Goal: Transaction & Acquisition: Book appointment/travel/reservation

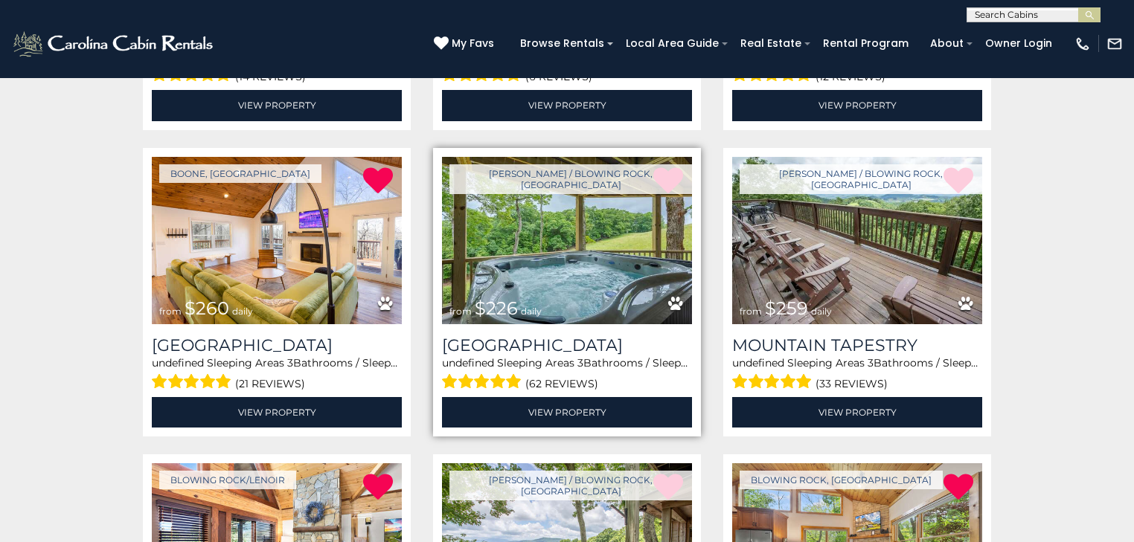
click at [581, 250] on img at bounding box center [567, 240] width 250 height 167
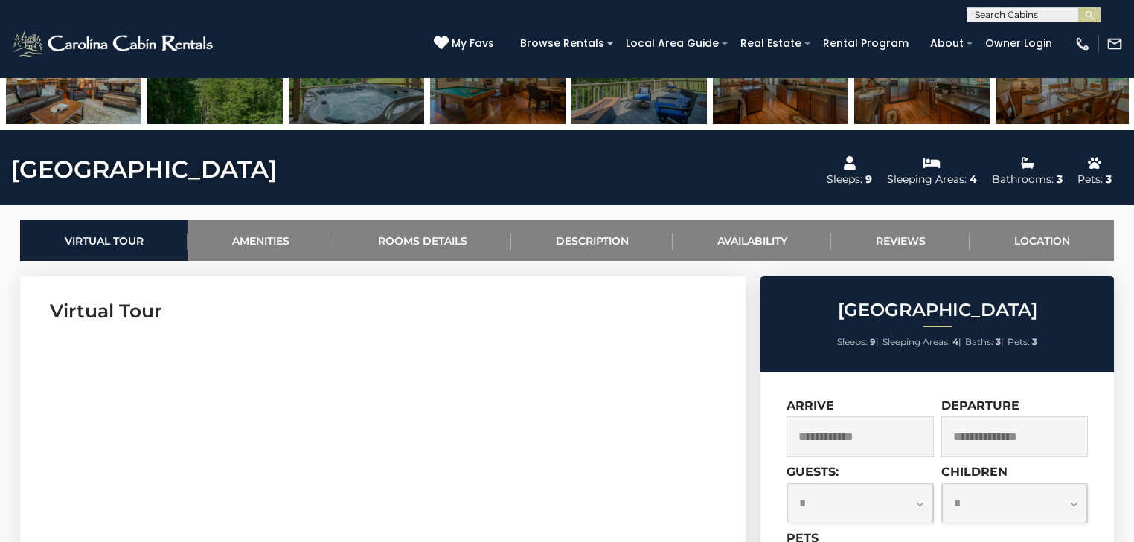
scroll to position [595, 0]
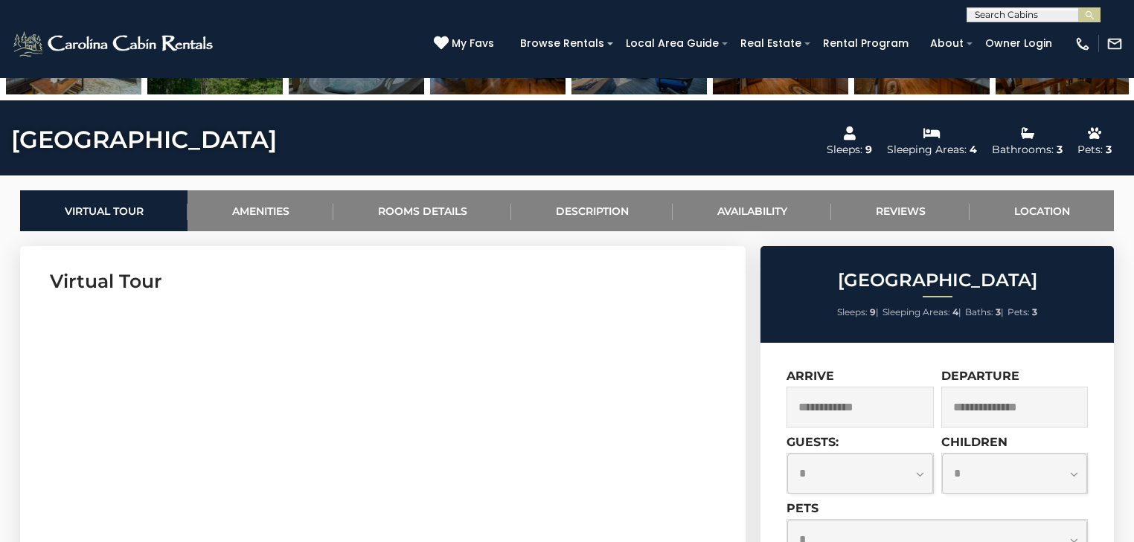
click at [890, 408] on input "text" at bounding box center [859, 407] width 147 height 41
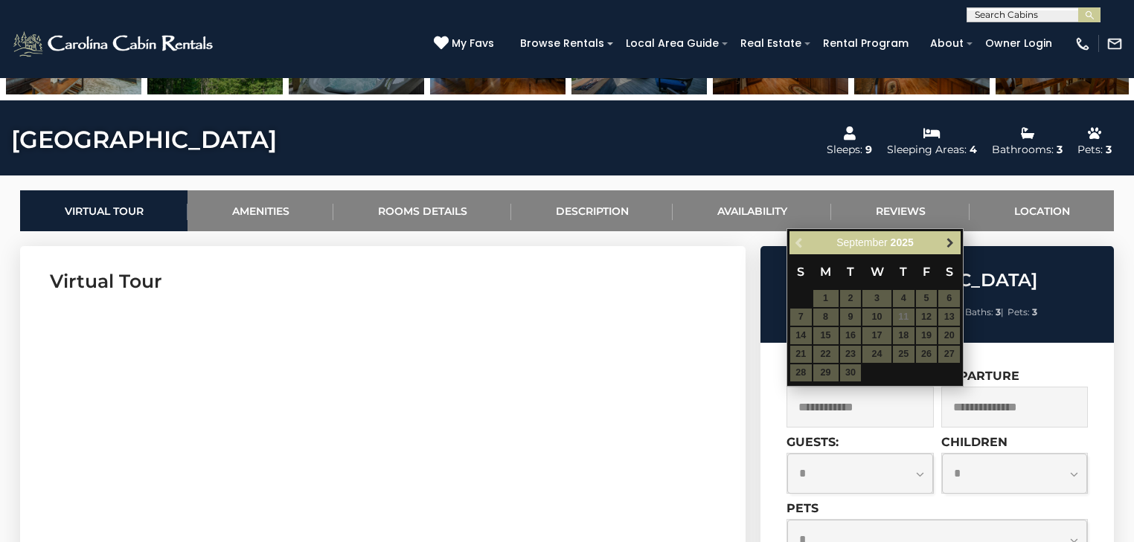
click at [947, 243] on span "Next" at bounding box center [950, 243] width 12 height 12
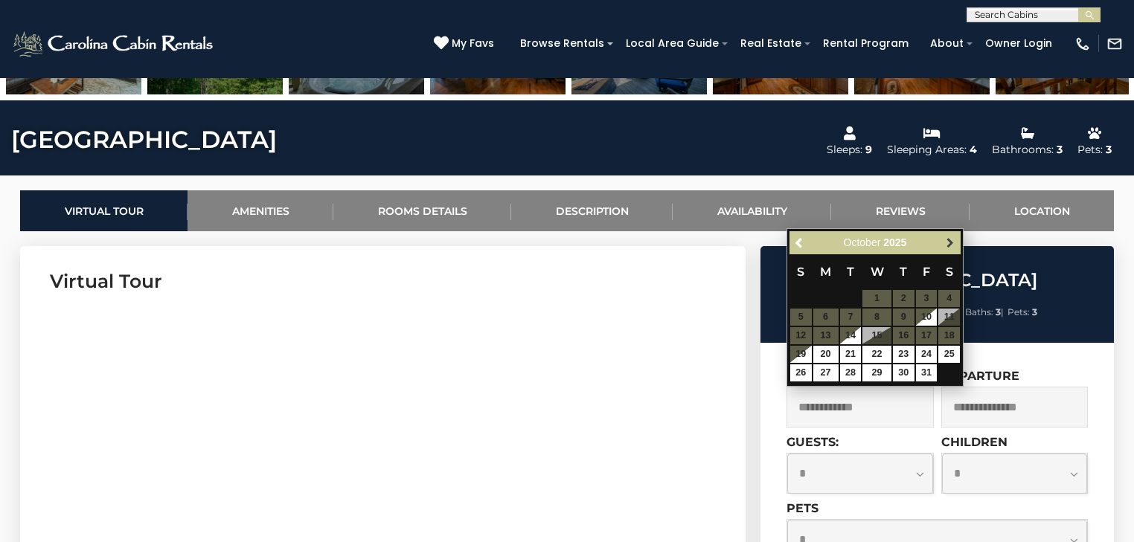
click at [947, 242] on span "Next" at bounding box center [950, 243] width 12 height 12
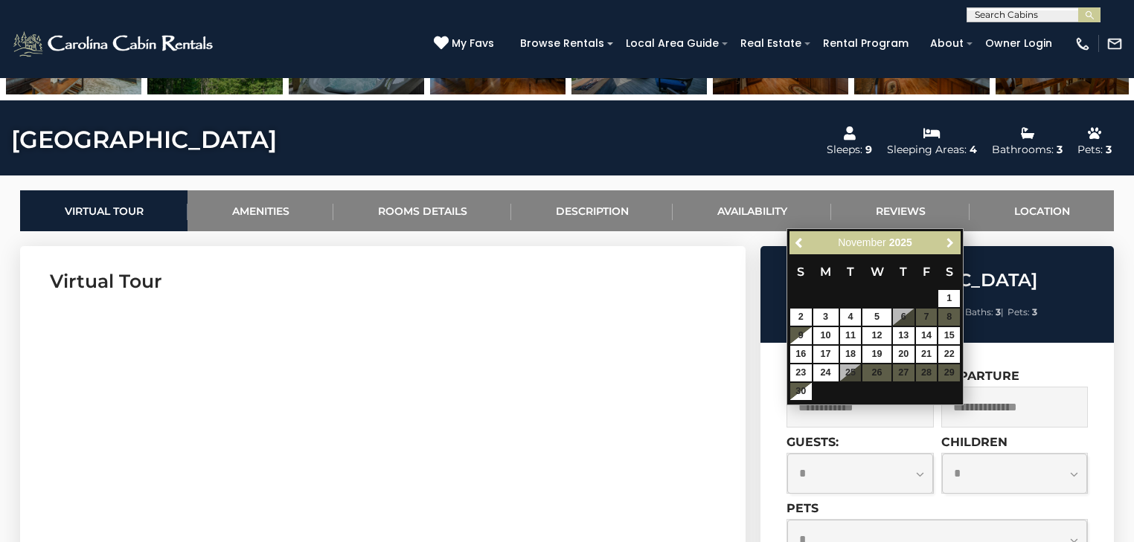
click at [947, 242] on span "Next" at bounding box center [950, 243] width 12 height 12
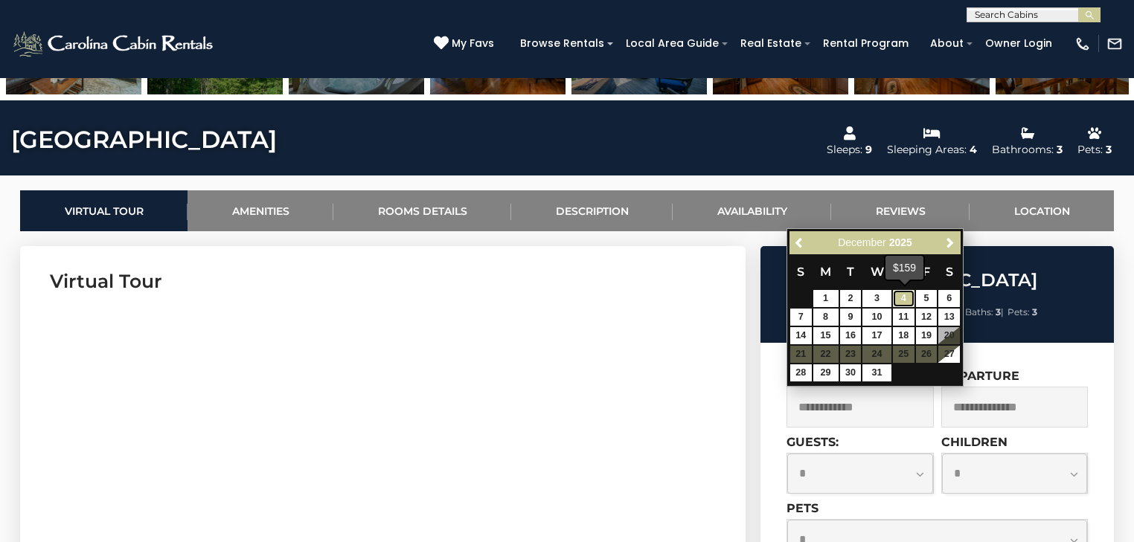
click at [898, 298] on link "4" at bounding box center [904, 298] width 22 height 17
type input "**********"
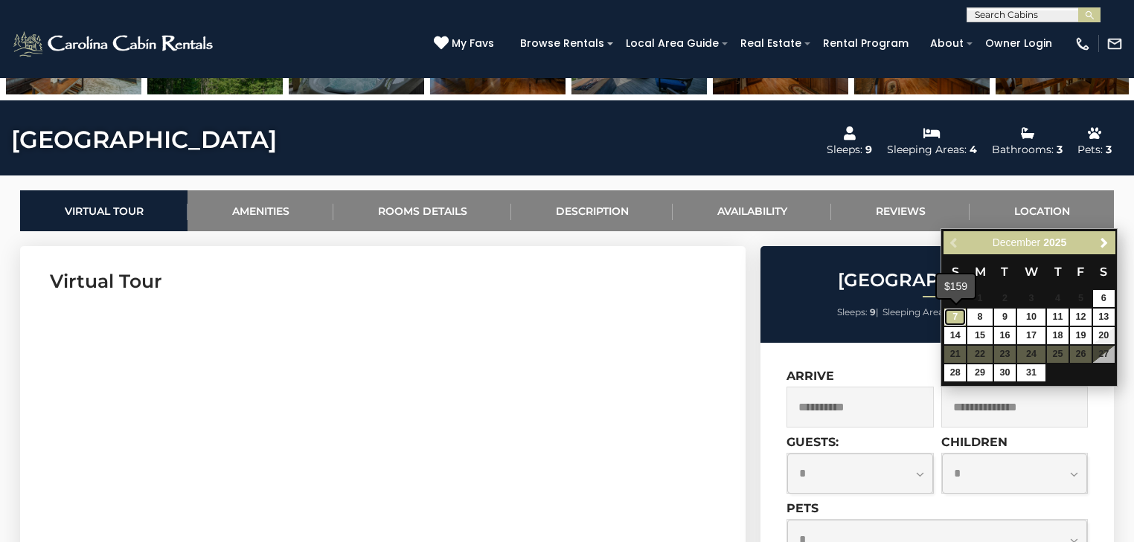
click at [957, 319] on link "7" at bounding box center [955, 317] width 22 height 17
type input "**********"
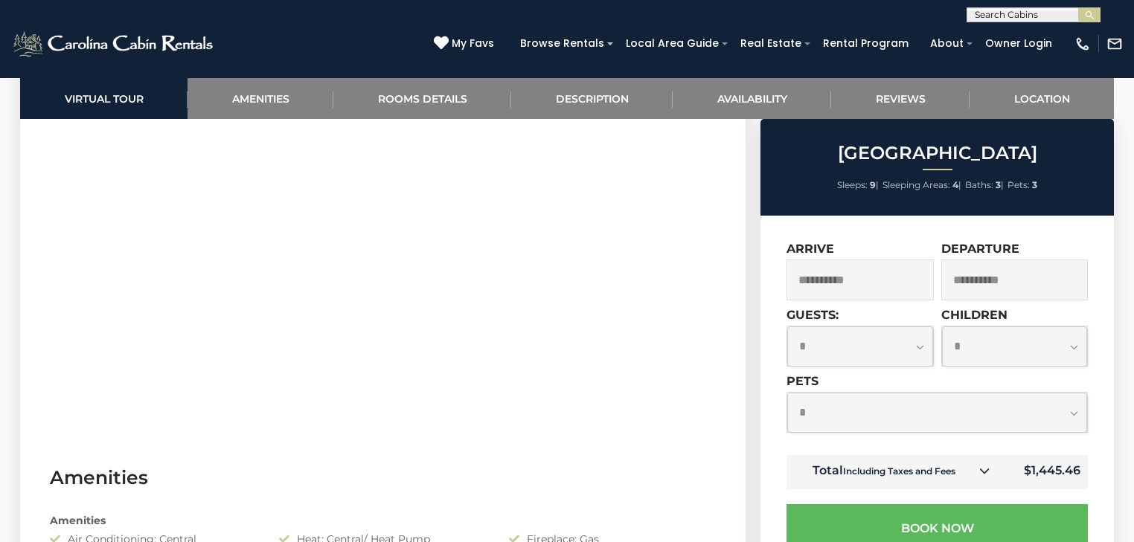
scroll to position [833, 0]
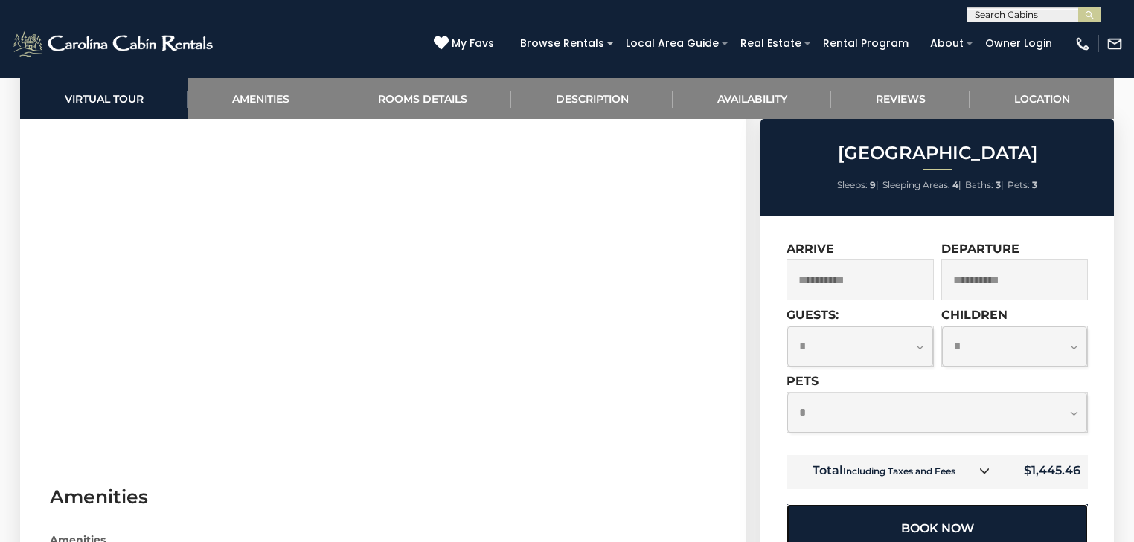
click at [934, 528] on button "Book Now" at bounding box center [936, 528] width 301 height 48
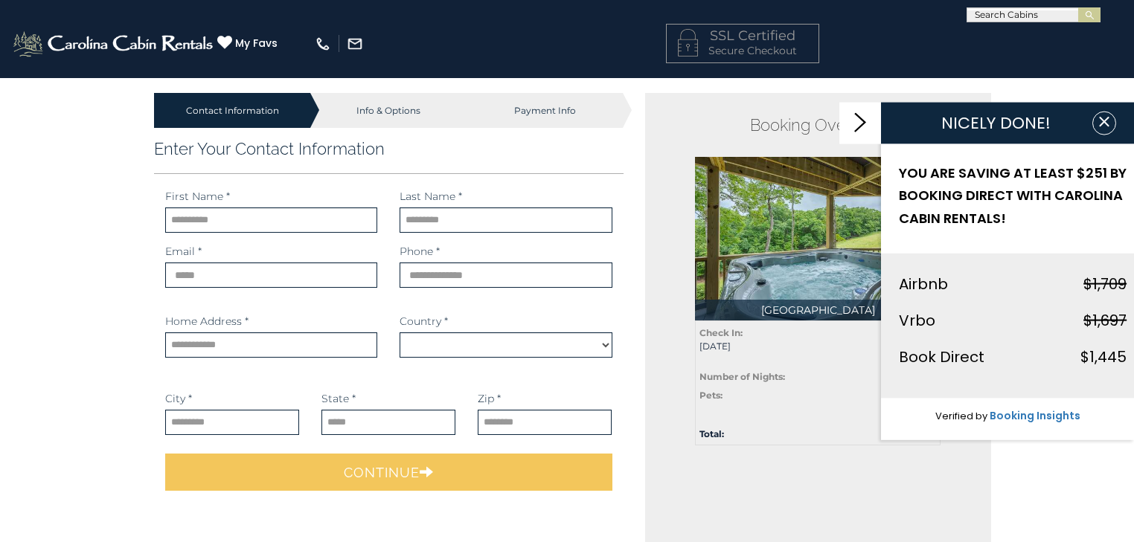
select select "*********"
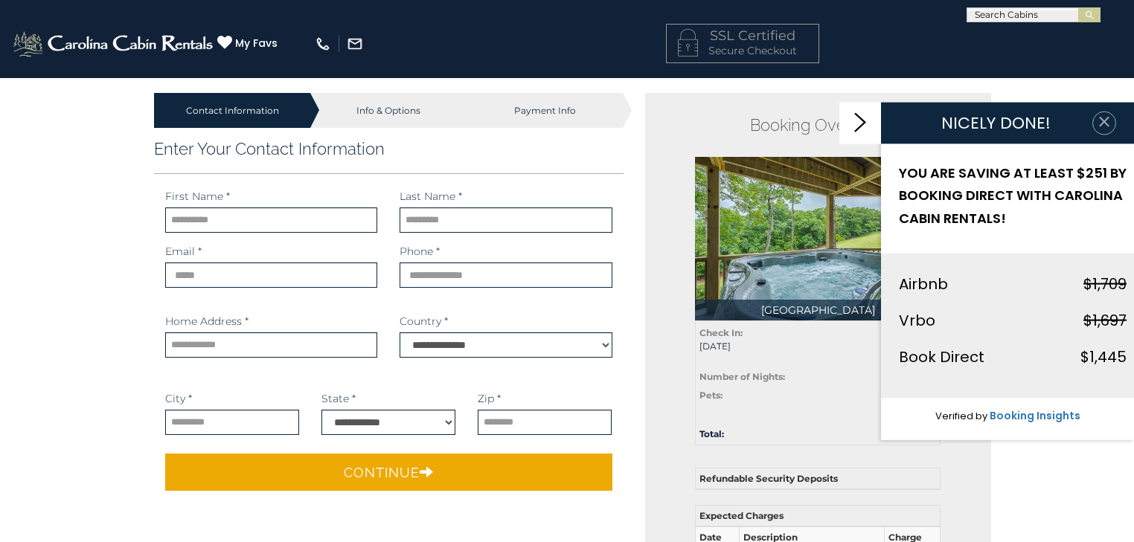
click at [1103, 124] on icon "button" at bounding box center [1103, 121] width 15 height 15
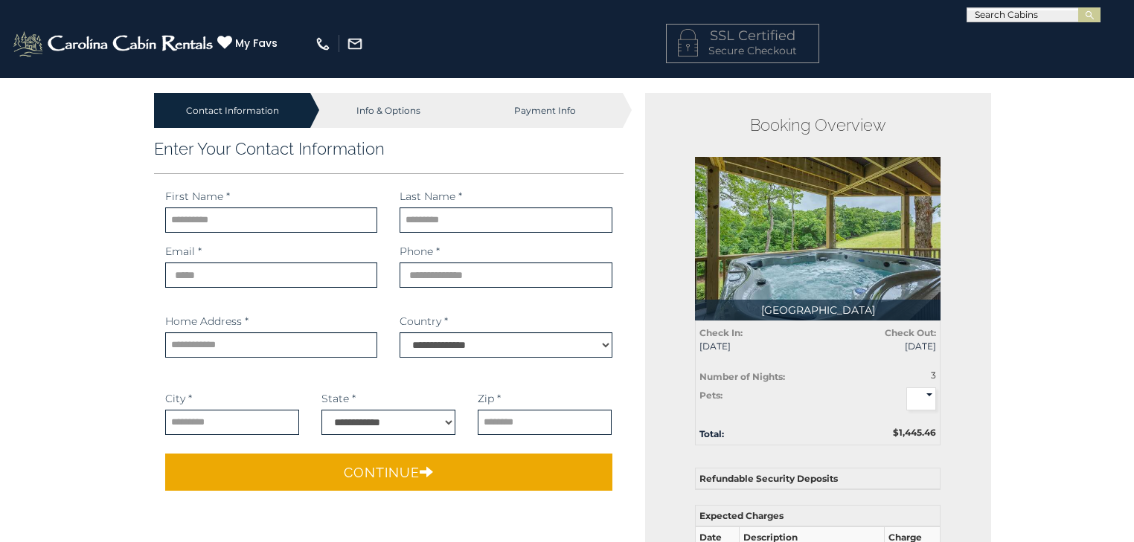
click at [931, 393] on select "* * * *" at bounding box center [921, 400] width 30 height 24
select select "*"
click at [906, 388] on select "* * * *" at bounding box center [921, 400] width 30 height 24
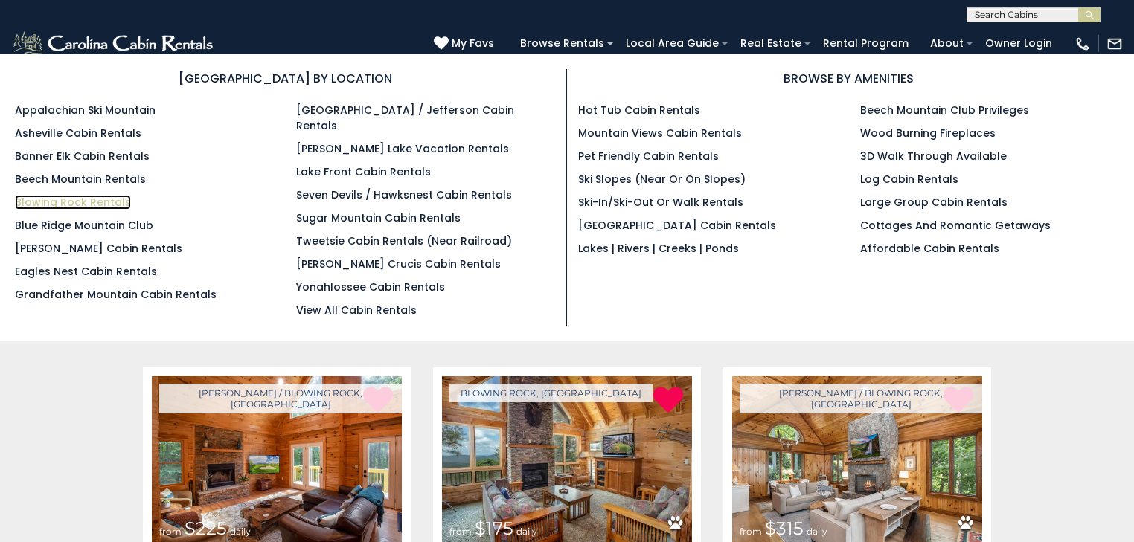
click at [61, 202] on link "Blowing Rock Rentals" at bounding box center [73, 202] width 116 height 15
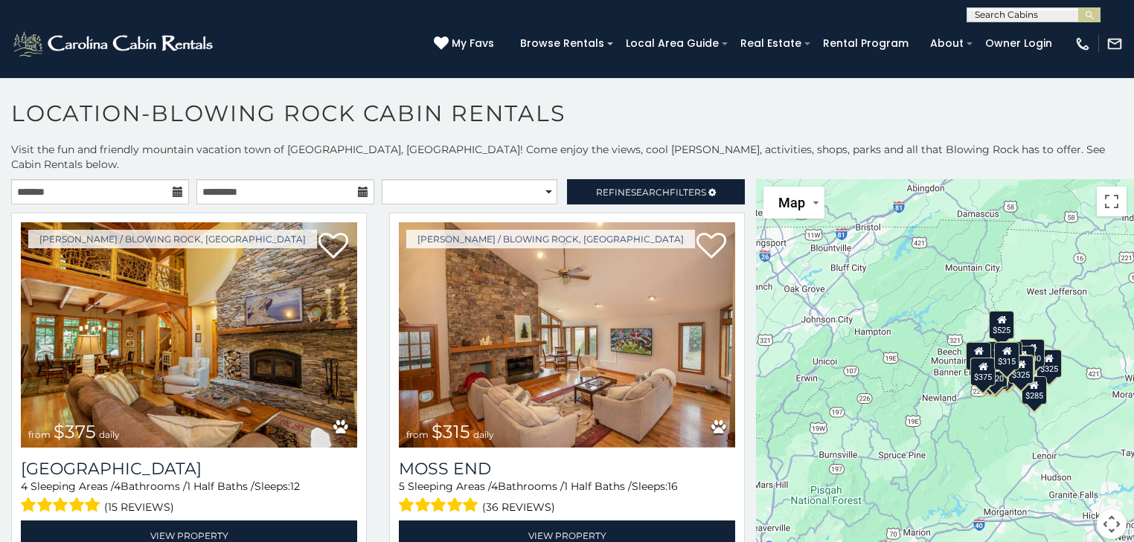
click at [173, 187] on icon at bounding box center [178, 192] width 10 height 10
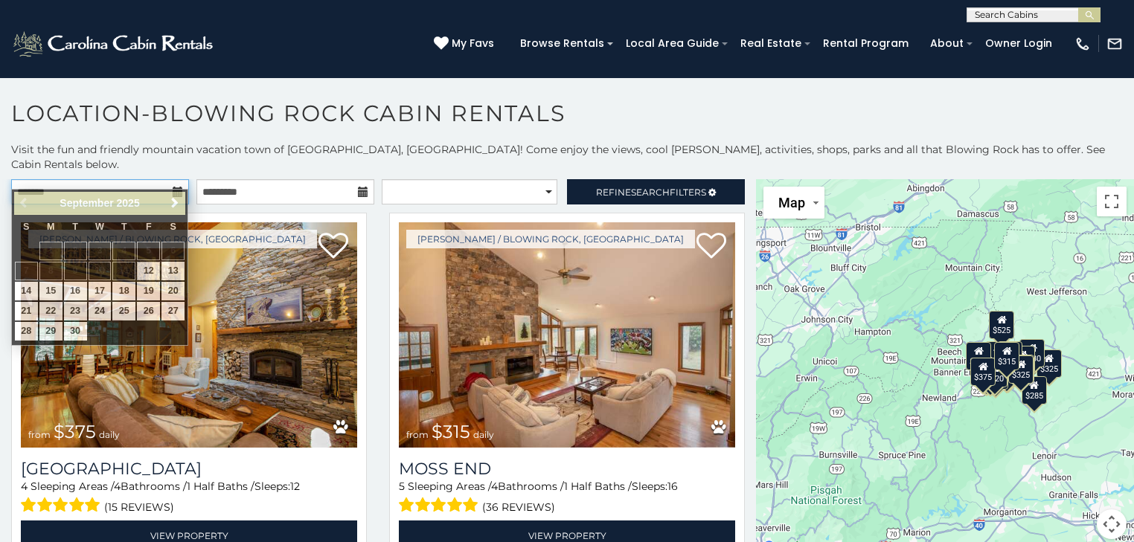
click at [50, 179] on input "text" at bounding box center [100, 191] width 178 height 25
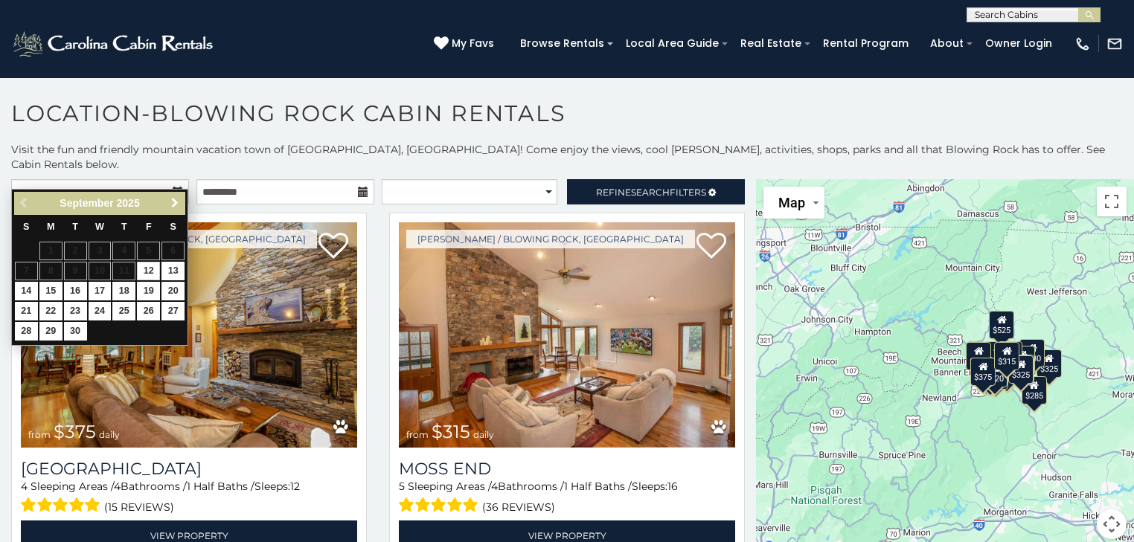
click at [172, 205] on span "Next" at bounding box center [175, 203] width 12 height 12
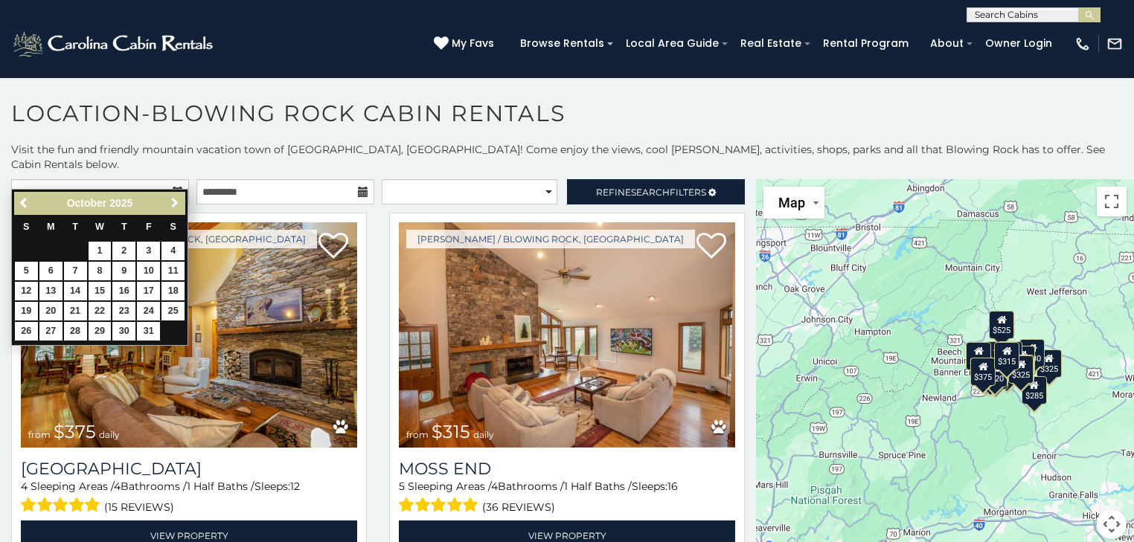
click at [172, 205] on span "Next" at bounding box center [175, 203] width 12 height 12
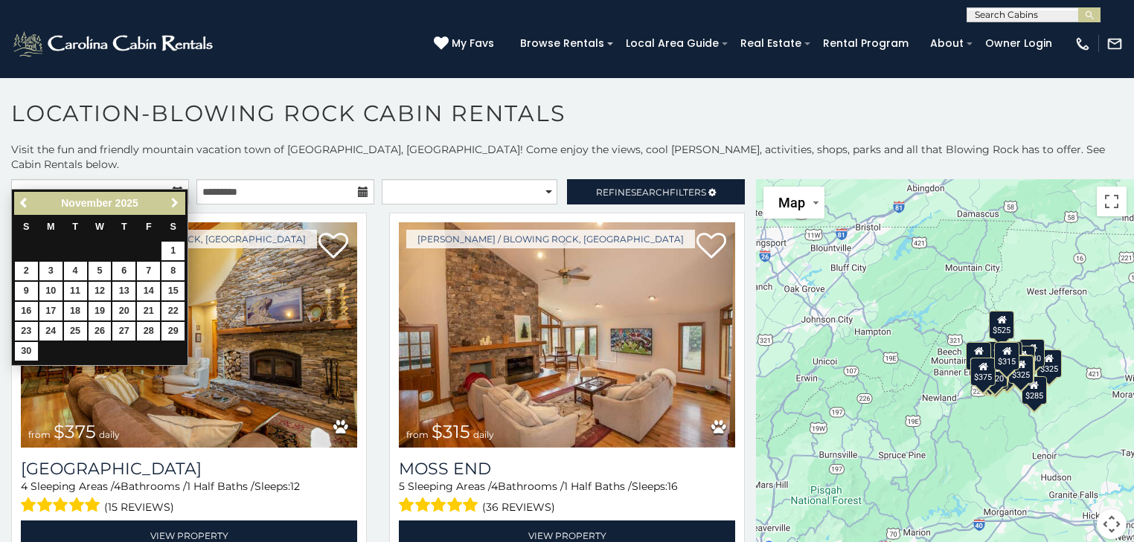
click at [172, 205] on span "Next" at bounding box center [175, 203] width 12 height 12
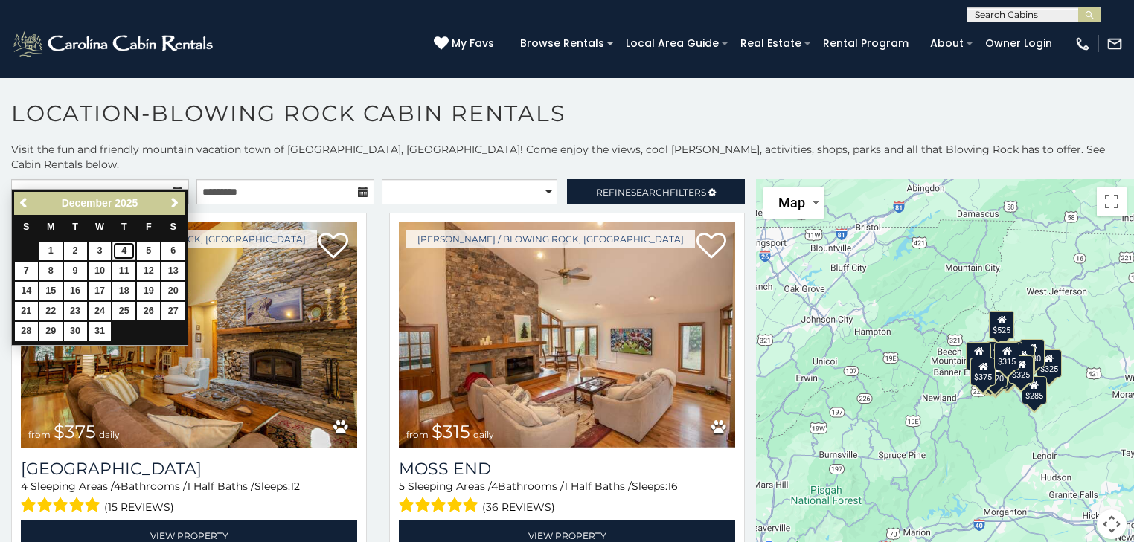
click at [126, 247] on link "4" at bounding box center [123, 251] width 23 height 19
type input "**********"
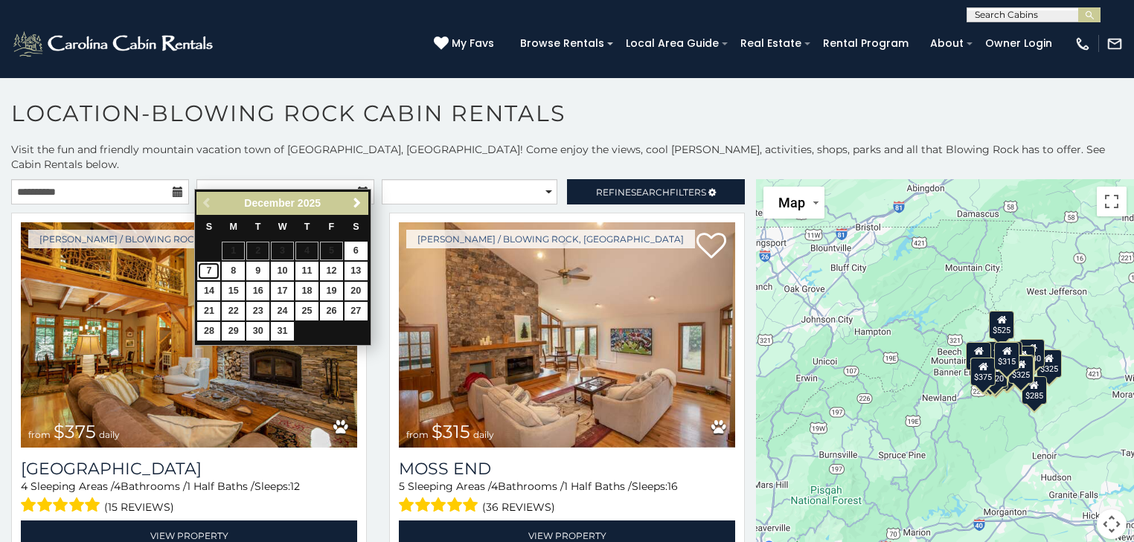
click at [211, 266] on link "7" at bounding box center [208, 271] width 23 height 19
type input "**********"
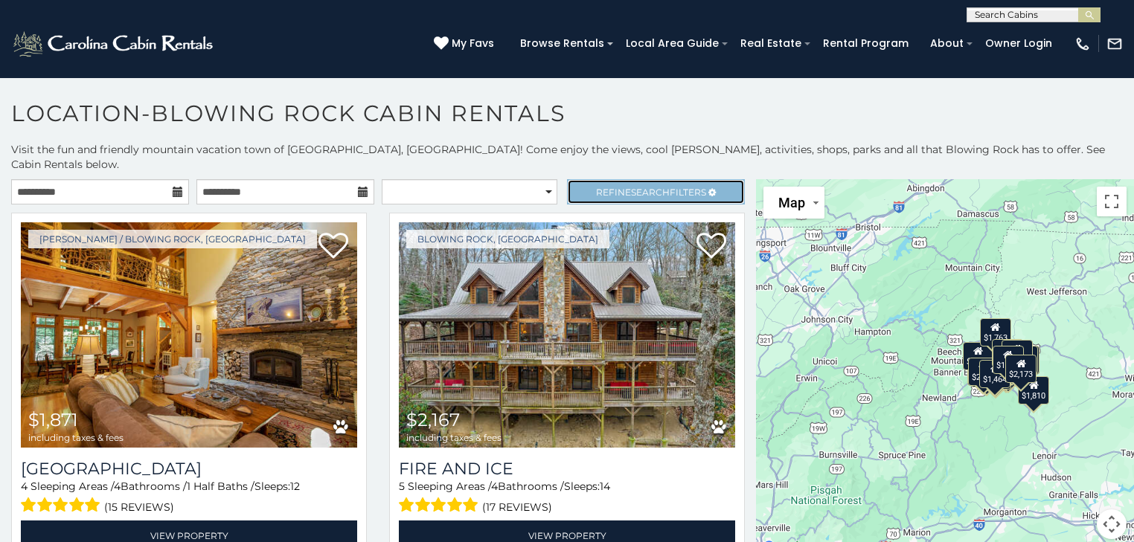
click at [613, 187] on span "Refine Search Filters" at bounding box center [651, 192] width 110 height 11
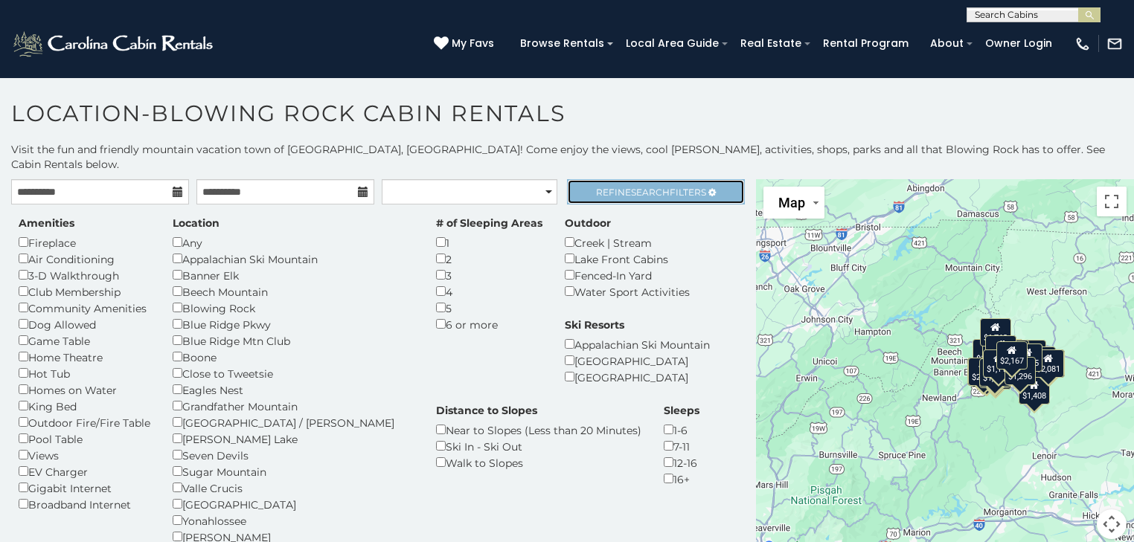
click at [649, 187] on span "Search" at bounding box center [650, 192] width 39 height 11
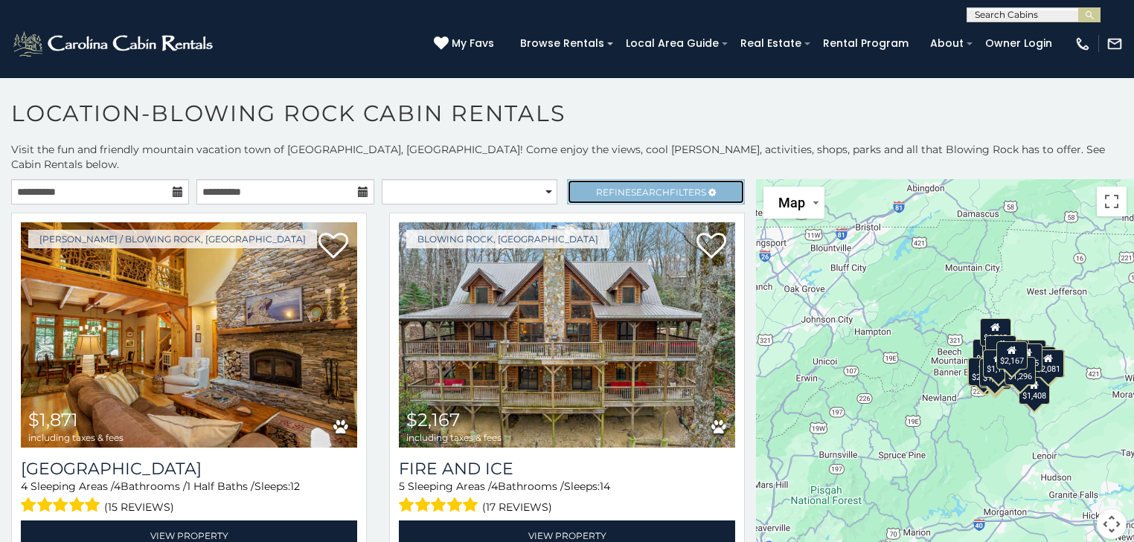
click at [649, 187] on span "Search" at bounding box center [650, 192] width 39 height 11
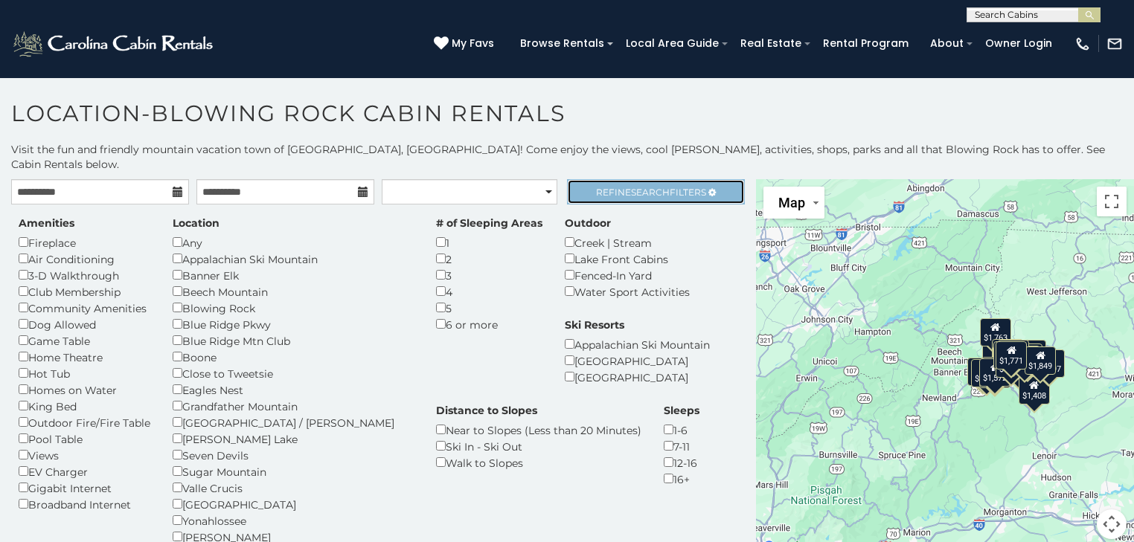
click at [668, 187] on span "Refine Search Filters" at bounding box center [651, 192] width 110 height 11
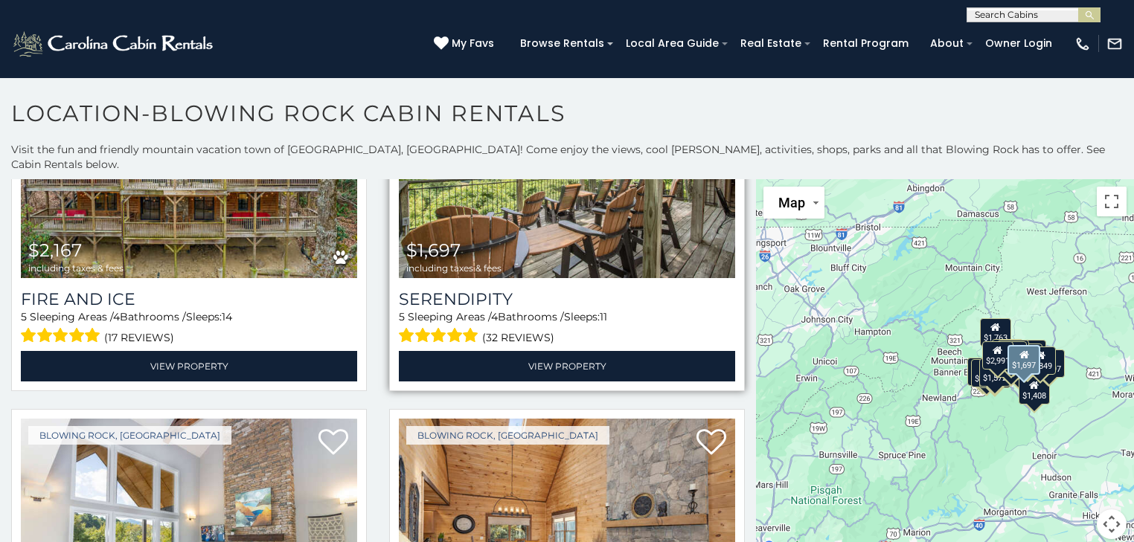
scroll to position [595, 0]
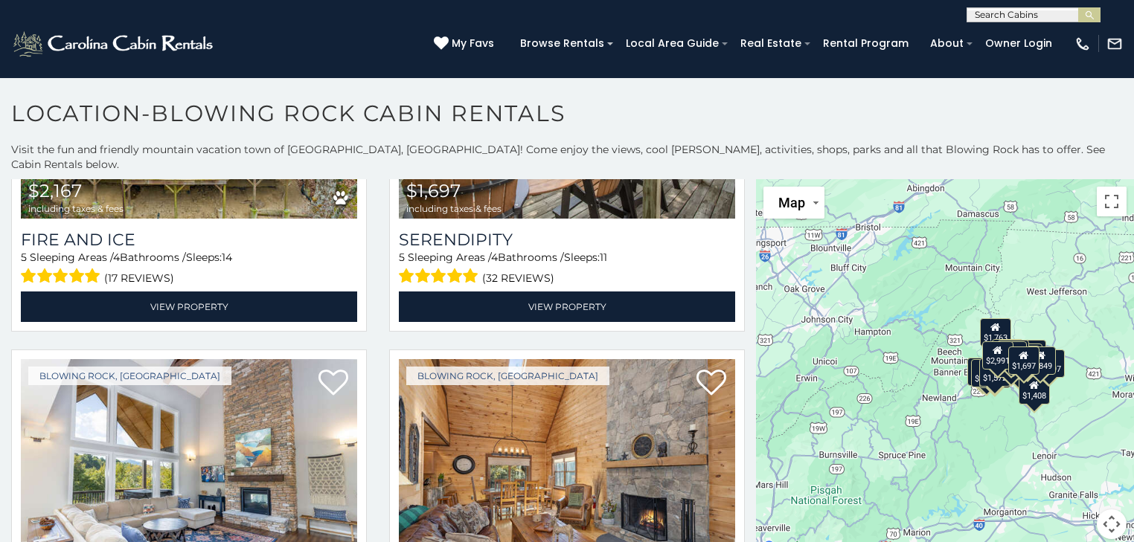
click at [927, 288] on div "$1,871 $2,991 $2,167 $1,697 $1,768 $1,572 $1,763 $2,173 $1,709 $1,747 $1,694 $1…" at bounding box center [945, 368] width 378 height 378
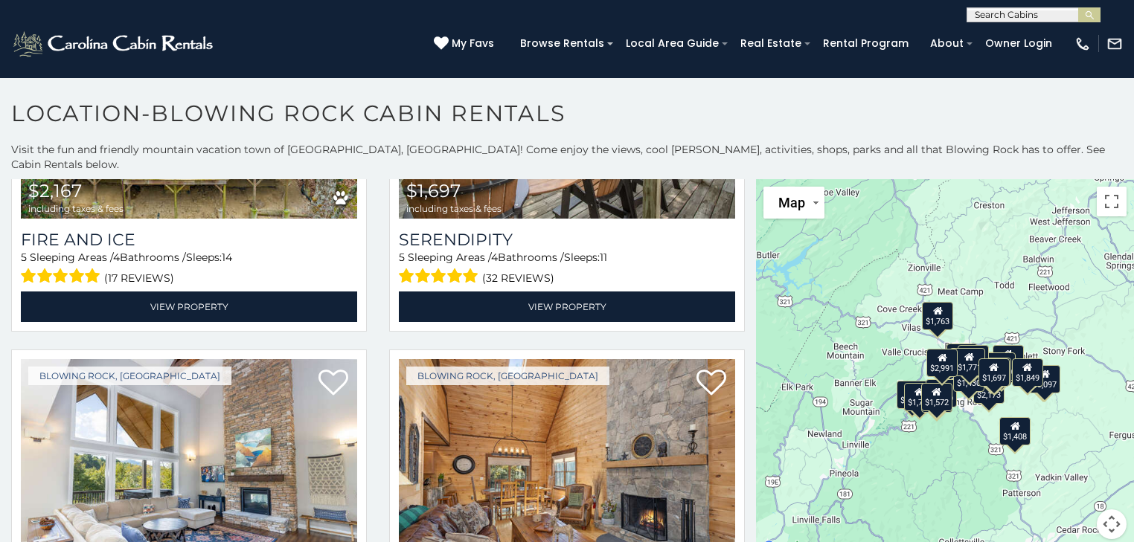
drag, startPoint x: 931, startPoint y: 289, endPoint x: 807, endPoint y: 228, distance: 138.1
click at [807, 228] on div "$1,871 $2,991 $2,167 $1,697 $1,768 $1,572 $1,763 $2,173 $1,709 $1,747 $1,694 $1…" at bounding box center [945, 368] width 378 height 378
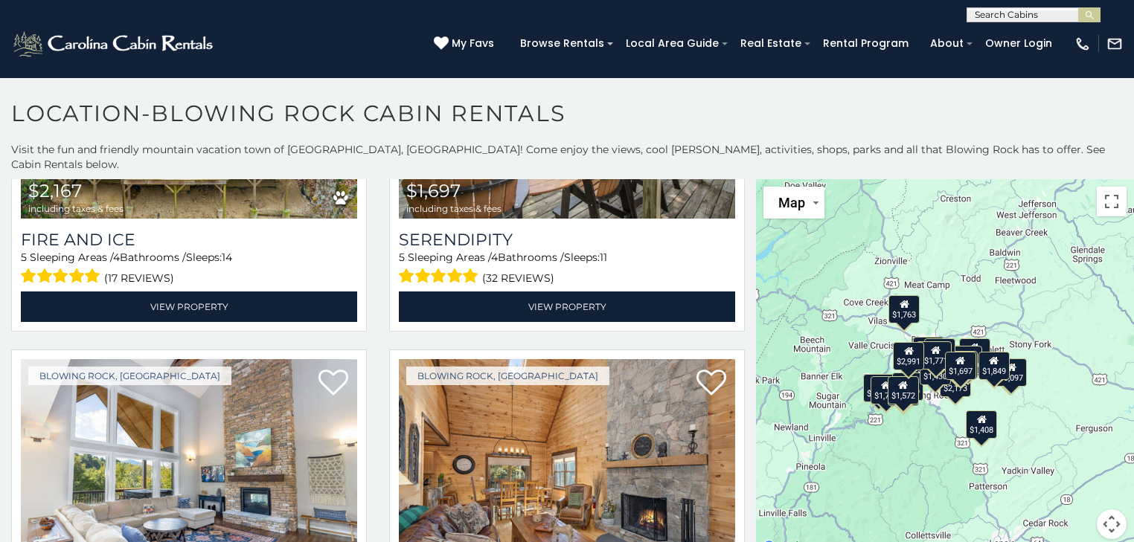
drag, startPoint x: 1027, startPoint y: 297, endPoint x: 994, endPoint y: 290, distance: 34.1
click at [994, 290] on div "$1,871 $2,991 $2,167 $1,697 $1,768 $1,572 $1,763 $2,173 $1,709 $1,747 $1,694 $1…" at bounding box center [945, 368] width 378 height 378
click at [994, 329] on div "$1,871 $2,991 $2,167 $1,697 $1,768 $1,572 $1,763 $2,173 $1,709 $1,747 $1,694 $1…" at bounding box center [945, 368] width 378 height 378
click at [995, 328] on div "$1,871 $2,991 $2,167 $1,697 $1,768 $1,572 $1,763 $2,173 $1,709 $1,747 $1,694 $1…" at bounding box center [945, 368] width 378 height 378
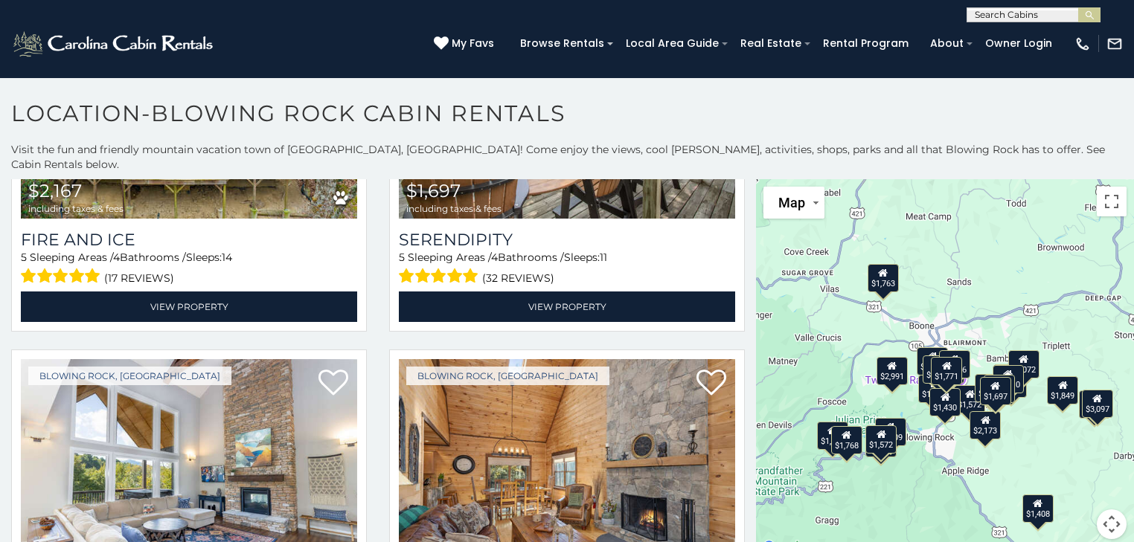
drag, startPoint x: 963, startPoint y: 313, endPoint x: 1040, endPoint y: 303, distance: 77.2
click at [1040, 303] on div "$1,871 $2,991 $2,167 $1,697 $1,768 $1,572 $1,763 $2,173 $1,709 $1,747 $1,694 $1…" at bounding box center [945, 368] width 378 height 378
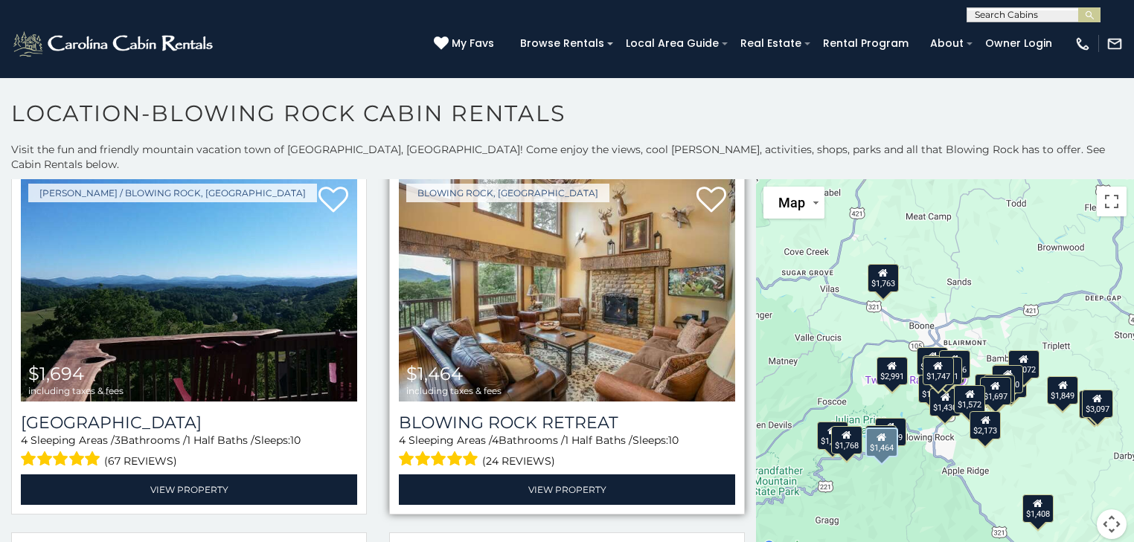
scroll to position [1904, 0]
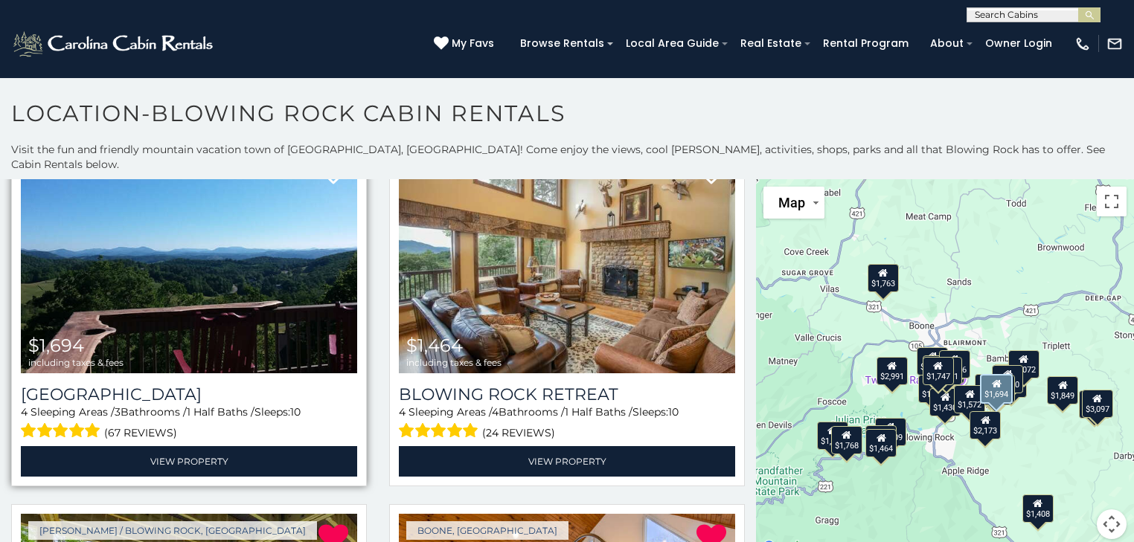
click at [229, 274] on img at bounding box center [189, 260] width 336 height 225
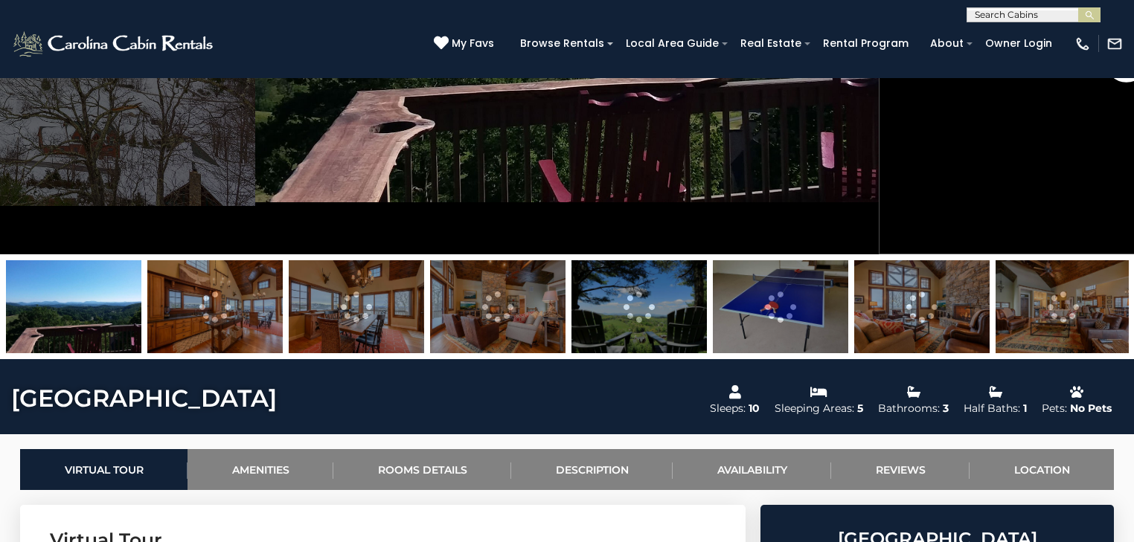
scroll to position [357, 0]
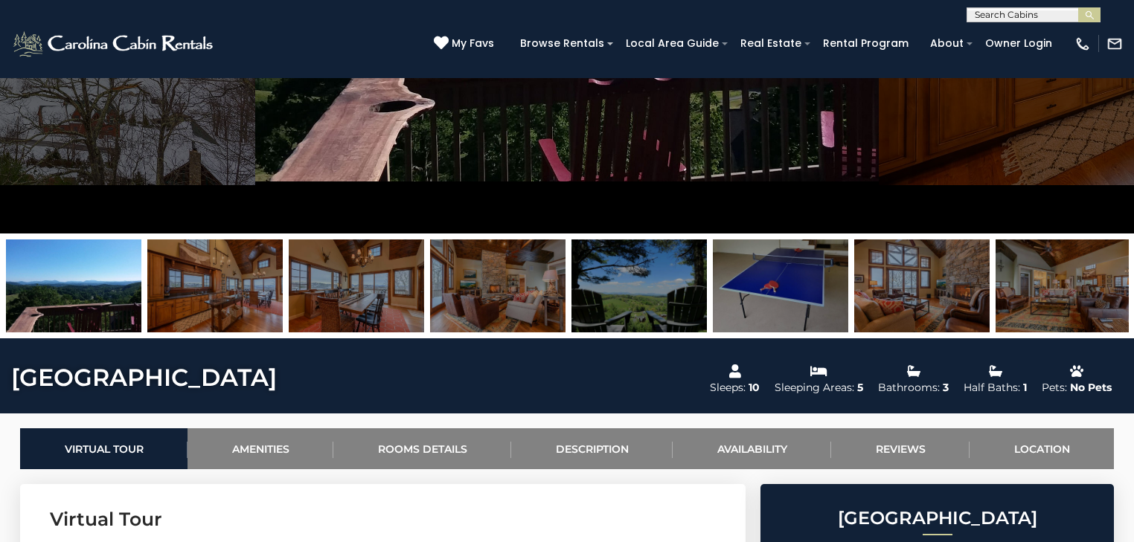
click at [919, 297] on img at bounding box center [921, 286] width 135 height 93
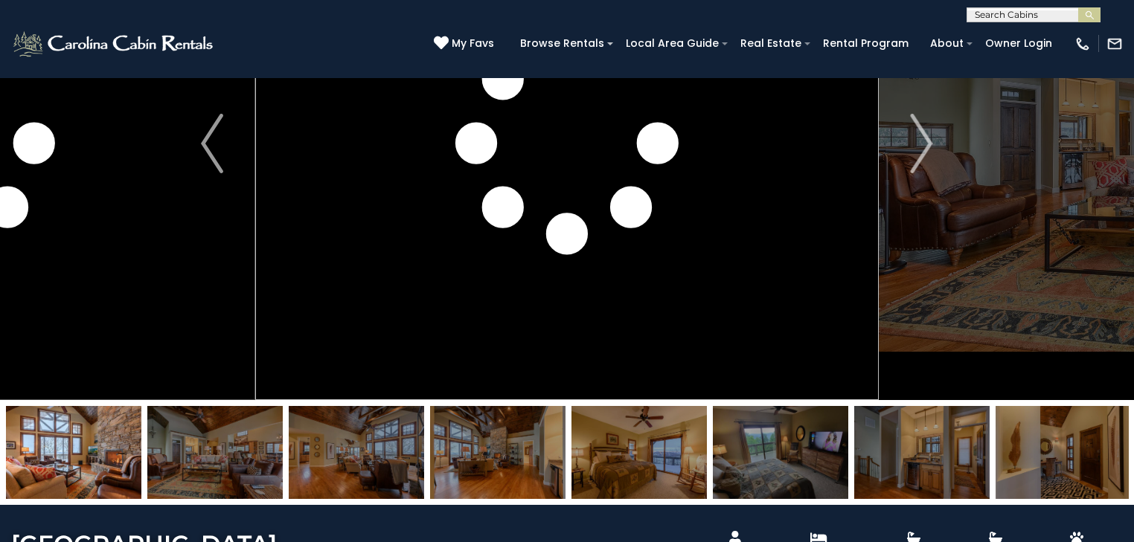
scroll to position [179, 0]
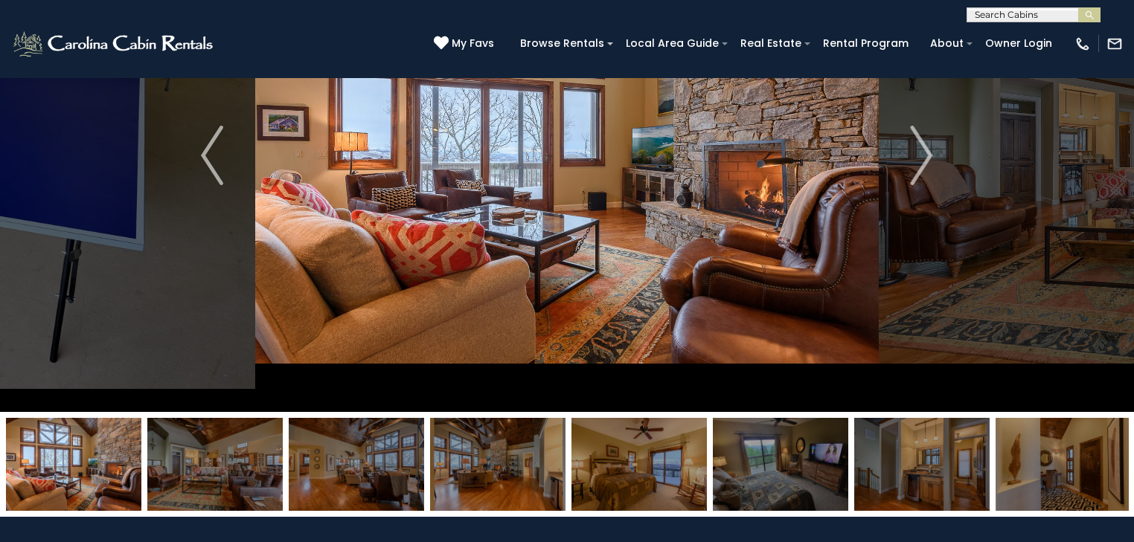
click at [342, 481] on img at bounding box center [356, 464] width 135 height 93
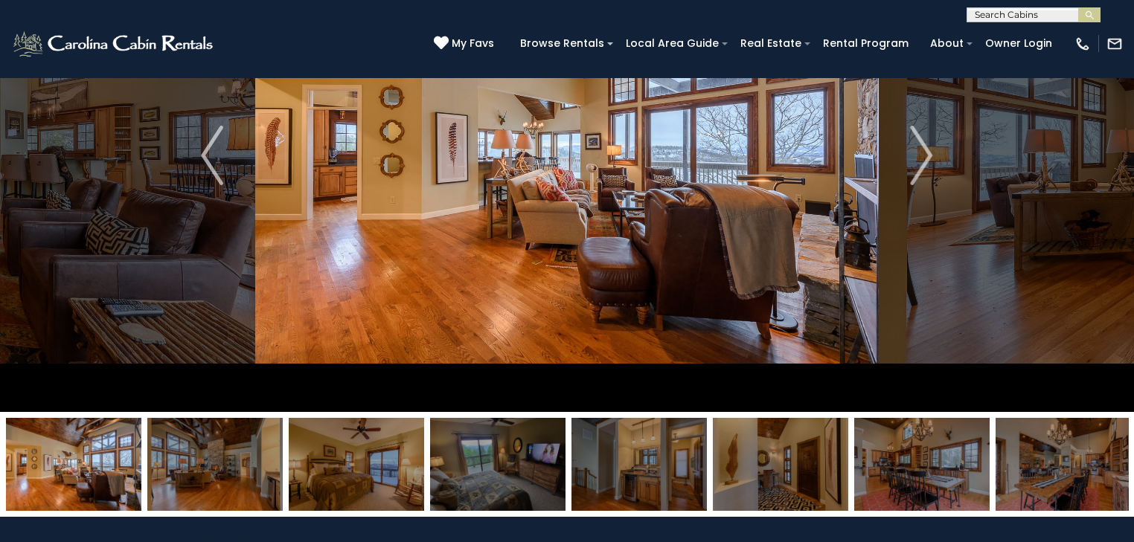
click at [663, 475] on img at bounding box center [638, 464] width 135 height 93
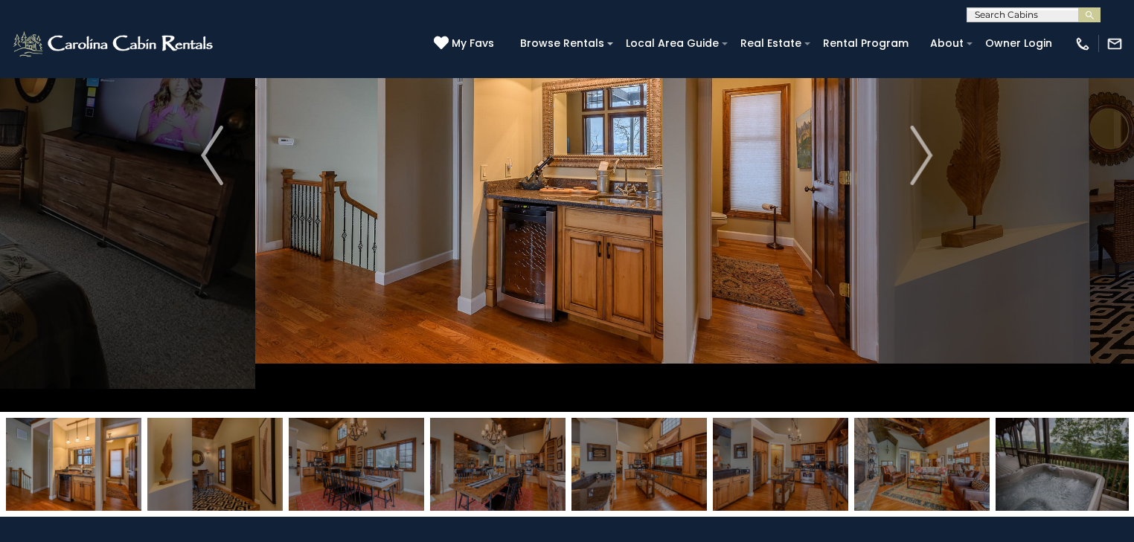
click at [529, 475] on img at bounding box center [497, 464] width 135 height 93
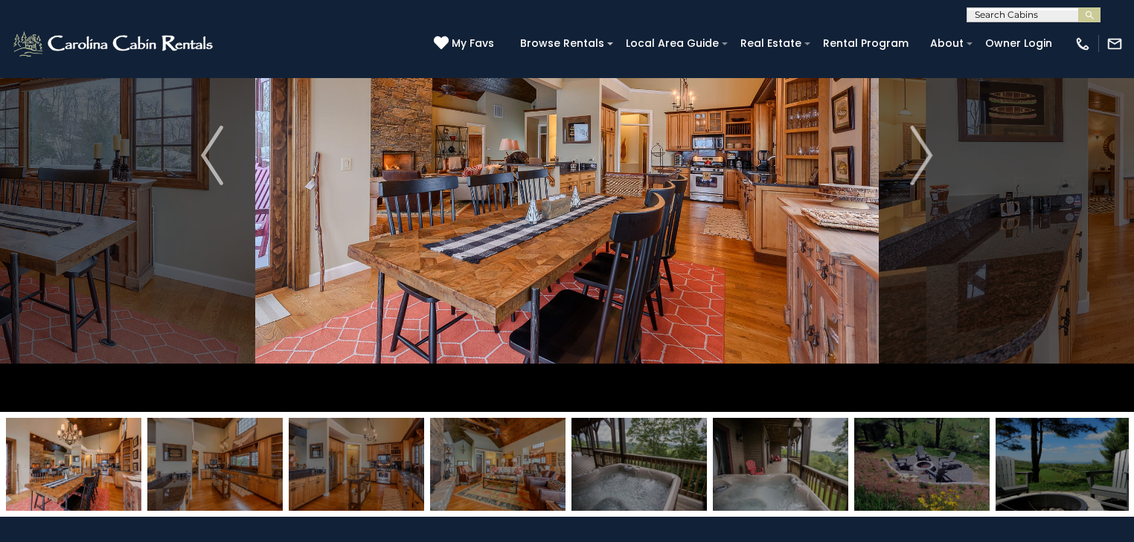
click at [528, 481] on img at bounding box center [497, 464] width 135 height 93
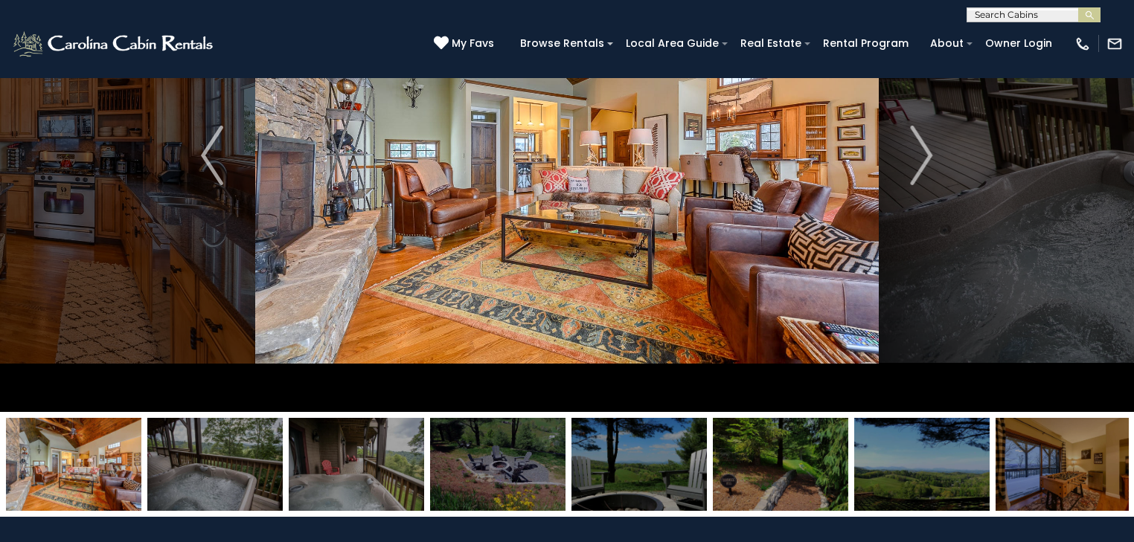
click at [85, 478] on img at bounding box center [73, 464] width 135 height 93
click at [95, 469] on img at bounding box center [73, 464] width 135 height 93
click at [216, 170] on img "Previous" at bounding box center [212, 156] width 22 height 60
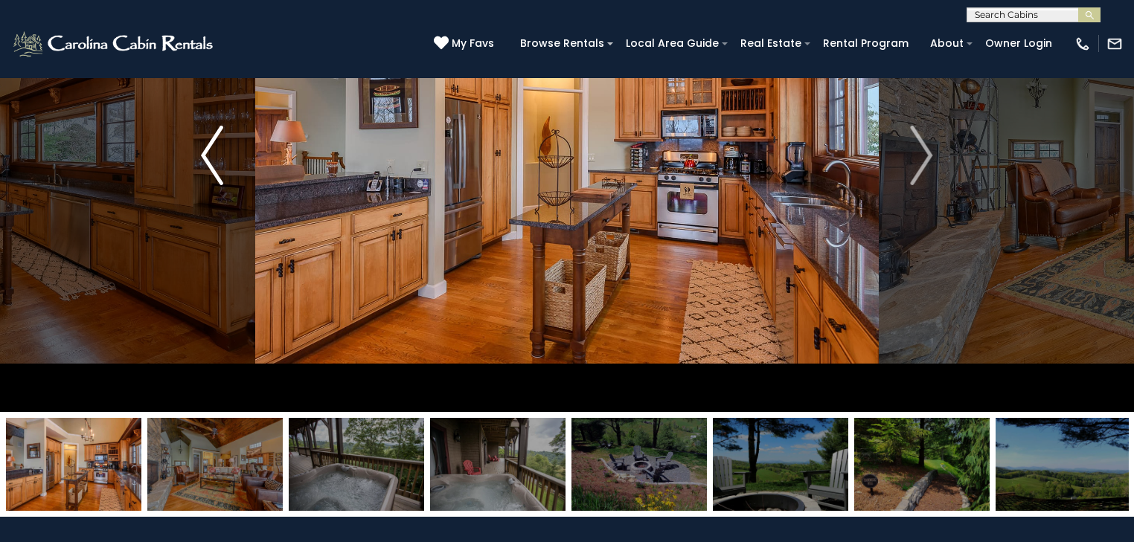
click at [216, 170] on img "Previous" at bounding box center [212, 156] width 22 height 60
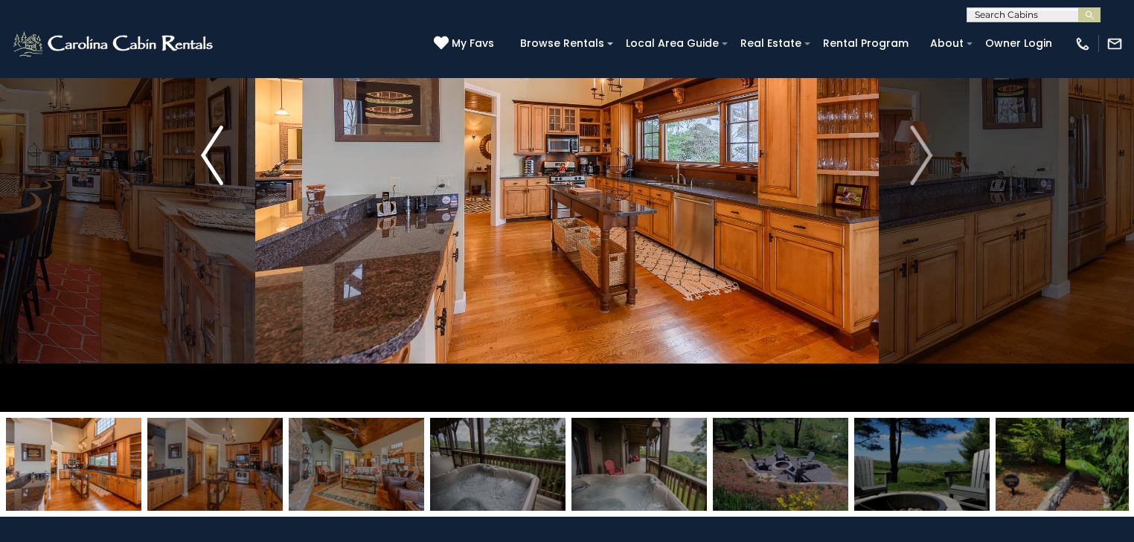
click at [216, 170] on img "Previous" at bounding box center [212, 156] width 22 height 60
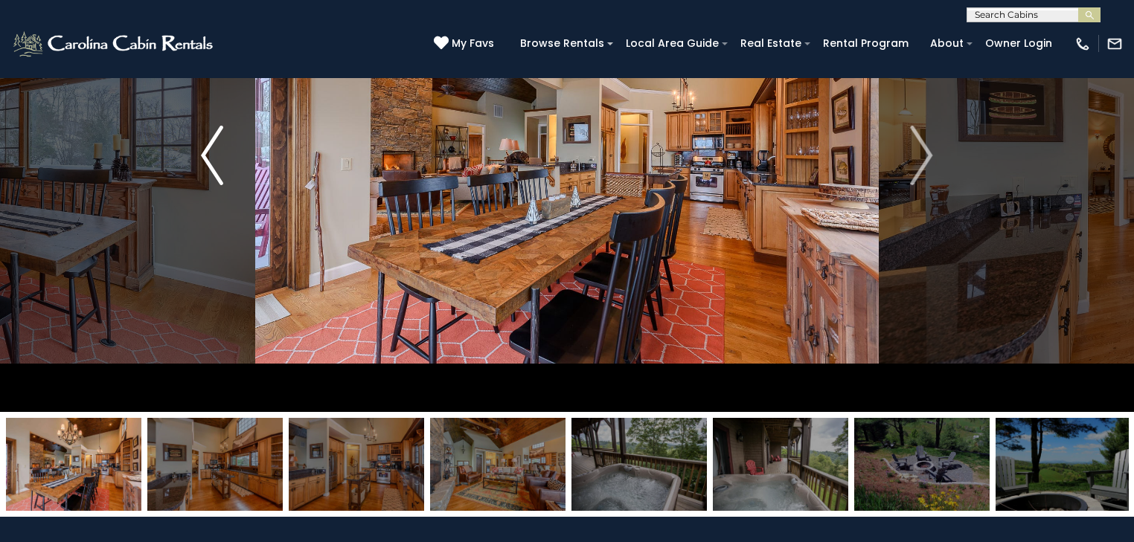
click at [216, 170] on img "Previous" at bounding box center [212, 156] width 22 height 60
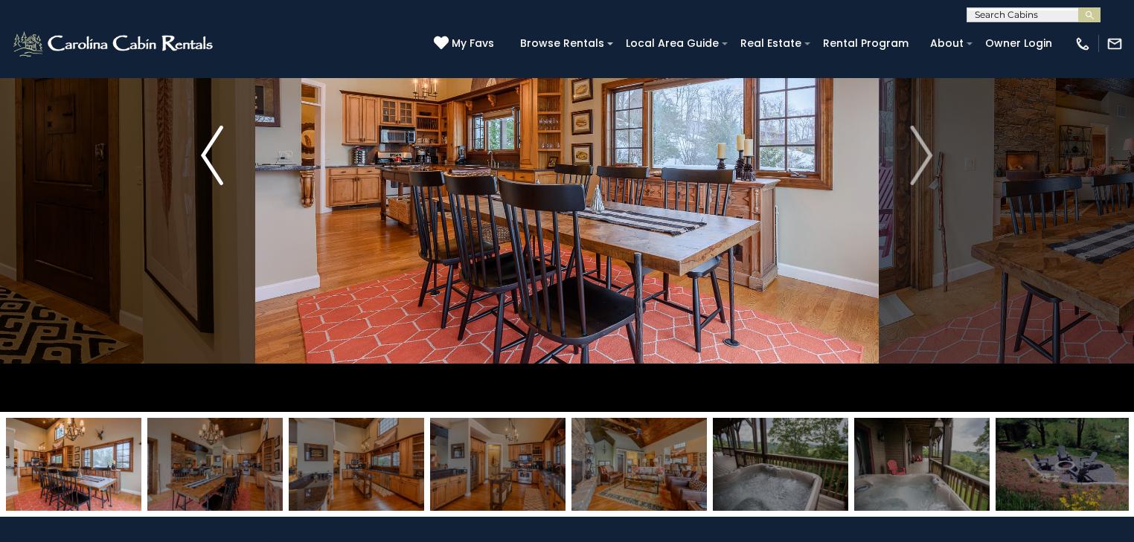
click at [216, 170] on img "Previous" at bounding box center [212, 156] width 22 height 60
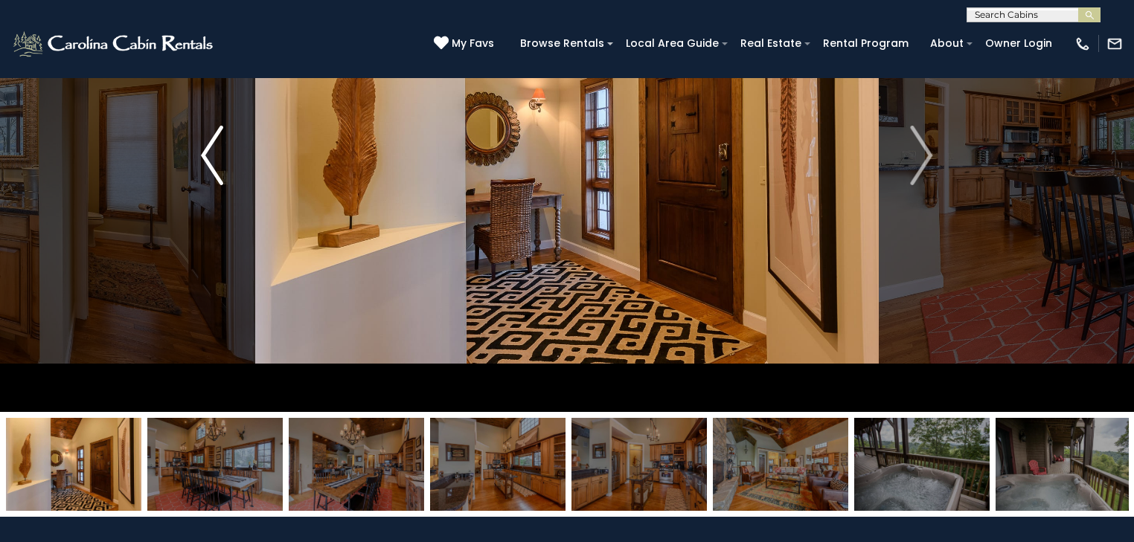
click at [216, 170] on img "Previous" at bounding box center [212, 156] width 22 height 60
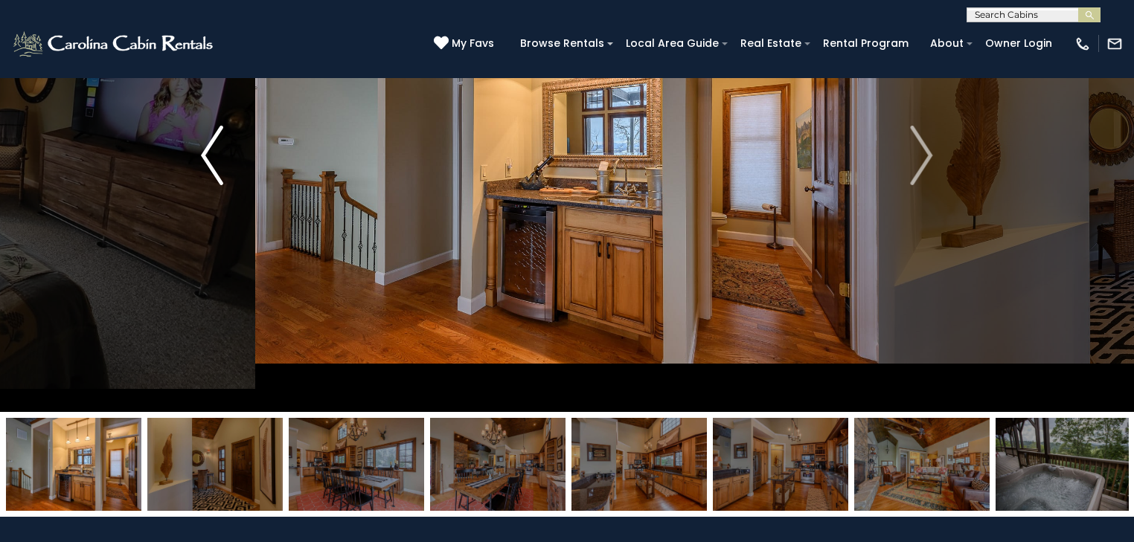
click at [216, 170] on img "Previous" at bounding box center [212, 156] width 22 height 60
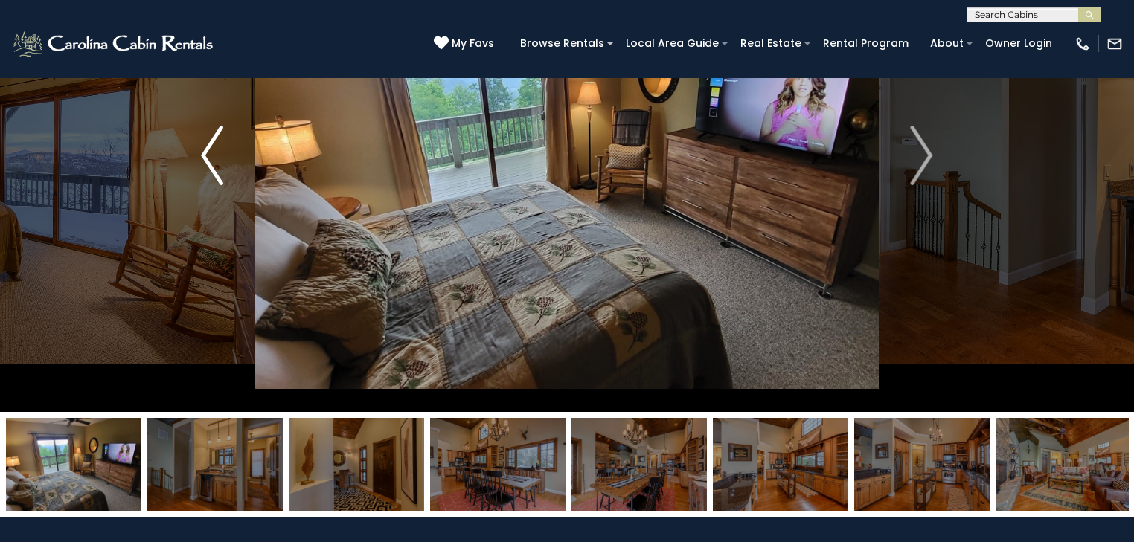
click at [216, 170] on img "Previous" at bounding box center [212, 156] width 22 height 60
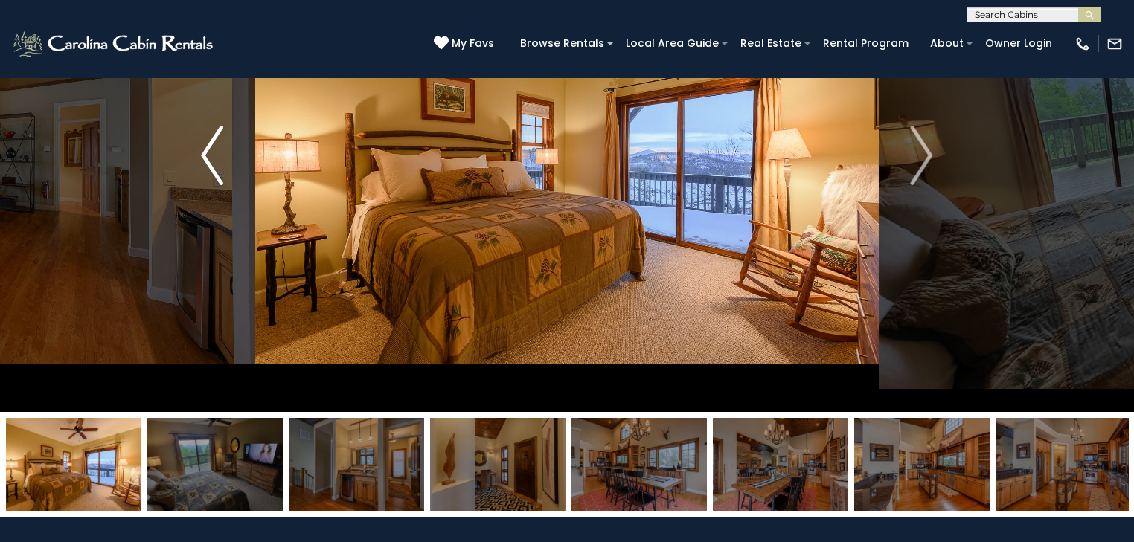
click at [216, 170] on img "Previous" at bounding box center [212, 156] width 22 height 60
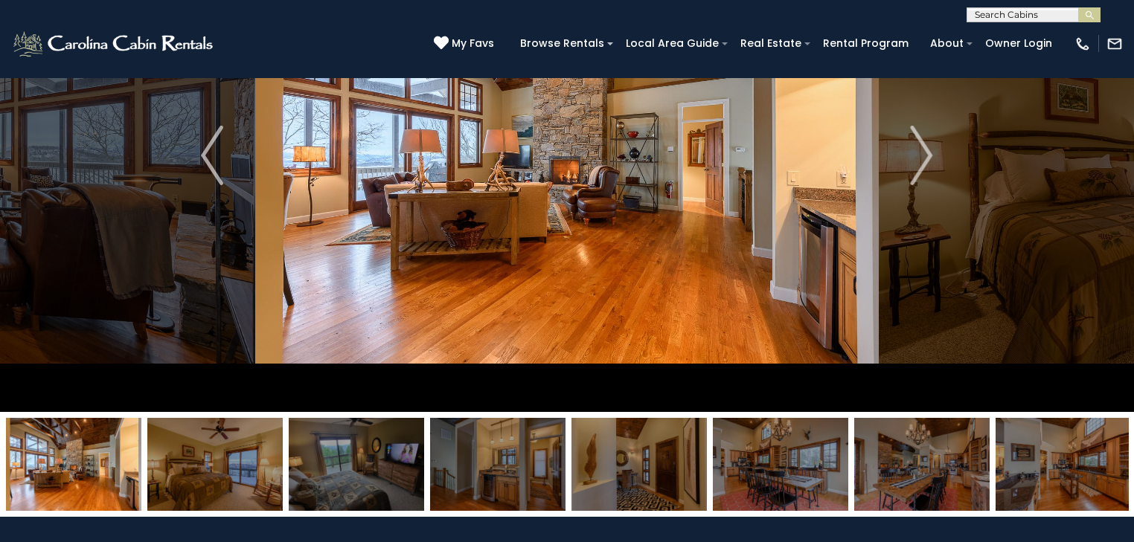
click at [925, 467] on img at bounding box center [921, 464] width 135 height 93
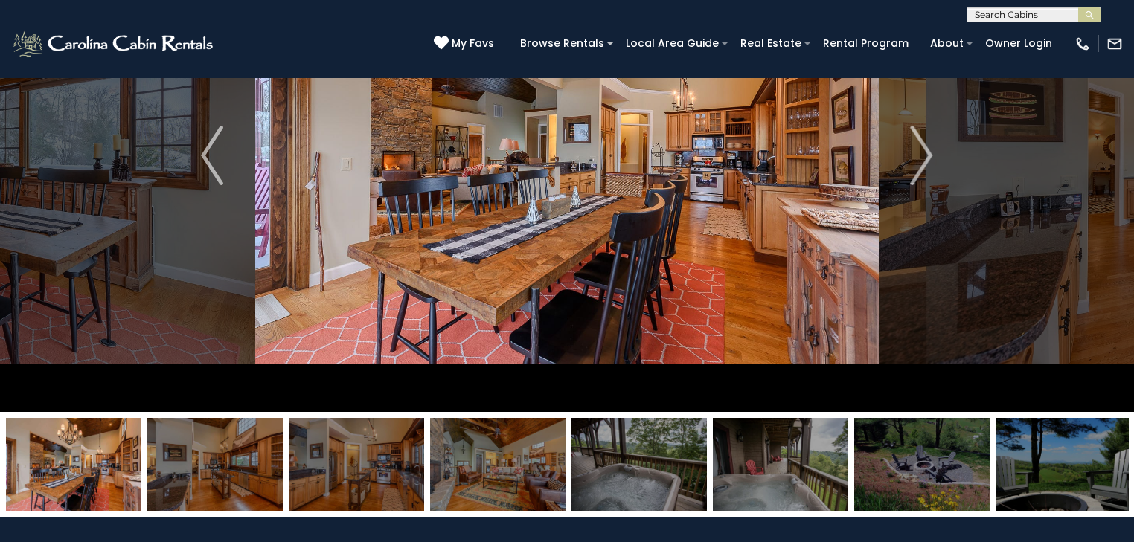
click at [615, 478] on img at bounding box center [638, 464] width 135 height 93
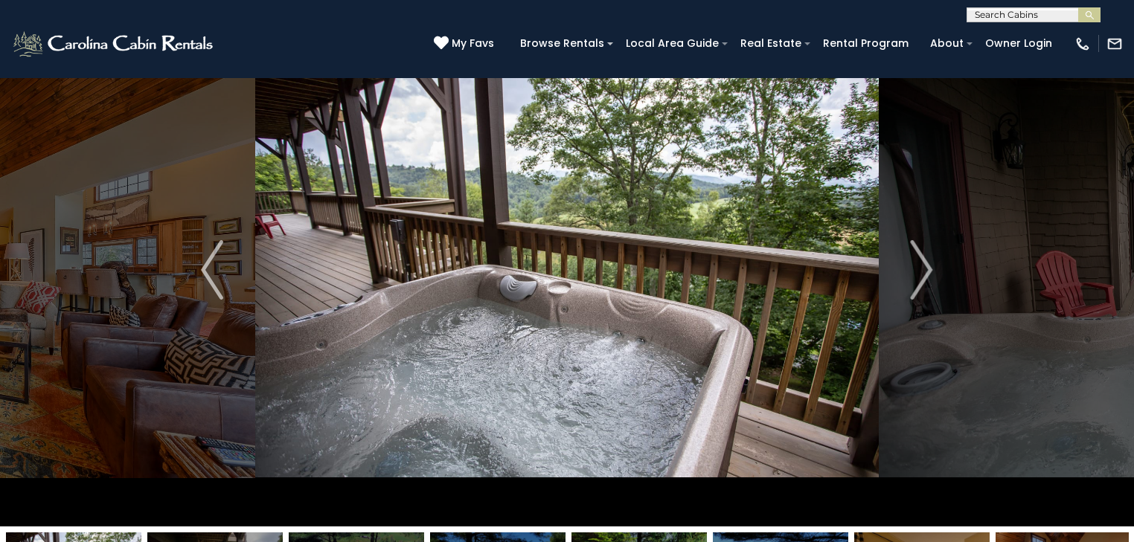
scroll to position [60, 0]
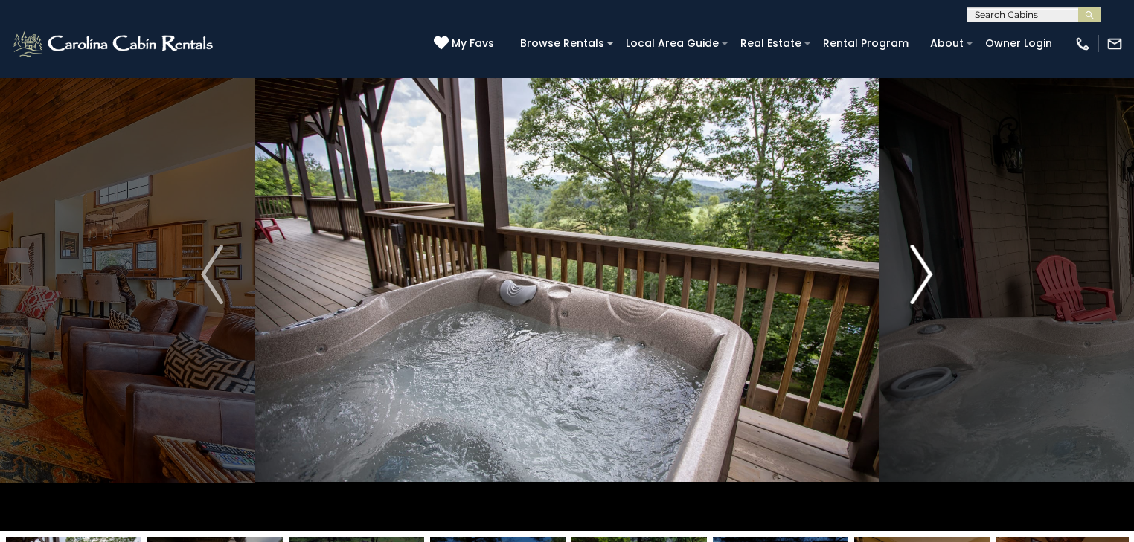
click at [922, 282] on img "Next" at bounding box center [921, 275] width 22 height 60
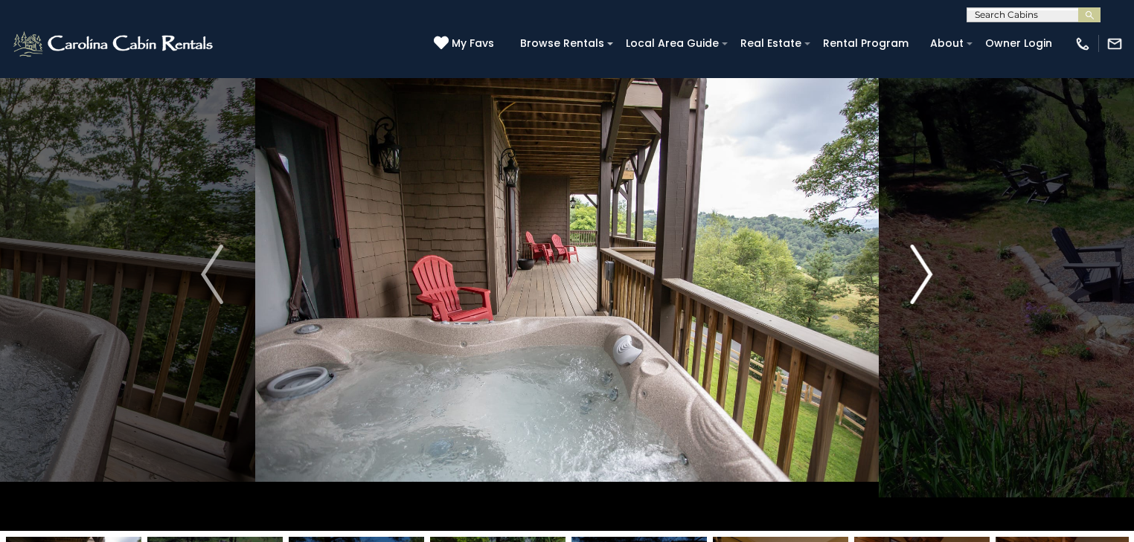
click at [921, 277] on img "Next" at bounding box center [921, 275] width 22 height 60
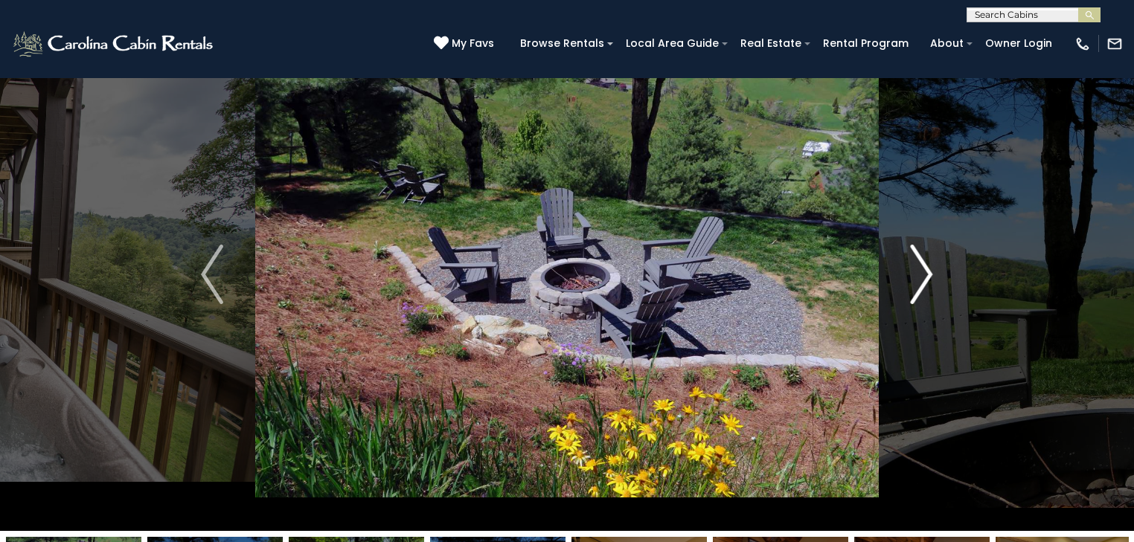
click at [920, 277] on img "Next" at bounding box center [921, 275] width 22 height 60
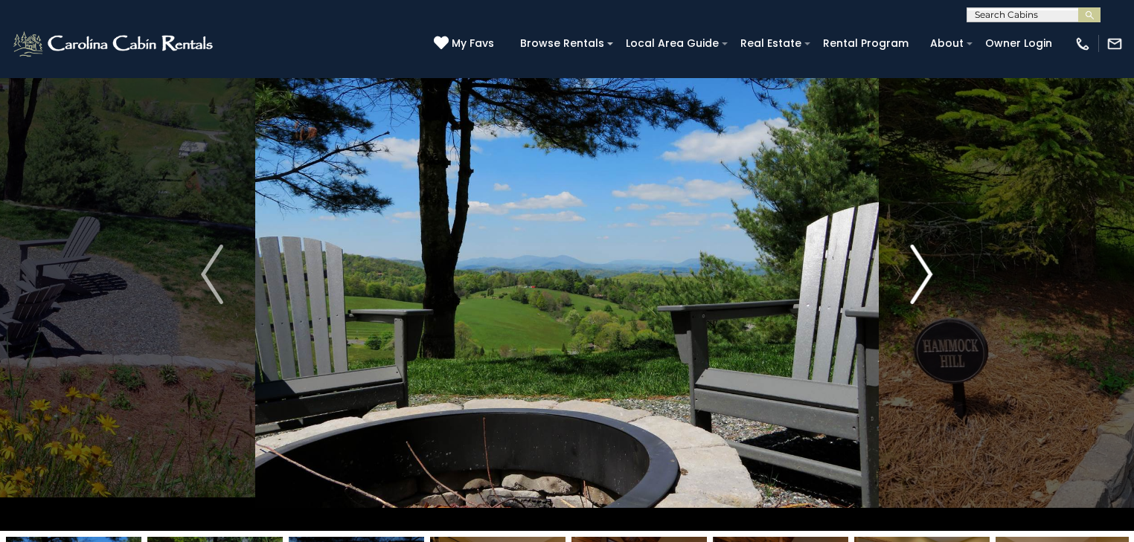
click at [920, 277] on img "Next" at bounding box center [921, 275] width 22 height 60
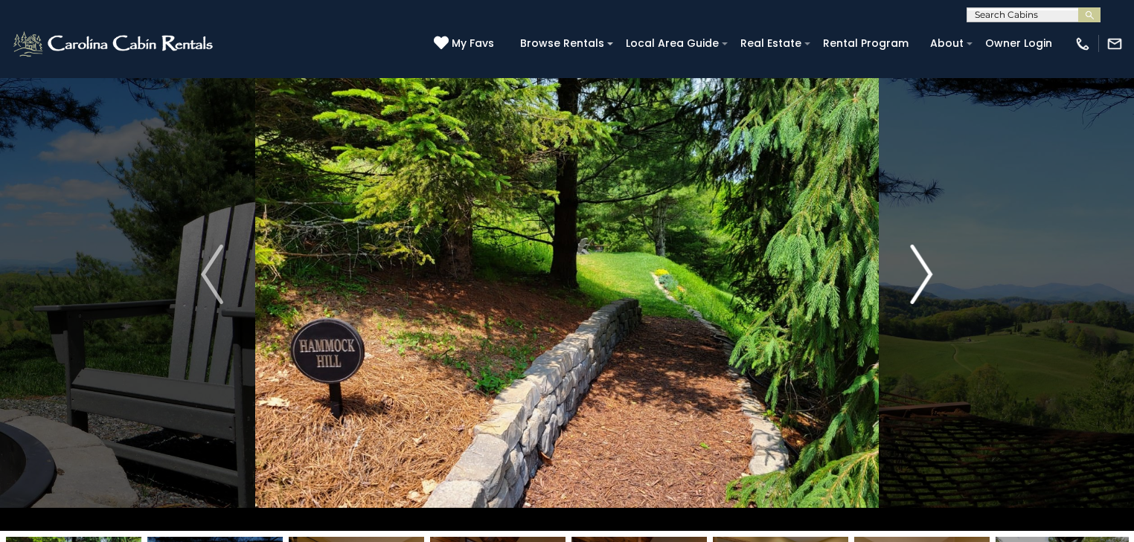
click at [920, 277] on img "Next" at bounding box center [921, 275] width 22 height 60
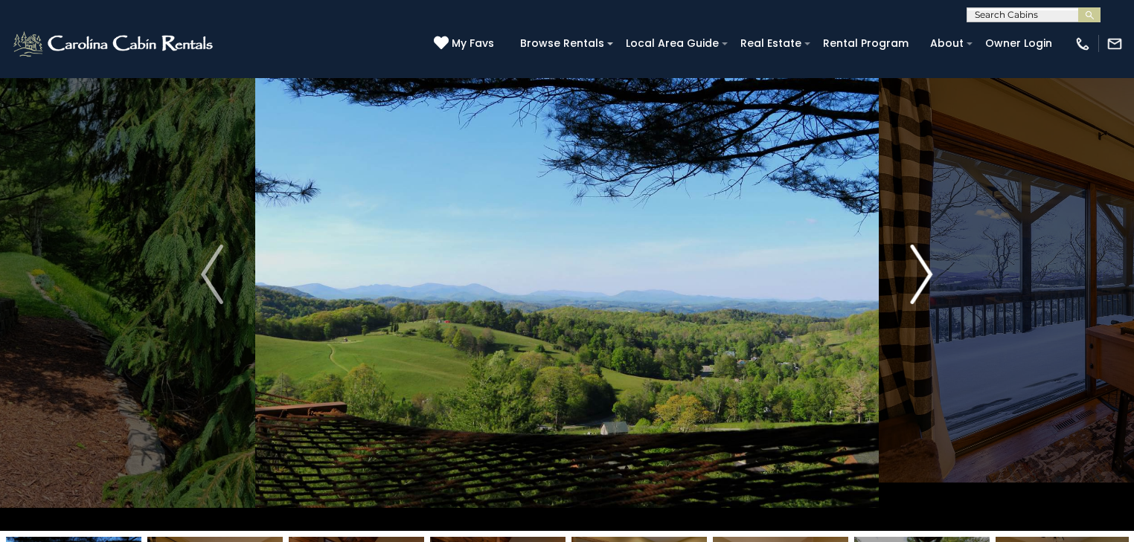
click at [920, 277] on img "Next" at bounding box center [921, 275] width 22 height 60
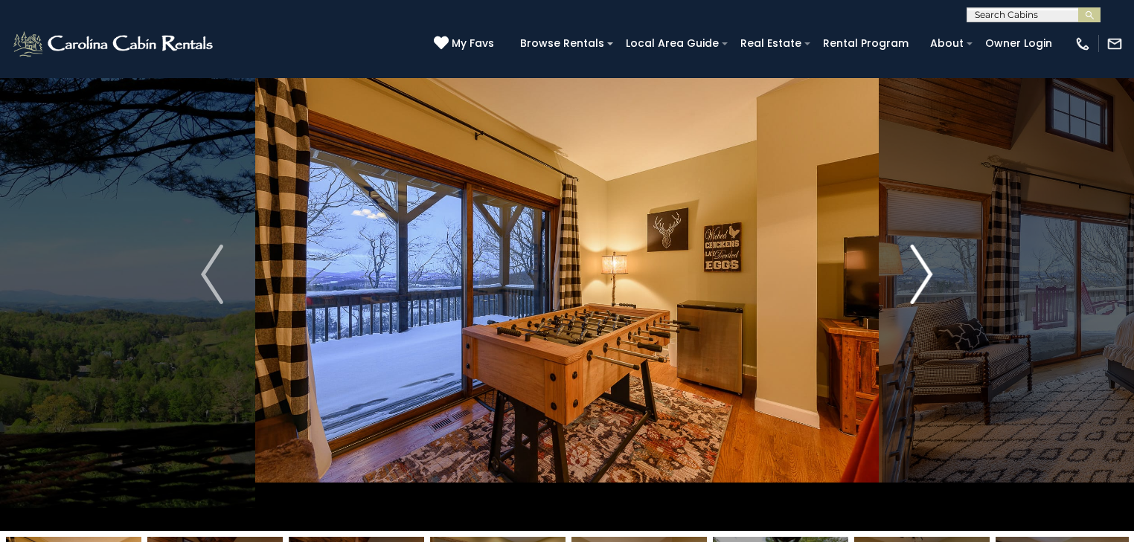
click at [920, 277] on img "Next" at bounding box center [921, 275] width 22 height 60
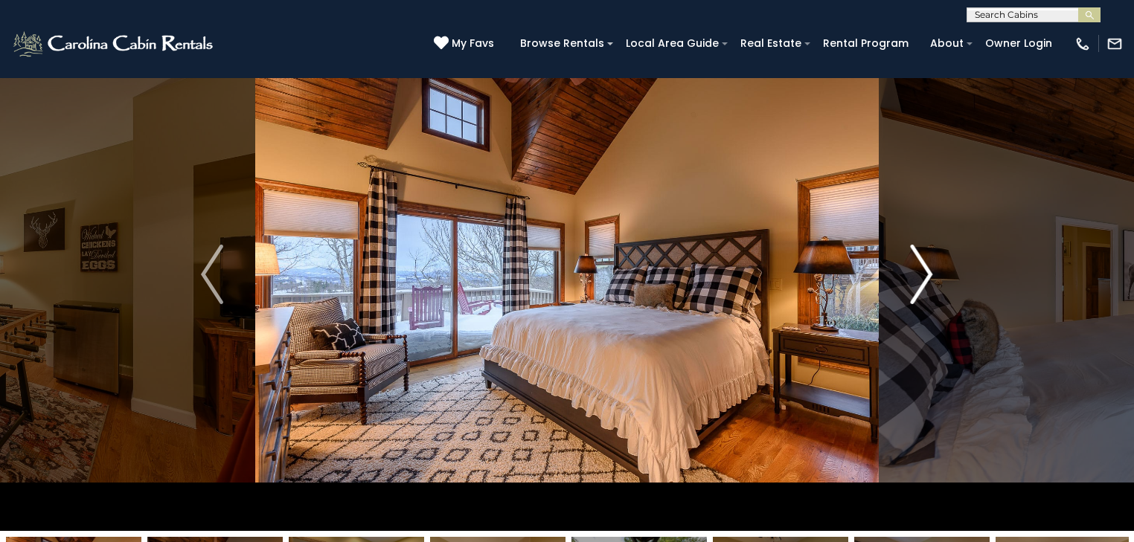
click at [920, 277] on img "Next" at bounding box center [921, 275] width 22 height 60
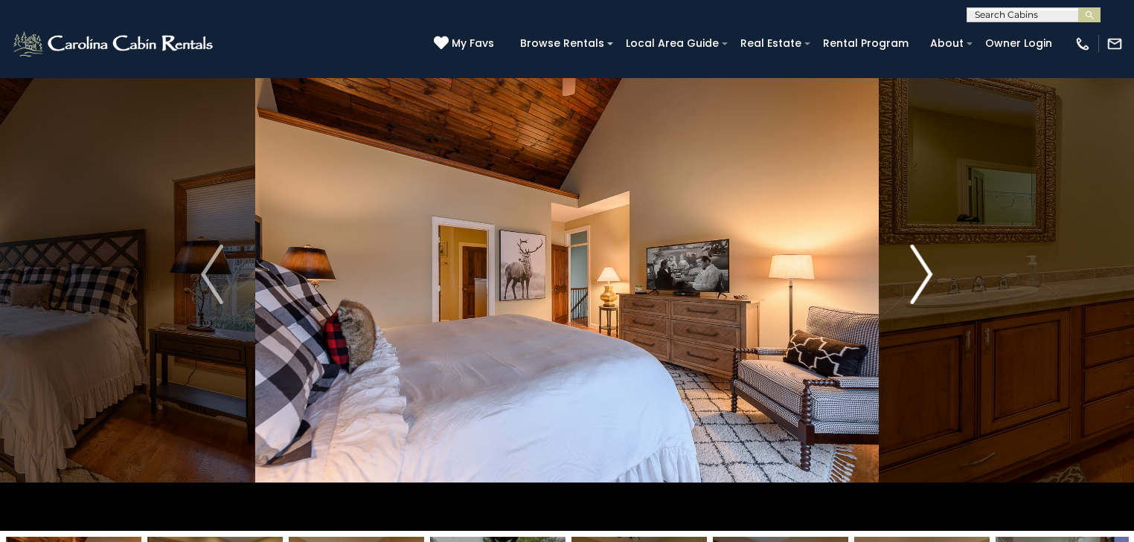
click at [921, 277] on img "Next" at bounding box center [921, 275] width 22 height 60
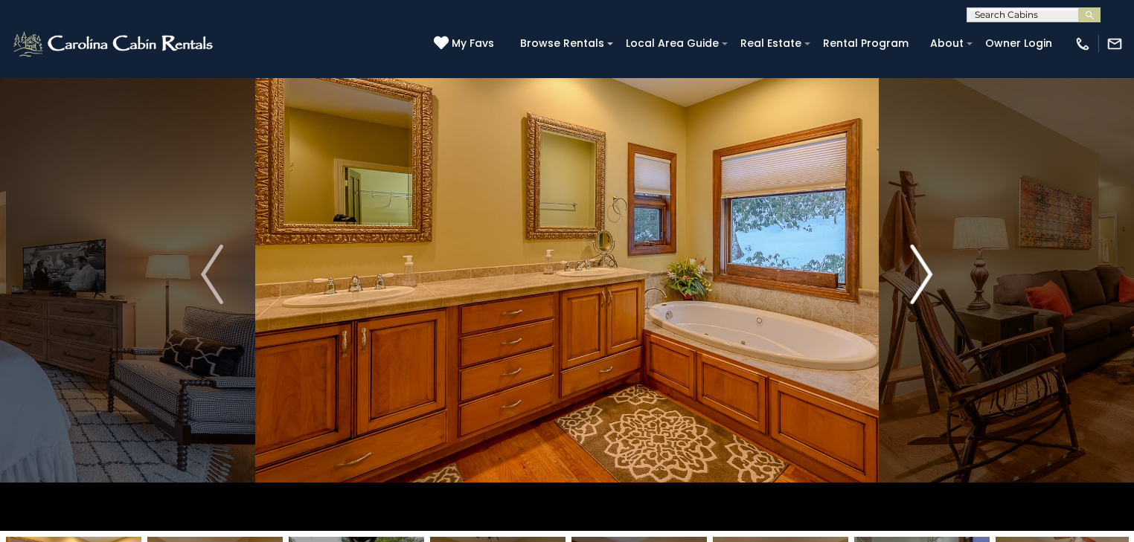
click at [921, 277] on img "Next" at bounding box center [921, 275] width 22 height 60
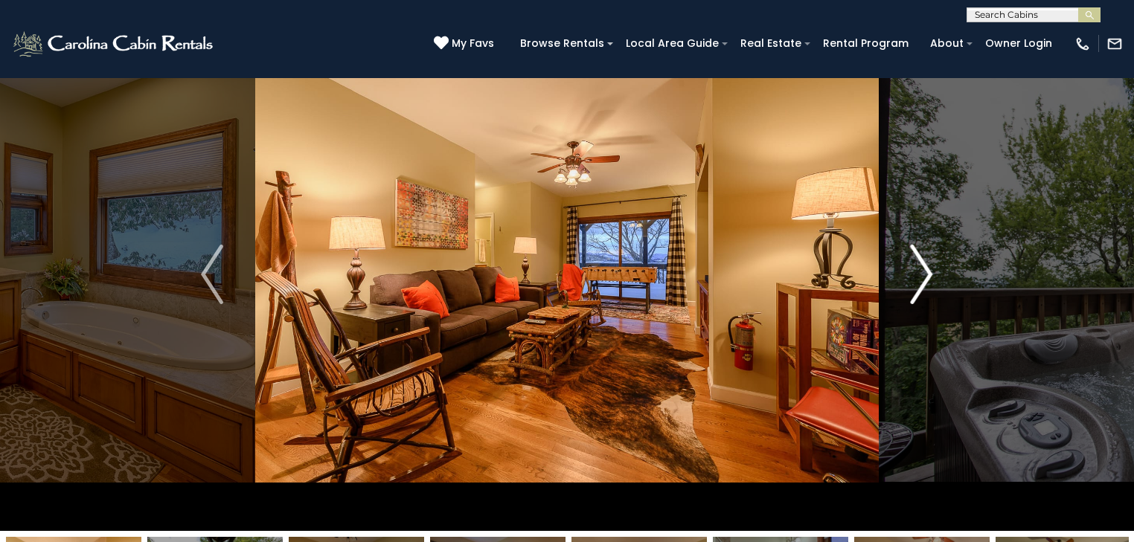
click at [921, 277] on img "Next" at bounding box center [921, 275] width 22 height 60
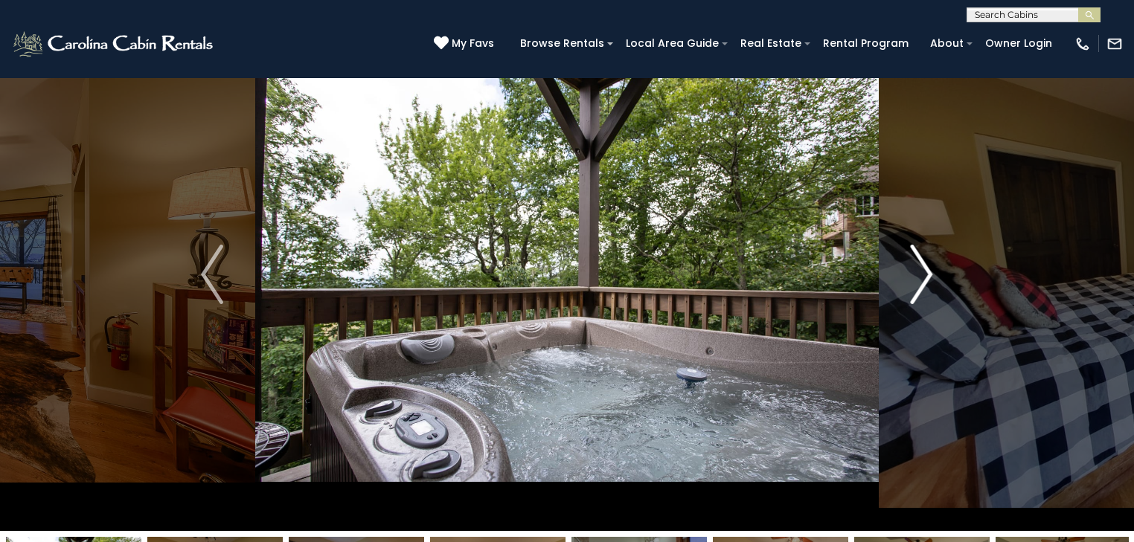
click at [921, 277] on img "Next" at bounding box center [921, 275] width 22 height 60
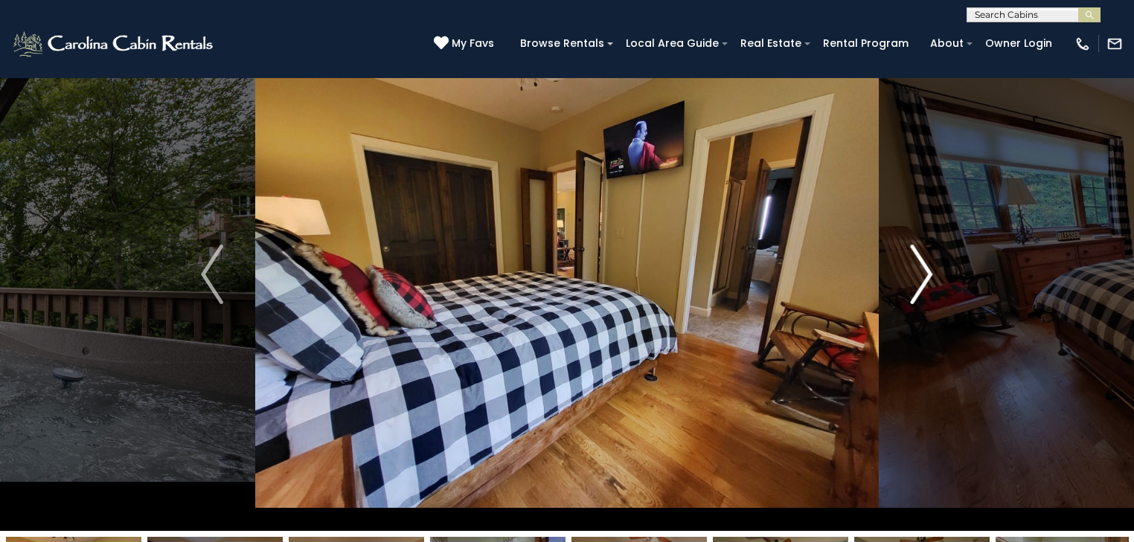
click at [921, 277] on img "Next" at bounding box center [921, 275] width 22 height 60
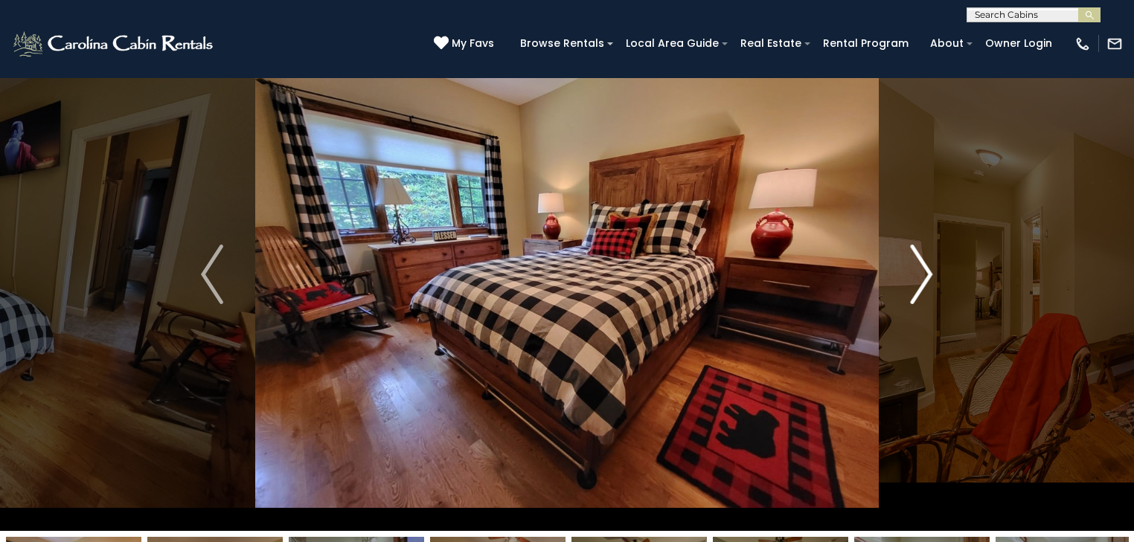
click at [921, 277] on img "Next" at bounding box center [921, 275] width 22 height 60
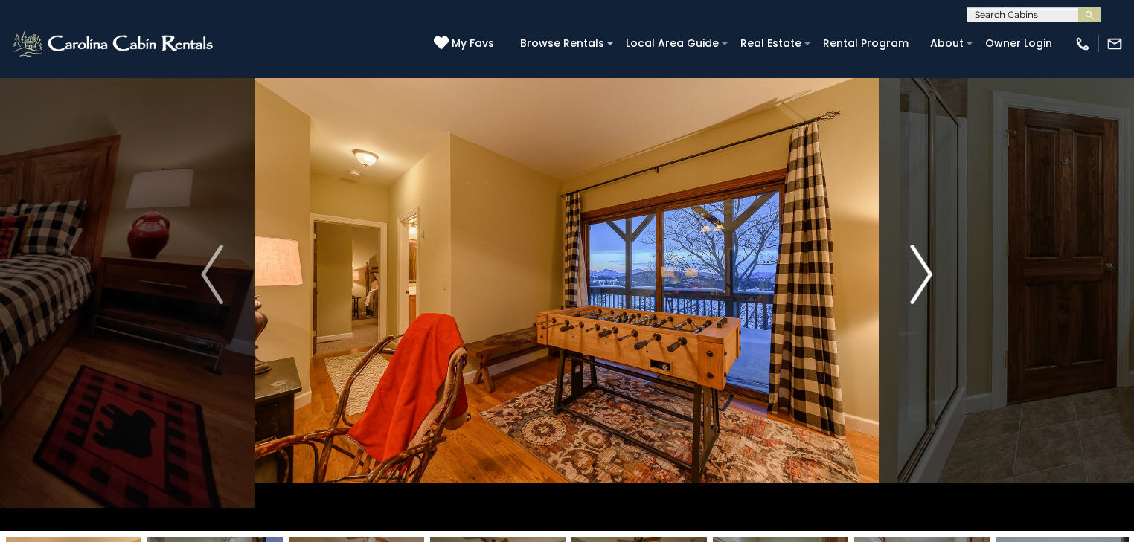
click at [921, 277] on img "Next" at bounding box center [921, 275] width 22 height 60
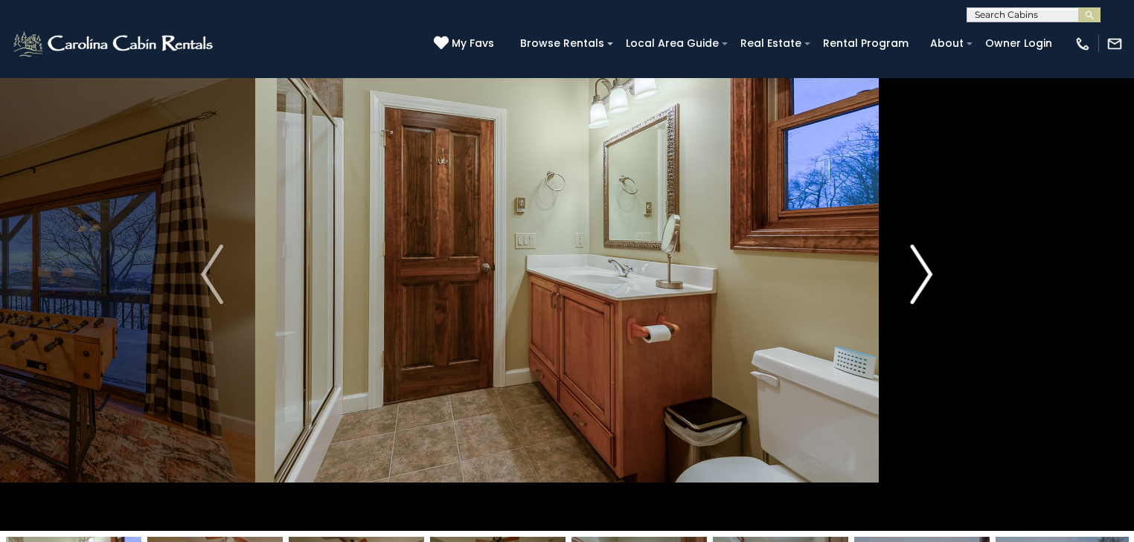
click at [921, 277] on img "Next" at bounding box center [921, 275] width 22 height 60
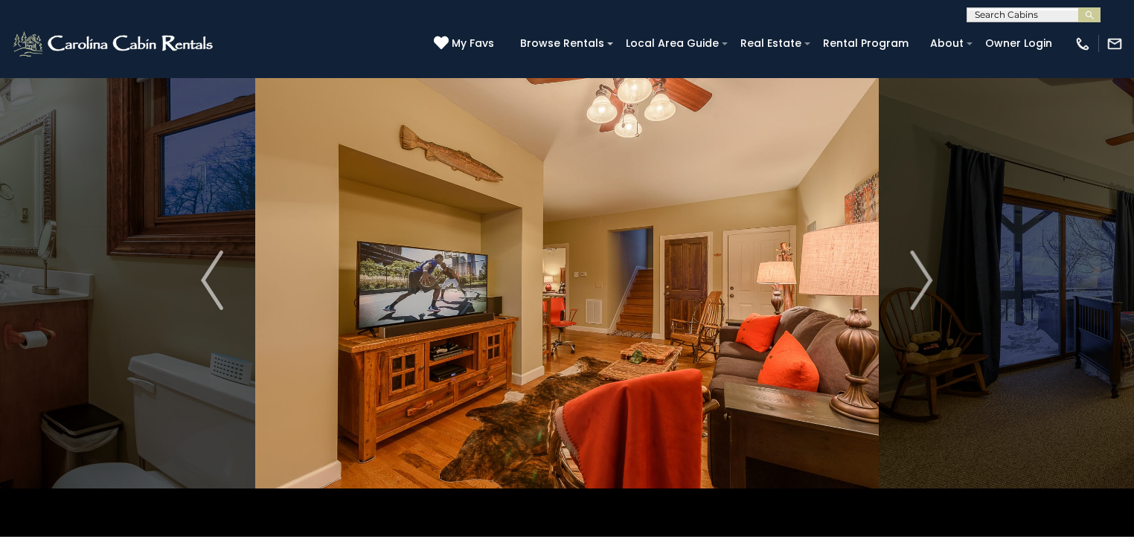
scroll to position [0, 0]
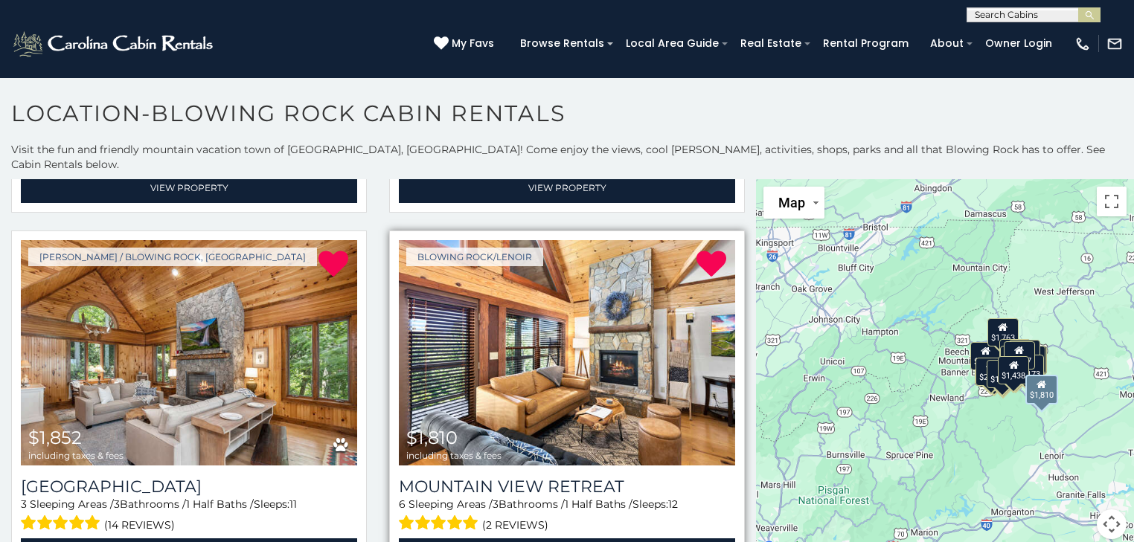
scroll to position [774, 0]
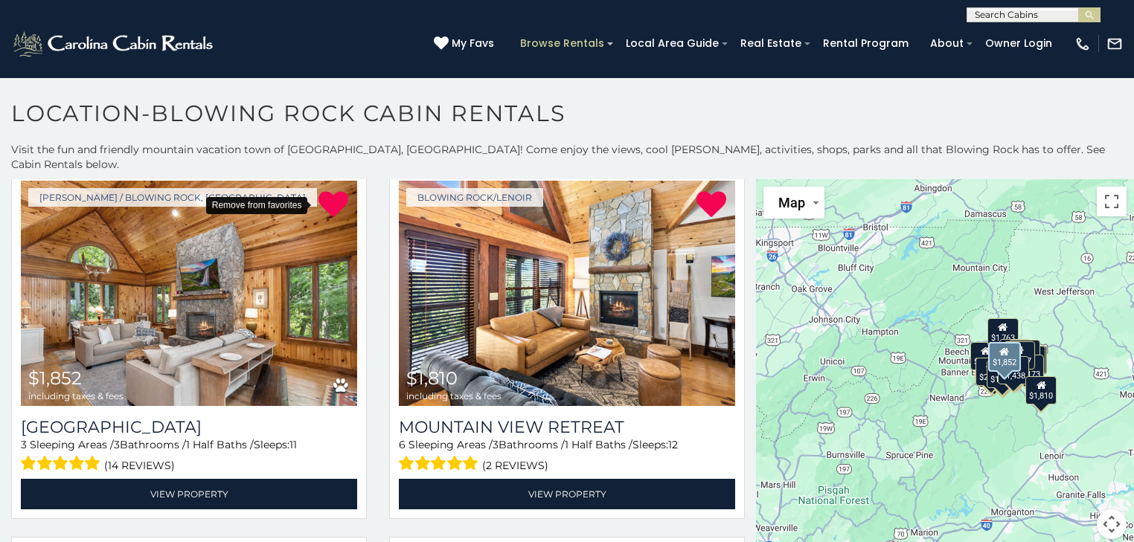
drag, startPoint x: 325, startPoint y: 177, endPoint x: 619, endPoint y: 42, distance: 323.5
click at [325, 190] on icon at bounding box center [333, 205] width 30 height 30
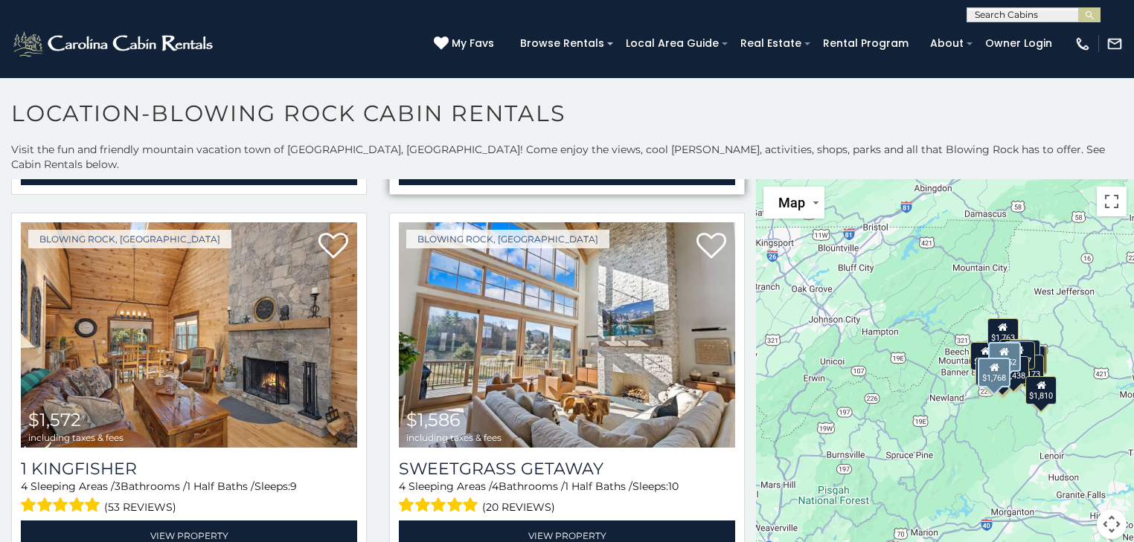
scroll to position [1131, 0]
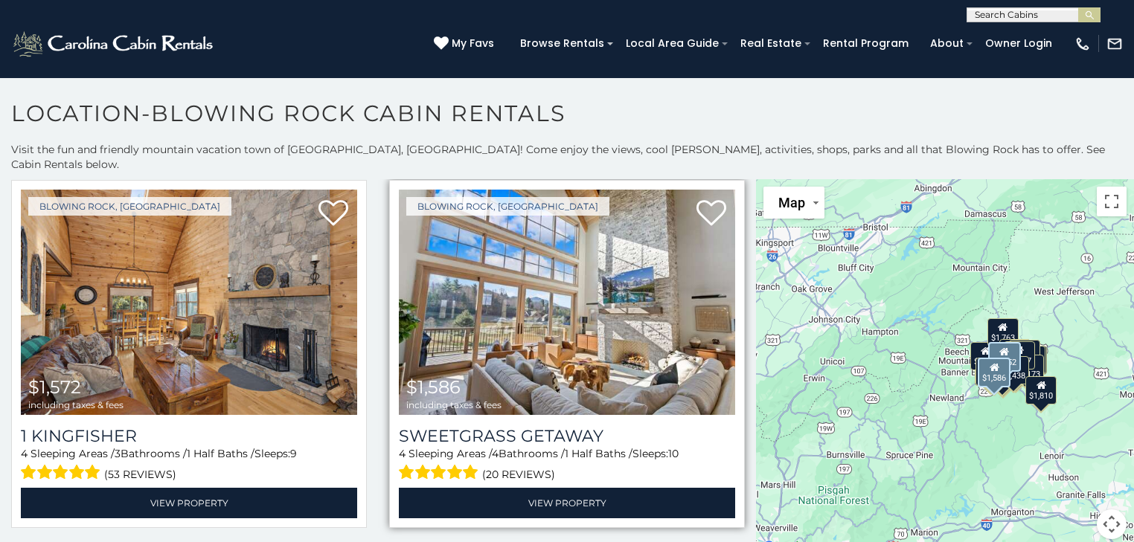
click at [562, 304] on img at bounding box center [567, 302] width 336 height 225
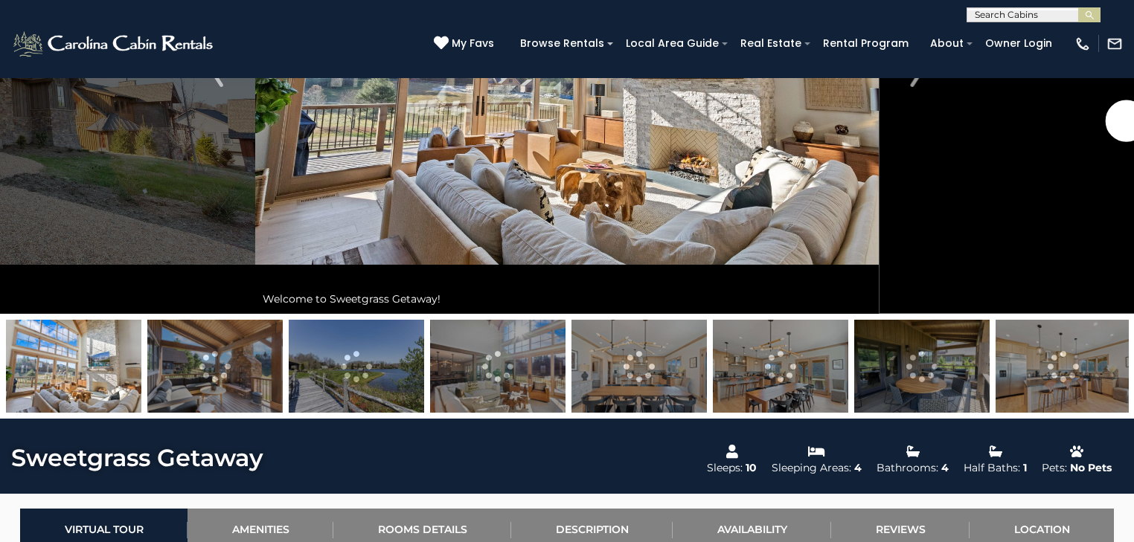
scroll to position [298, 0]
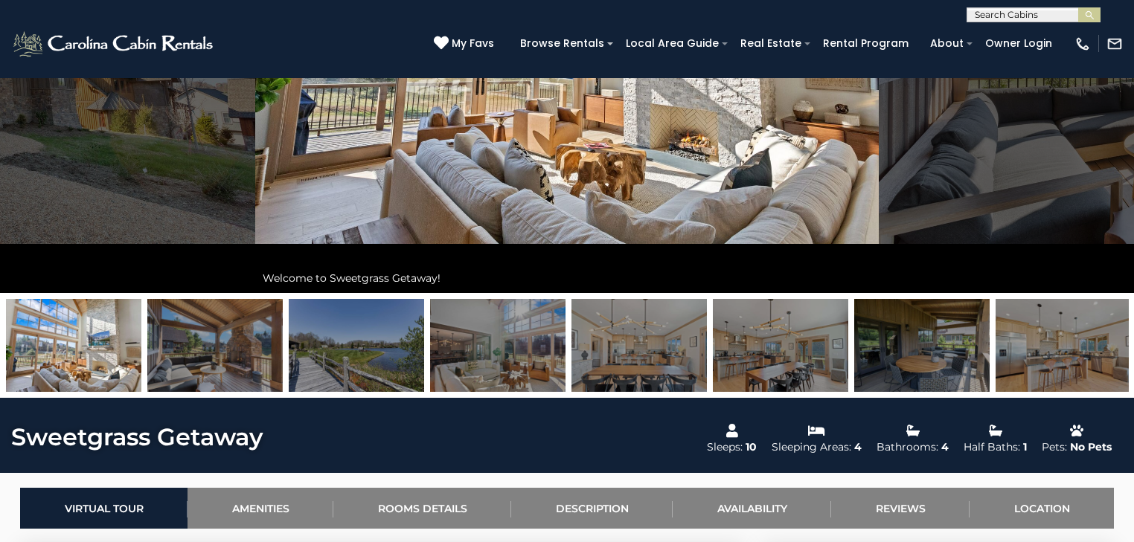
click at [214, 345] on img at bounding box center [214, 345] width 135 height 93
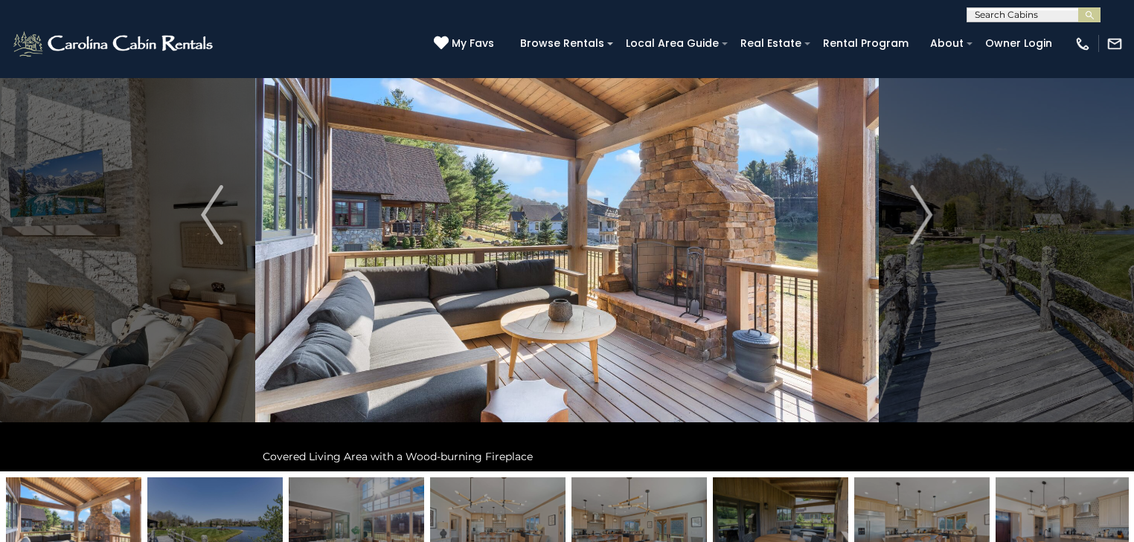
scroll to position [179, 0]
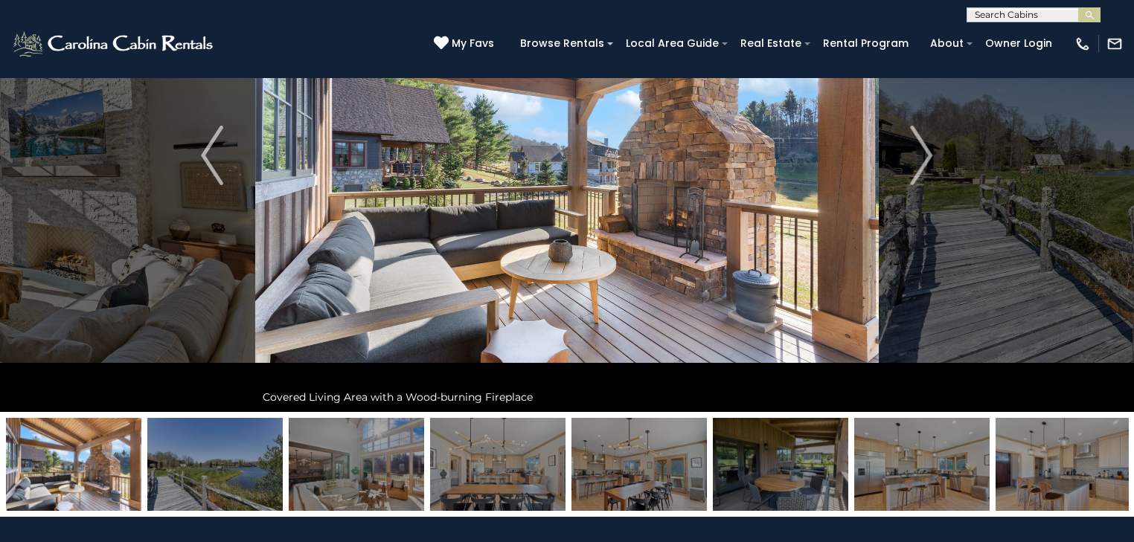
click at [234, 472] on img at bounding box center [214, 464] width 135 height 93
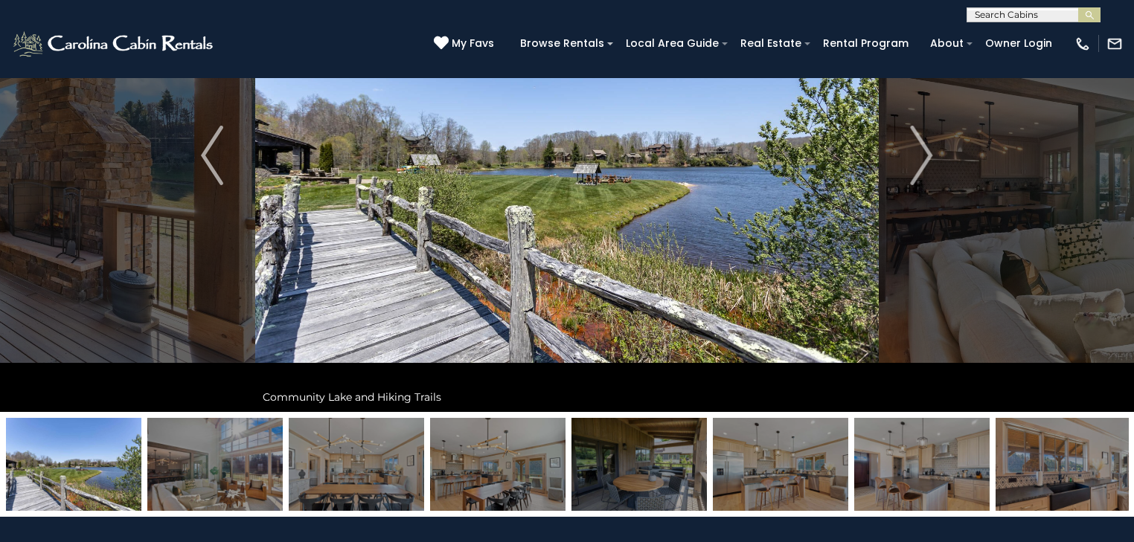
click at [237, 475] on img at bounding box center [214, 464] width 135 height 93
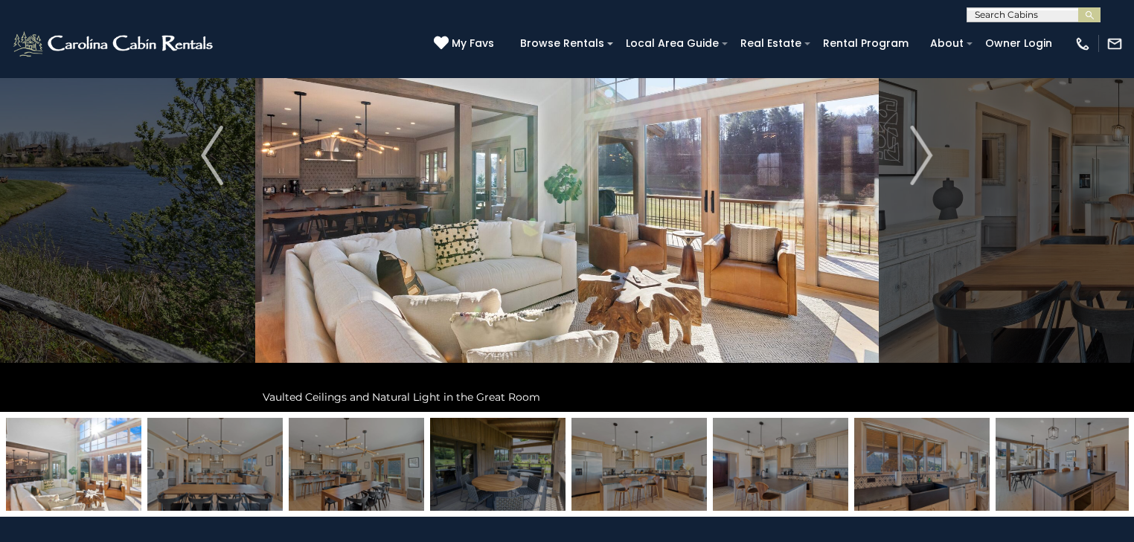
click at [232, 473] on img at bounding box center [214, 464] width 135 height 93
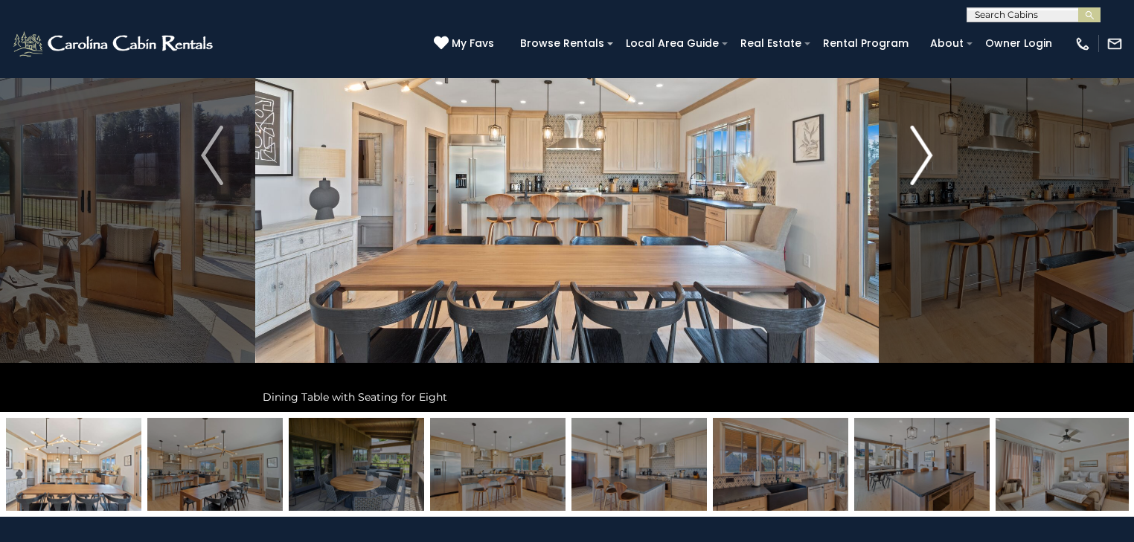
click at [926, 162] on img "Next" at bounding box center [921, 156] width 22 height 60
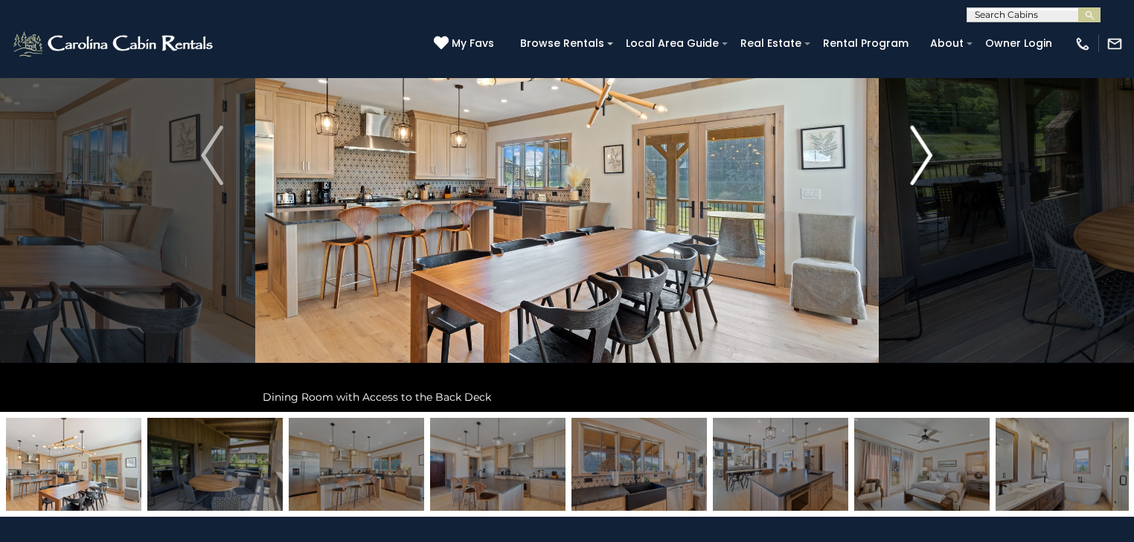
click at [926, 162] on img "Next" at bounding box center [921, 156] width 22 height 60
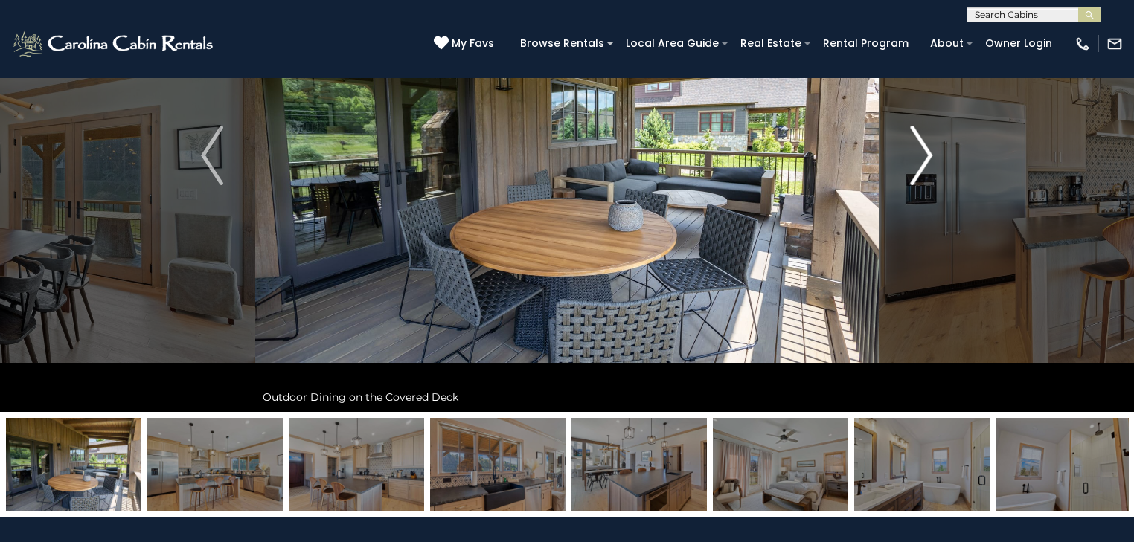
click at [926, 162] on img "Next" at bounding box center [921, 156] width 22 height 60
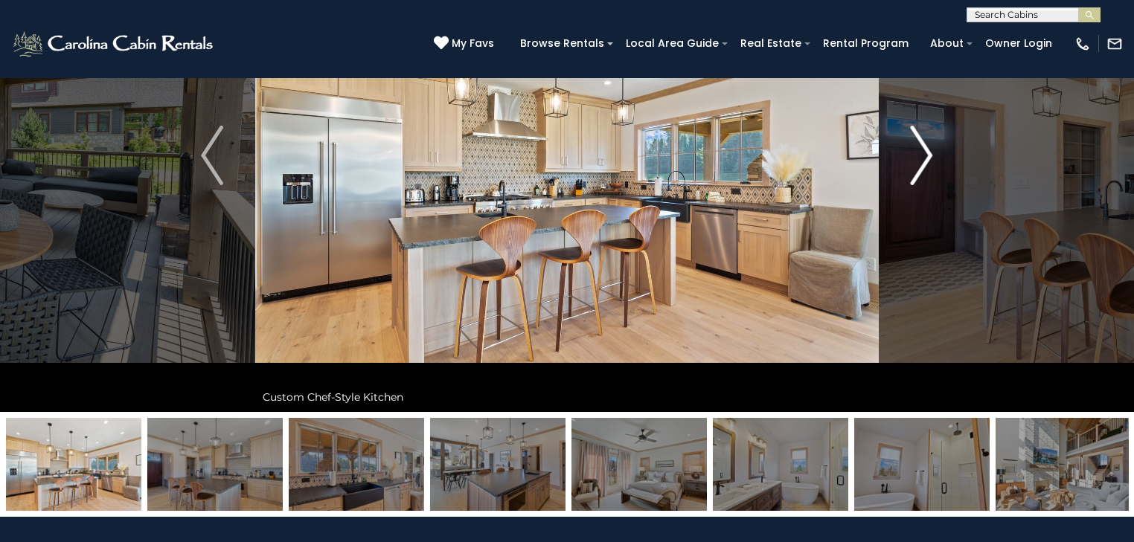
click at [924, 156] on img "Next" at bounding box center [921, 156] width 22 height 60
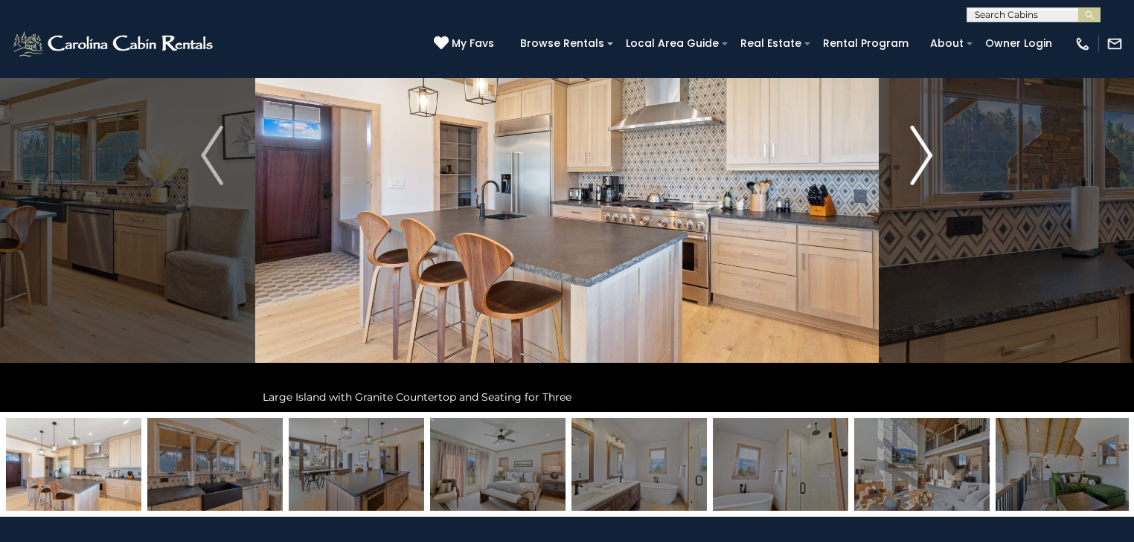
click at [924, 156] on img "Next" at bounding box center [921, 156] width 22 height 60
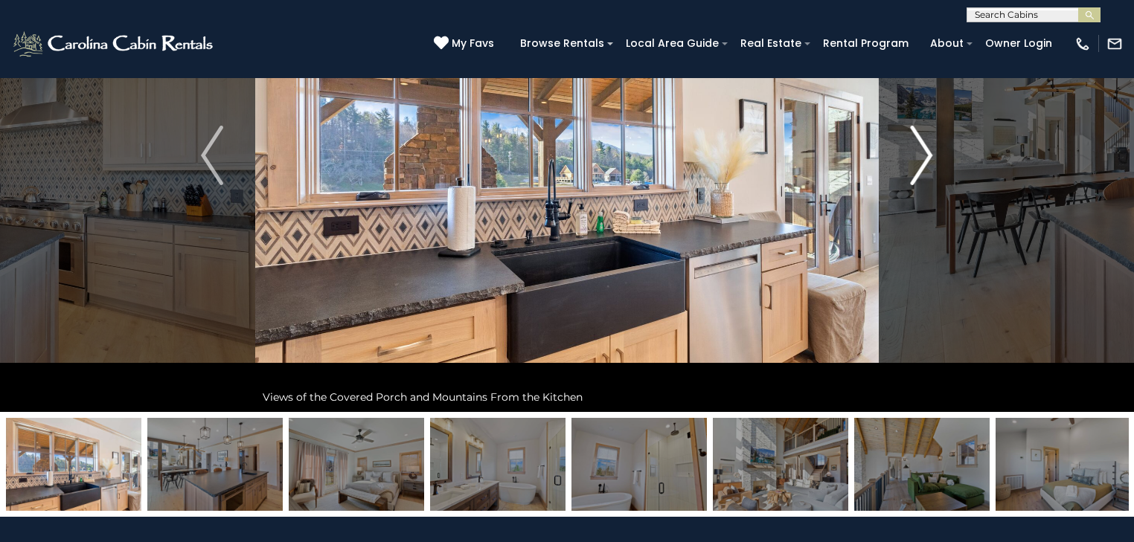
click at [924, 156] on img "Next" at bounding box center [921, 156] width 22 height 60
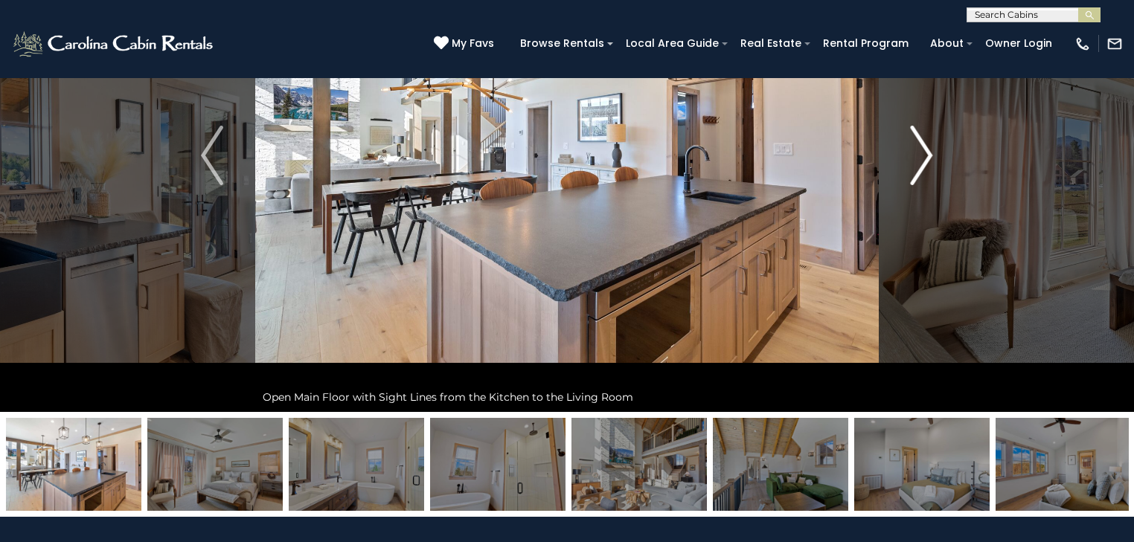
click at [924, 156] on img "Next" at bounding box center [921, 156] width 22 height 60
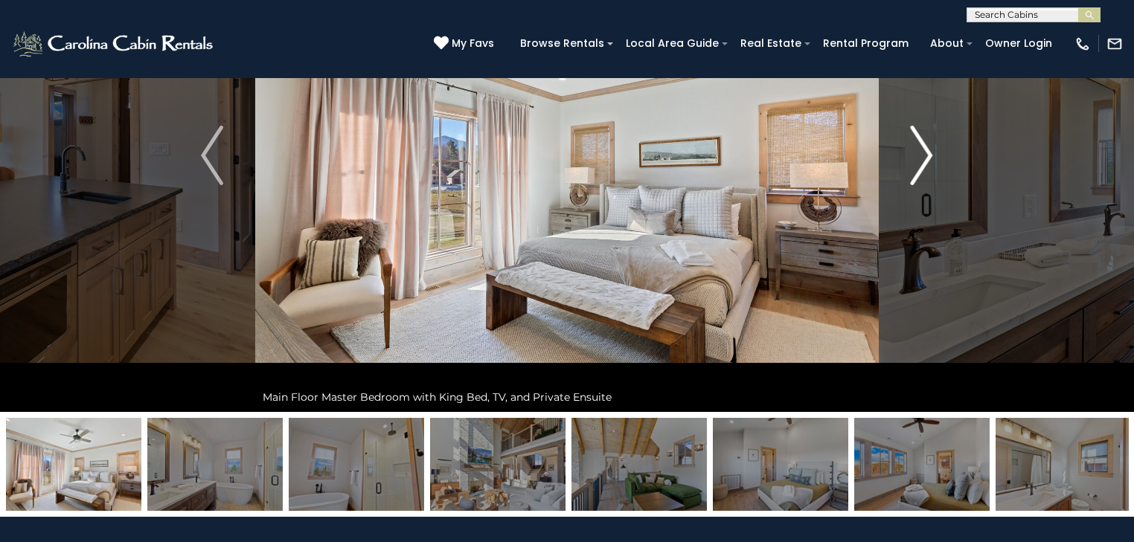
click at [924, 156] on img "Next" at bounding box center [921, 156] width 22 height 60
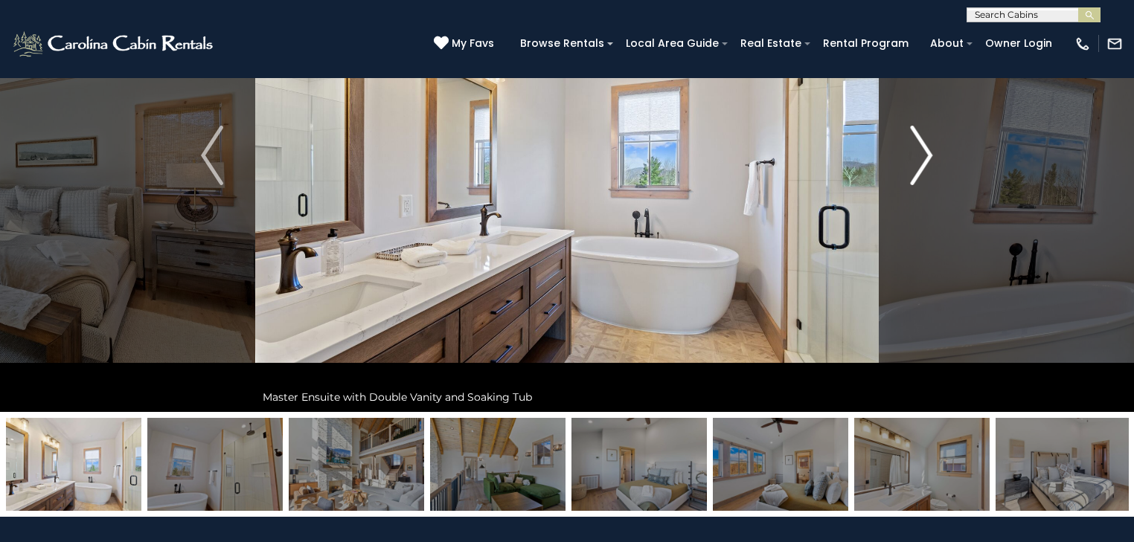
click at [924, 156] on img "Next" at bounding box center [921, 156] width 22 height 60
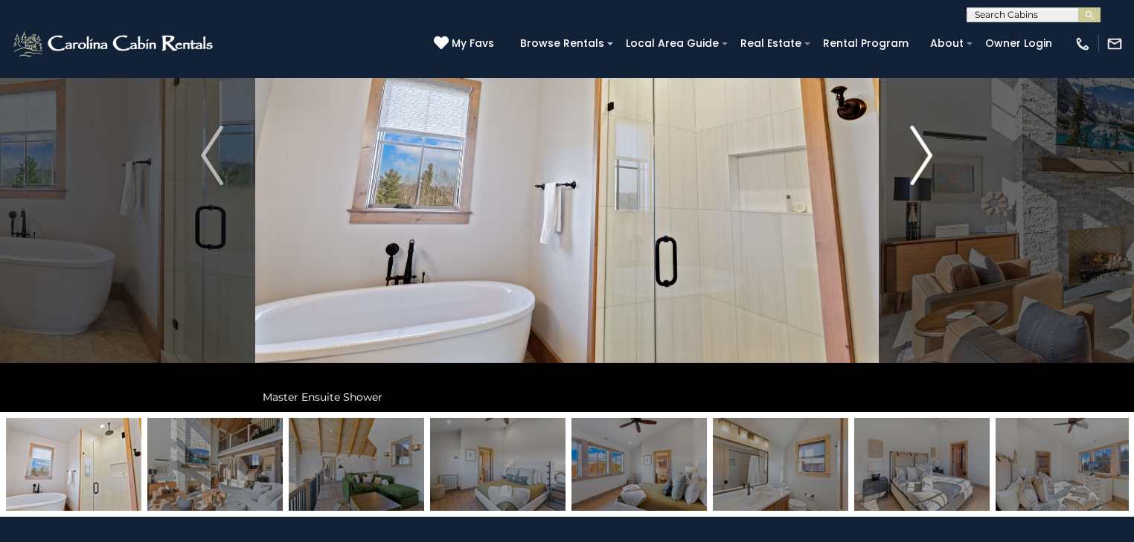
click at [924, 156] on img "Next" at bounding box center [921, 156] width 22 height 60
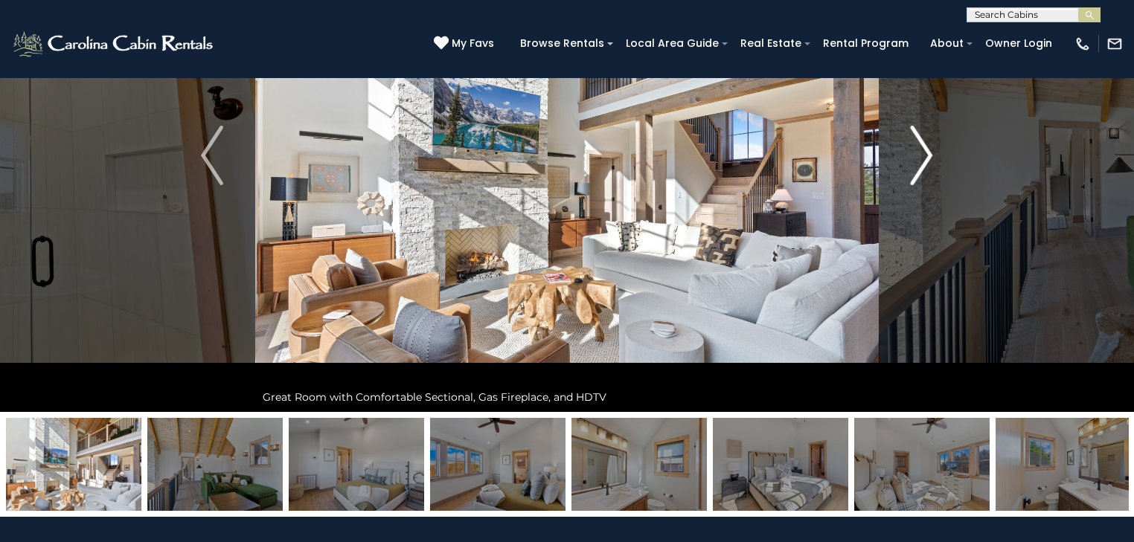
click at [924, 156] on img "Next" at bounding box center [921, 156] width 22 height 60
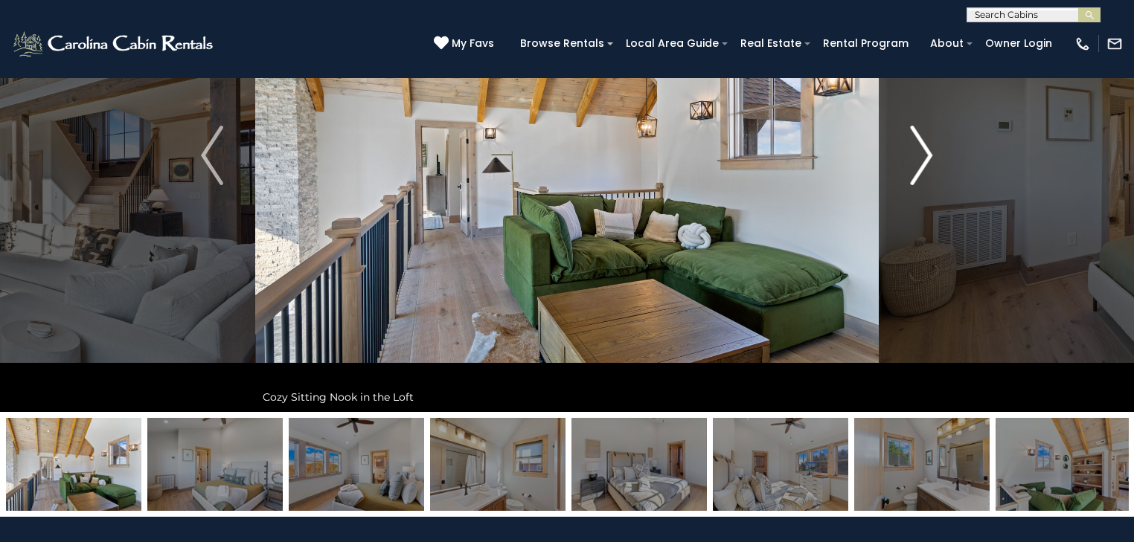
click at [924, 156] on img "Next" at bounding box center [921, 156] width 22 height 60
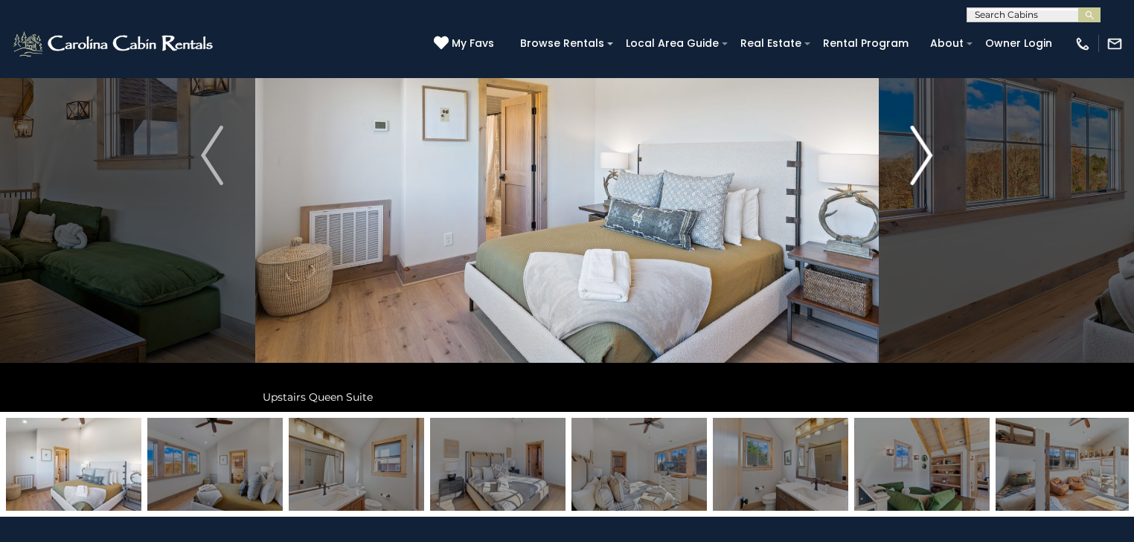
click at [924, 156] on img "Next" at bounding box center [921, 156] width 22 height 60
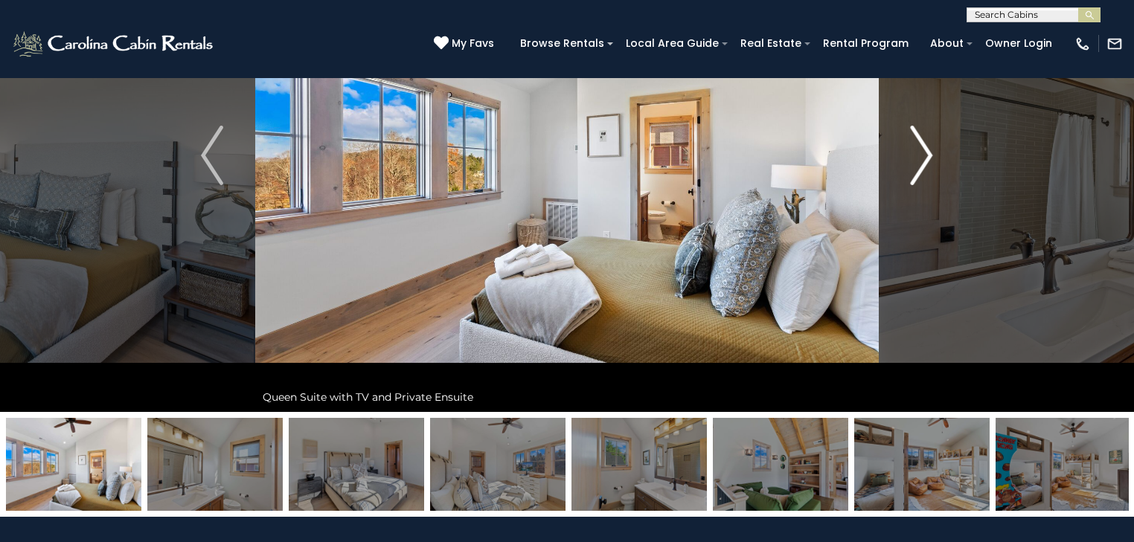
click at [924, 156] on img "Next" at bounding box center [921, 156] width 22 height 60
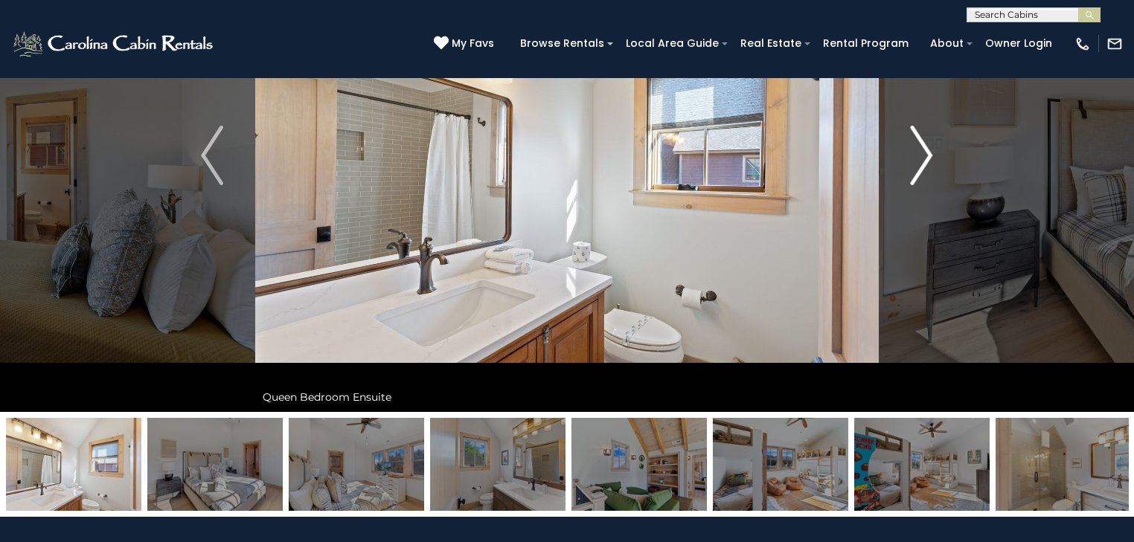
click at [924, 156] on img "Next" at bounding box center [921, 156] width 22 height 60
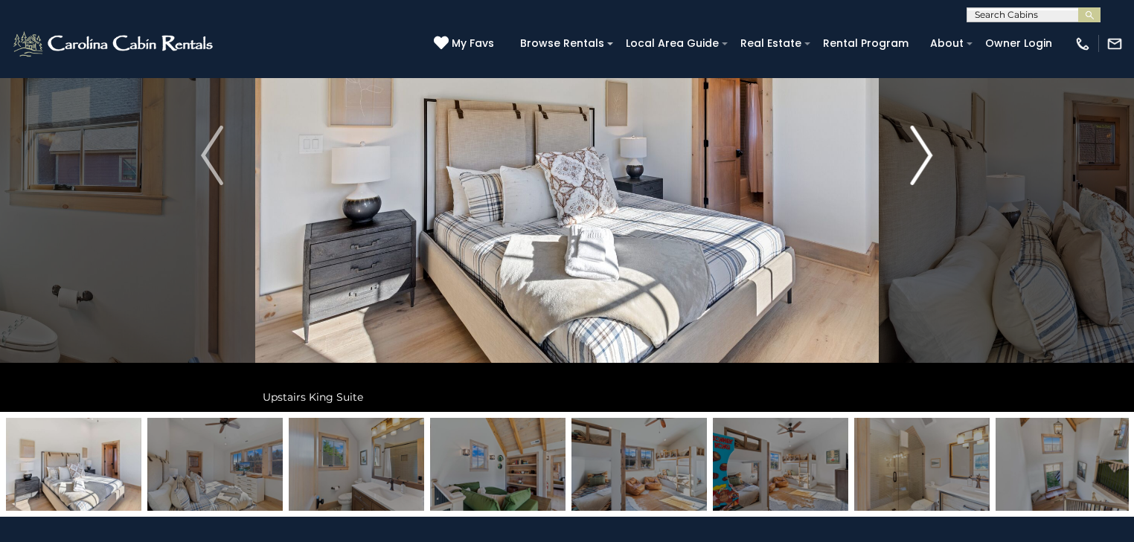
click at [924, 156] on img "Next" at bounding box center [921, 156] width 22 height 60
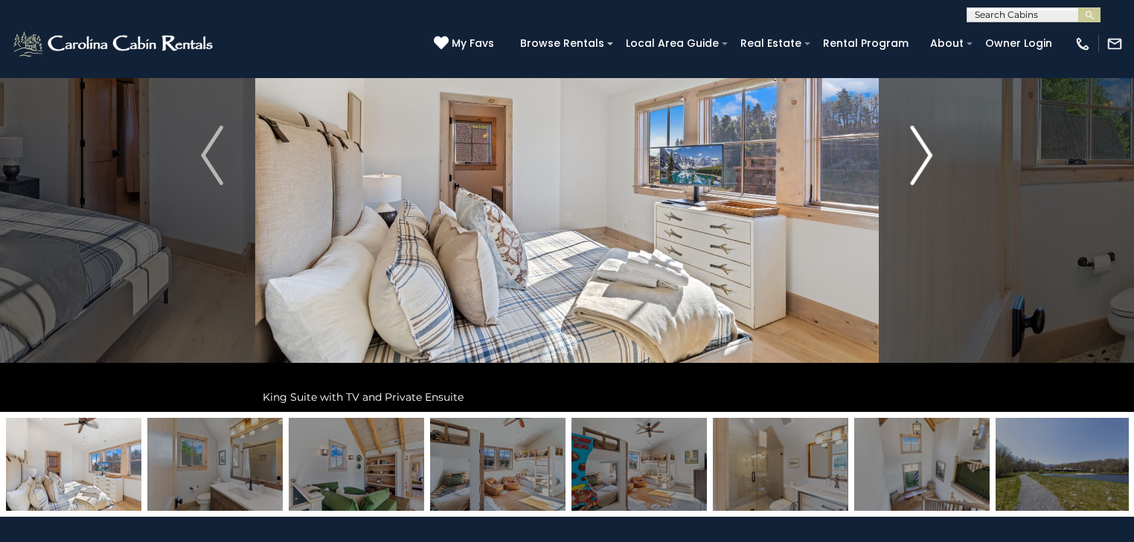
click at [924, 156] on img "Next" at bounding box center [921, 156] width 22 height 60
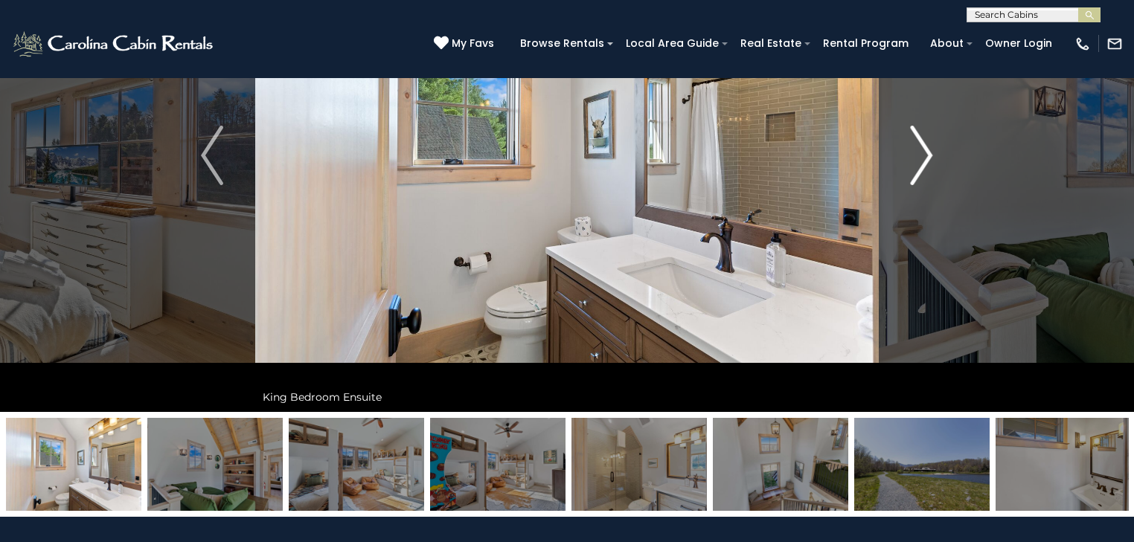
click at [924, 156] on img "Next" at bounding box center [921, 156] width 22 height 60
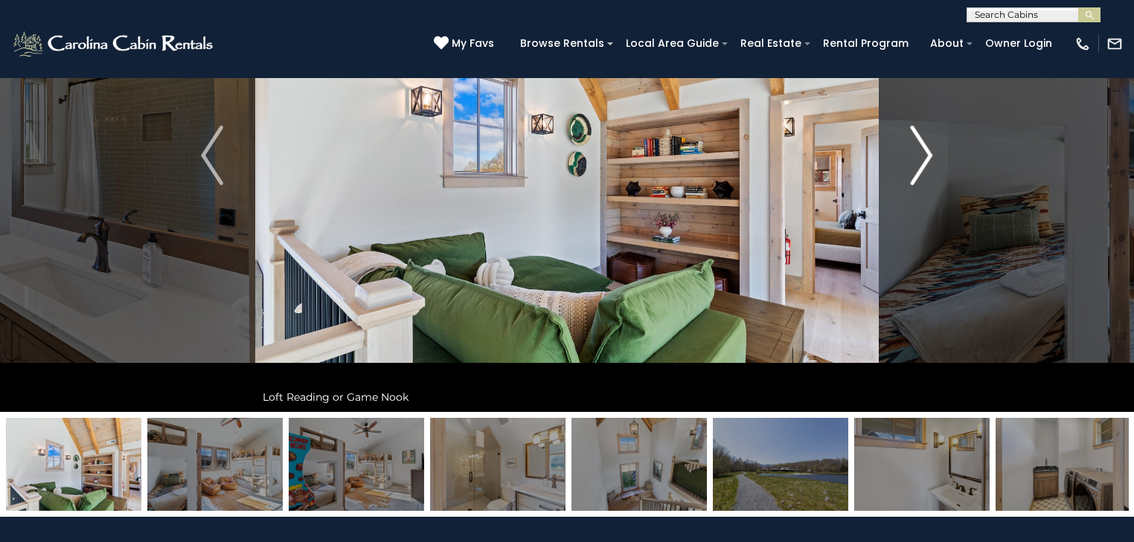
click at [924, 156] on img "Next" at bounding box center [921, 156] width 22 height 60
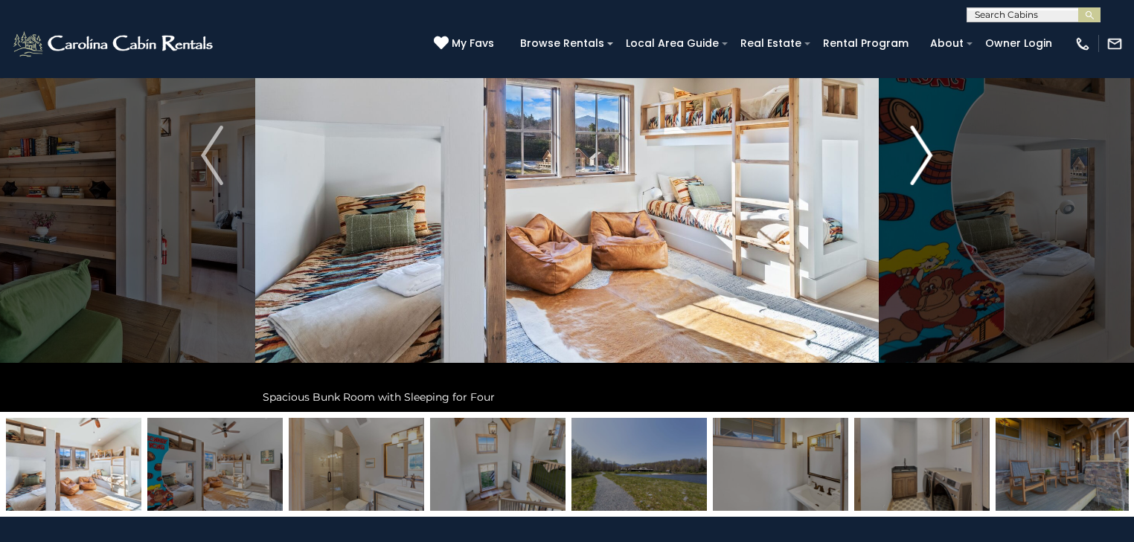
click at [924, 156] on img "Next" at bounding box center [921, 156] width 22 height 60
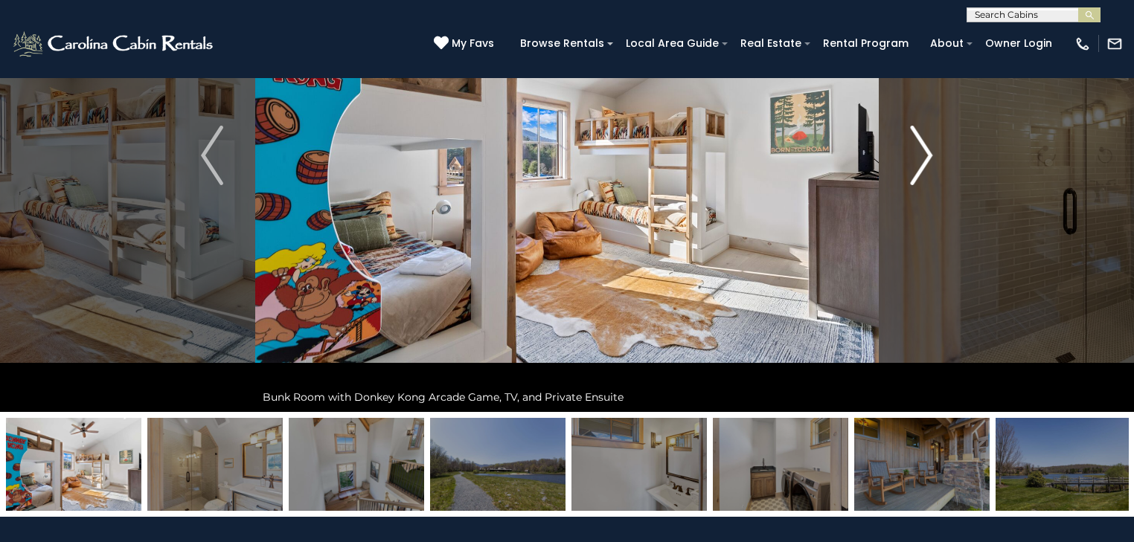
click at [924, 156] on img "Next" at bounding box center [921, 156] width 22 height 60
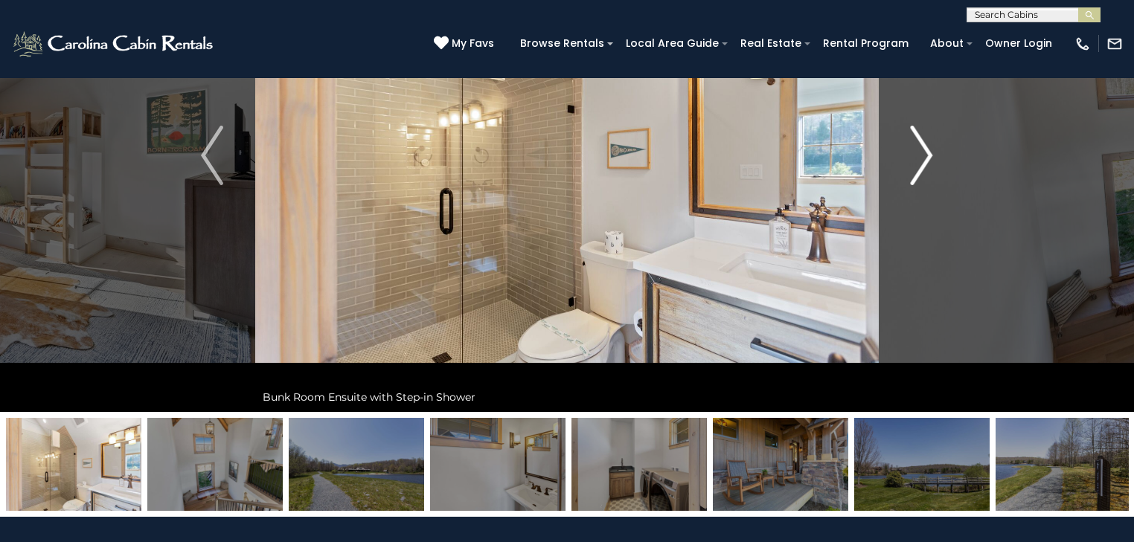
click at [924, 156] on img "Next" at bounding box center [921, 156] width 22 height 60
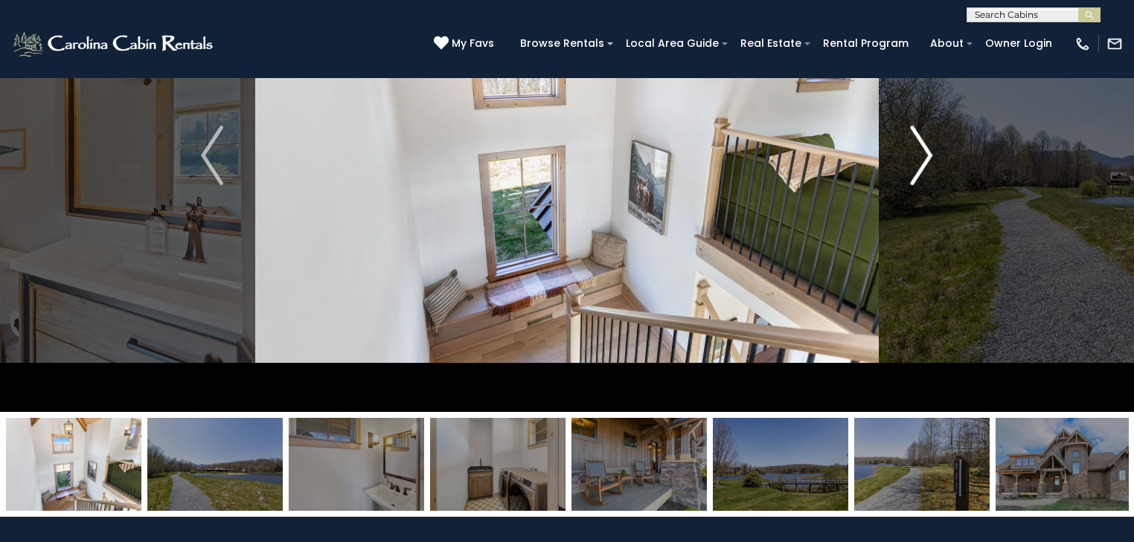
click at [924, 156] on img "Next" at bounding box center [921, 156] width 22 height 60
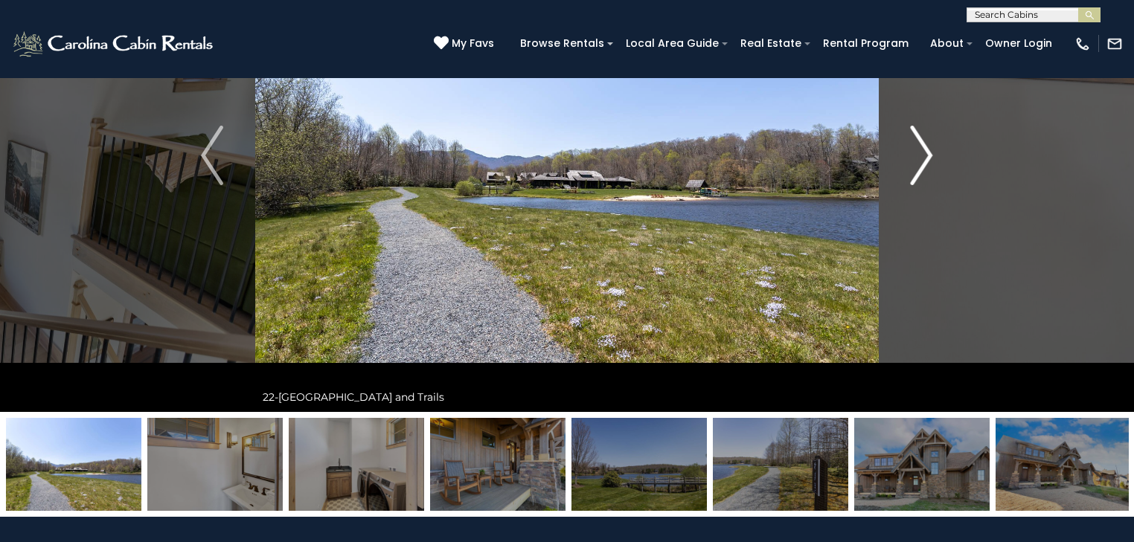
click at [924, 156] on img "Next" at bounding box center [921, 156] width 22 height 60
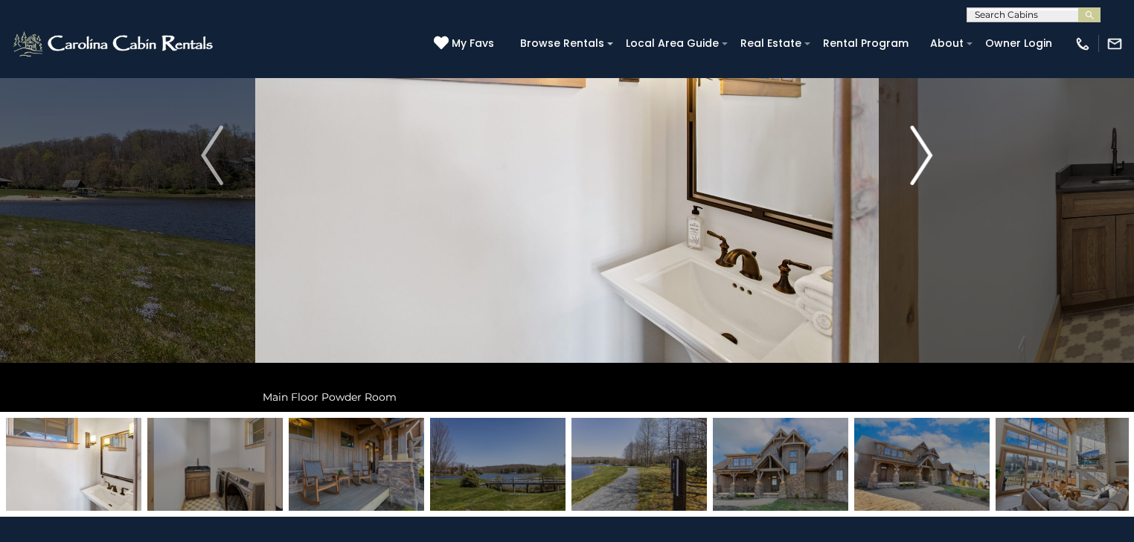
click at [924, 156] on img "Next" at bounding box center [921, 156] width 22 height 60
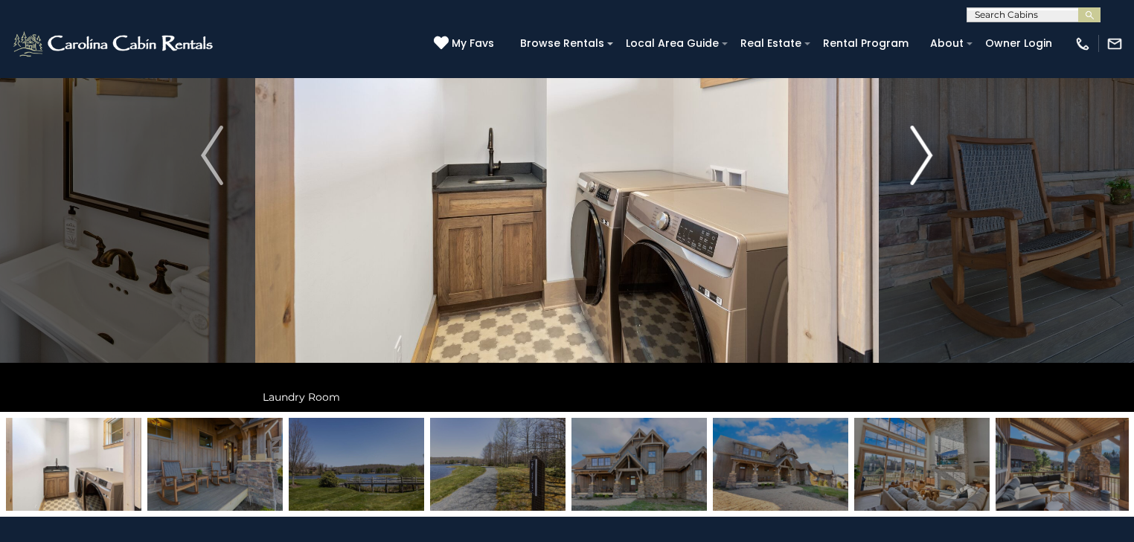
click at [924, 156] on img "Next" at bounding box center [921, 156] width 22 height 60
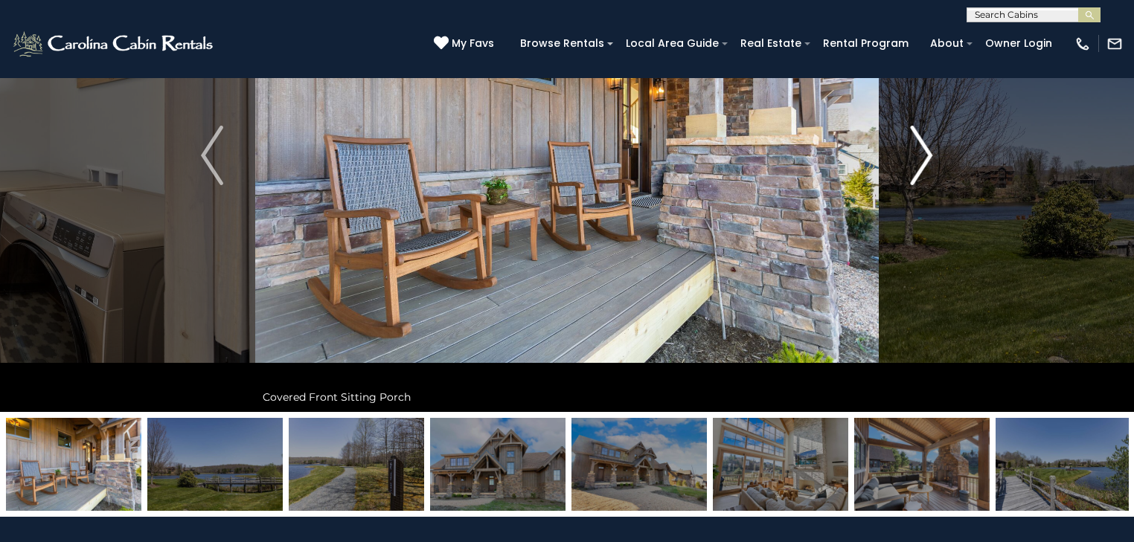
click at [924, 156] on img "Next" at bounding box center [921, 156] width 22 height 60
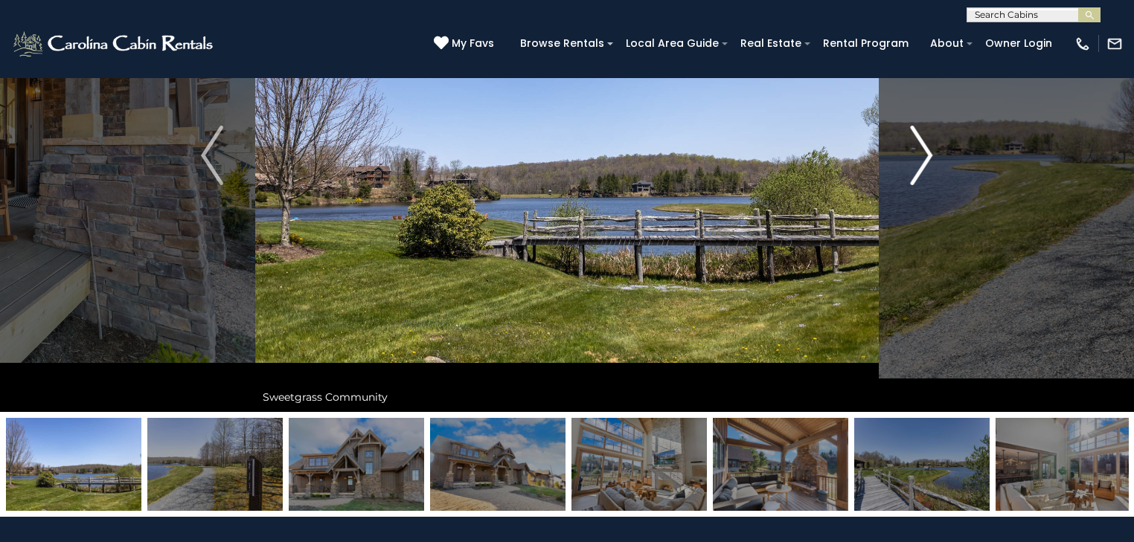
click at [924, 156] on img "Next" at bounding box center [921, 156] width 22 height 60
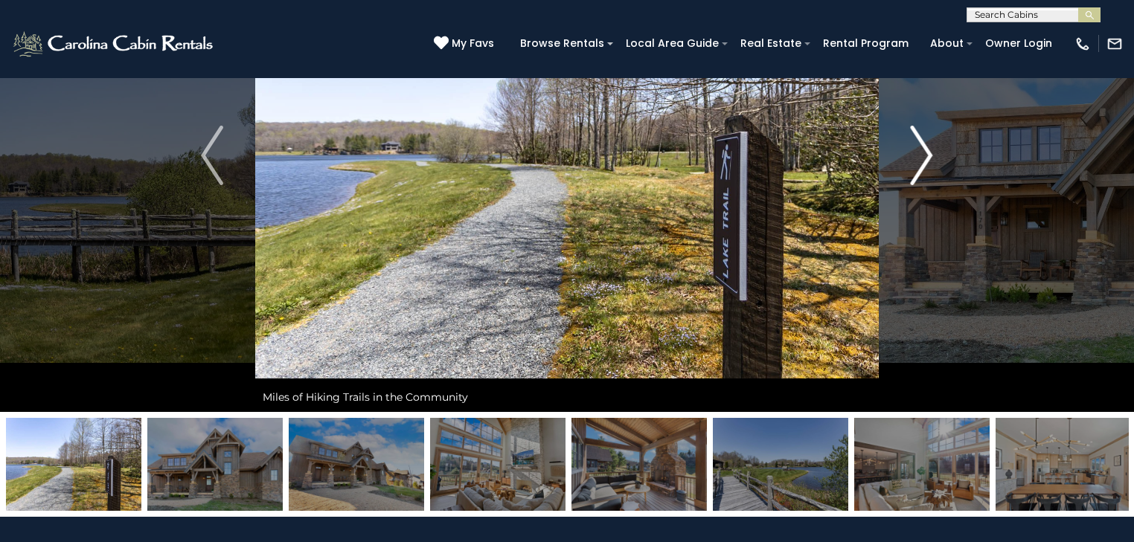
click at [924, 156] on img "Next" at bounding box center [921, 156] width 22 height 60
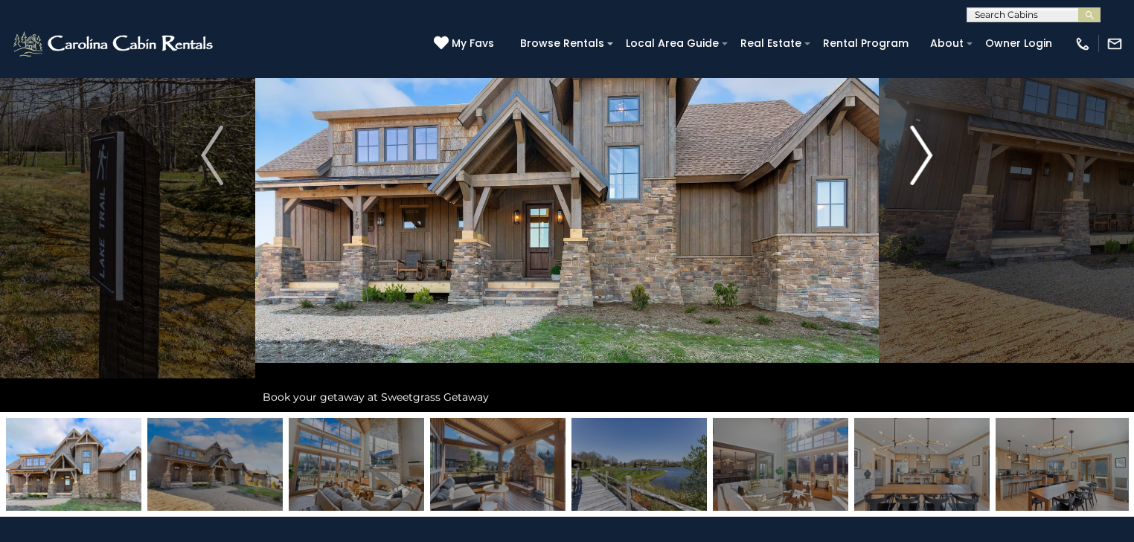
click at [924, 156] on img "Next" at bounding box center [921, 156] width 22 height 60
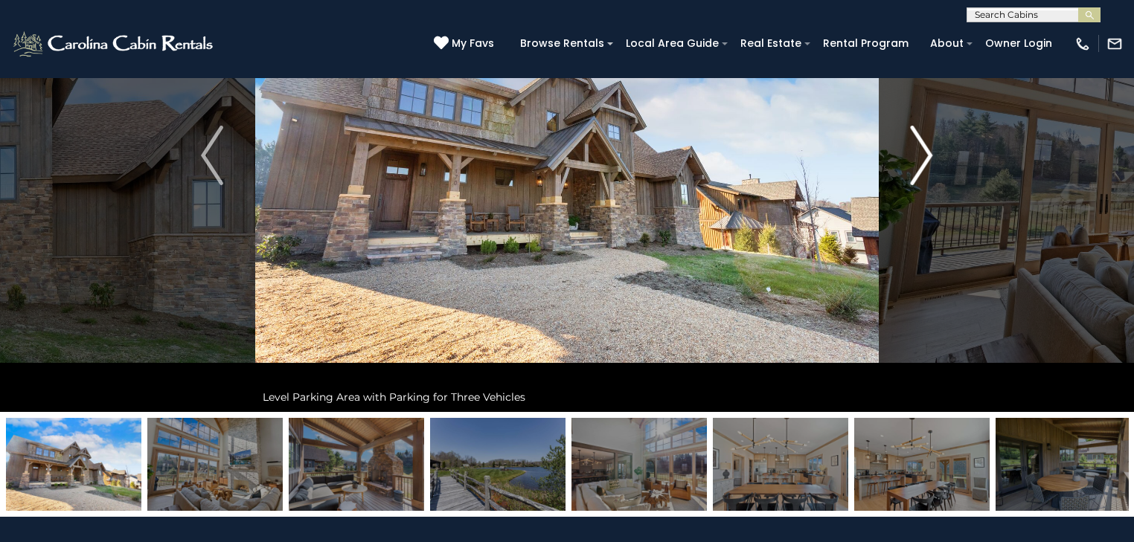
click at [924, 156] on img "Next" at bounding box center [921, 156] width 22 height 60
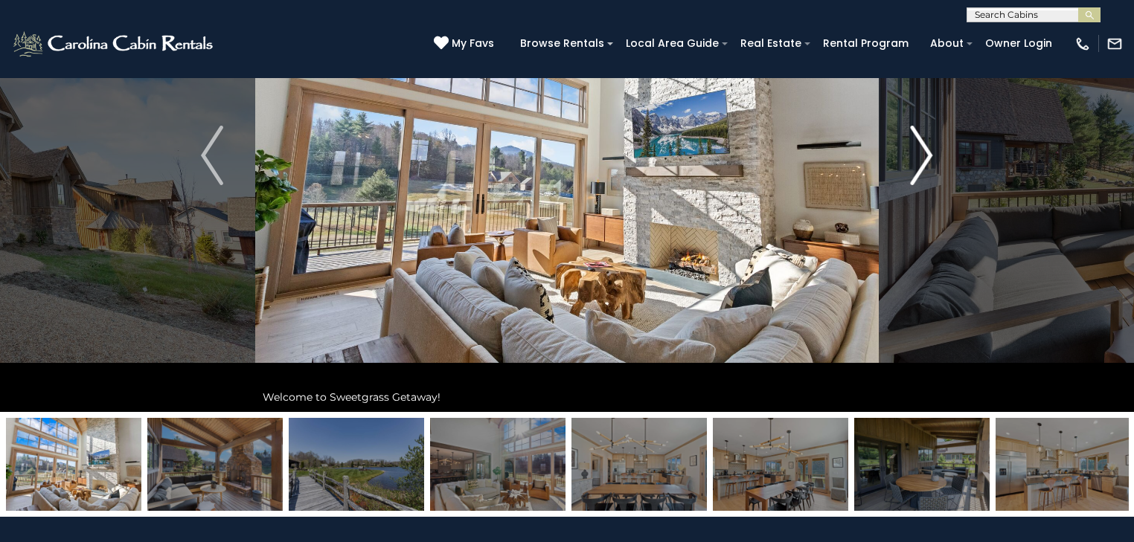
click at [924, 156] on img "Next" at bounding box center [921, 156] width 22 height 60
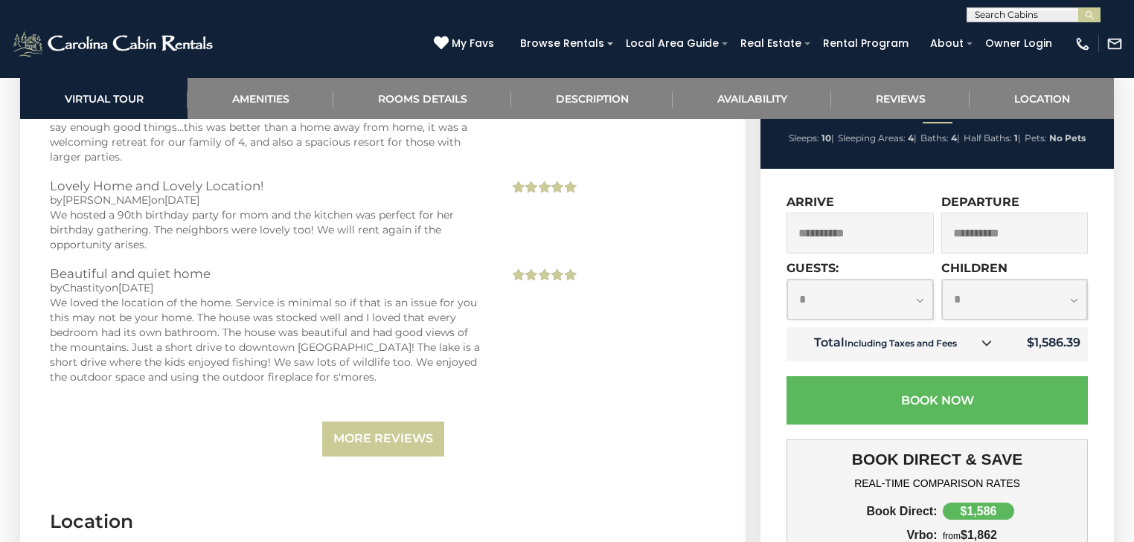
scroll to position [3928, 0]
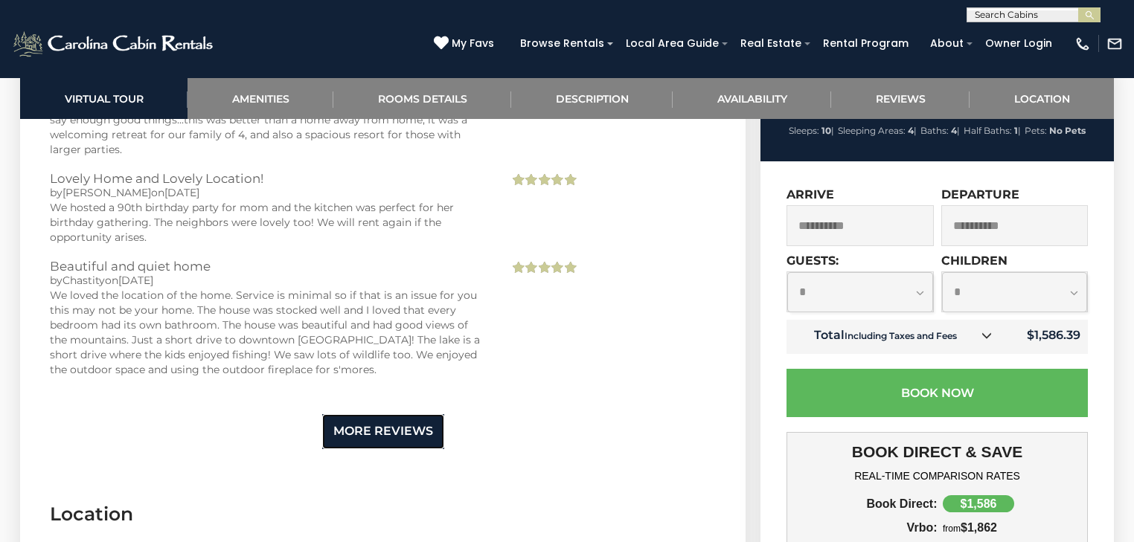
click at [378, 414] on link "More Reviews" at bounding box center [383, 431] width 122 height 35
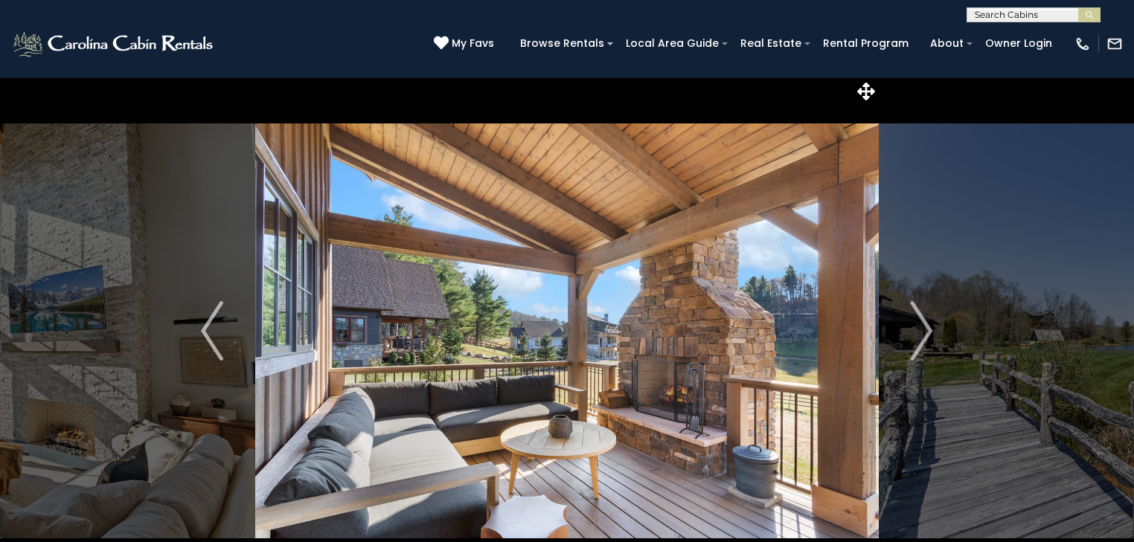
scroll to position [0, 0]
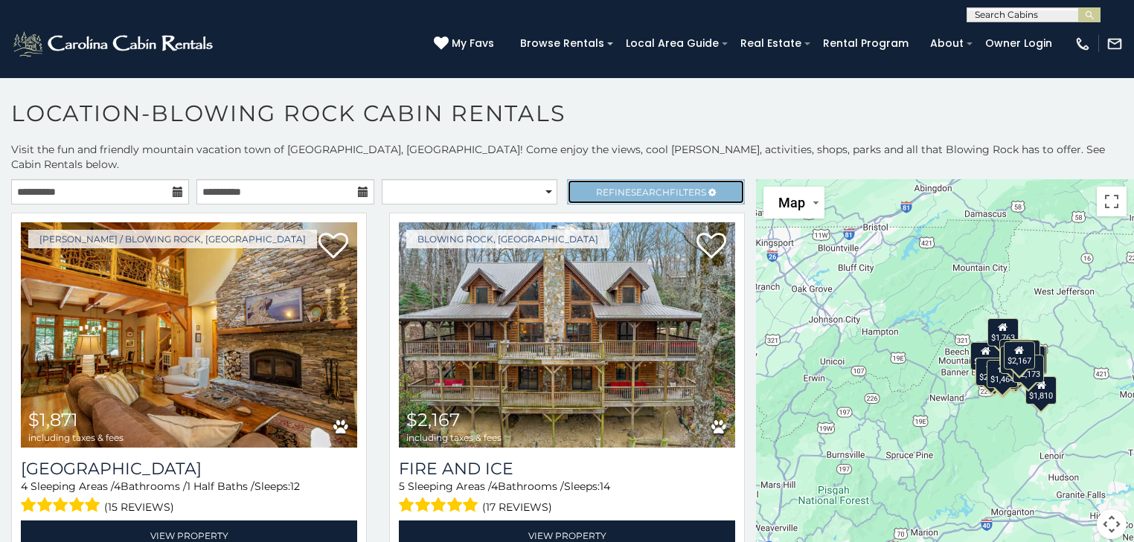
click at [639, 187] on span "Search" at bounding box center [650, 192] width 39 height 11
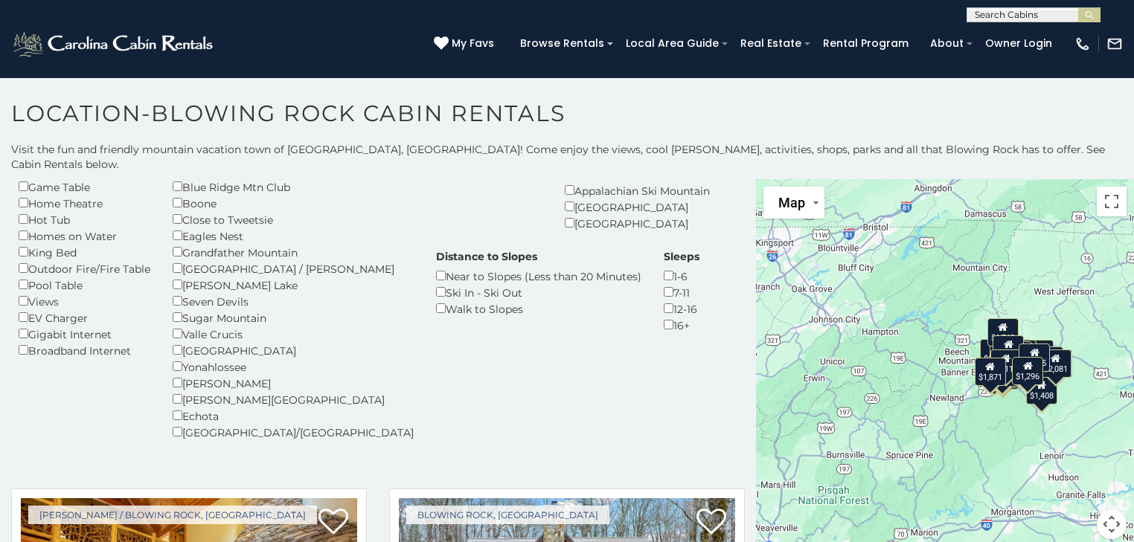
scroll to position [119, 0]
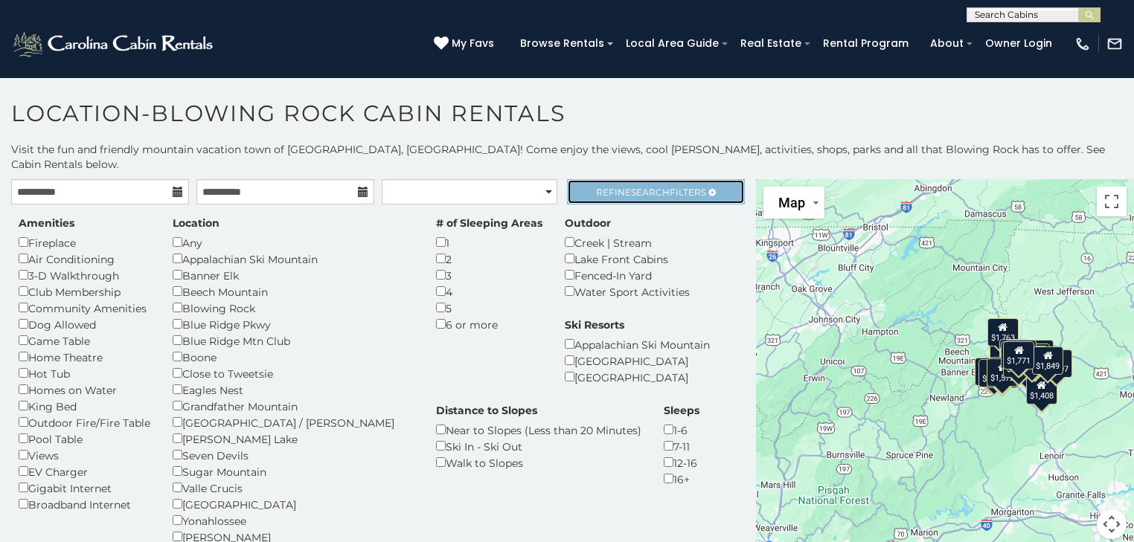
click at [641, 187] on span "Search" at bounding box center [650, 192] width 39 height 11
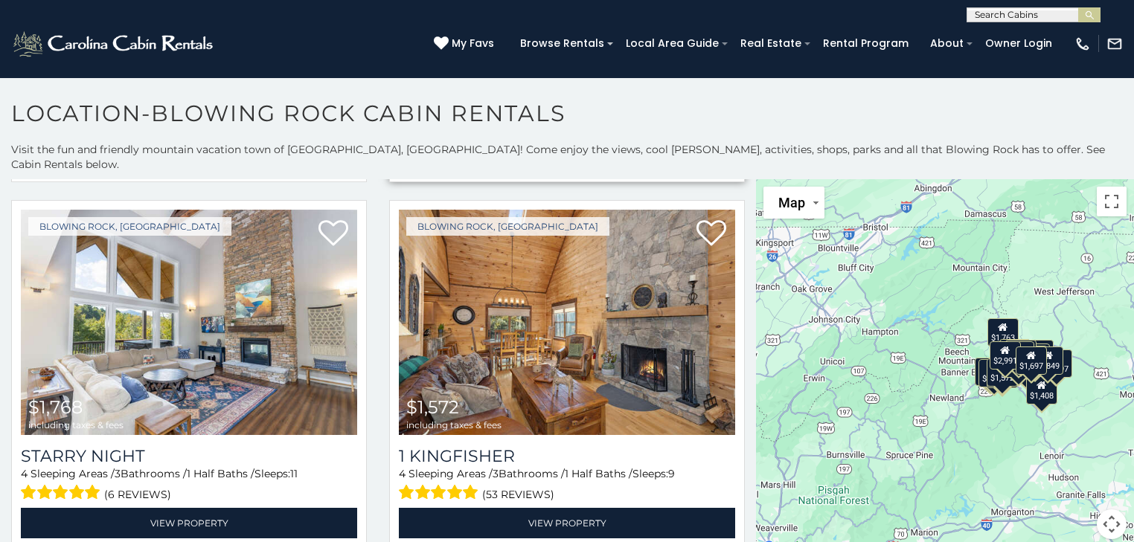
scroll to position [774, 0]
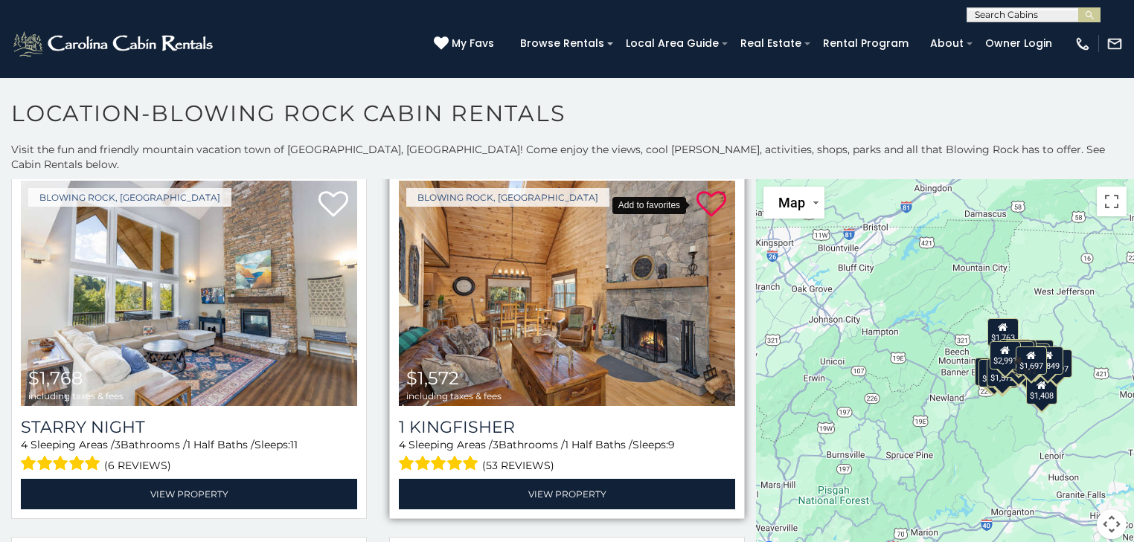
click at [696, 190] on icon at bounding box center [711, 205] width 30 height 30
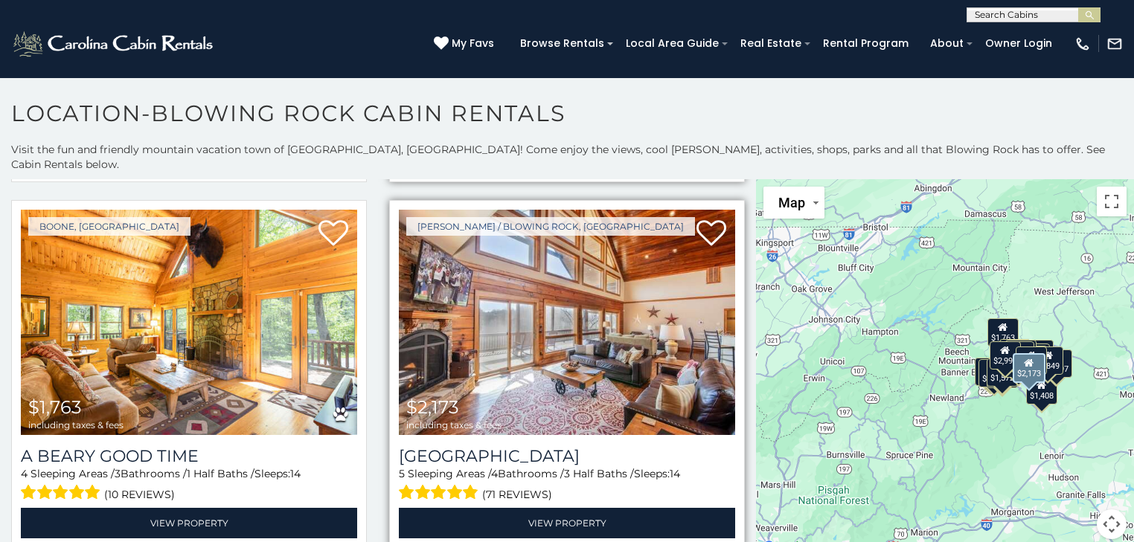
scroll to position [1131, 0]
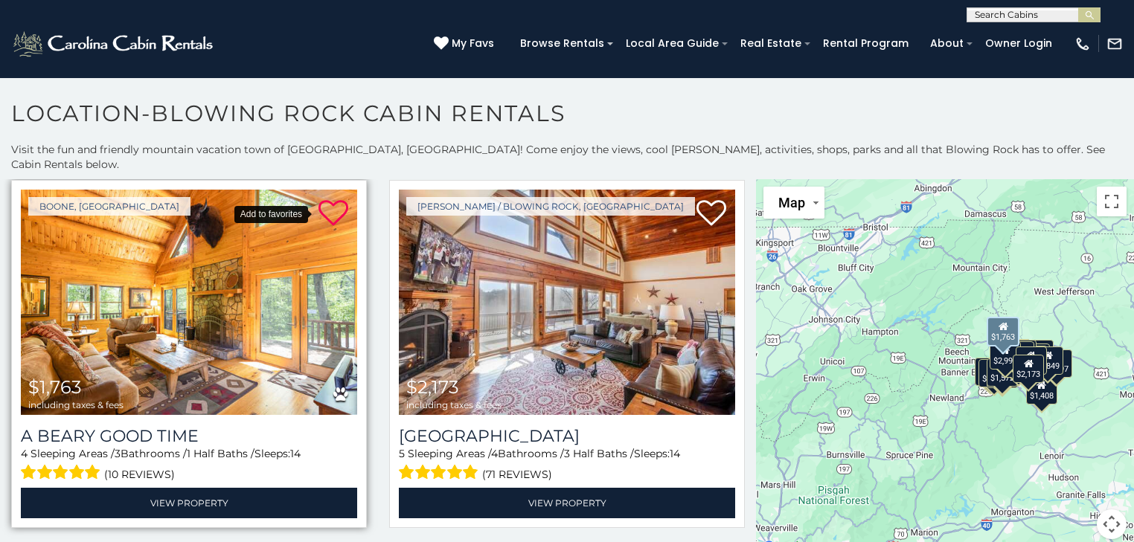
click at [321, 199] on icon at bounding box center [333, 214] width 30 height 30
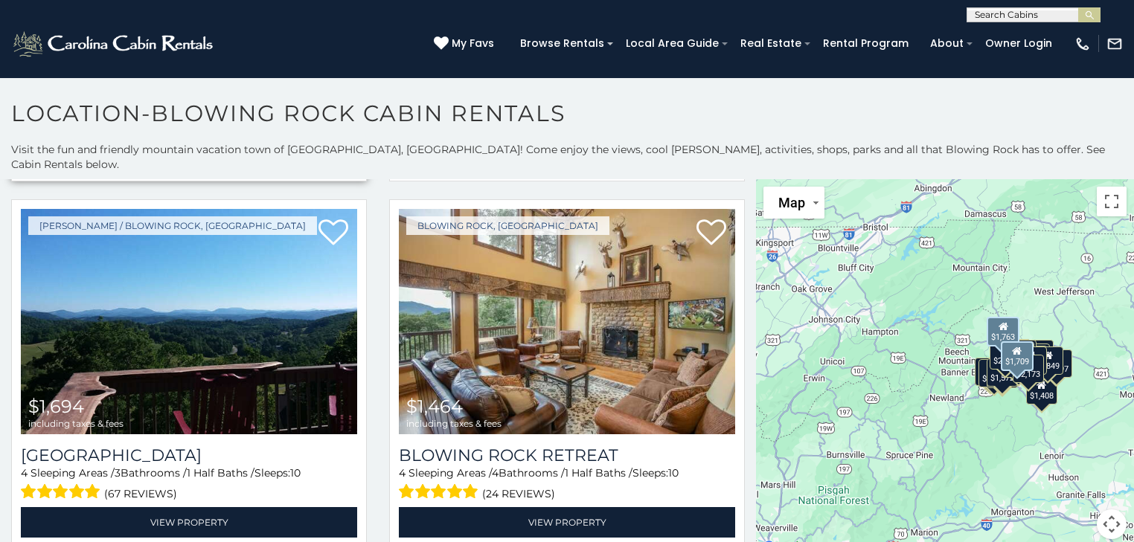
scroll to position [1845, 0]
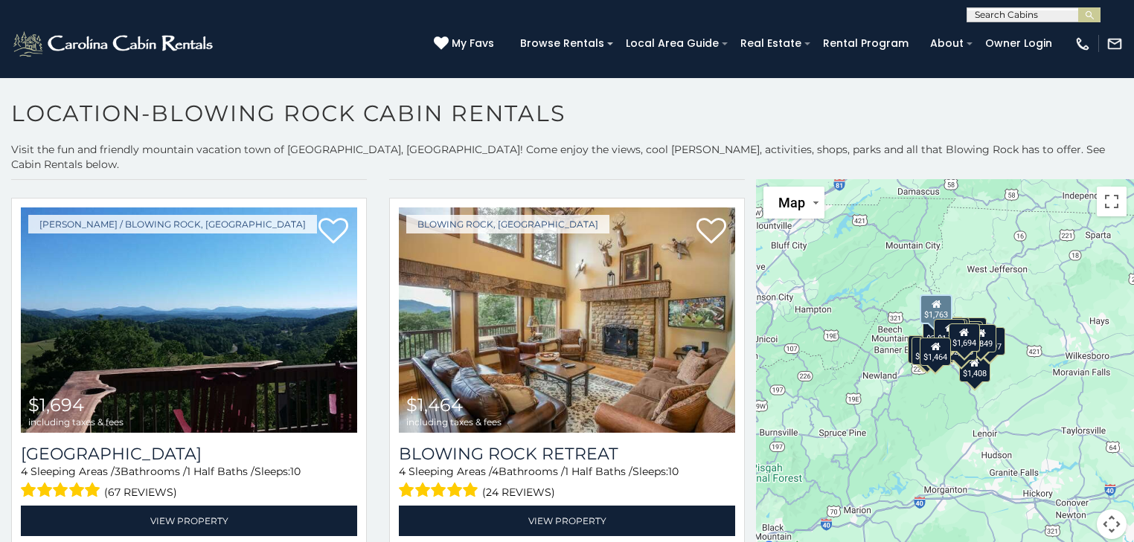
drag, startPoint x: 860, startPoint y: 346, endPoint x: 794, endPoint y: 321, distance: 70.9
click at [794, 321] on div "$1,871 $2,991 $2,167 $1,697 $1,768 $1,572 $1,763 $2,173 $1,709 $1,747 $1,694 $1…" at bounding box center [945, 368] width 378 height 378
click at [1055, 289] on div "$1,871 $2,991 $2,167 $1,697 $1,768 $1,572 $1,763 $2,173 $1,709 $1,747 $1,694 $1…" at bounding box center [945, 368] width 378 height 378
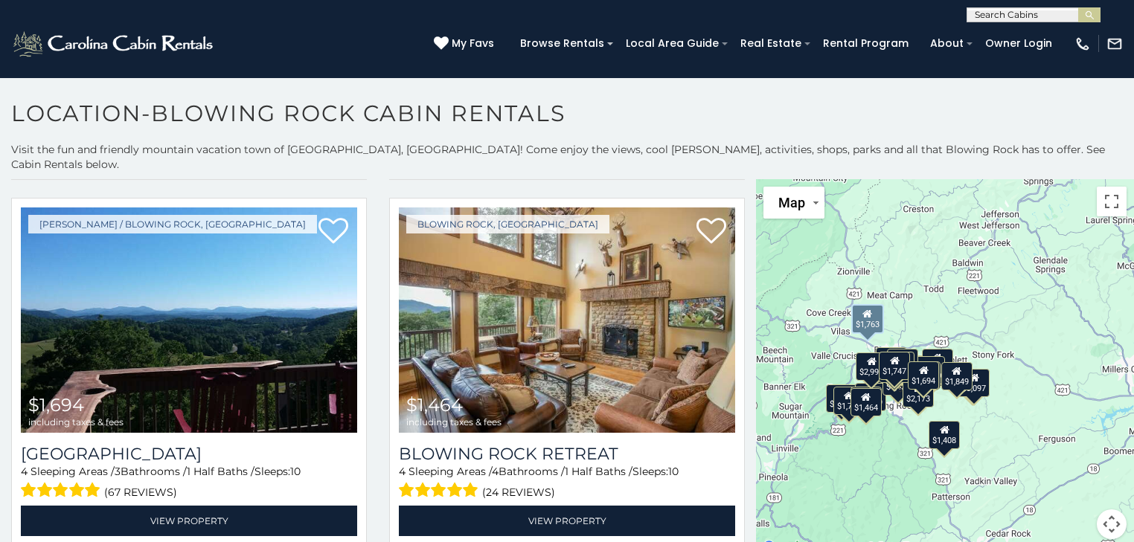
drag, startPoint x: 990, startPoint y: 298, endPoint x: 1046, endPoint y: 283, distance: 57.7
click at [1046, 283] on div "$1,871 $2,991 $2,167 $1,697 $1,768 $1,572 $1,763 $2,173 $1,709 $1,747 $1,694 $1…" at bounding box center [945, 368] width 378 height 378
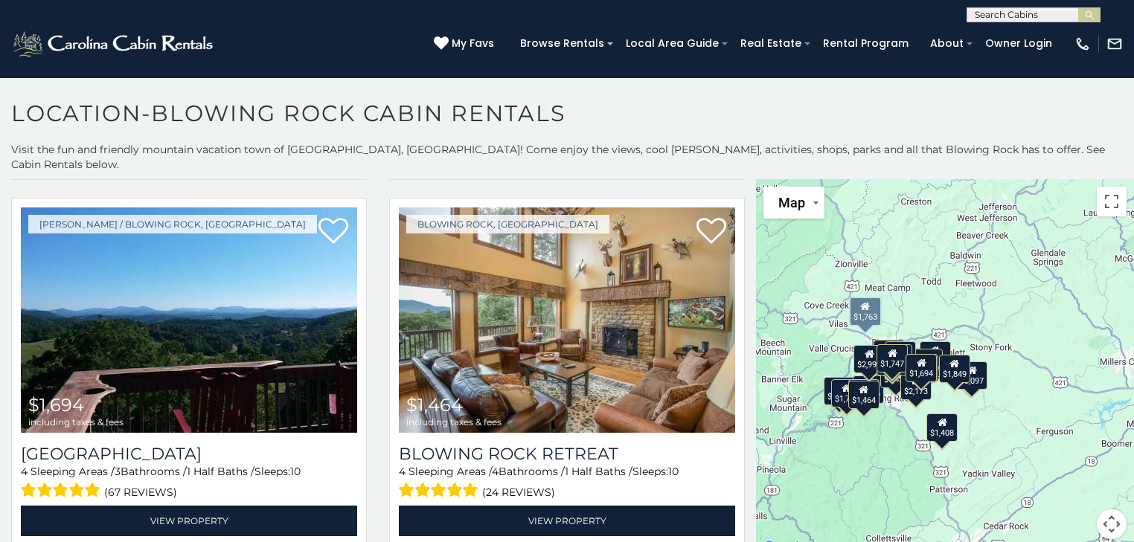
click at [1038, 324] on div "$1,871 $2,991 $2,167 $1,697 $1,768 $1,572 $1,763 $2,173 $1,709 $1,747 $1,694 $1…" at bounding box center [945, 368] width 378 height 378
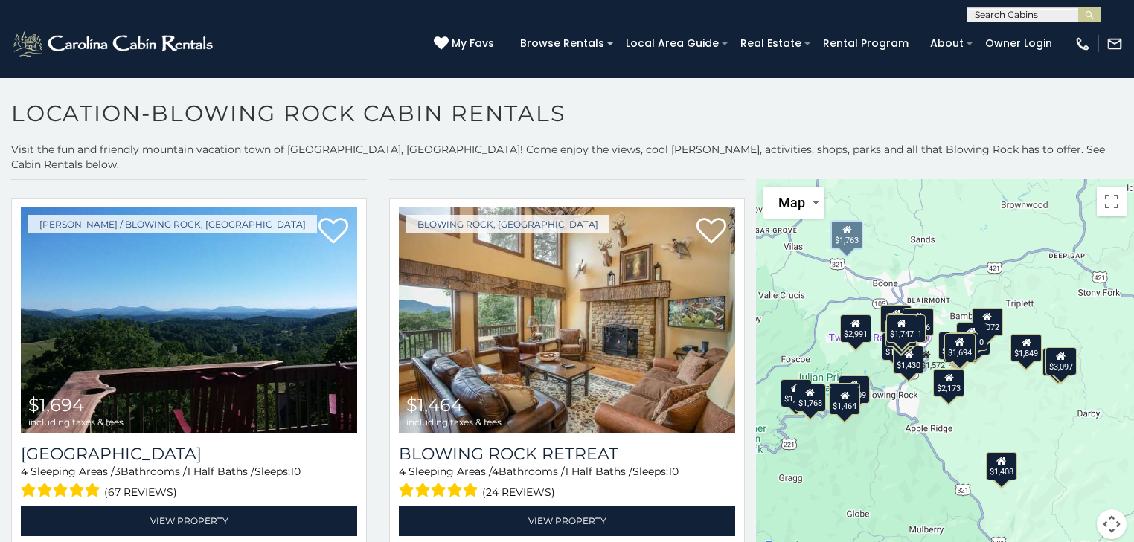
drag, startPoint x: 948, startPoint y: 315, endPoint x: 1109, endPoint y: 253, distance: 172.4
click at [1109, 253] on div "$1,871 $2,991 $2,167 $1,697 $1,768 $1,572 $1,763 $2,173 $1,709 $1,747 $1,694 $1…" at bounding box center [945, 368] width 378 height 378
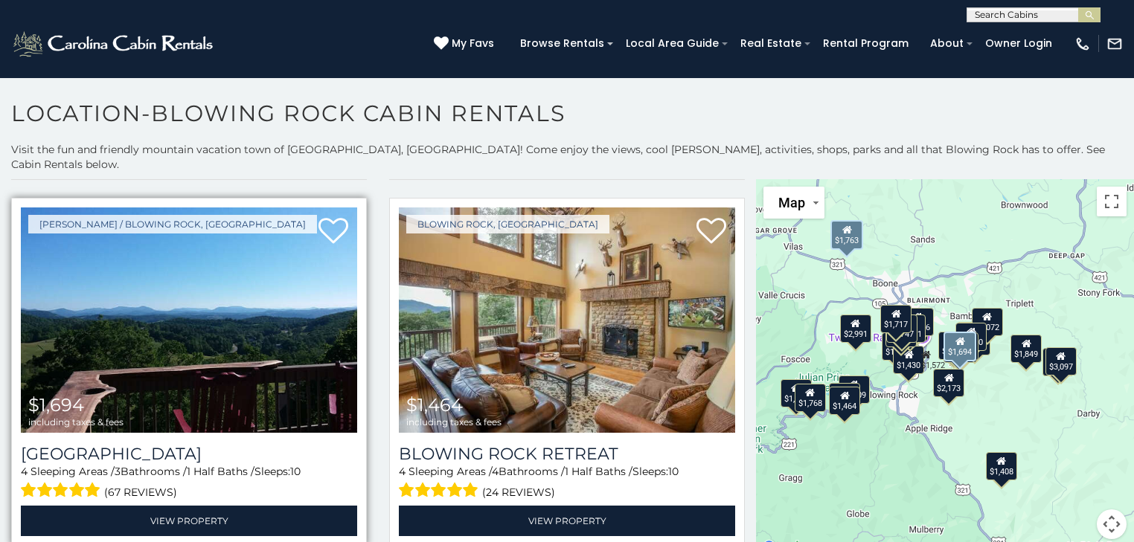
click at [247, 296] on img at bounding box center [189, 320] width 336 height 225
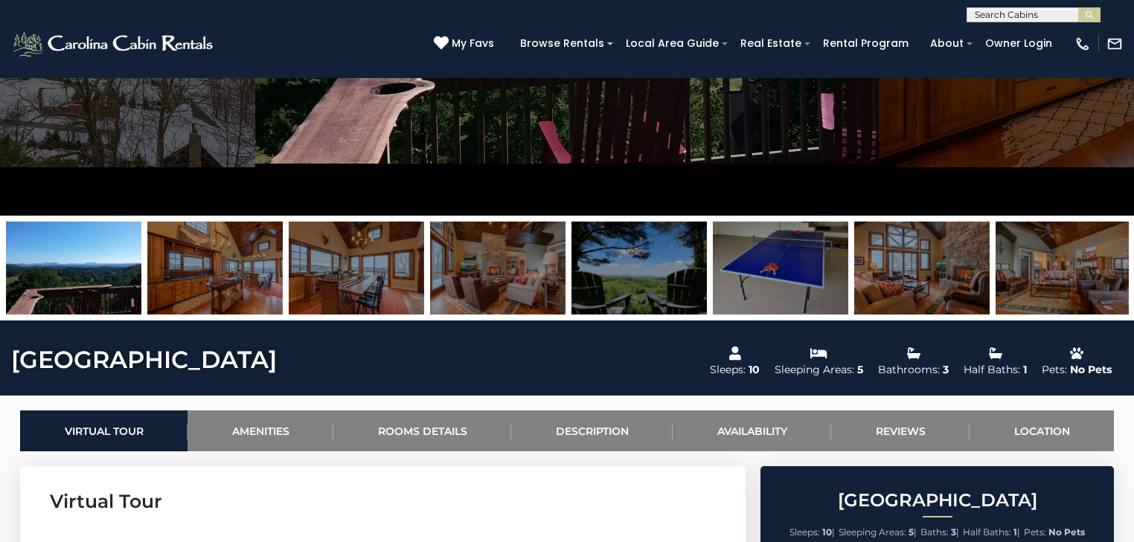
scroll to position [298, 0]
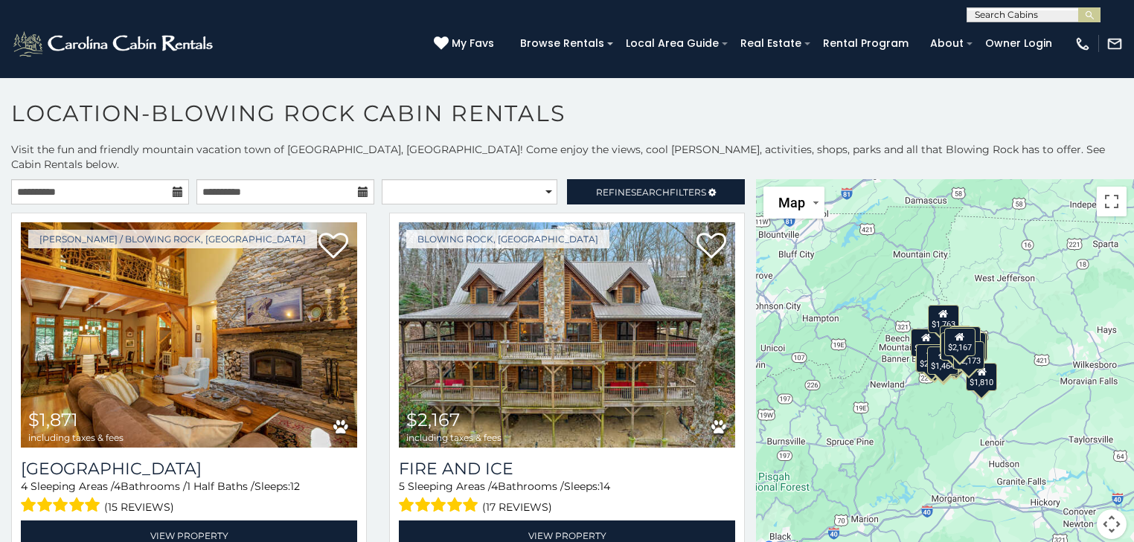
drag, startPoint x: 916, startPoint y: 351, endPoint x: 855, endPoint y: 338, distance: 62.4
click at [855, 338] on div "$1,871 $2,167 $1,697 $1,438 $1,852 $1,810 $1,768 $1,572 $1,586 $2,991 $811 $1,7…" at bounding box center [945, 368] width 378 height 378
click at [1026, 295] on div "$1,871 $2,167 $1,697 $1,438 $1,852 $1,810 $1,768 $1,572 $1,586 $2,991 $811 $1,7…" at bounding box center [945, 368] width 378 height 378
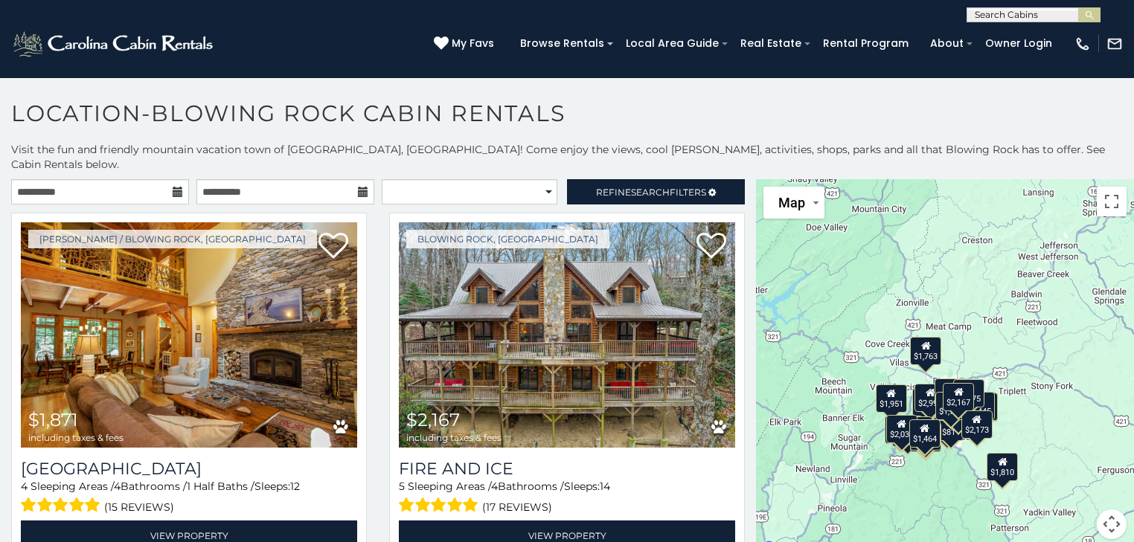
drag, startPoint x: 947, startPoint y: 295, endPoint x: 1021, endPoint y: 306, distance: 74.5
click at [1021, 306] on div "$1,871 $2,167 $1,697 $1,438 $1,852 $1,810 $1,768 $1,572 $1,586 $2,991 $811 $1,7…" at bounding box center [945, 368] width 378 height 378
click at [631, 187] on span "Search" at bounding box center [650, 192] width 39 height 11
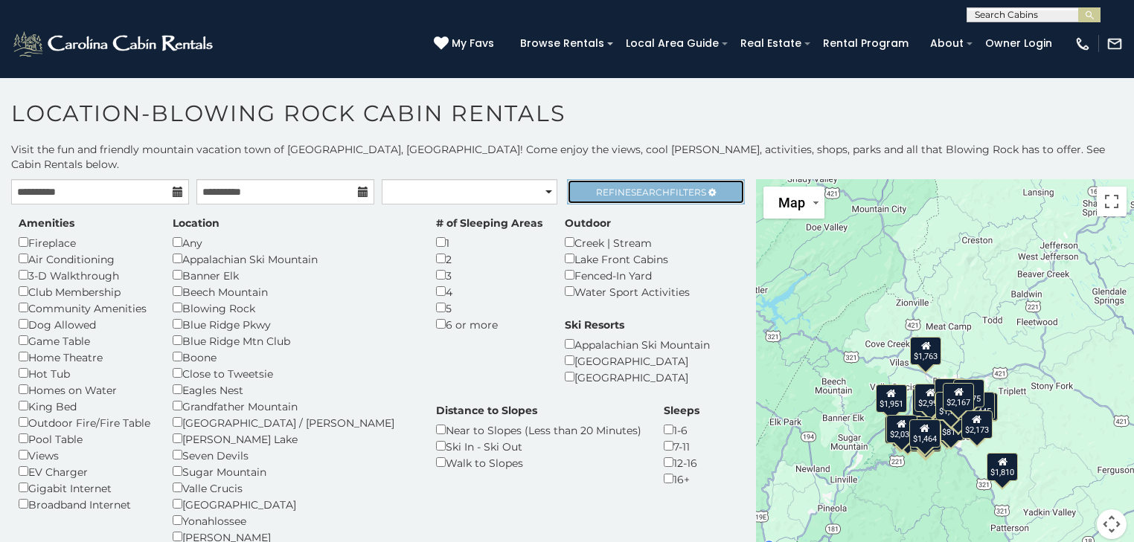
click at [647, 187] on span "Search" at bounding box center [650, 192] width 39 height 11
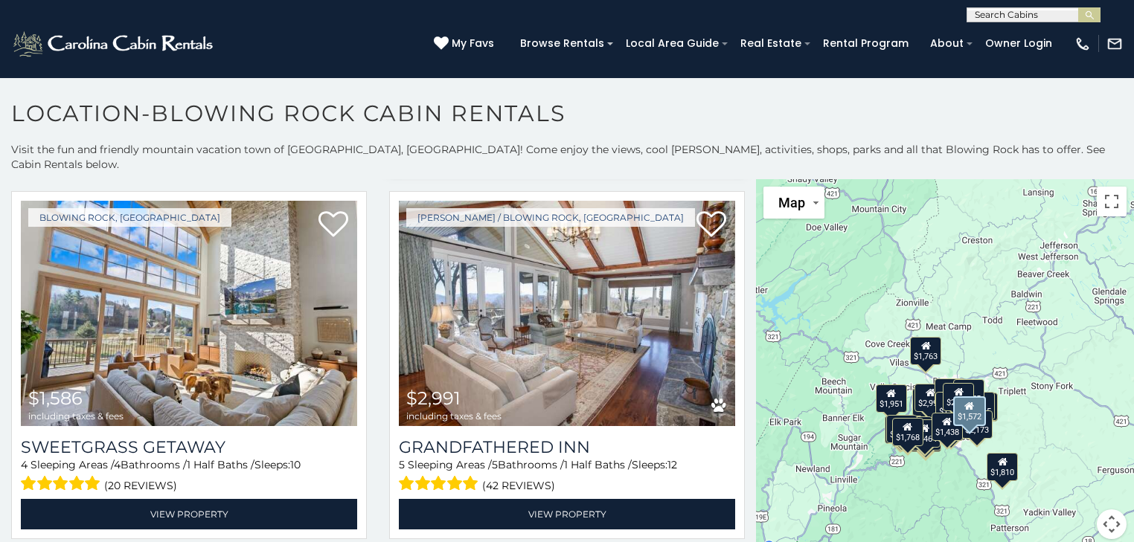
scroll to position [1488, 0]
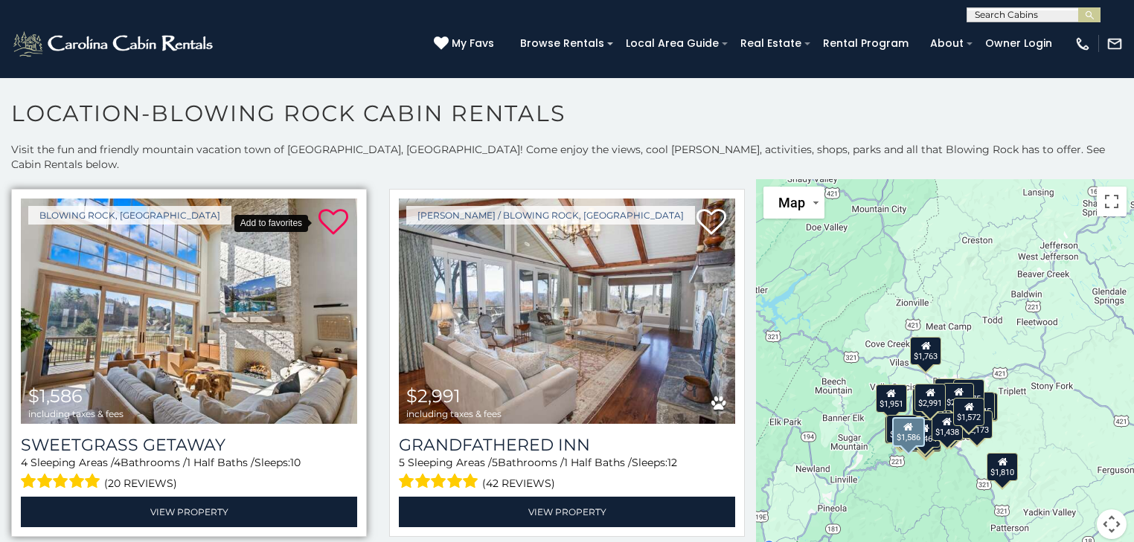
click at [327, 208] on icon at bounding box center [333, 223] width 30 height 30
click at [1003, 332] on div "$1,871 $2,167 $1,697 $1,438 $1,852 $1,810 $1,768 $1,572 $1,586 $2,991 $811 $1,7…" at bounding box center [945, 368] width 378 height 378
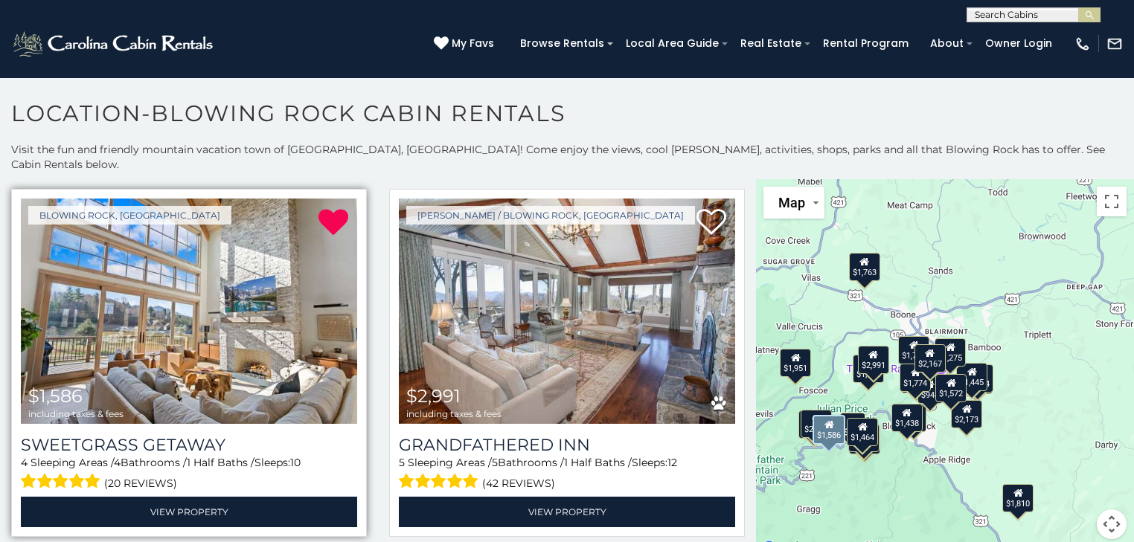
drag, startPoint x: 1006, startPoint y: 376, endPoint x: 1025, endPoint y: 275, distance: 103.0
click at [1025, 275] on div "$1,871 $2,167 $1,697 $1,438 $1,852 $1,810 $1,768 $1,572 $1,586 $2,991 $811 $1,7…" at bounding box center [945, 368] width 378 height 378
click at [826, 420] on icon at bounding box center [829, 425] width 10 height 10
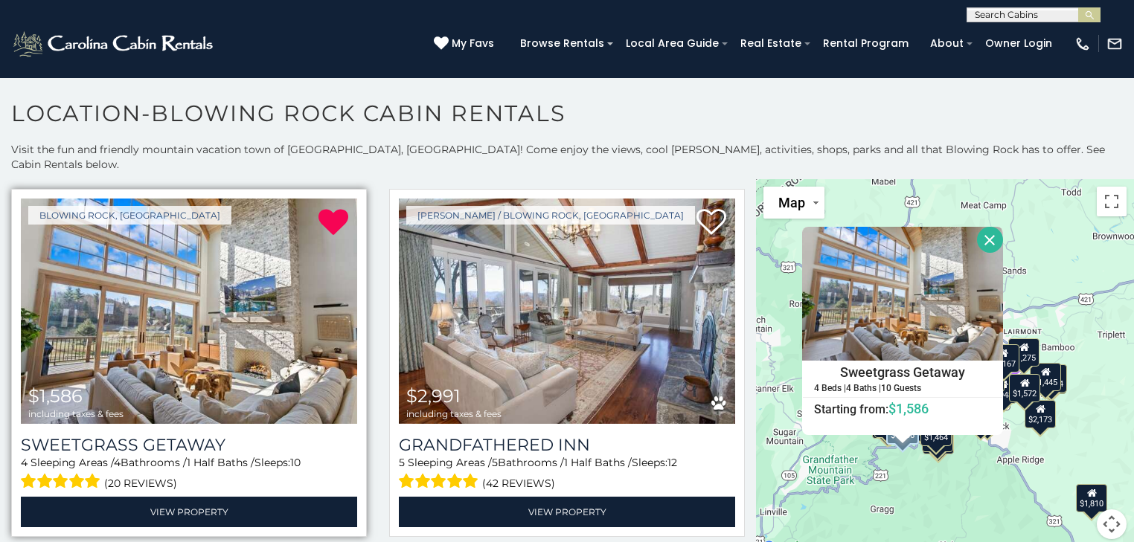
click at [982, 227] on button "Close" at bounding box center [990, 240] width 26 height 26
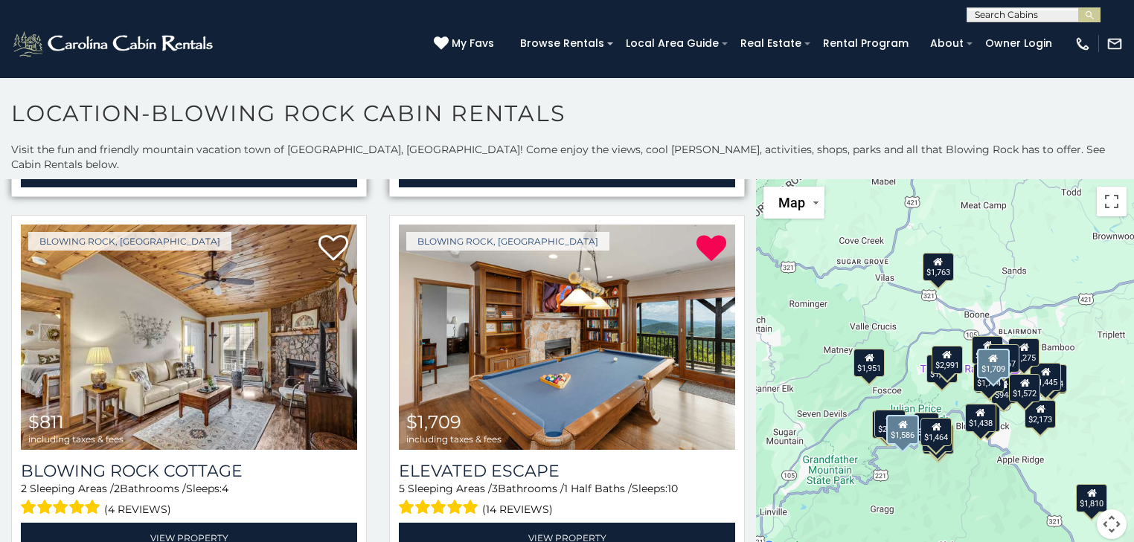
scroll to position [1845, 0]
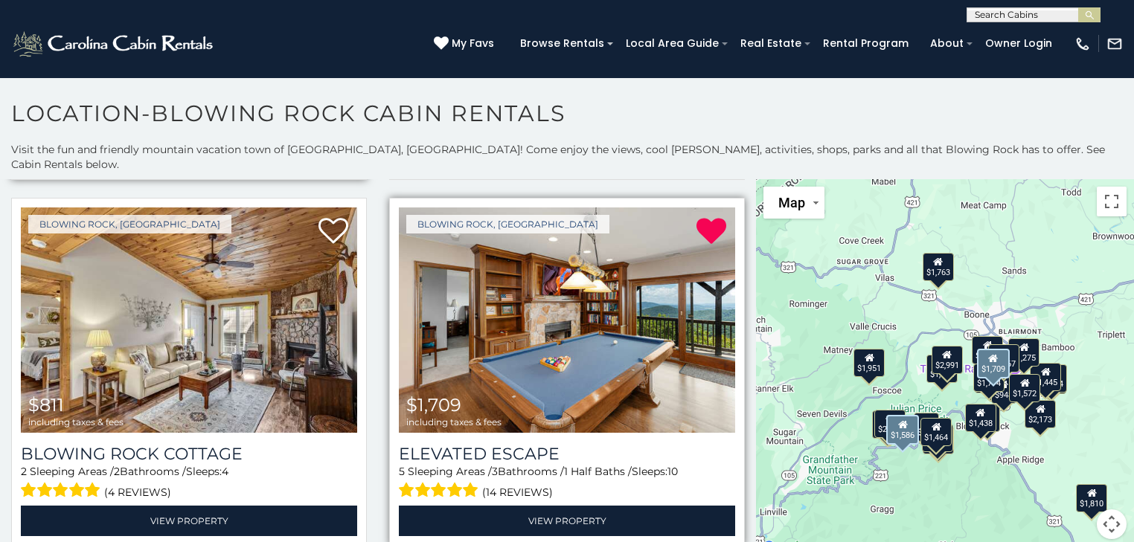
click at [640, 292] on img at bounding box center [567, 320] width 336 height 225
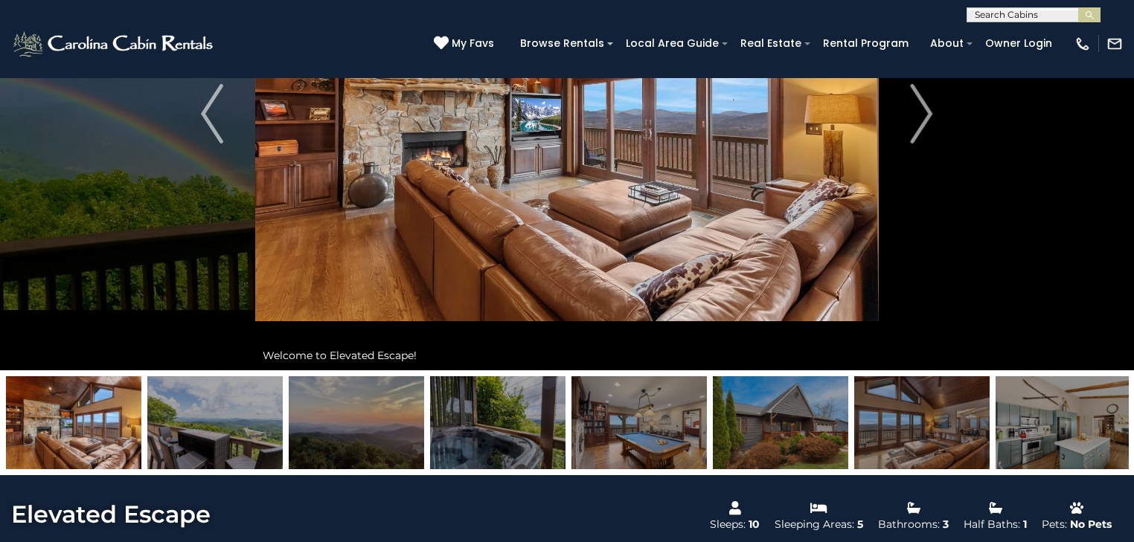
scroll to position [238, 0]
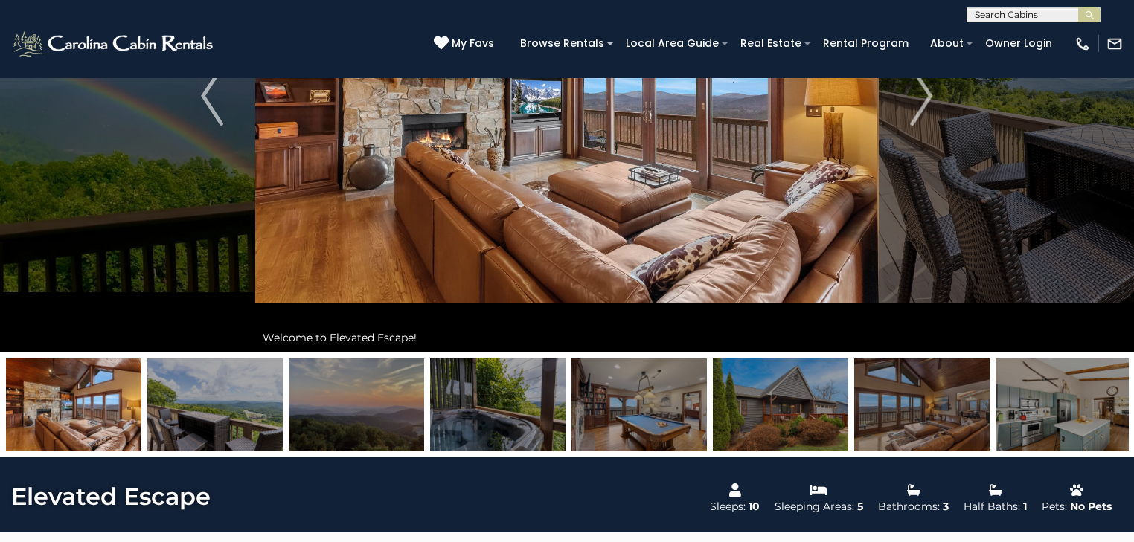
click at [193, 395] on img at bounding box center [214, 405] width 135 height 93
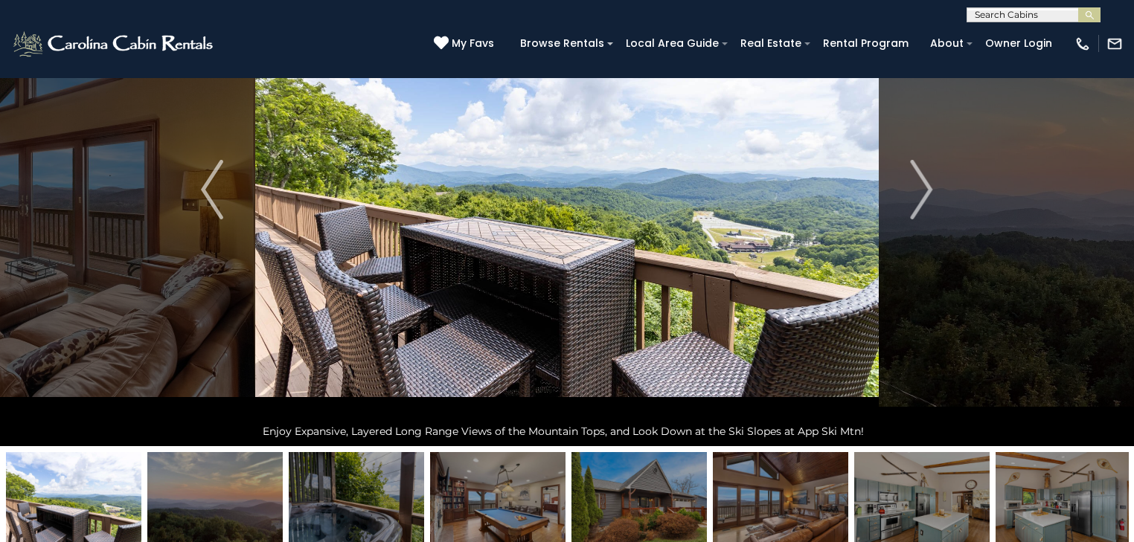
scroll to position [119, 0]
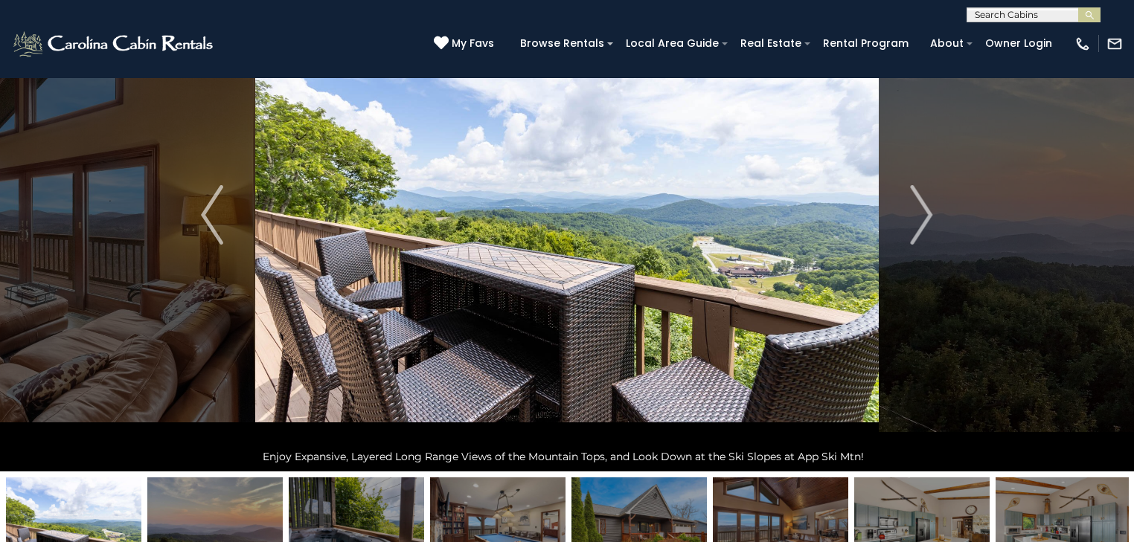
click at [347, 522] on img at bounding box center [356, 524] width 135 height 93
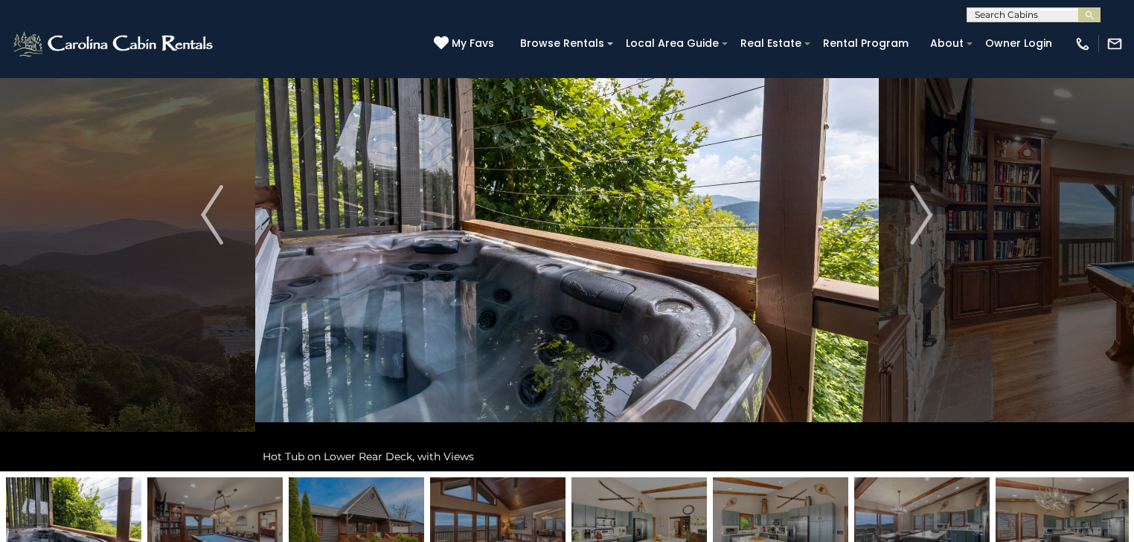
click at [369, 513] on img at bounding box center [356, 524] width 135 height 93
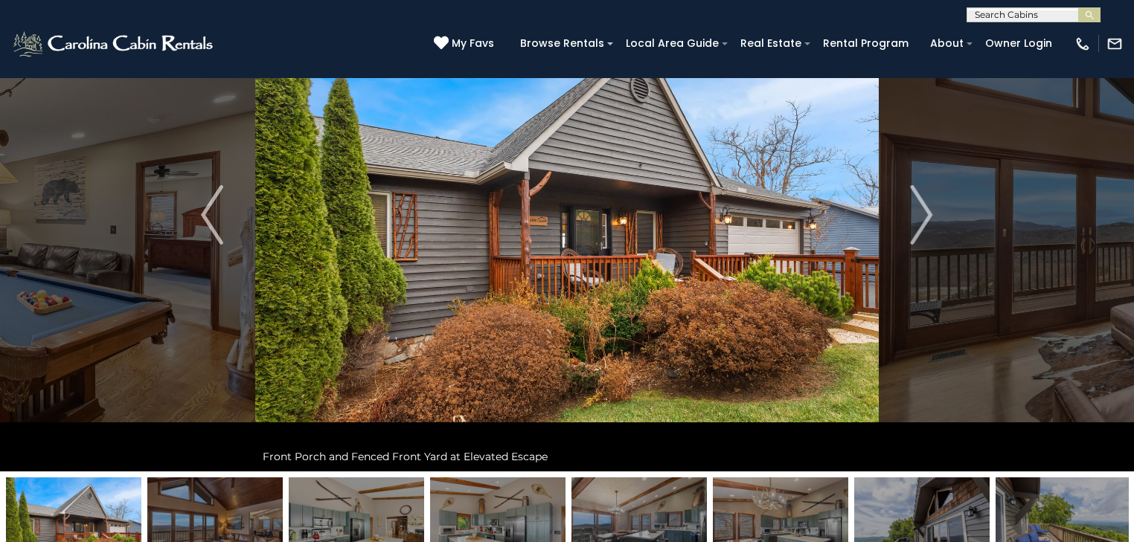
click at [391, 501] on img at bounding box center [356, 524] width 135 height 93
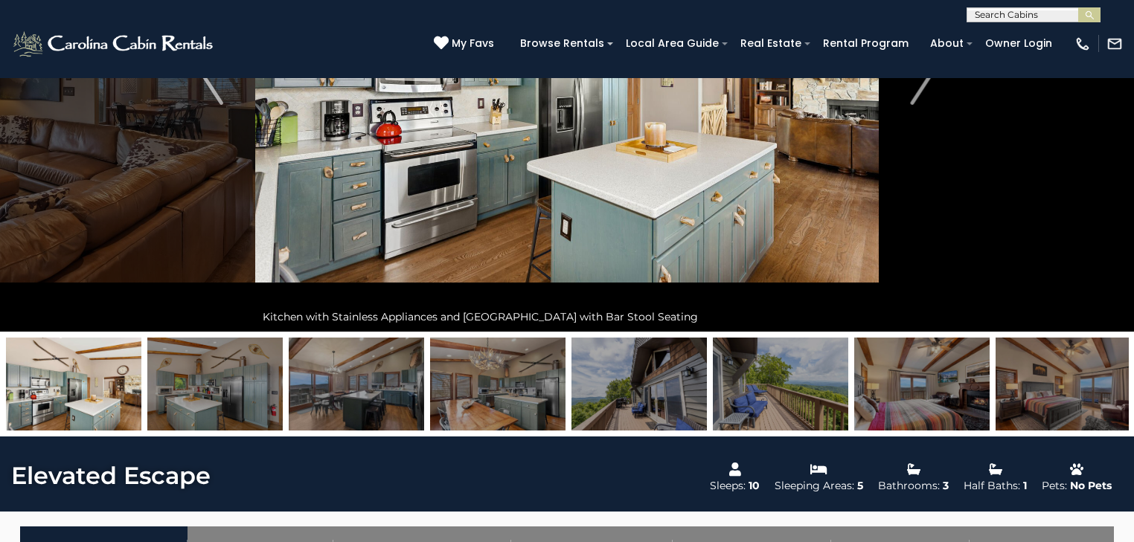
scroll to position [298, 0]
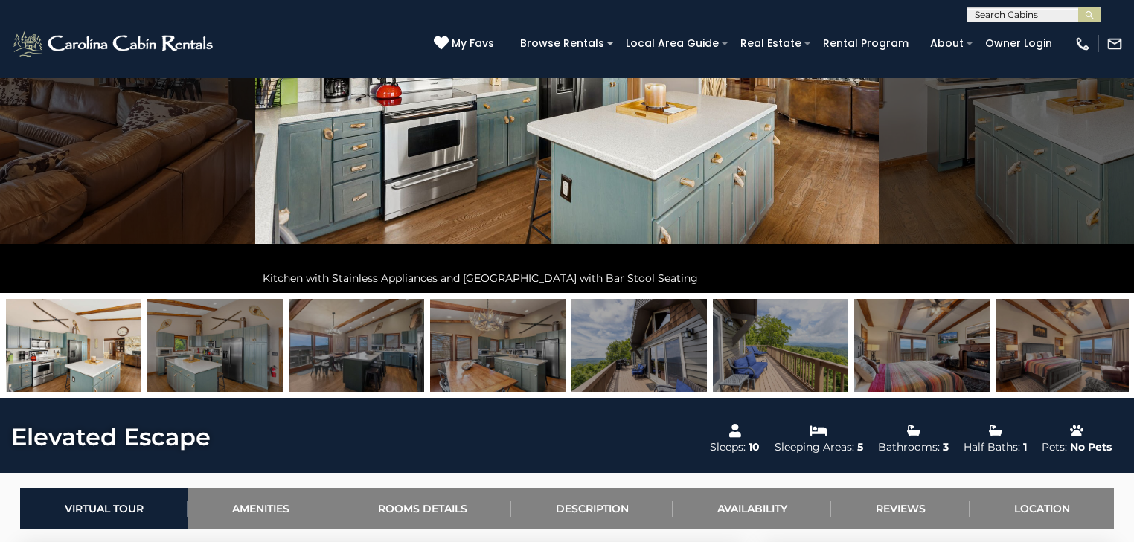
click at [616, 357] on img at bounding box center [638, 345] width 135 height 93
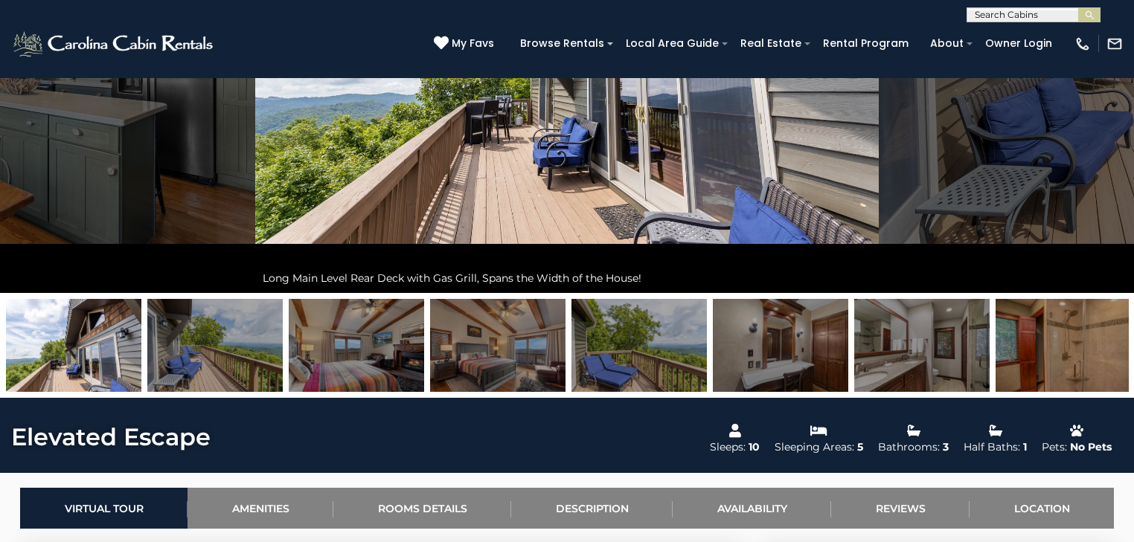
click at [235, 340] on img at bounding box center [214, 345] width 135 height 93
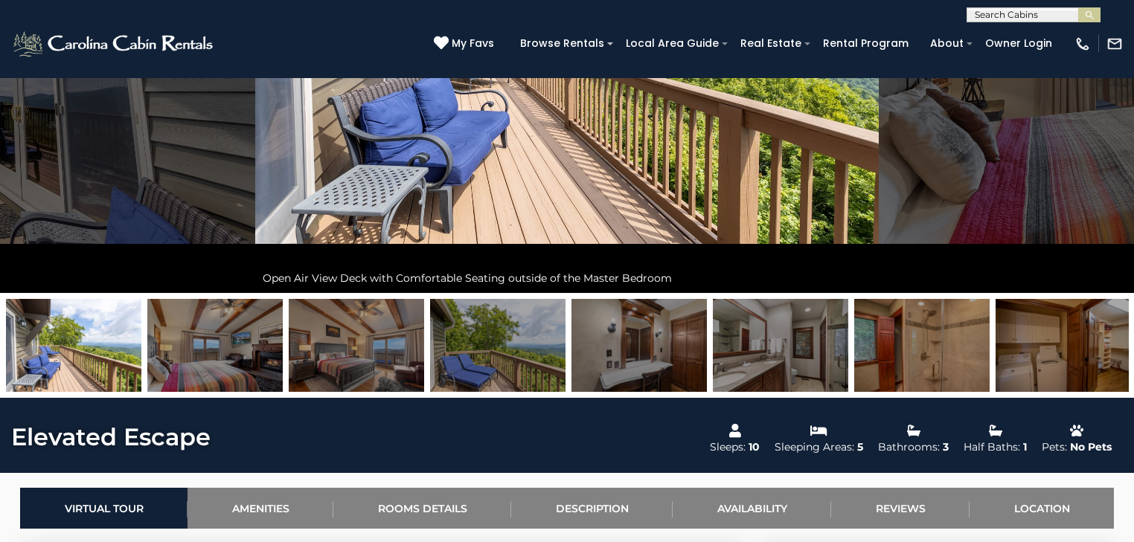
click at [239, 355] on img at bounding box center [214, 345] width 135 height 93
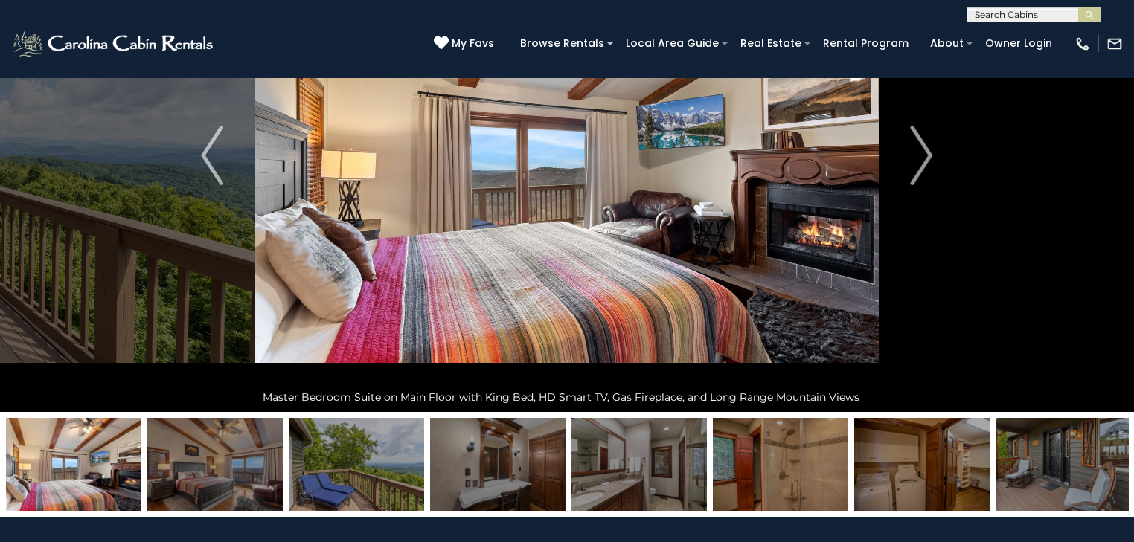
scroll to position [179, 0]
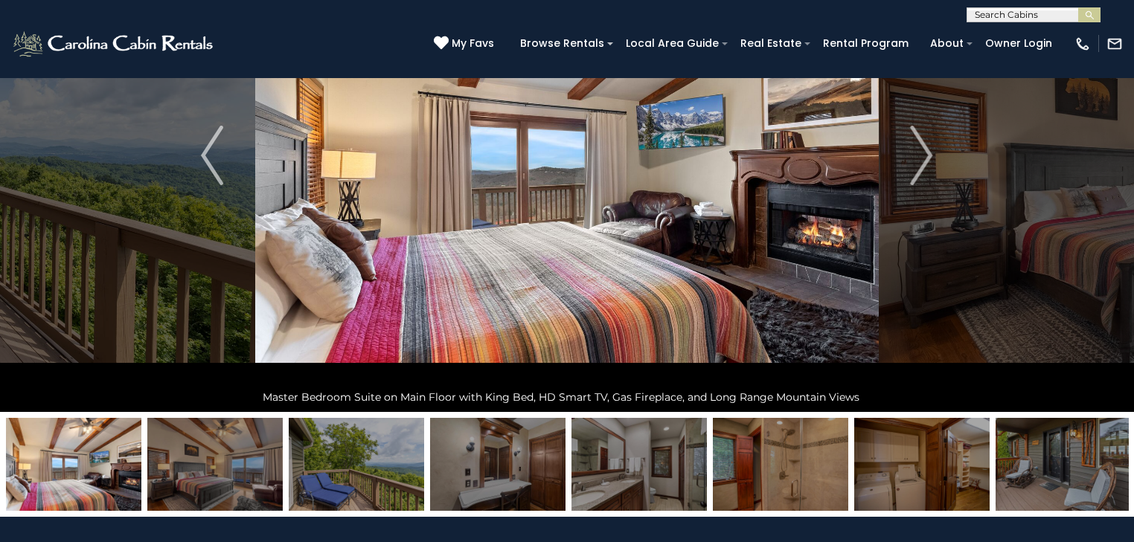
click at [228, 473] on img at bounding box center [214, 464] width 135 height 93
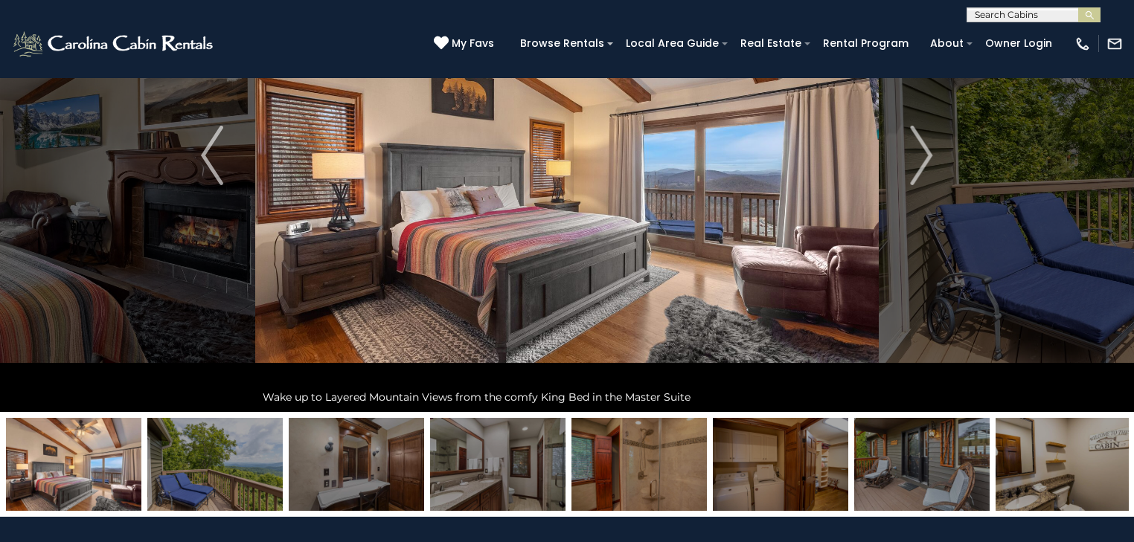
click at [228, 473] on img at bounding box center [214, 464] width 135 height 93
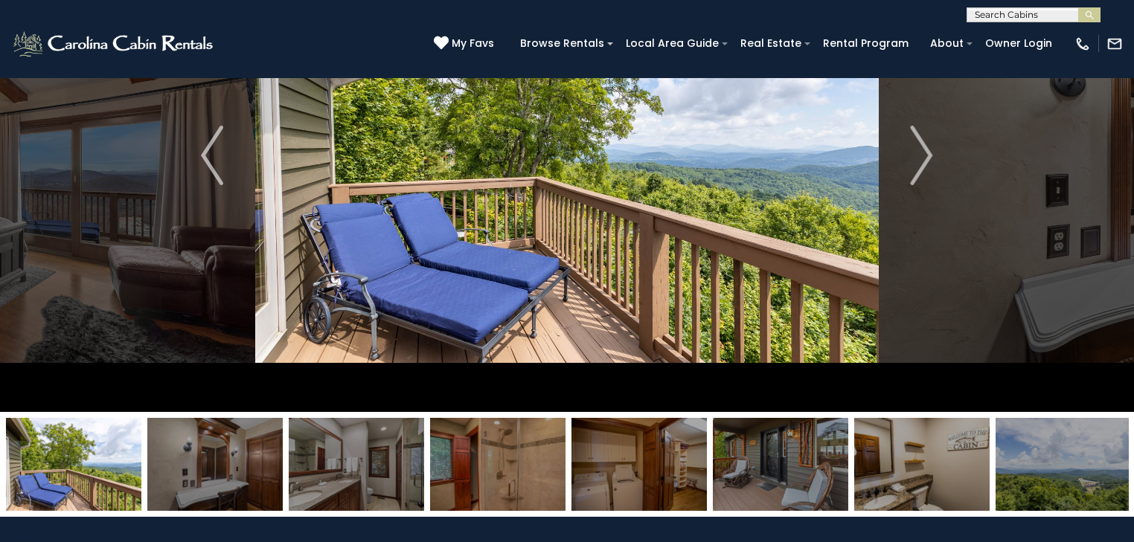
click at [247, 476] on img at bounding box center [214, 464] width 135 height 93
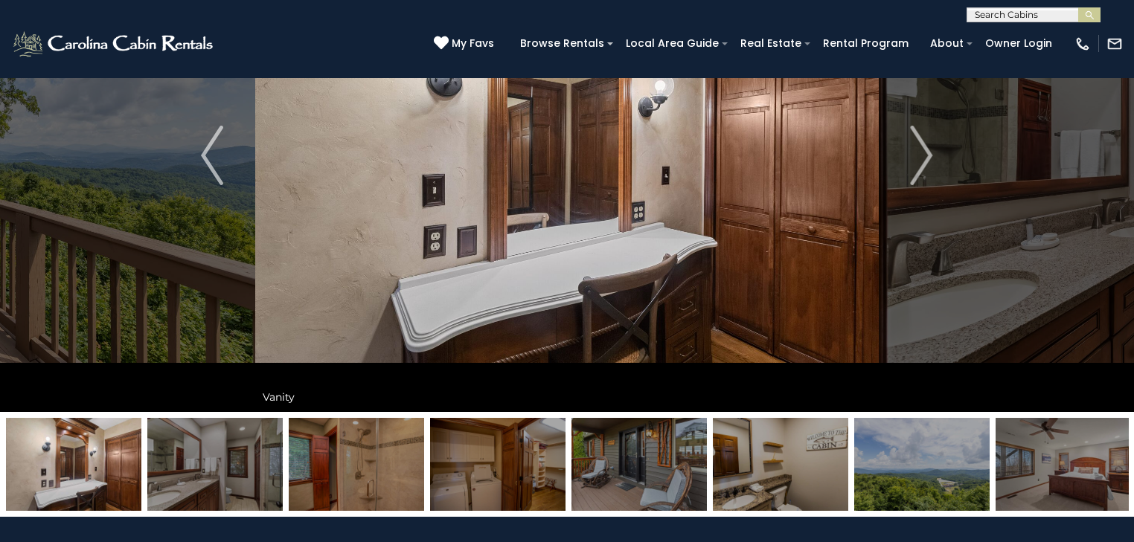
click at [256, 475] on img at bounding box center [214, 464] width 135 height 93
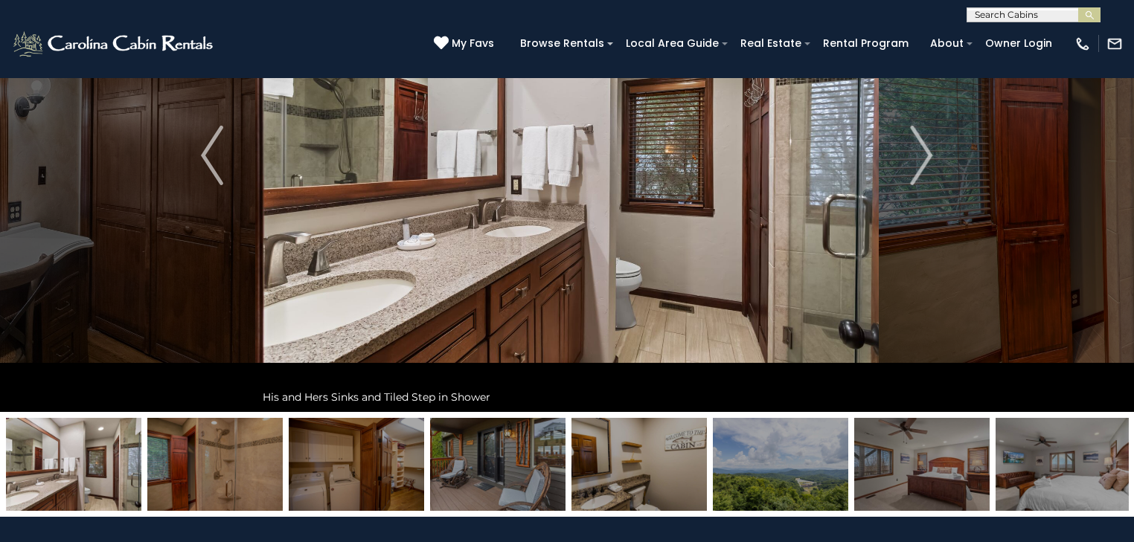
click at [256, 475] on img at bounding box center [214, 464] width 135 height 93
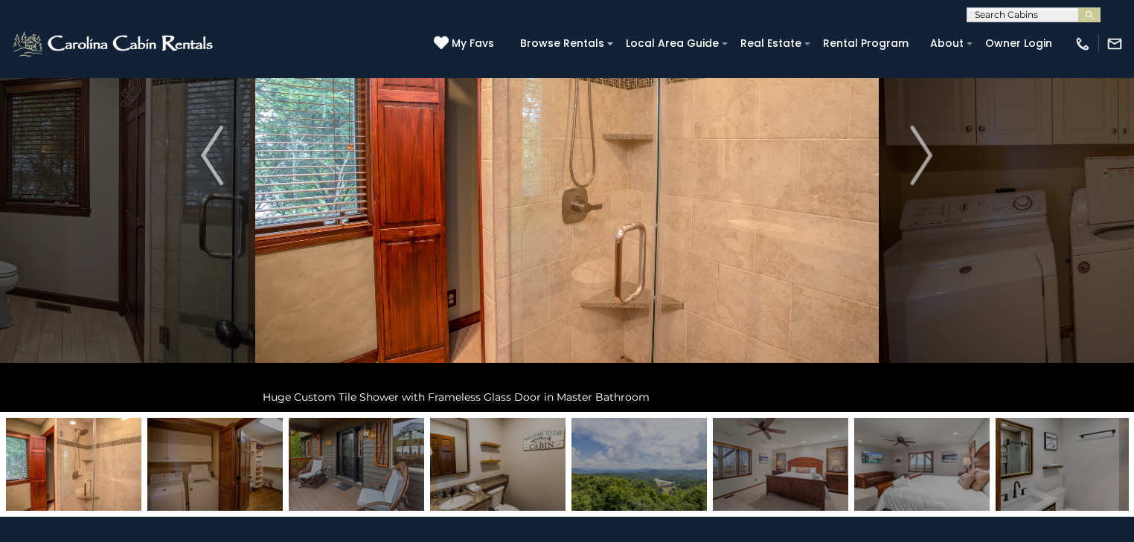
click at [256, 475] on img at bounding box center [214, 464] width 135 height 93
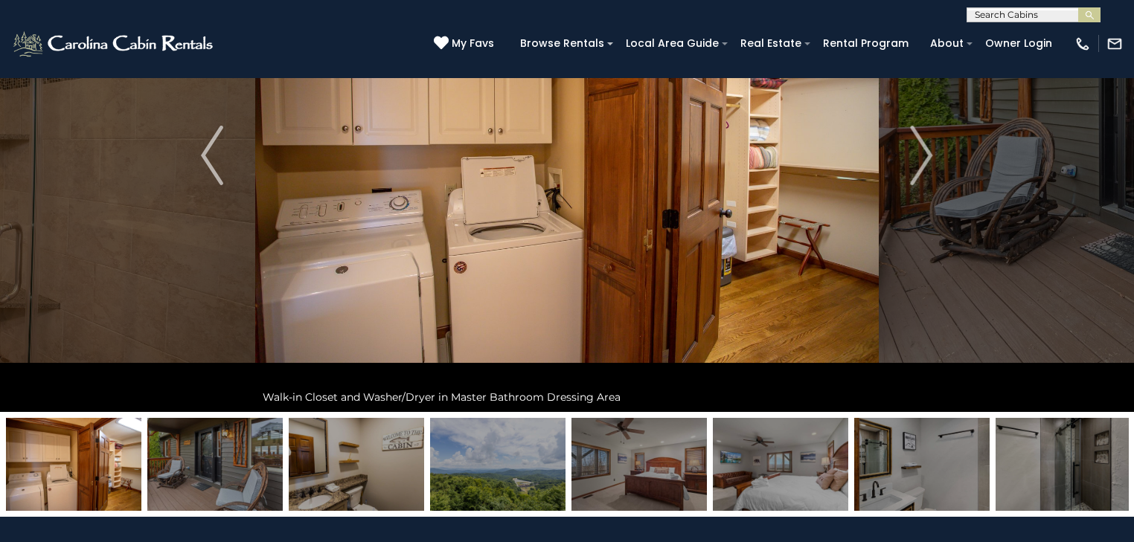
click at [339, 476] on img at bounding box center [356, 464] width 135 height 93
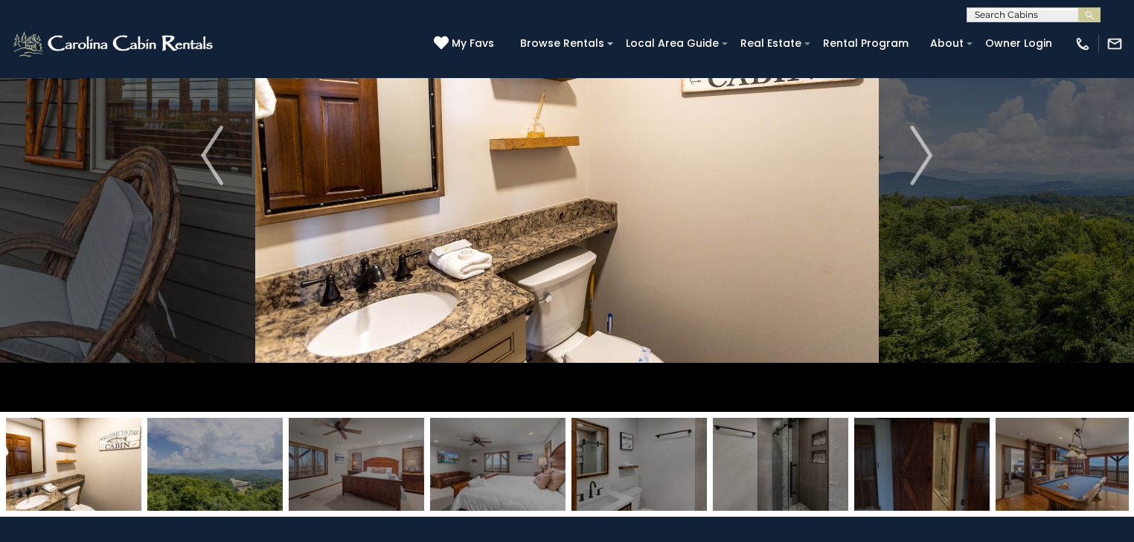
click at [362, 478] on img at bounding box center [356, 464] width 135 height 93
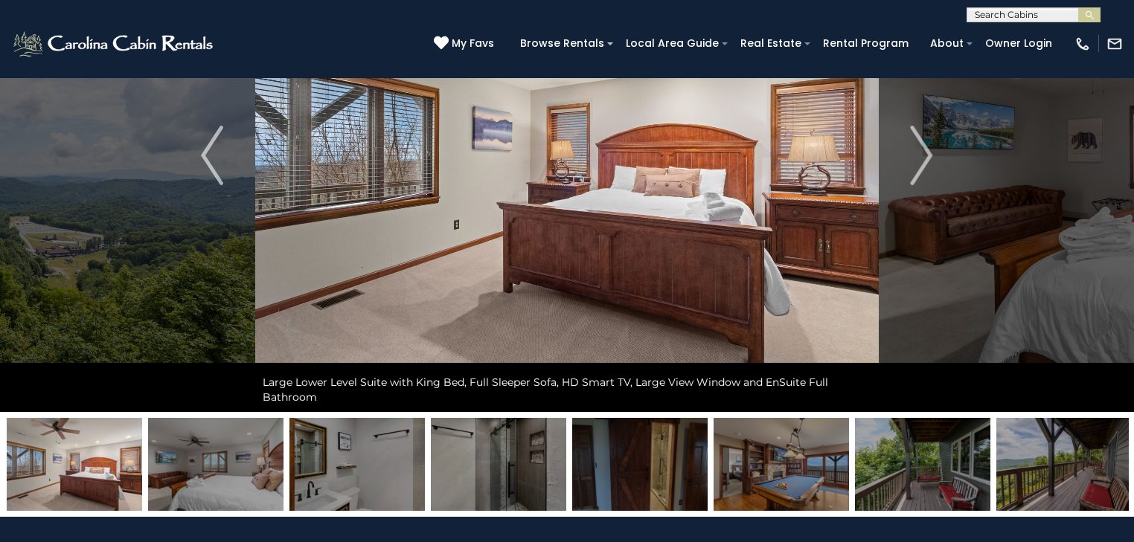
click at [196, 476] on img at bounding box center [215, 464] width 135 height 93
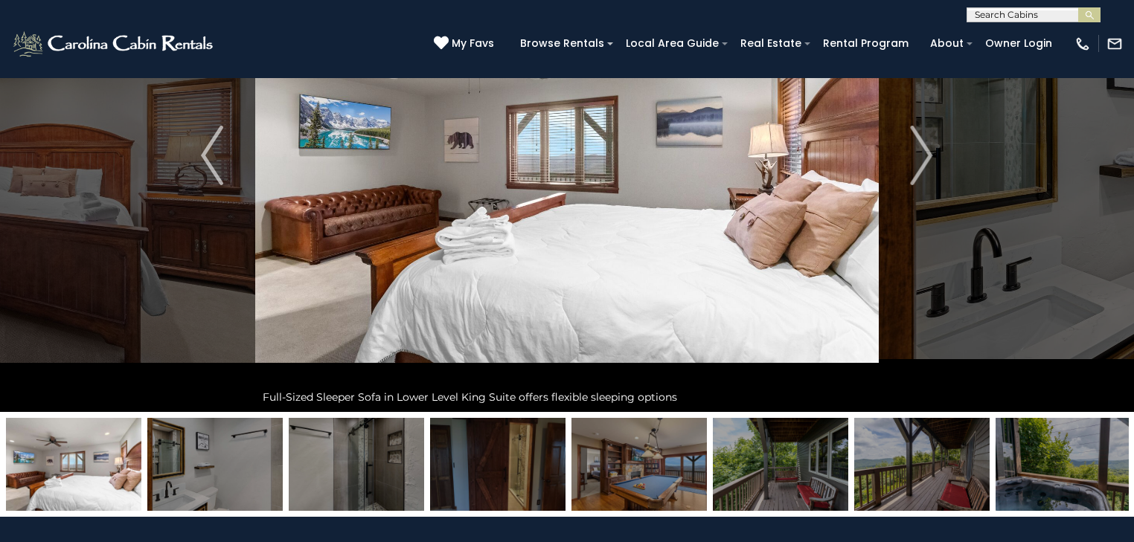
click at [527, 475] on img at bounding box center [497, 464] width 135 height 93
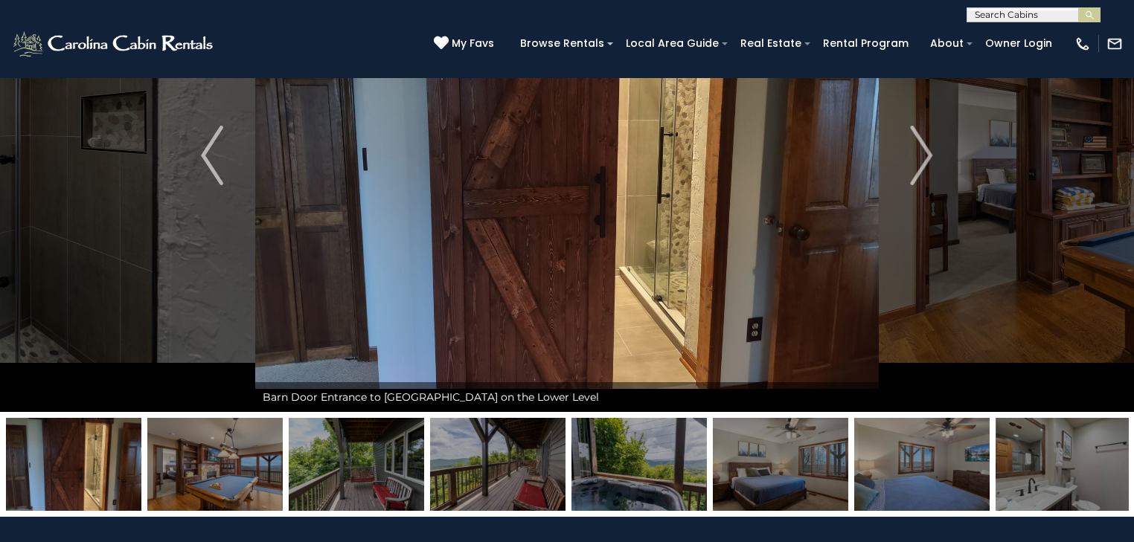
click at [214, 475] on img at bounding box center [214, 464] width 135 height 93
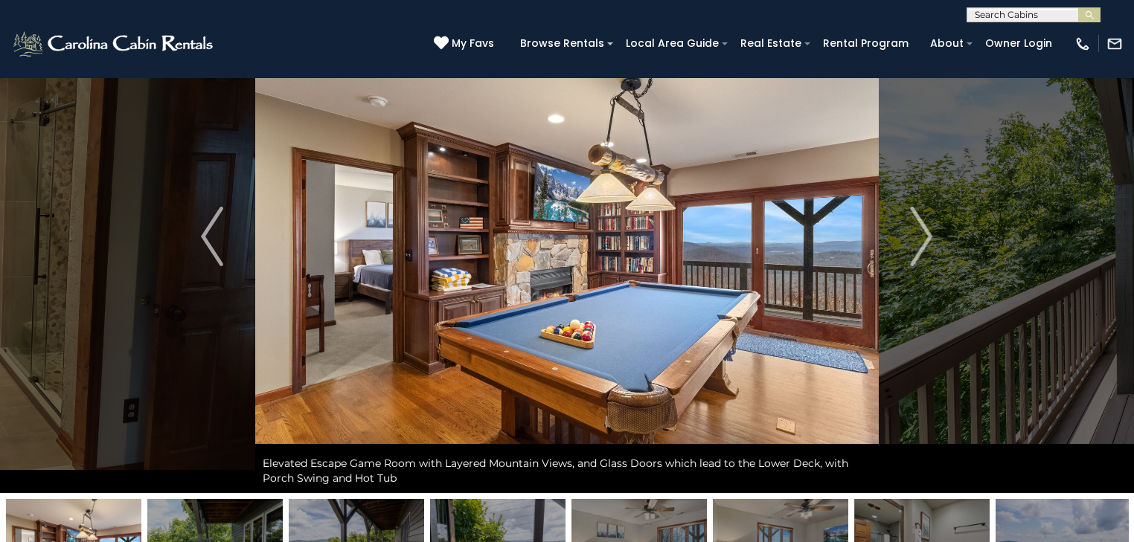
scroll to position [119, 0]
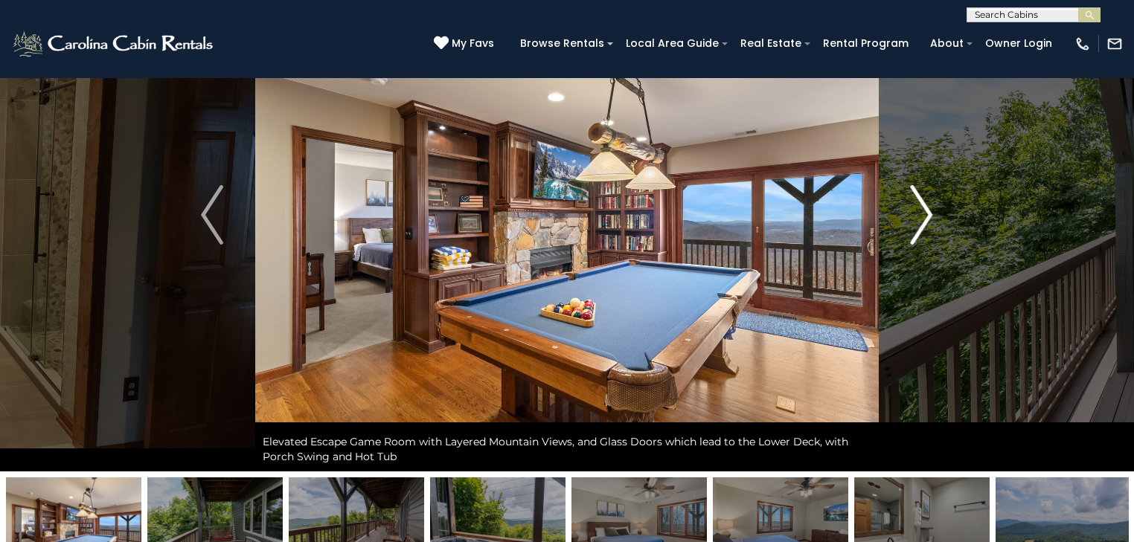
click at [913, 225] on img "Next" at bounding box center [921, 215] width 22 height 60
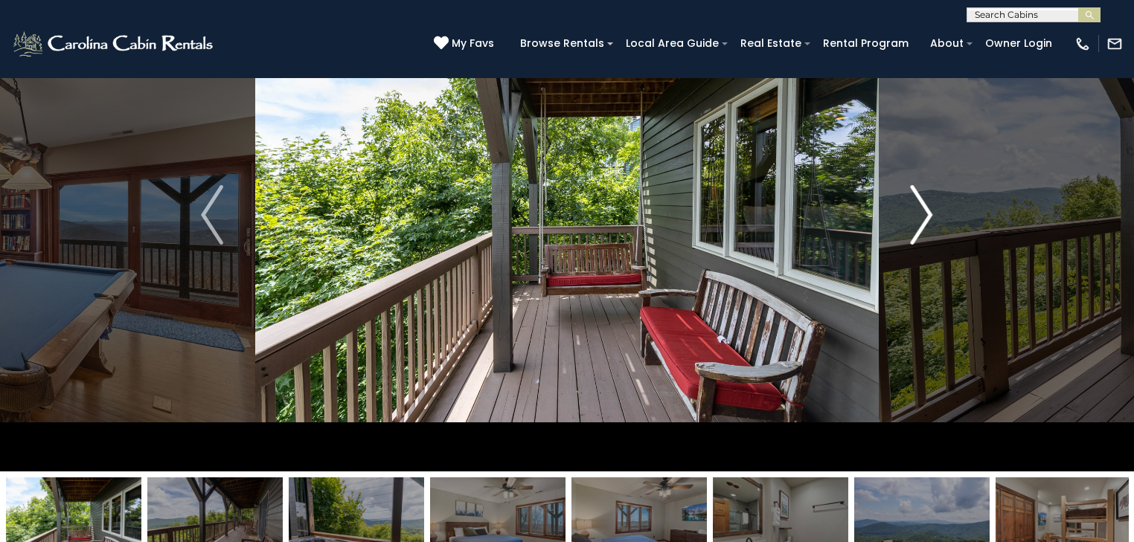
click at [913, 225] on img "Next" at bounding box center [921, 215] width 22 height 60
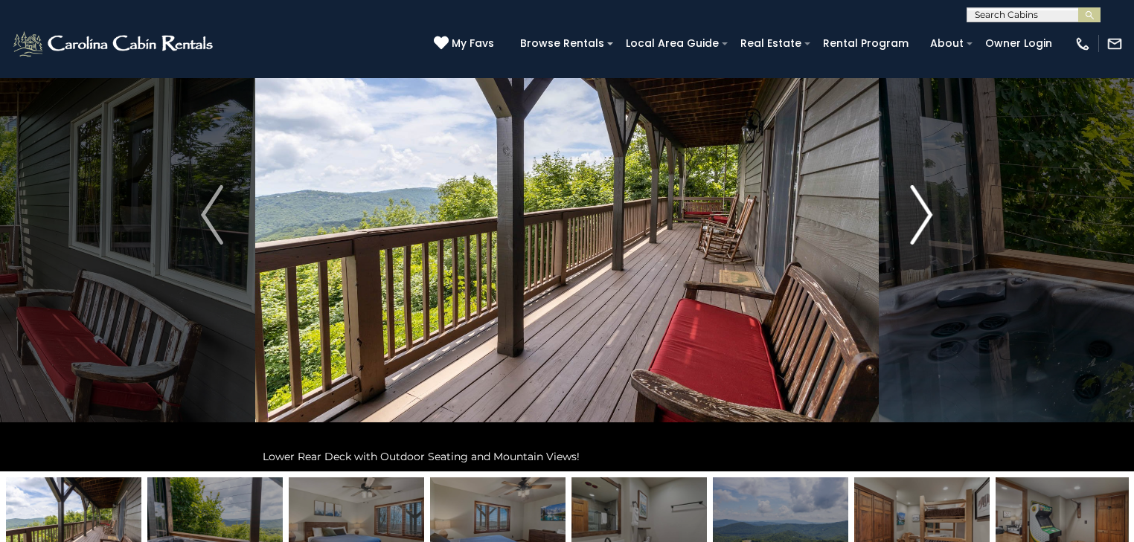
click at [913, 225] on img "Next" at bounding box center [921, 215] width 22 height 60
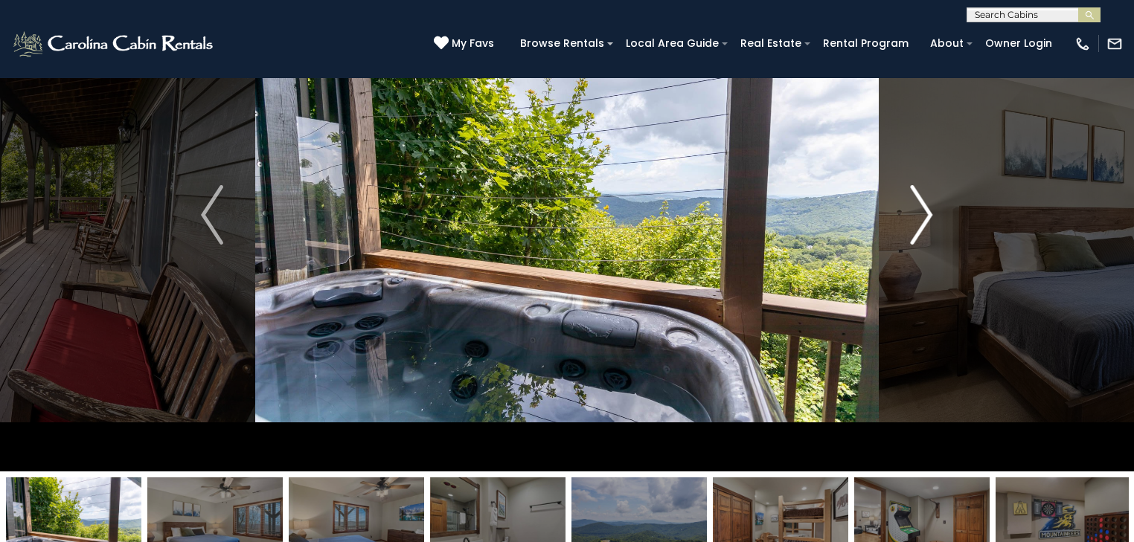
click at [913, 225] on img "Next" at bounding box center [921, 215] width 22 height 60
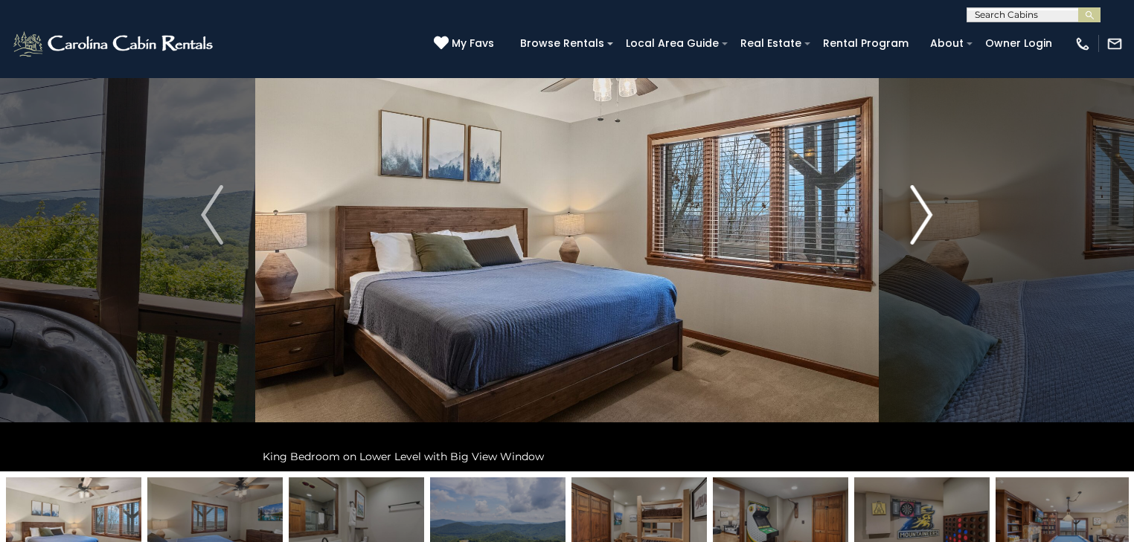
click at [913, 225] on img "Next" at bounding box center [921, 215] width 22 height 60
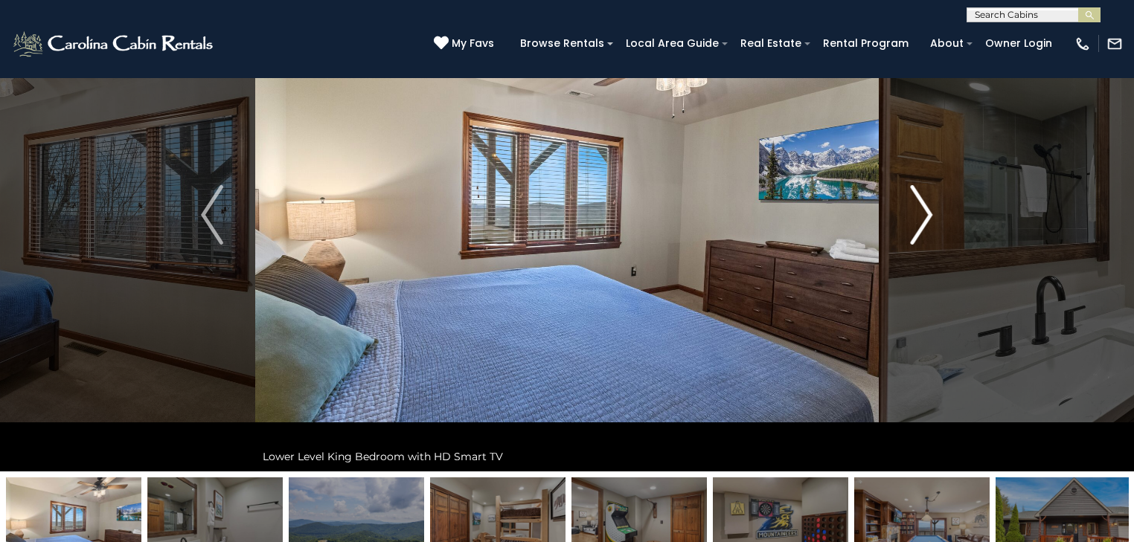
click at [913, 225] on img "Next" at bounding box center [921, 215] width 22 height 60
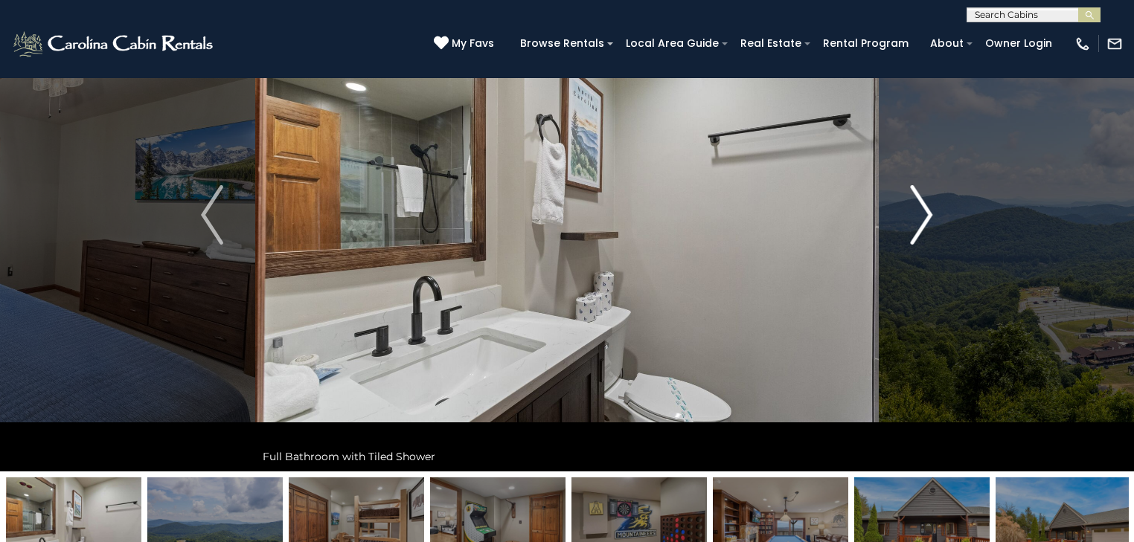
click at [913, 225] on img "Next" at bounding box center [921, 215] width 22 height 60
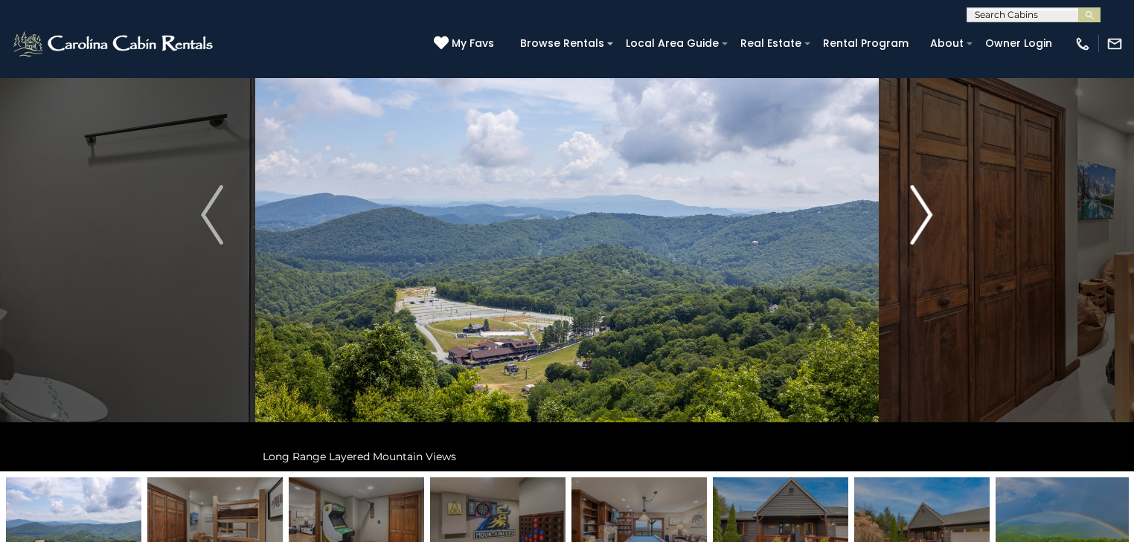
click at [927, 224] on img "Next" at bounding box center [921, 215] width 22 height 60
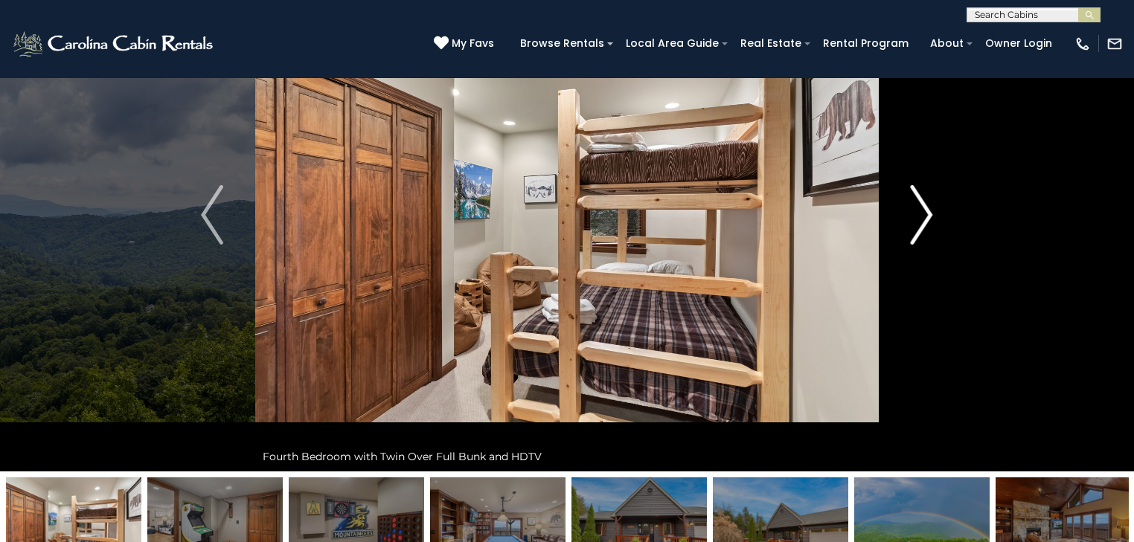
click at [913, 220] on img "Next" at bounding box center [921, 215] width 22 height 60
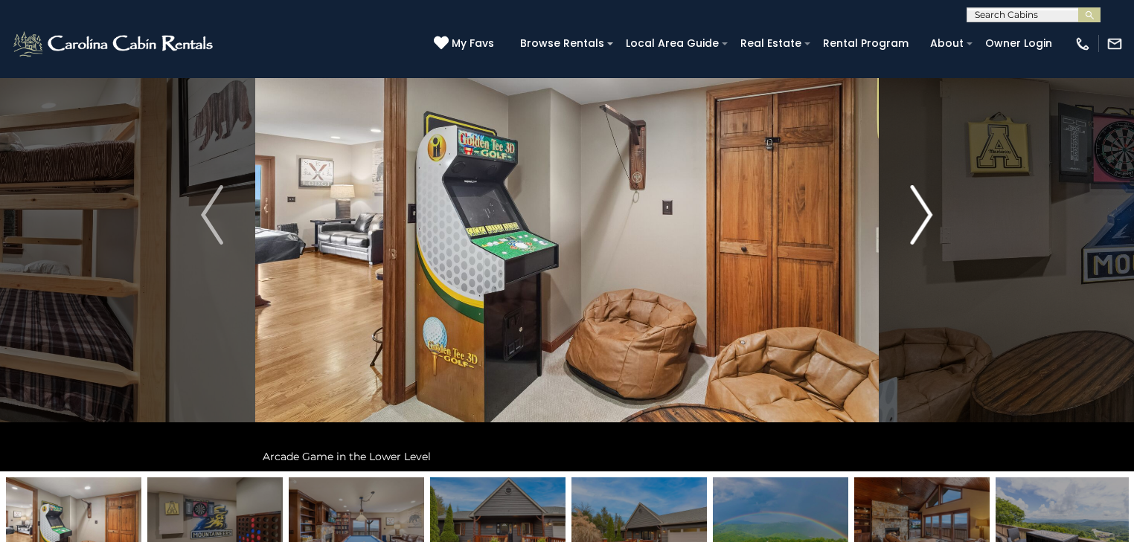
click at [916, 222] on img "Next" at bounding box center [921, 215] width 22 height 60
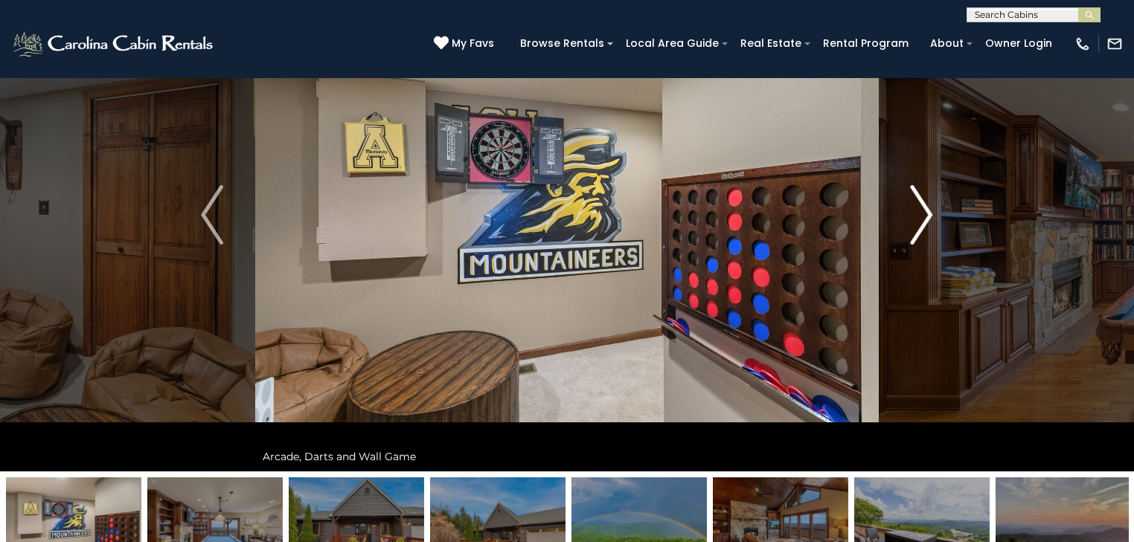
click at [916, 222] on img "Next" at bounding box center [921, 215] width 22 height 60
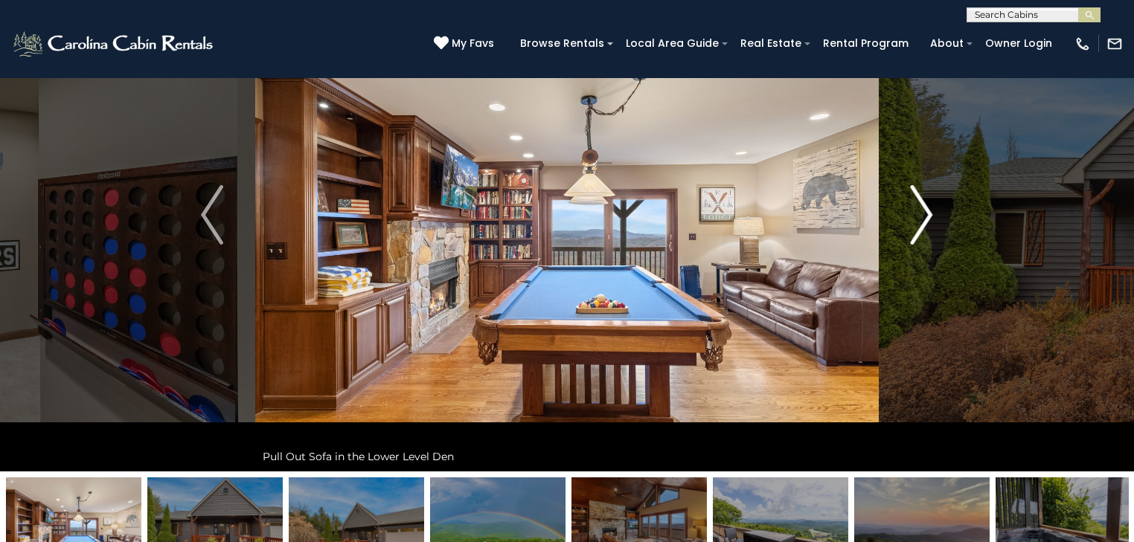
click at [916, 222] on img "Next" at bounding box center [921, 215] width 22 height 60
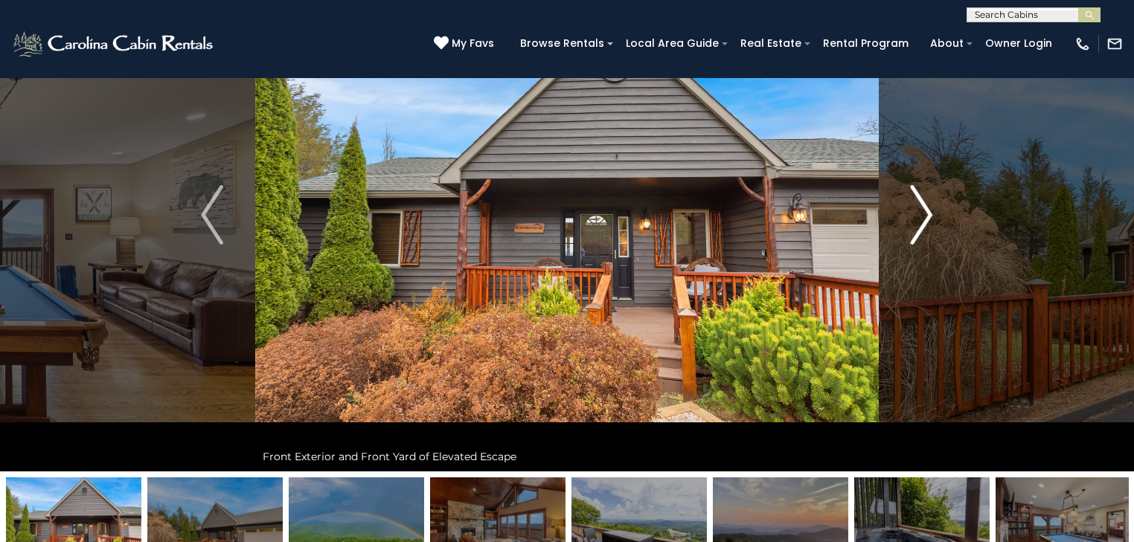
click at [916, 222] on img "Next" at bounding box center [921, 215] width 22 height 60
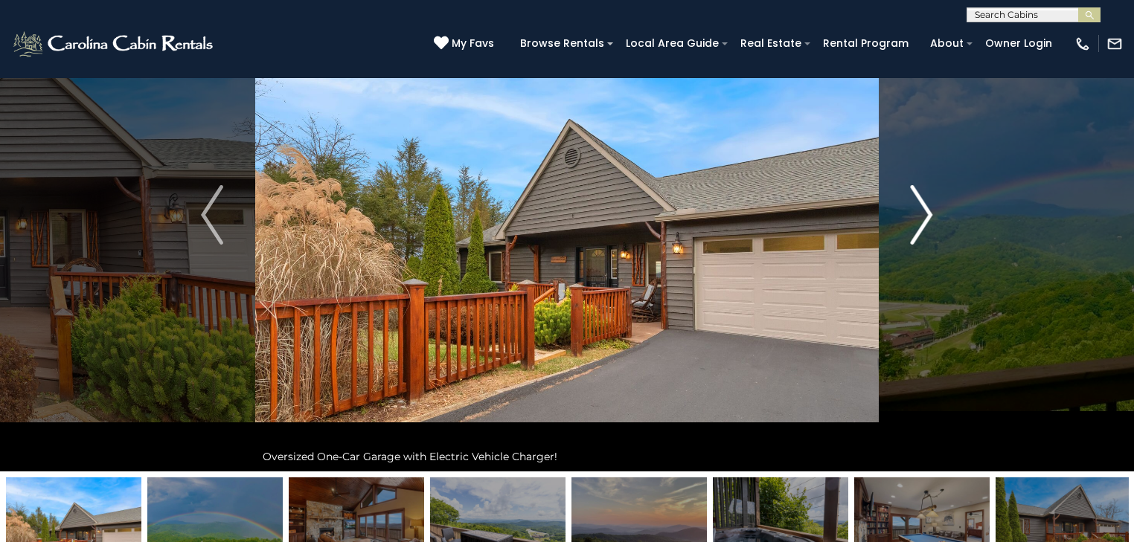
click at [916, 222] on img "Next" at bounding box center [921, 215] width 22 height 60
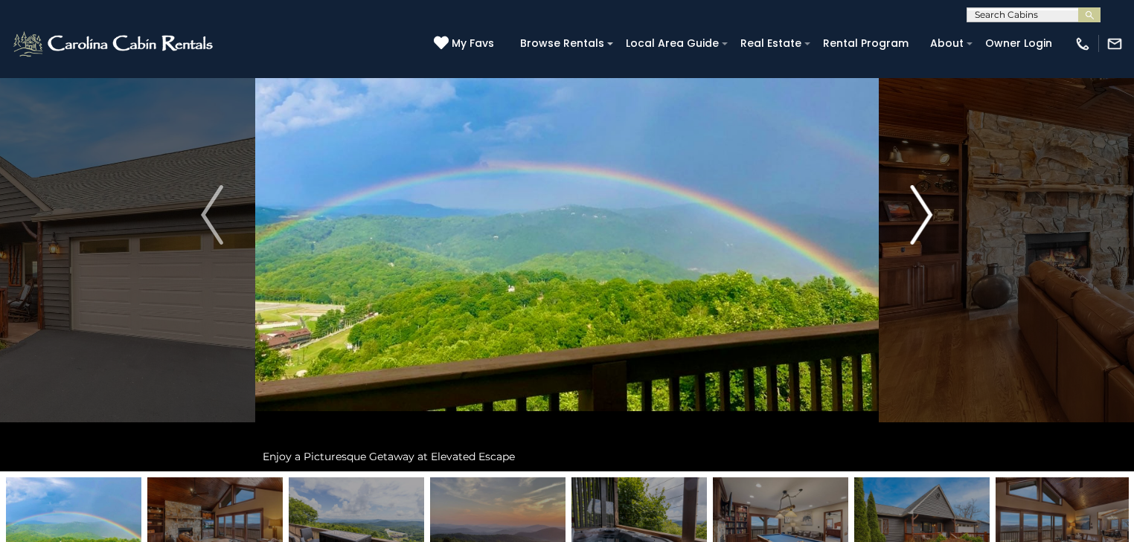
click at [916, 222] on img "Next" at bounding box center [921, 215] width 22 height 60
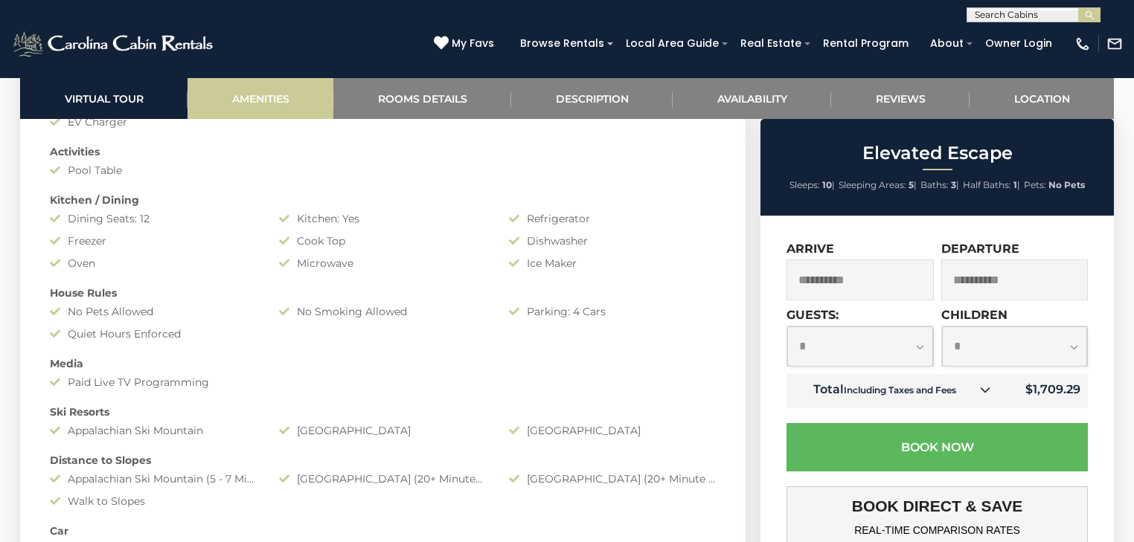
scroll to position [1309, 0]
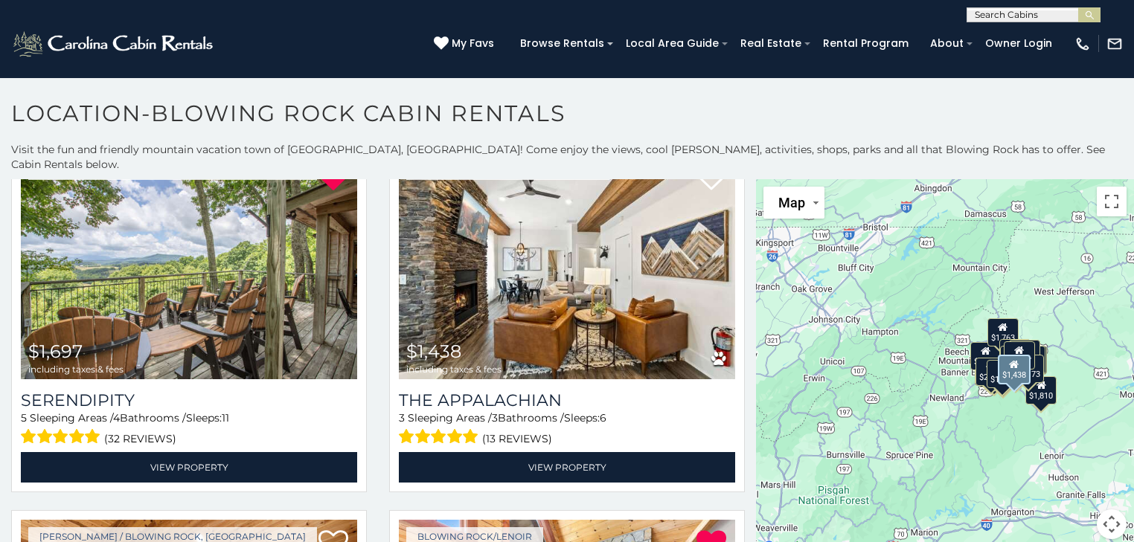
scroll to position [476, 0]
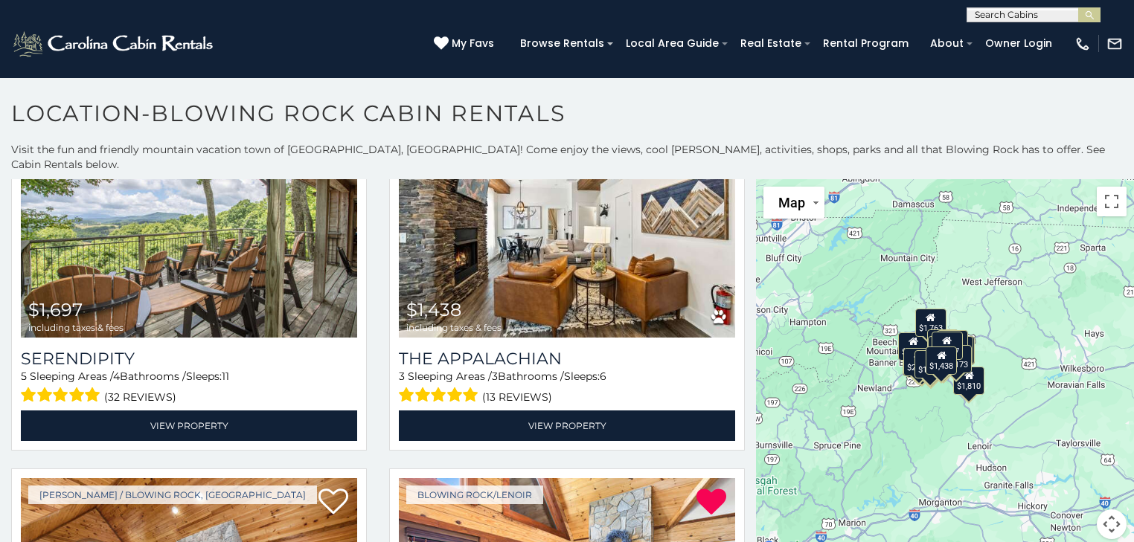
drag, startPoint x: 910, startPoint y: 328, endPoint x: 850, endPoint y: 319, distance: 60.9
click at [850, 319] on div "$1,871 $2,167 $1,697 $1,438 $1,852 $1,810 $1,768 $1,572 $1,586 $2,991 $811 $1,7…" at bounding box center [945, 368] width 378 height 378
click at [1020, 278] on div "$1,871 $2,167 $1,697 $1,438 $1,852 $1,810 $1,768 $1,572 $1,586 $2,991 $811 $1,7…" at bounding box center [945, 368] width 378 height 378
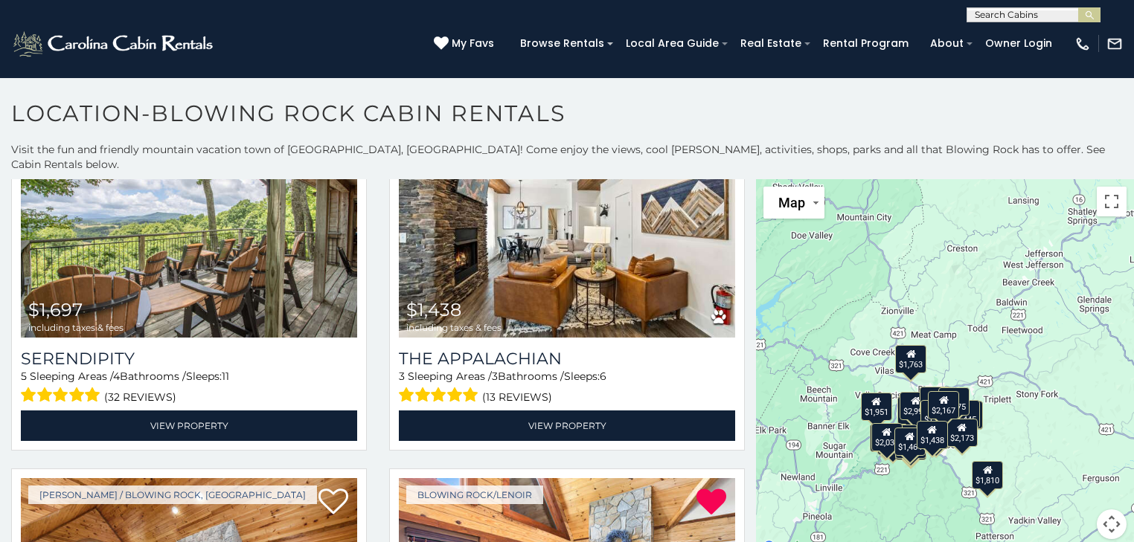
drag, startPoint x: 948, startPoint y: 289, endPoint x: 1021, endPoint y: 283, distance: 73.1
click at [1021, 283] on div "$1,871 $2,167 $1,697 $1,438 $1,852 $1,810 $1,768 $1,572 $1,586 $2,991 $811 $1,7…" at bounding box center [945, 368] width 378 height 378
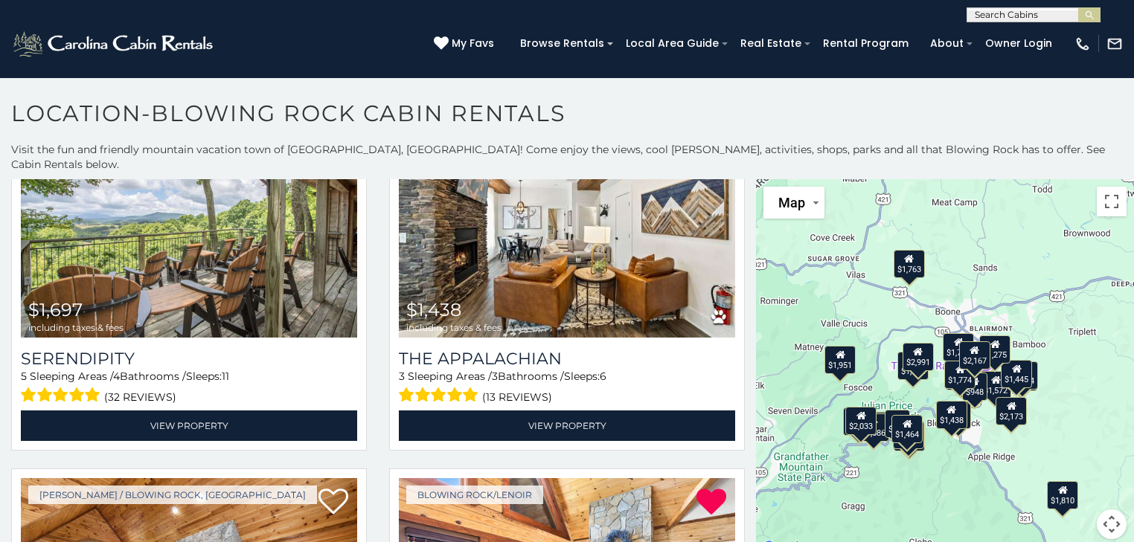
drag, startPoint x: 949, startPoint y: 299, endPoint x: 1067, endPoint y: 128, distance: 207.6
click at [1067, 128] on div "**********" at bounding box center [567, 325] width 1134 height 451
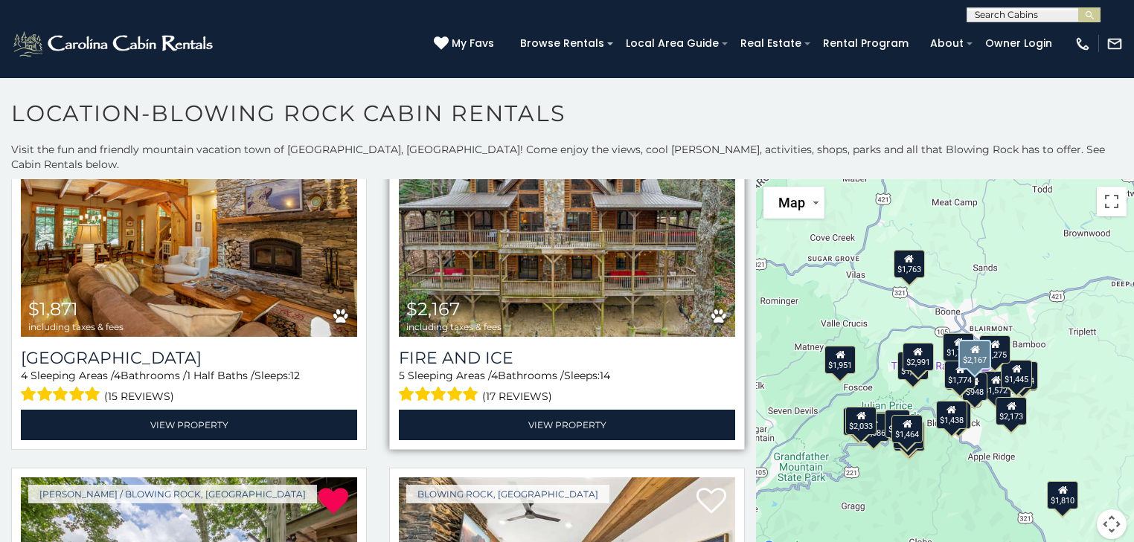
scroll to position [0, 0]
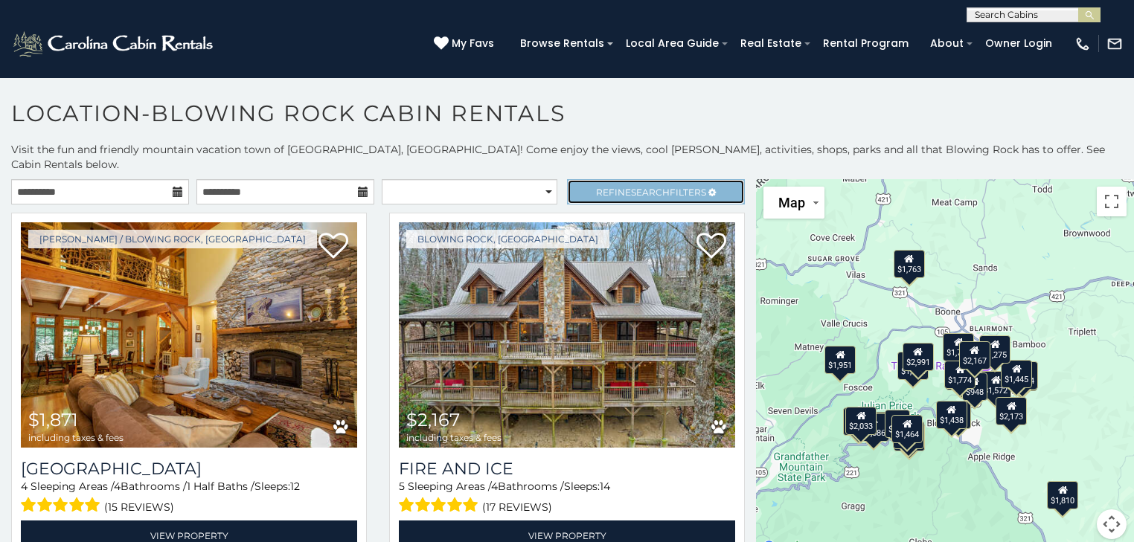
click at [638, 187] on span "Search" at bounding box center [650, 192] width 39 height 11
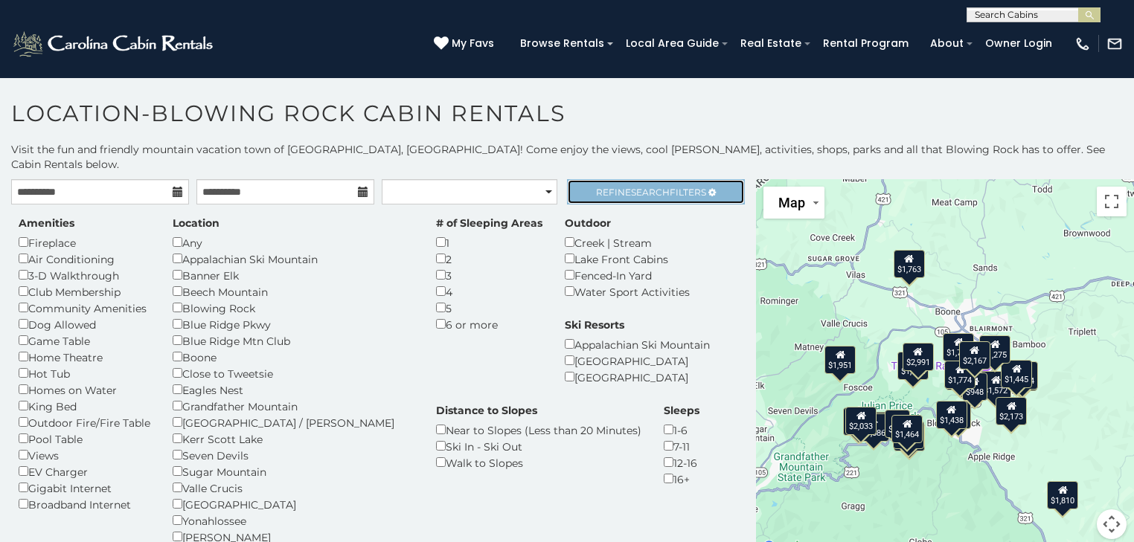
click at [638, 187] on span "Search" at bounding box center [650, 192] width 39 height 11
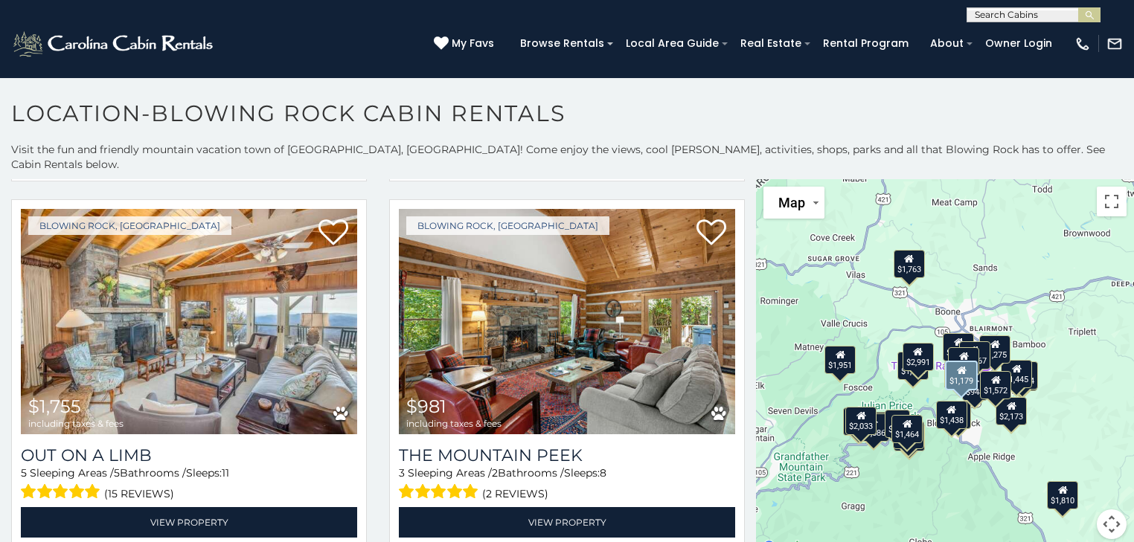
scroll to position [2618, 0]
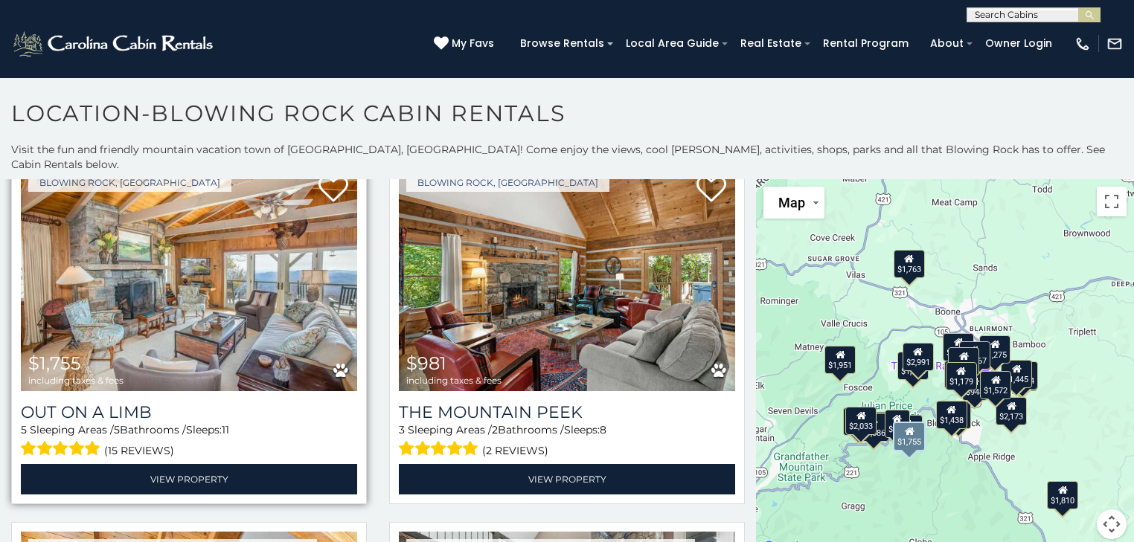
click at [165, 253] on img at bounding box center [189, 278] width 336 height 225
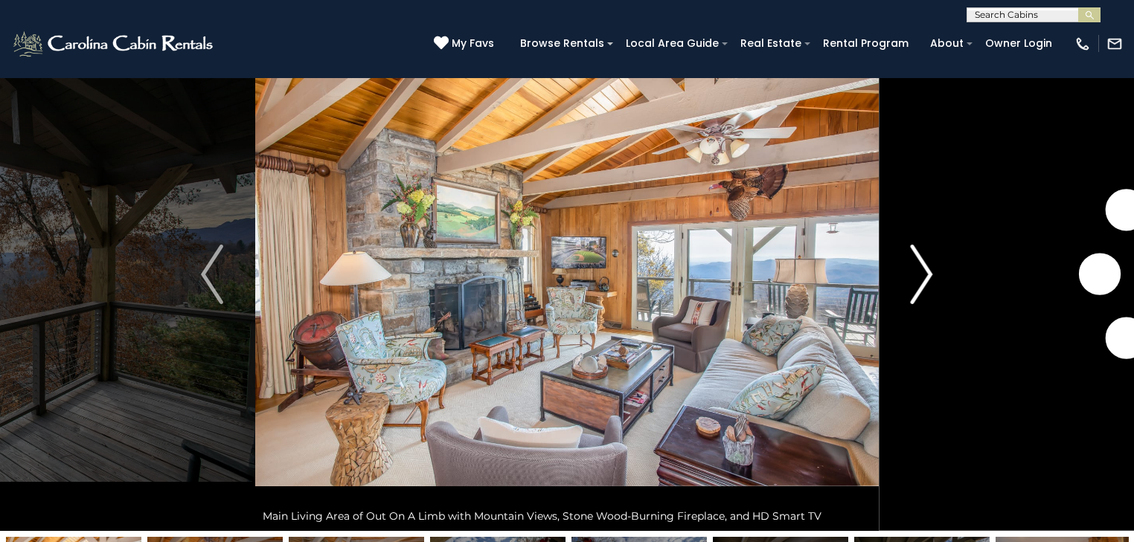
click at [922, 274] on img "Next" at bounding box center [921, 275] width 22 height 60
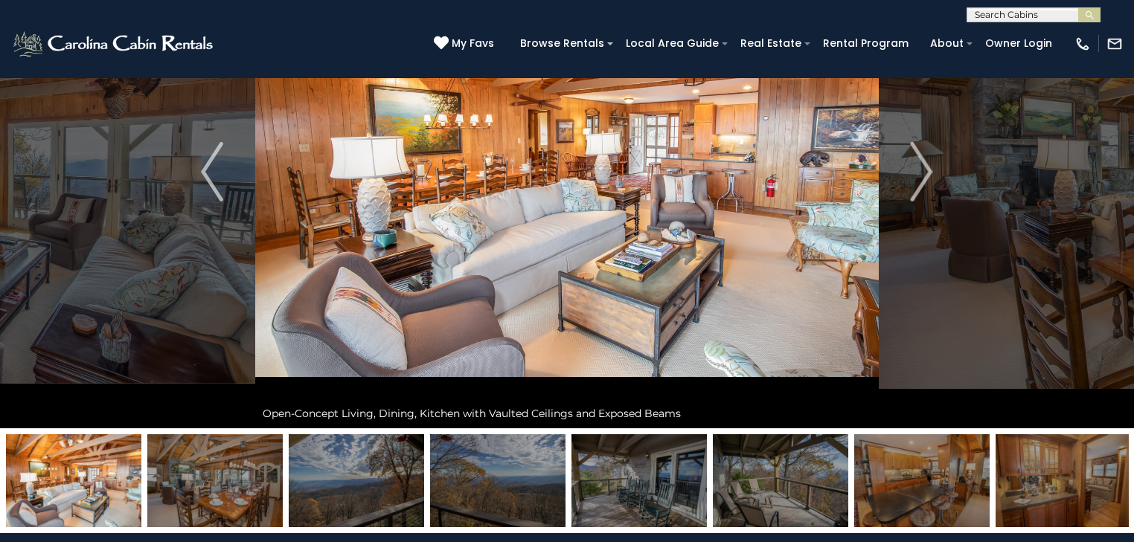
scroll to position [179, 0]
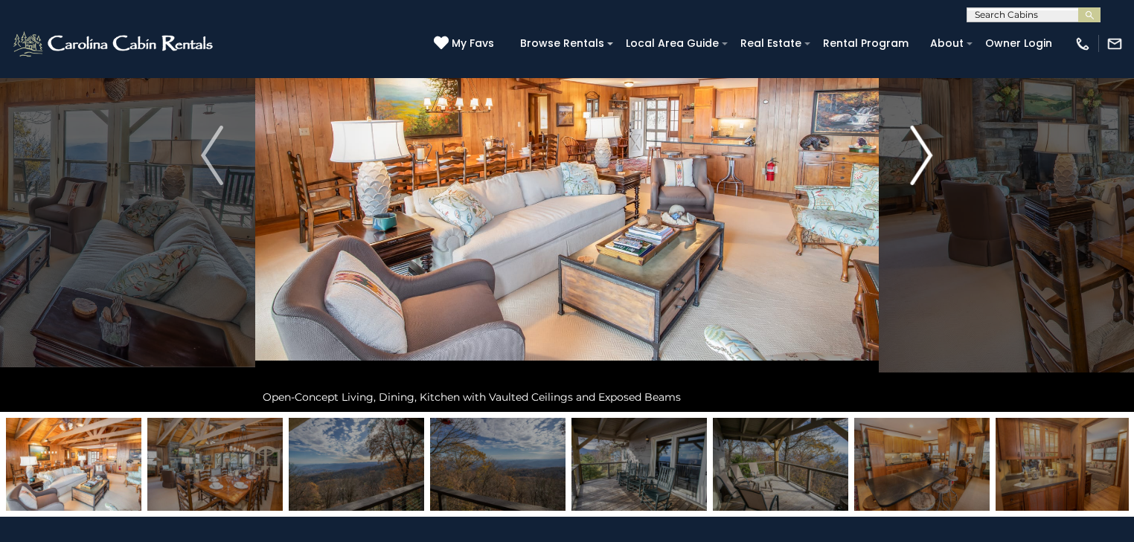
click at [913, 167] on img "Next" at bounding box center [921, 156] width 22 height 60
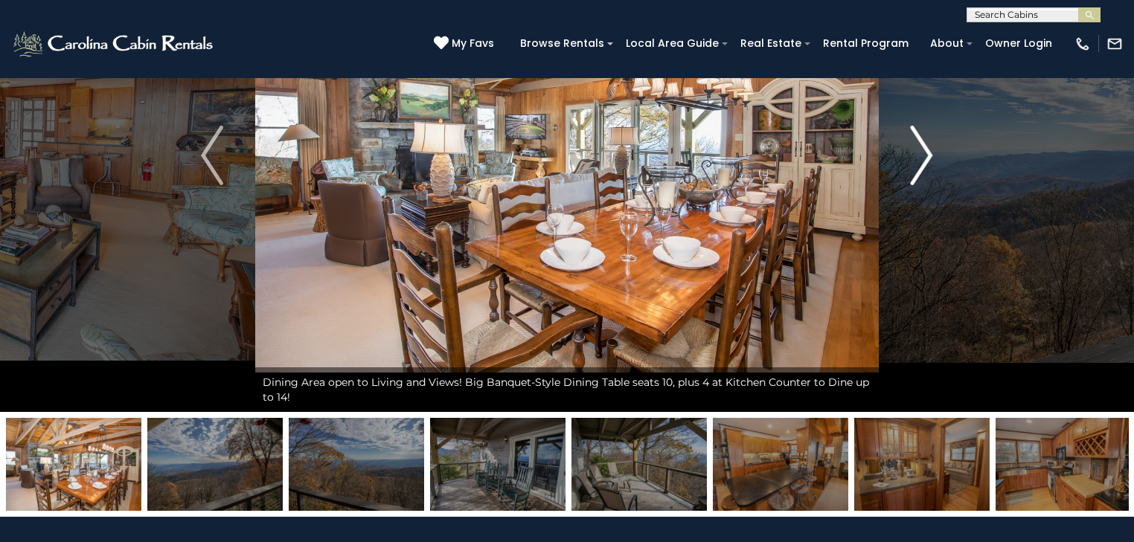
click at [913, 167] on img "Next" at bounding box center [921, 156] width 22 height 60
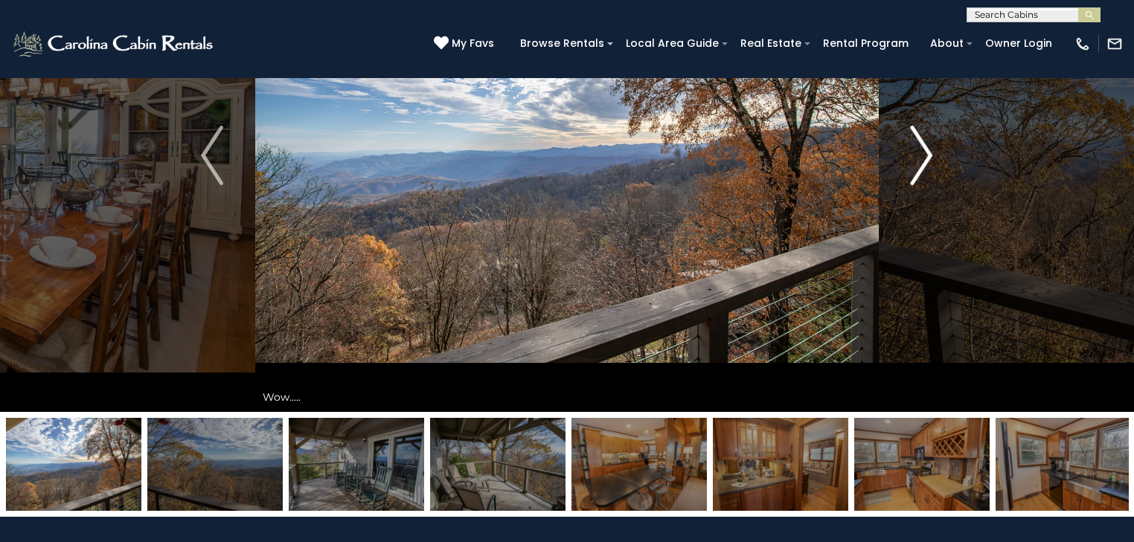
click at [919, 165] on img "Next" at bounding box center [921, 156] width 22 height 60
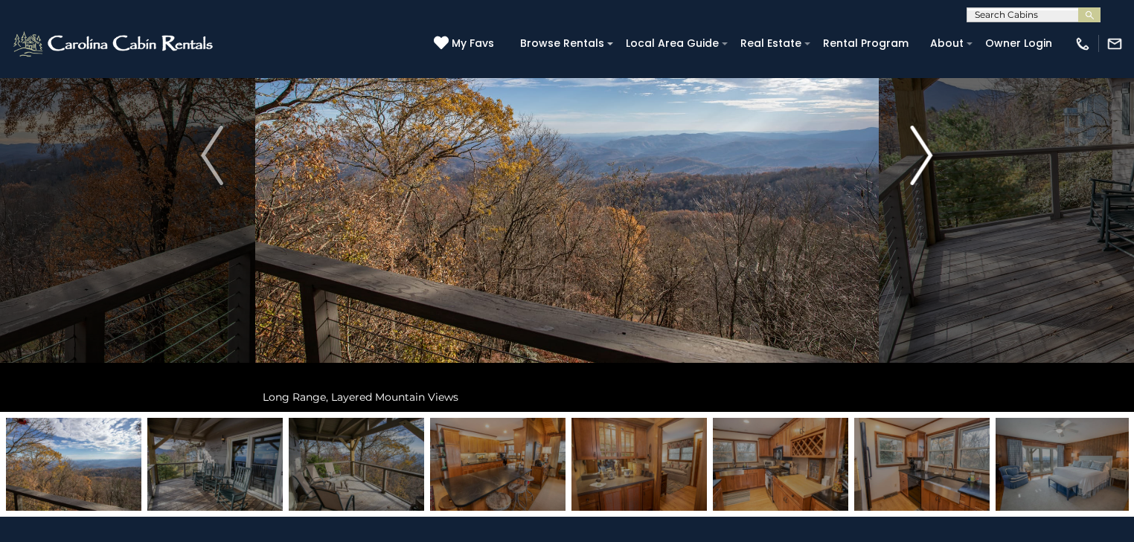
click at [919, 165] on img "Next" at bounding box center [921, 156] width 22 height 60
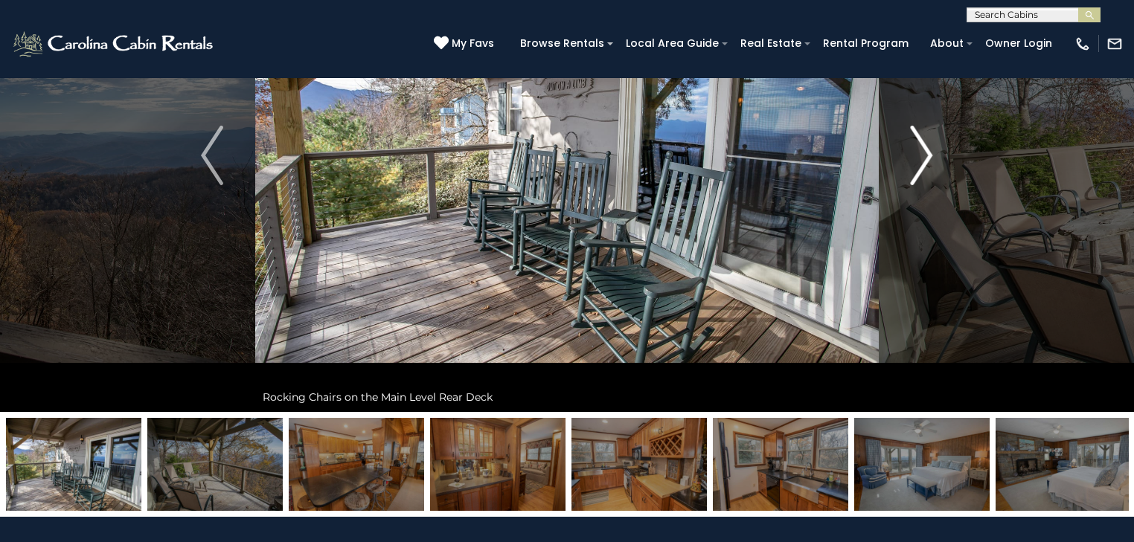
click at [919, 165] on img "Next" at bounding box center [921, 156] width 22 height 60
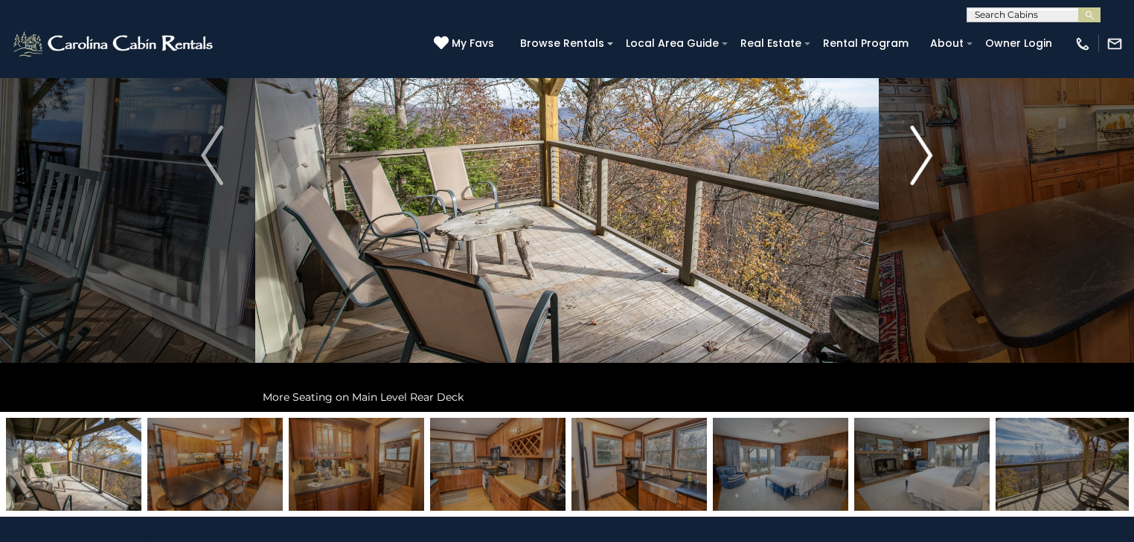
click at [919, 165] on img "Next" at bounding box center [921, 156] width 22 height 60
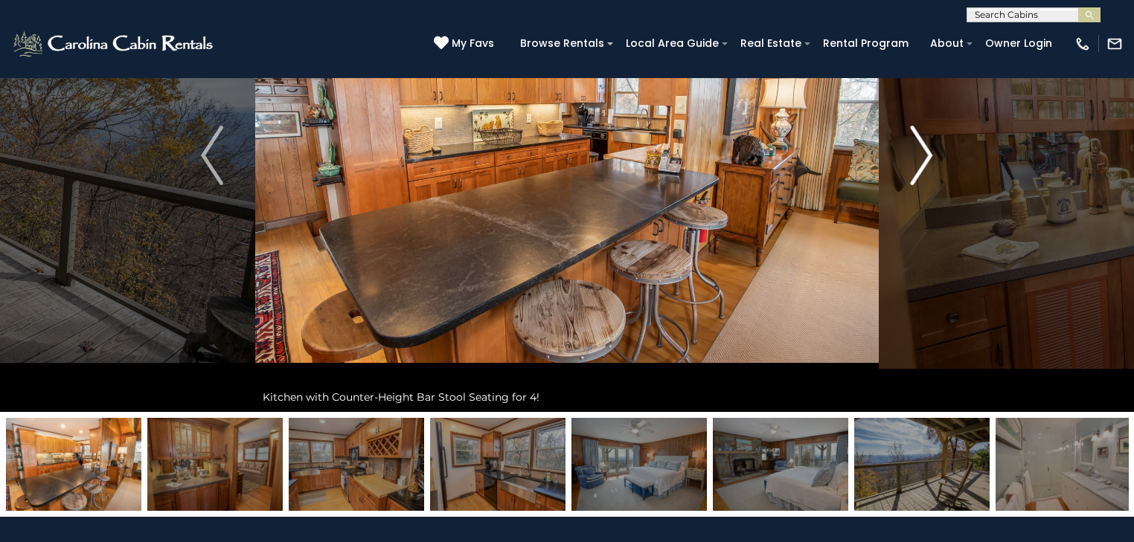
click at [919, 165] on img "Next" at bounding box center [921, 156] width 22 height 60
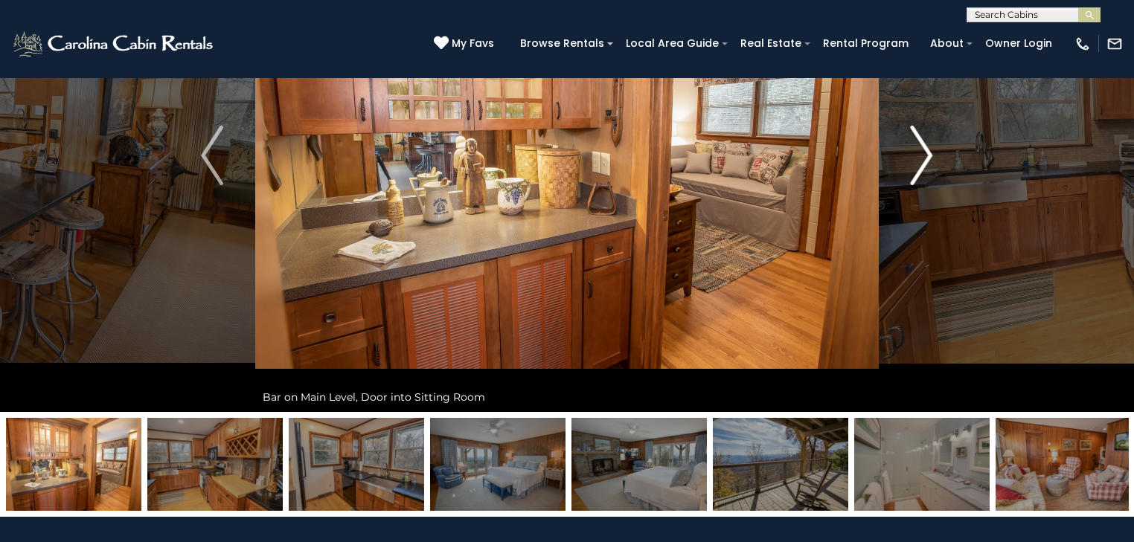
click at [919, 165] on img "Next" at bounding box center [921, 156] width 22 height 60
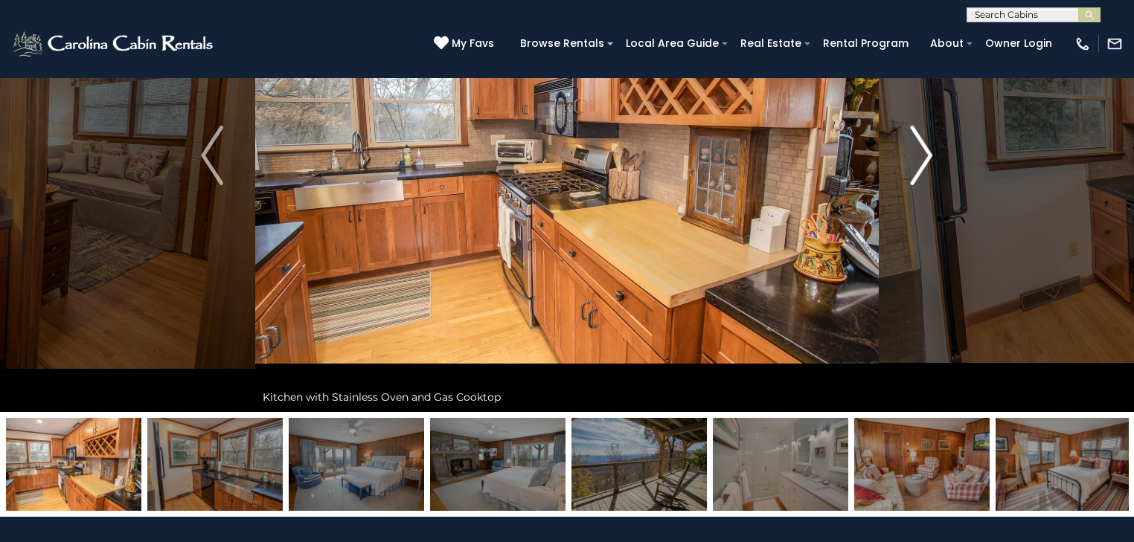
click at [919, 165] on img "Next" at bounding box center [921, 156] width 22 height 60
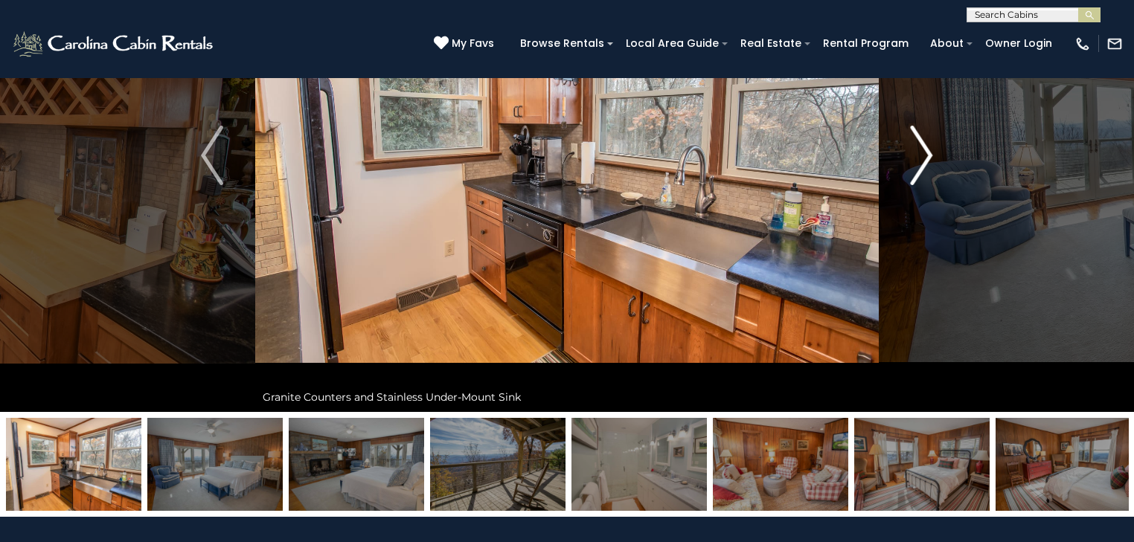
click at [919, 164] on img "Next" at bounding box center [921, 156] width 22 height 60
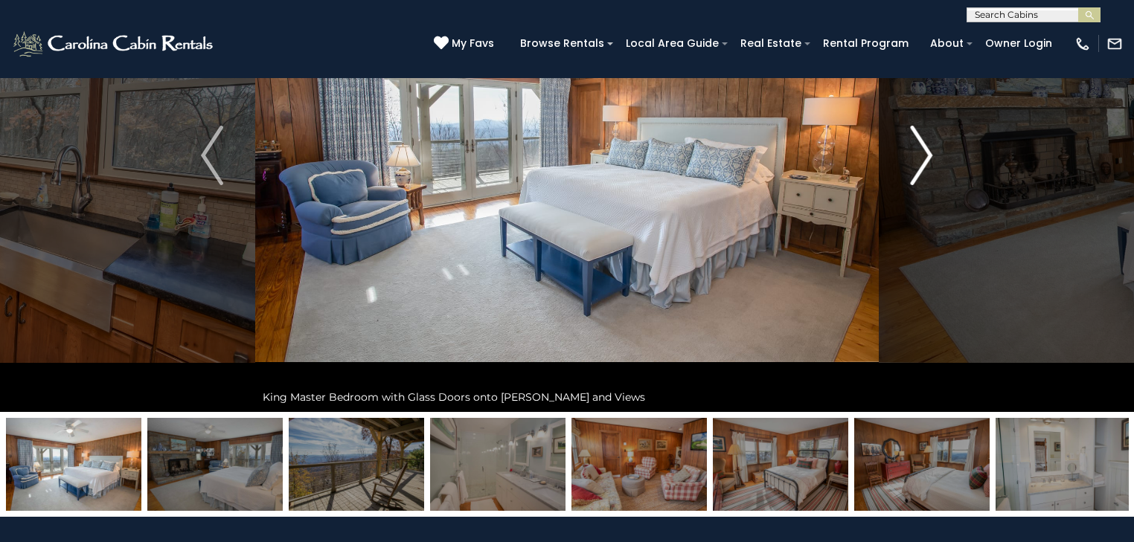
click at [919, 164] on img "Next" at bounding box center [921, 156] width 22 height 60
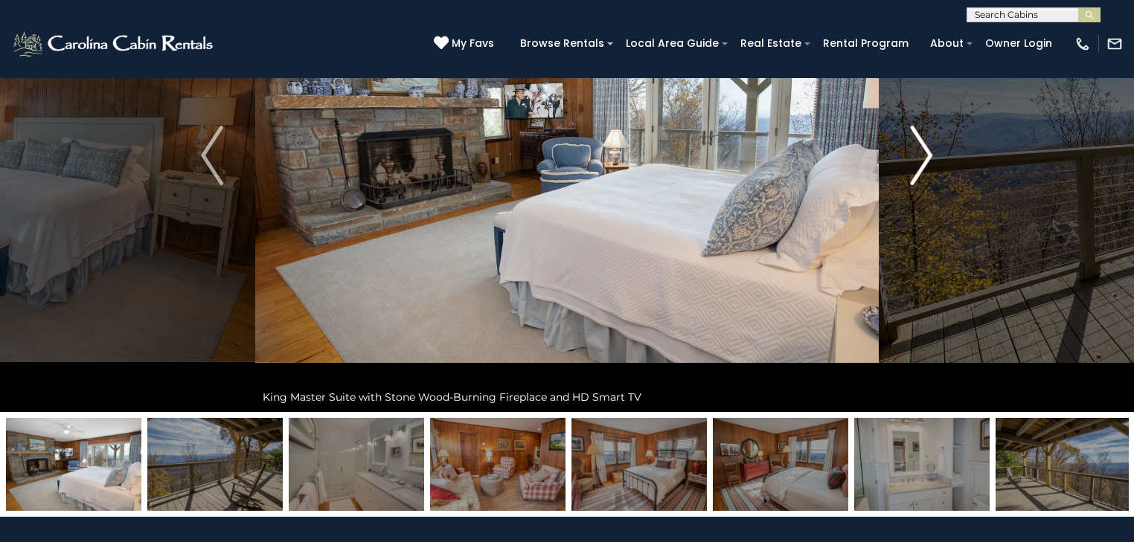
click at [919, 164] on img "Next" at bounding box center [921, 156] width 22 height 60
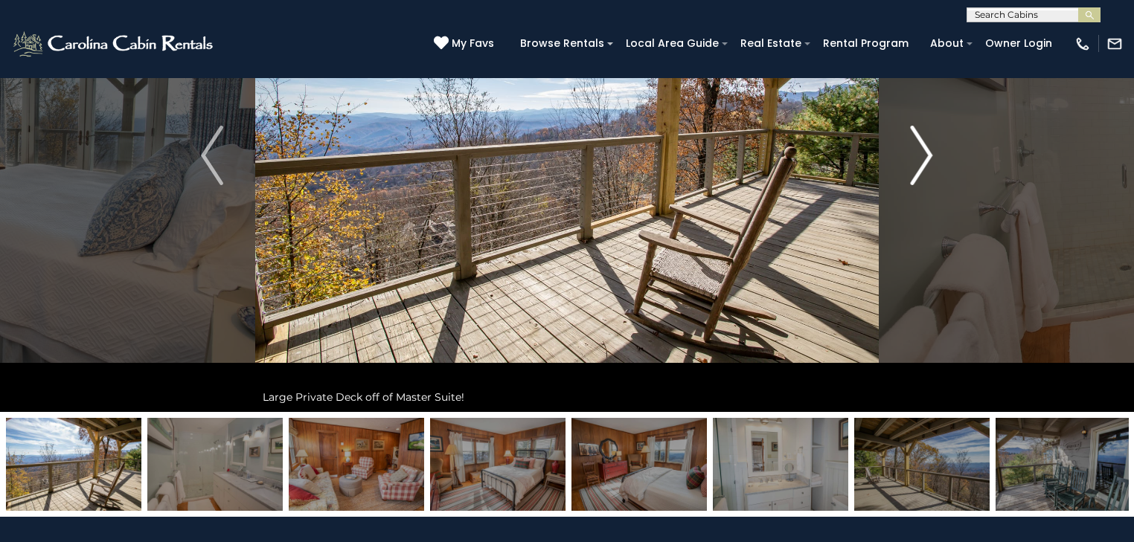
click at [919, 164] on img "Next" at bounding box center [921, 156] width 22 height 60
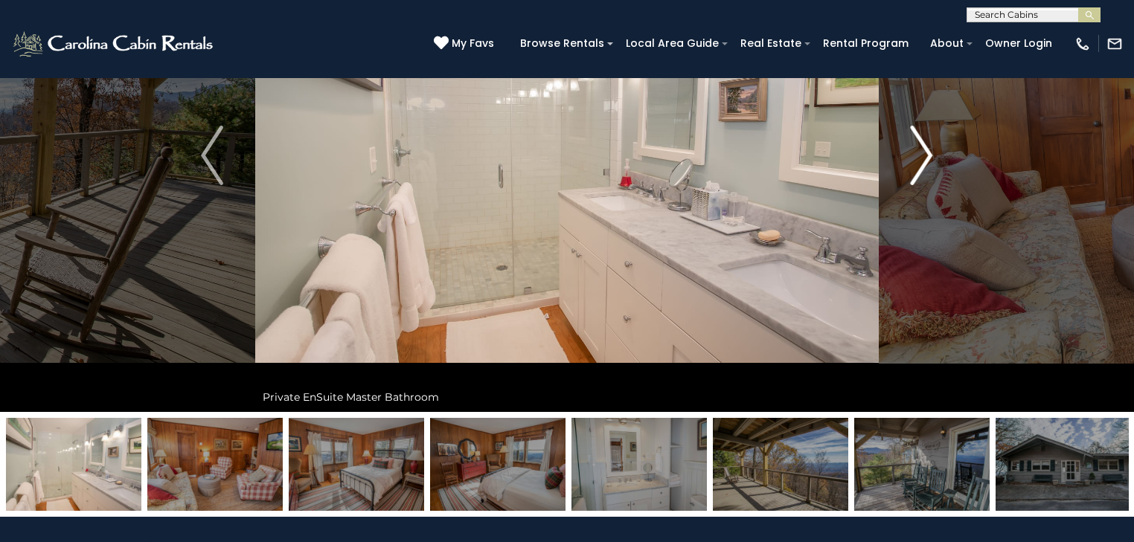
click at [919, 164] on img "Next" at bounding box center [921, 156] width 22 height 60
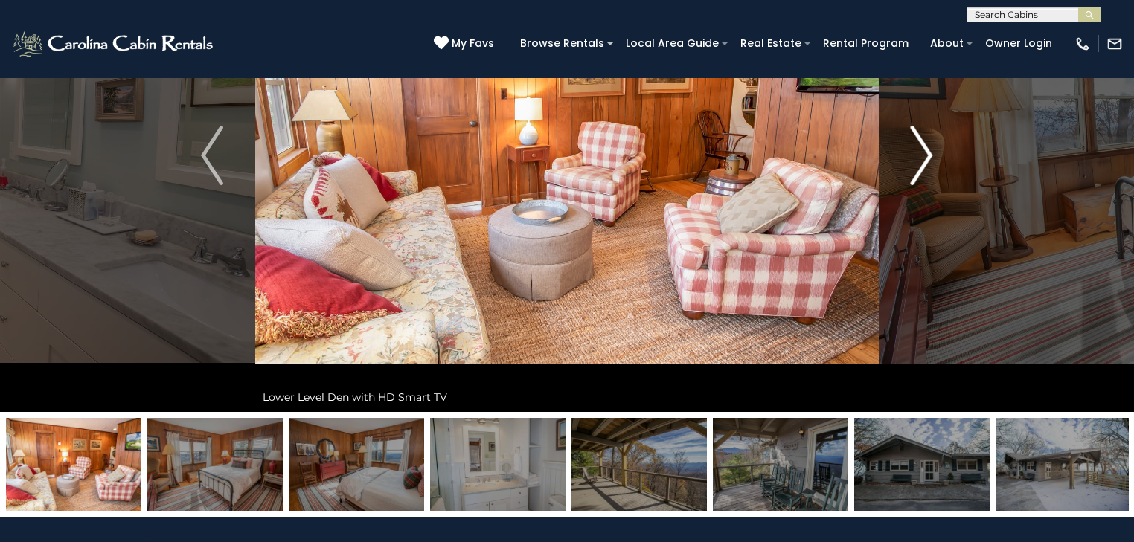
click at [919, 164] on img "Next" at bounding box center [921, 156] width 22 height 60
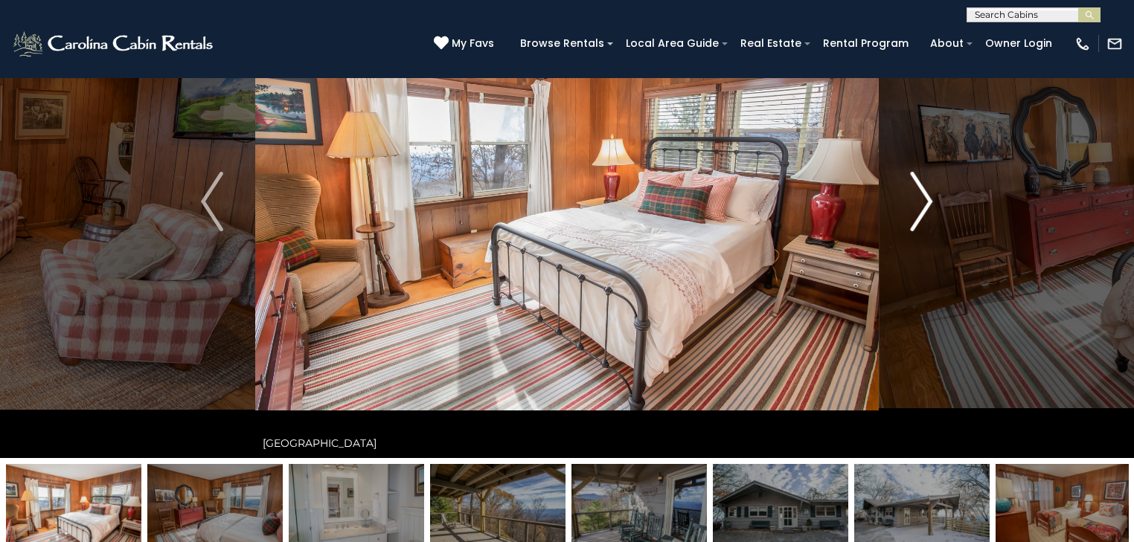
scroll to position [119, 0]
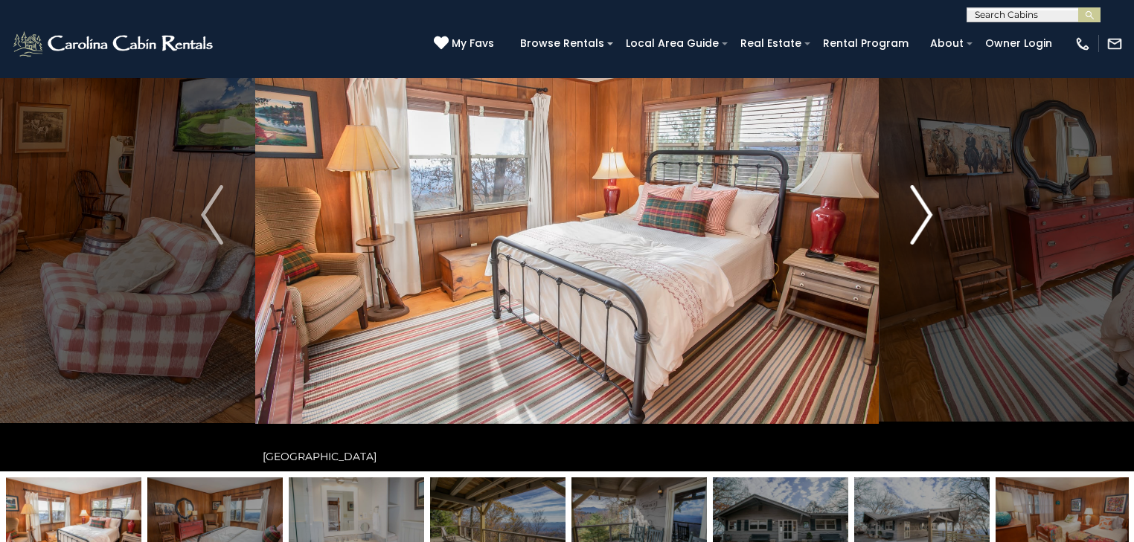
click at [919, 211] on img "Next" at bounding box center [921, 215] width 22 height 60
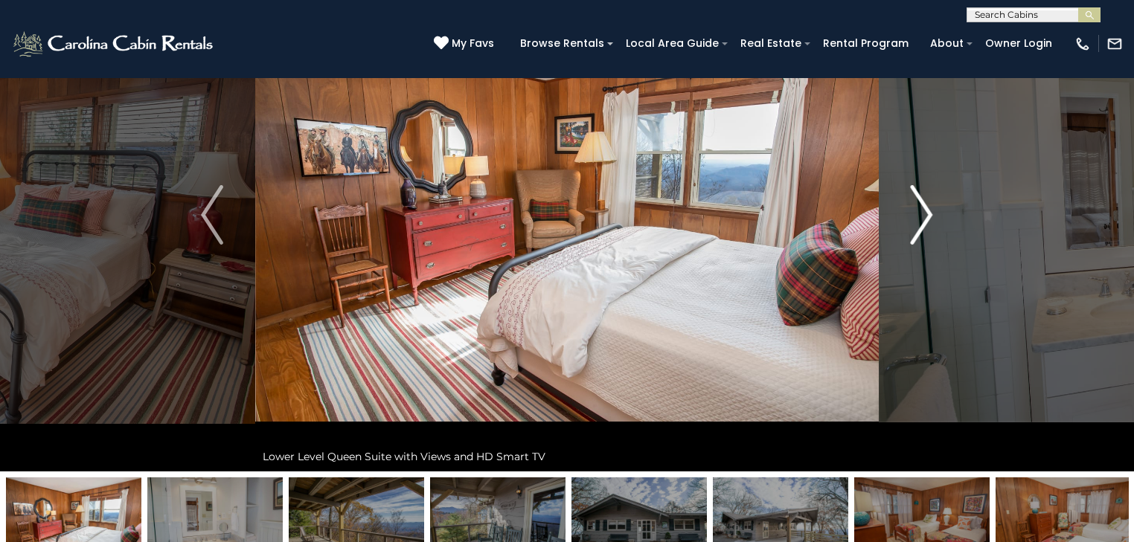
click at [919, 211] on img "Next" at bounding box center [921, 215] width 22 height 60
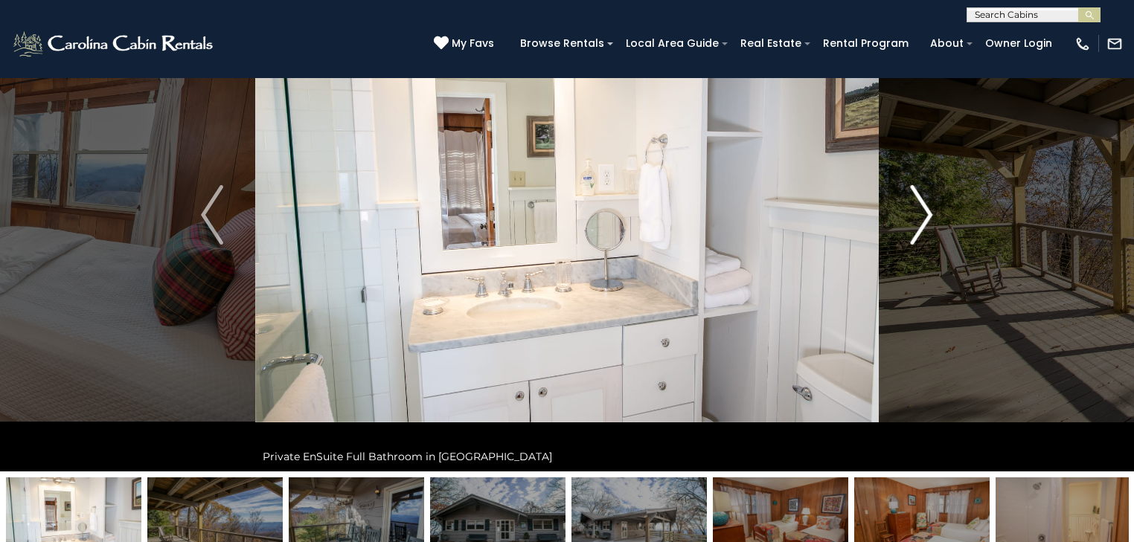
click at [919, 211] on img "Next" at bounding box center [921, 215] width 22 height 60
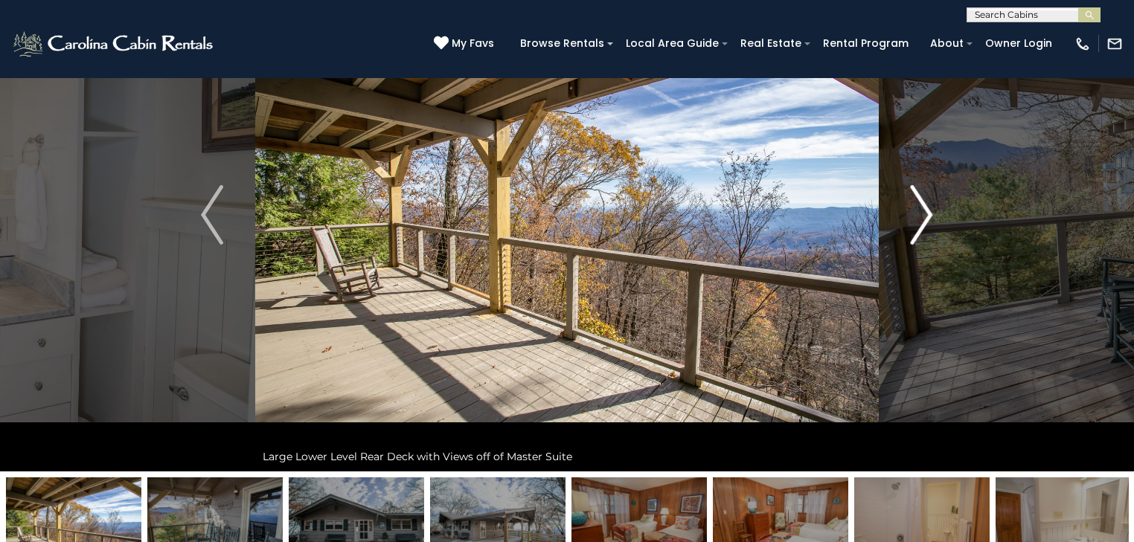
click at [919, 211] on img "Next" at bounding box center [921, 215] width 22 height 60
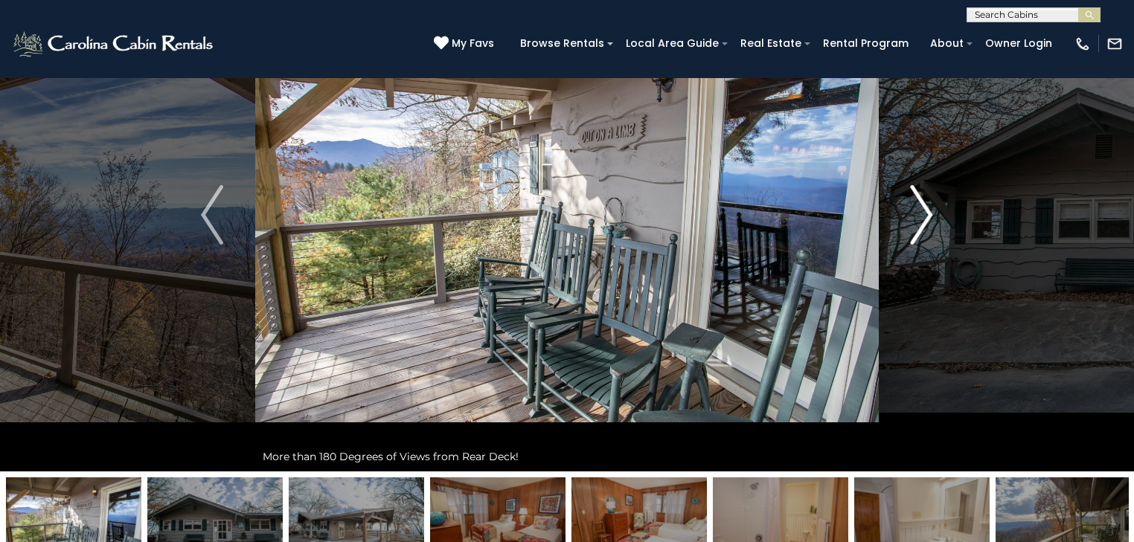
click at [919, 211] on img "Next" at bounding box center [921, 215] width 22 height 60
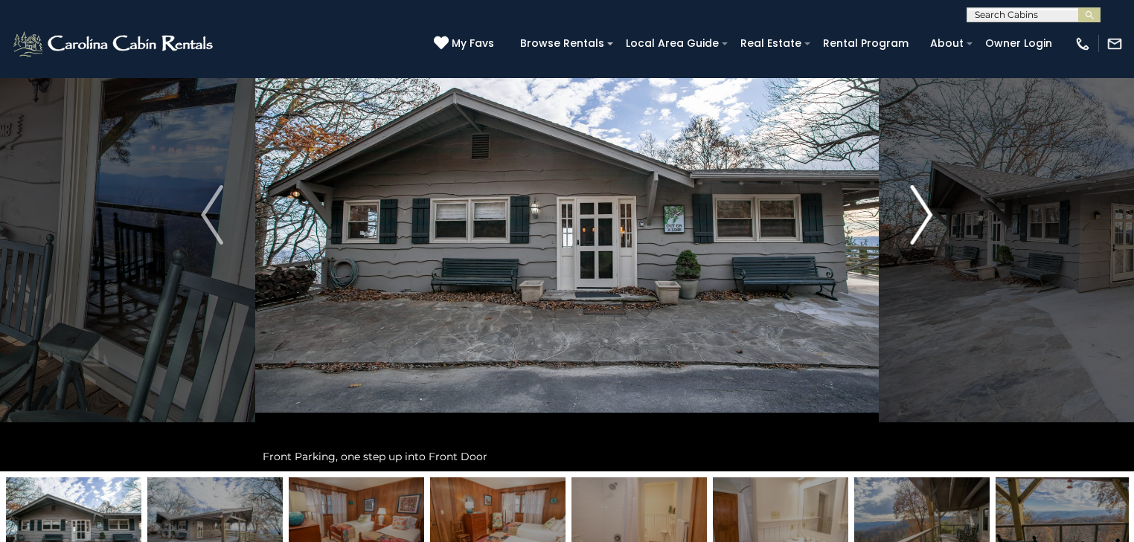
click at [919, 211] on img "Next" at bounding box center [921, 215] width 22 height 60
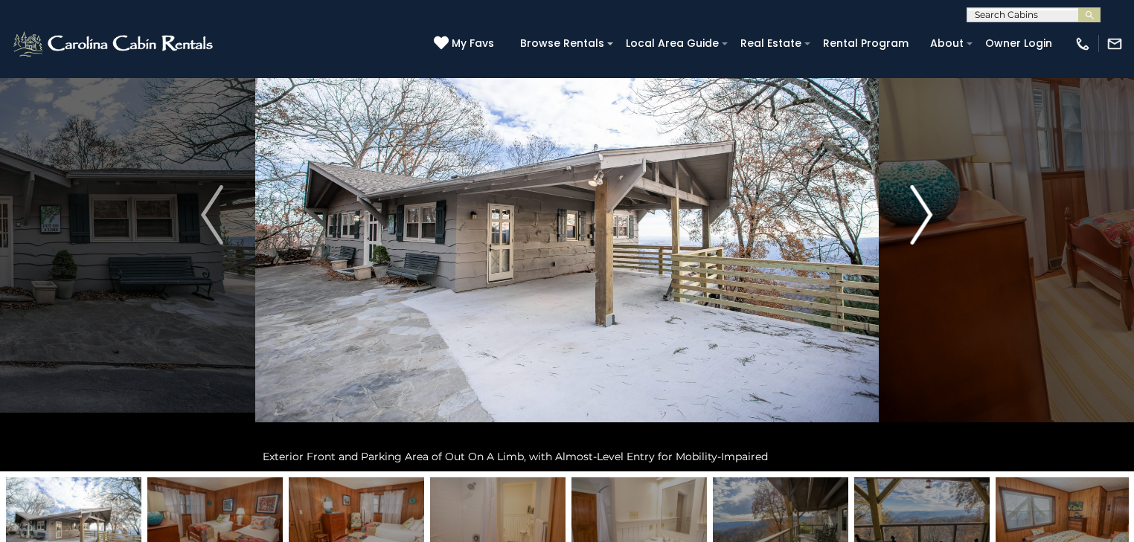
click at [919, 211] on img "Next" at bounding box center [921, 215] width 22 height 60
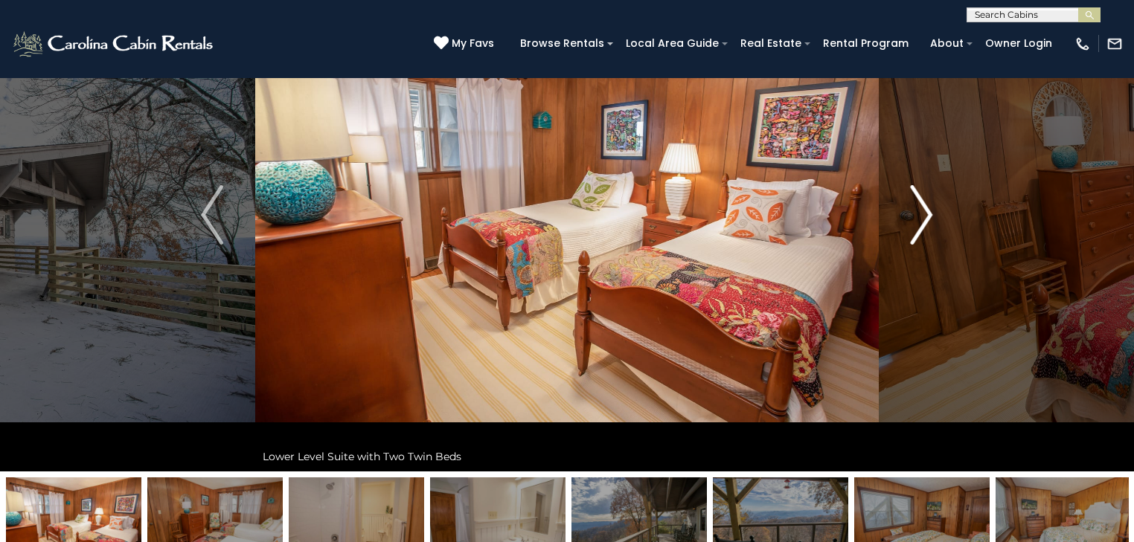
click at [919, 211] on img "Next" at bounding box center [921, 215] width 22 height 60
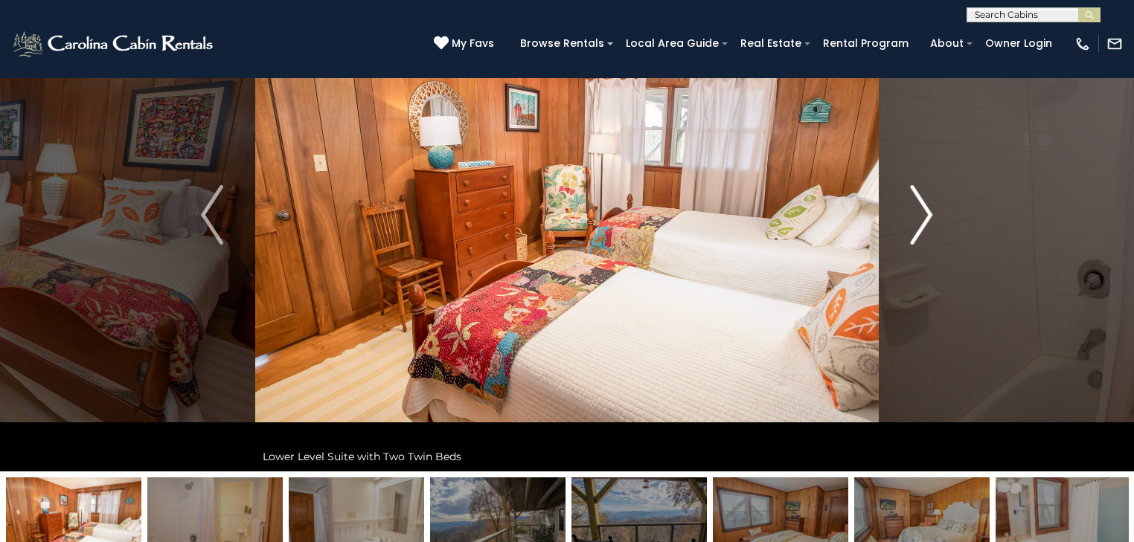
click at [919, 211] on img "Next" at bounding box center [921, 215] width 22 height 60
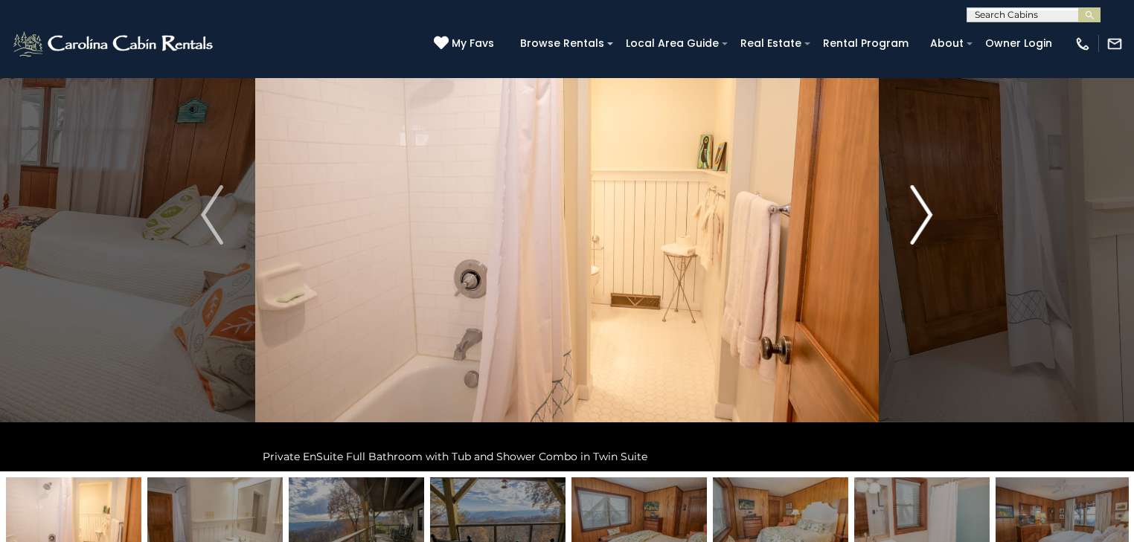
click at [919, 211] on img "Next" at bounding box center [921, 215] width 22 height 60
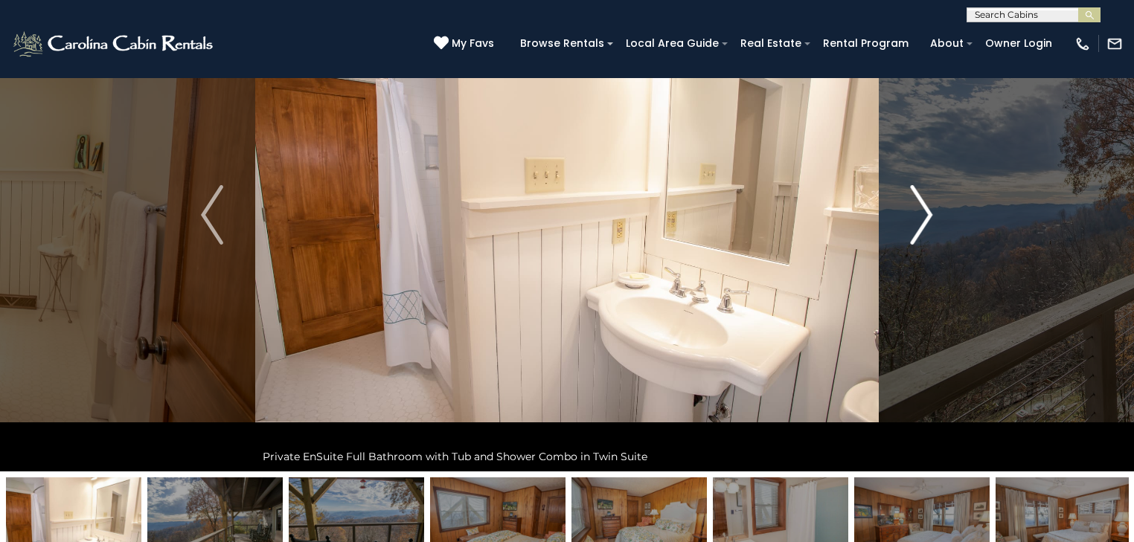
click at [919, 211] on img "Next" at bounding box center [921, 215] width 22 height 60
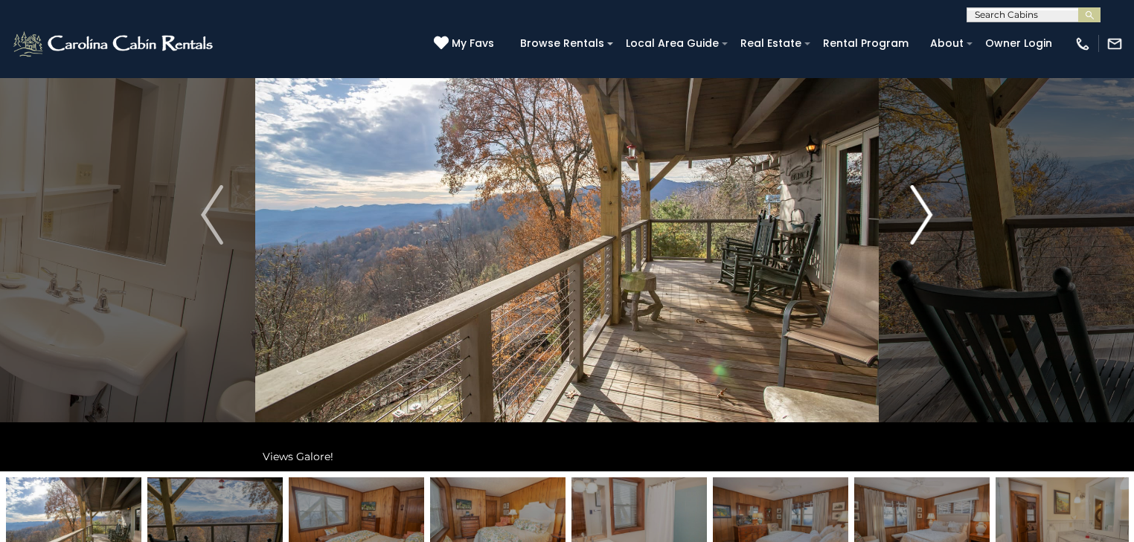
click at [919, 211] on img "Next" at bounding box center [921, 215] width 22 height 60
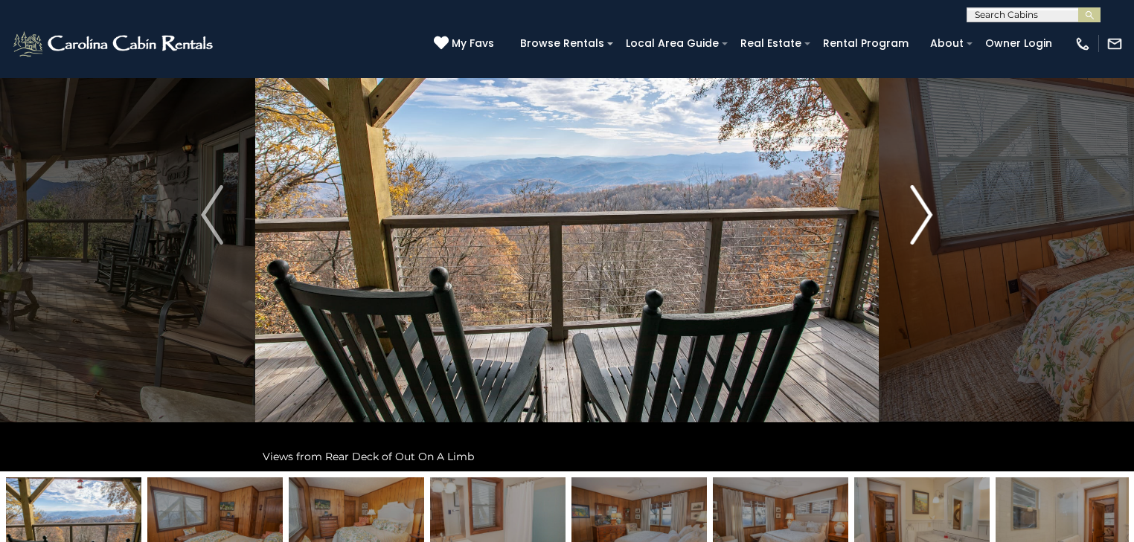
click at [919, 211] on img "Next" at bounding box center [921, 215] width 22 height 60
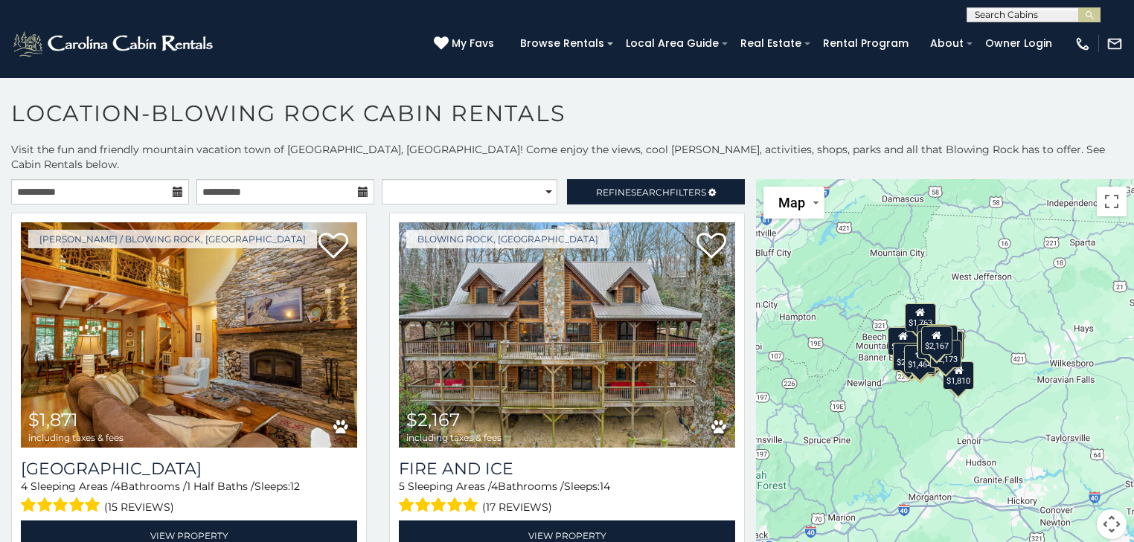
drag, startPoint x: 908, startPoint y: 364, endPoint x: 825, endPoint y: 348, distance: 84.9
click at [825, 348] on div "$1,871 $2,167 $1,697 $1,438 $1,852 $1,810 $1,768 $1,572 $1,586 $2,991 $811 $1,7…" at bounding box center [945, 368] width 378 height 378
click at [1009, 358] on div "$1,871 $2,167 $1,697 $1,438 $1,852 $1,810 $1,768 $1,572 $1,586 $2,991 $811 $1,7…" at bounding box center [945, 368] width 378 height 378
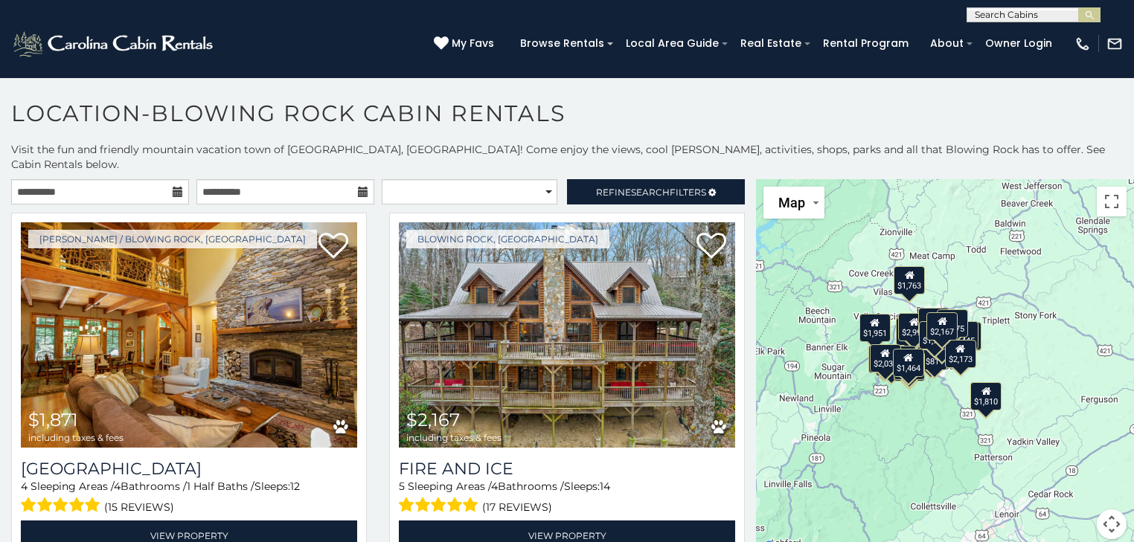
drag, startPoint x: 978, startPoint y: 356, endPoint x: 1048, endPoint y: 359, distance: 70.0
click at [1058, 361] on div "$1,871 $2,167 $1,697 $1,438 $1,852 $1,810 $1,768 $1,572 $1,586 $2,991 $811 $1,7…" at bounding box center [945, 368] width 378 height 378
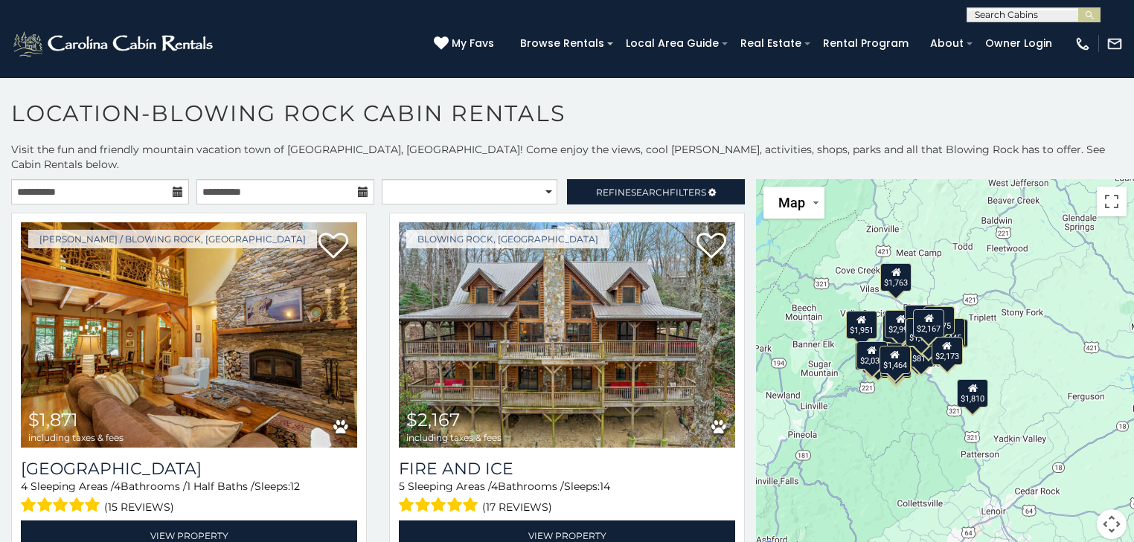
click at [1029, 344] on div "$1,871 $2,167 $1,697 $1,438 $1,852 $1,810 $1,768 $1,572 $1,586 $2,991 $811 $1,7…" at bounding box center [945, 368] width 378 height 378
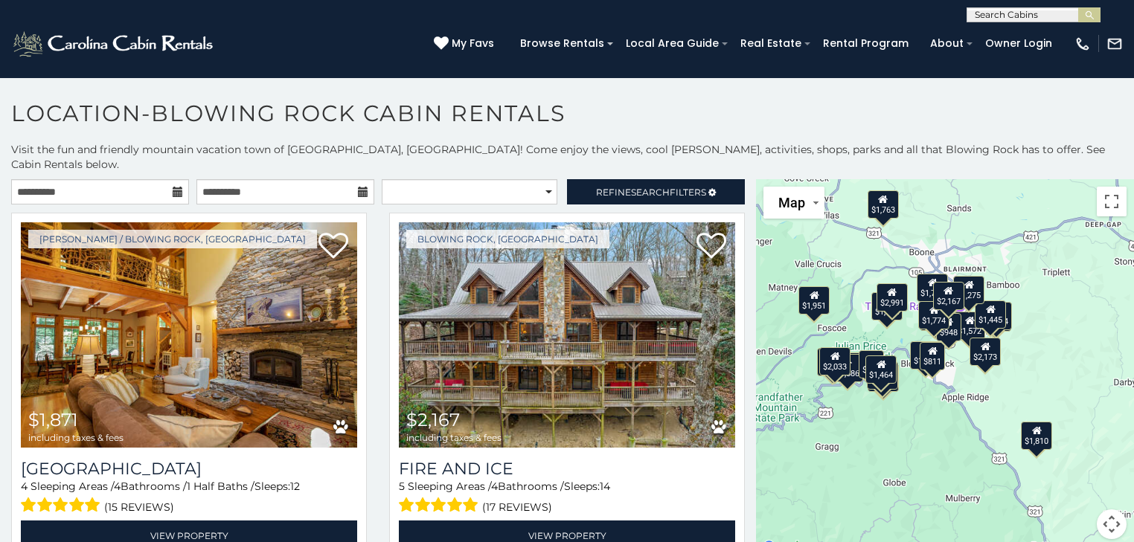
drag, startPoint x: 963, startPoint y: 364, endPoint x: 1092, endPoint y: 360, distance: 128.7
click at [1092, 360] on div "$1,871 $2,167 $1,697 $1,438 $1,852 $1,810 $1,768 $1,572 $1,586 $2,991 $811 $1,7…" at bounding box center [945, 368] width 378 height 378
click at [636, 187] on span "Search" at bounding box center [650, 192] width 39 height 11
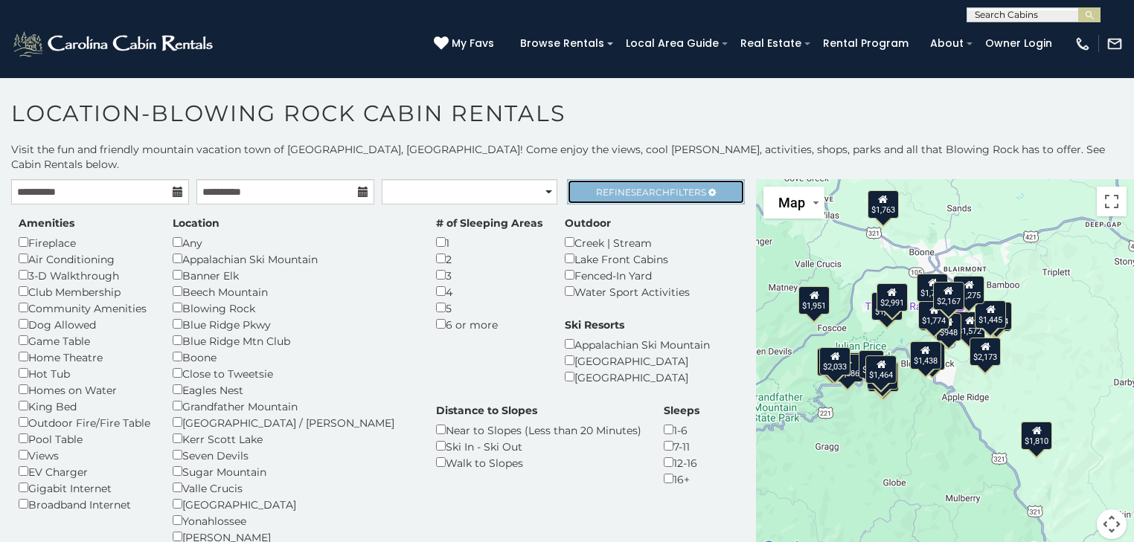
click at [618, 187] on span "Refine Search Filters" at bounding box center [651, 192] width 110 height 11
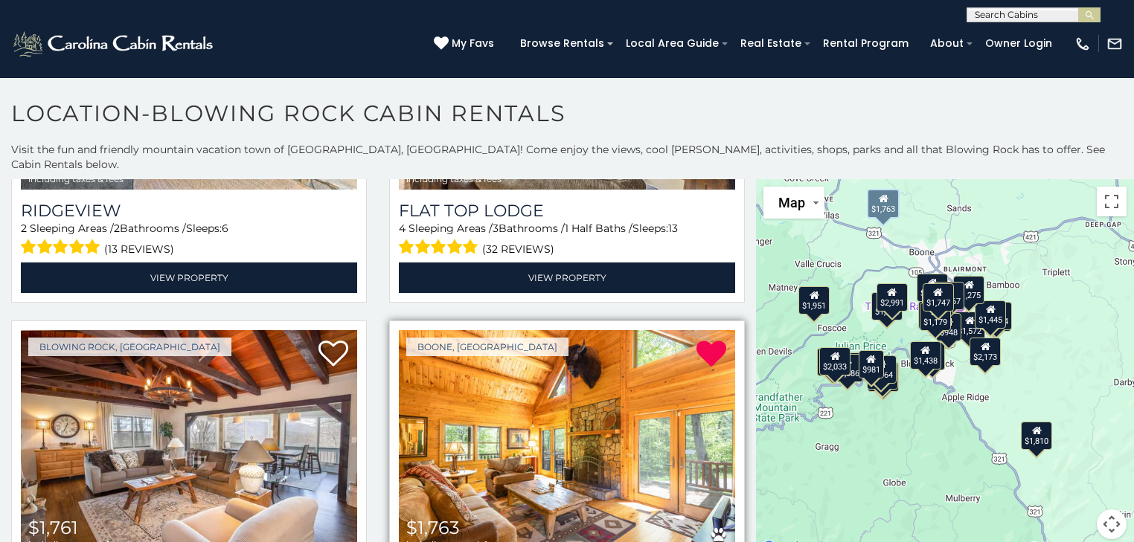
scroll to position [3273, 0]
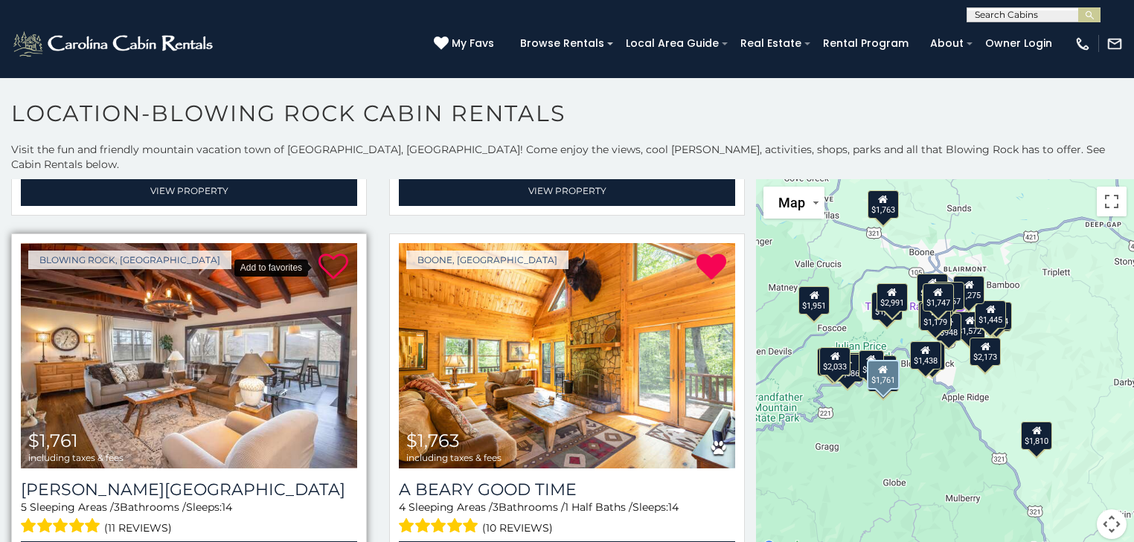
click at [323, 252] on icon at bounding box center [333, 267] width 30 height 30
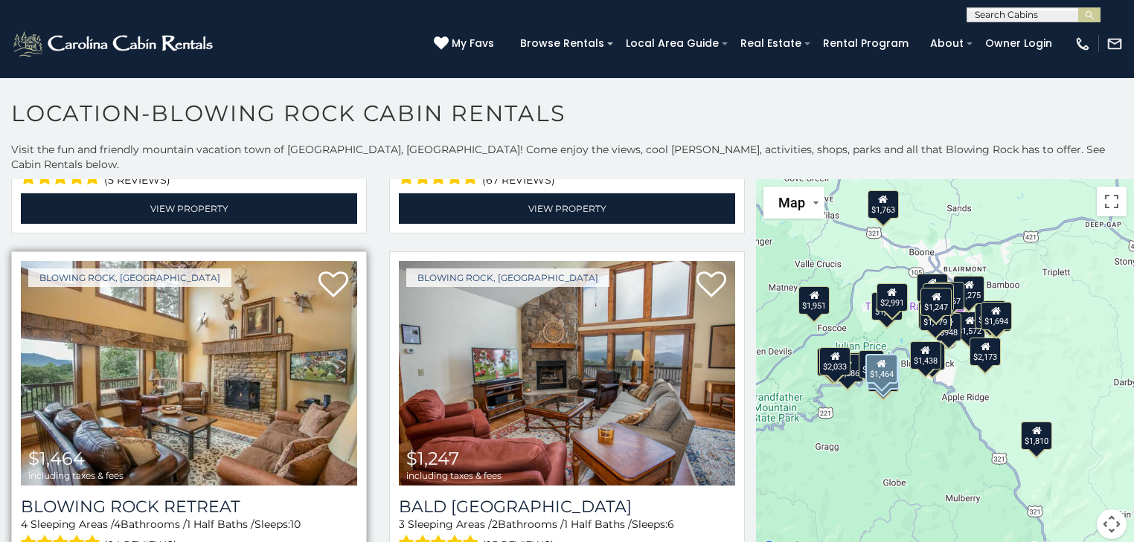
scroll to position [4047, 0]
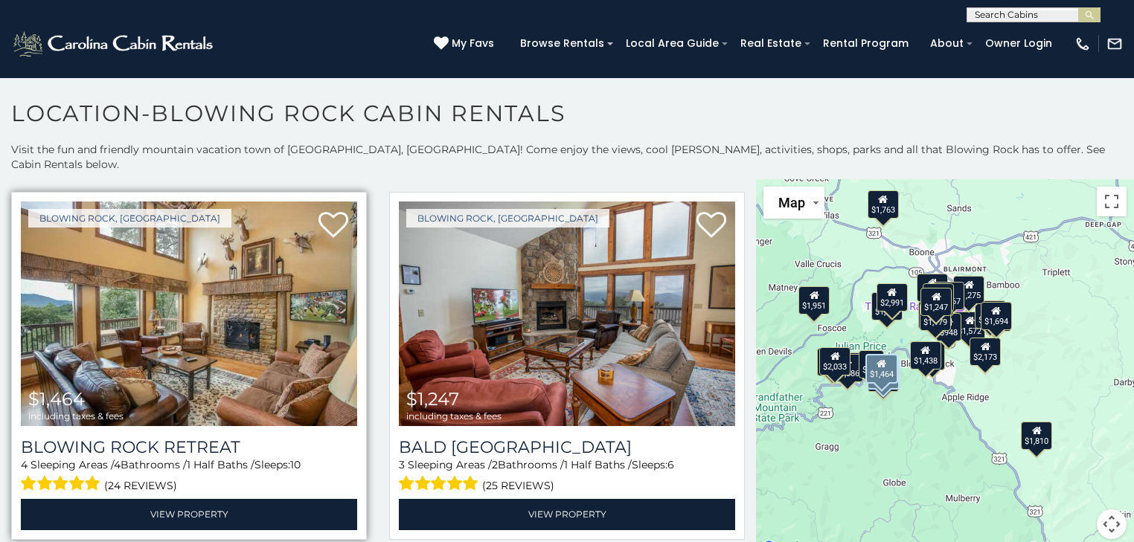
click at [190, 269] on img at bounding box center [189, 314] width 336 height 225
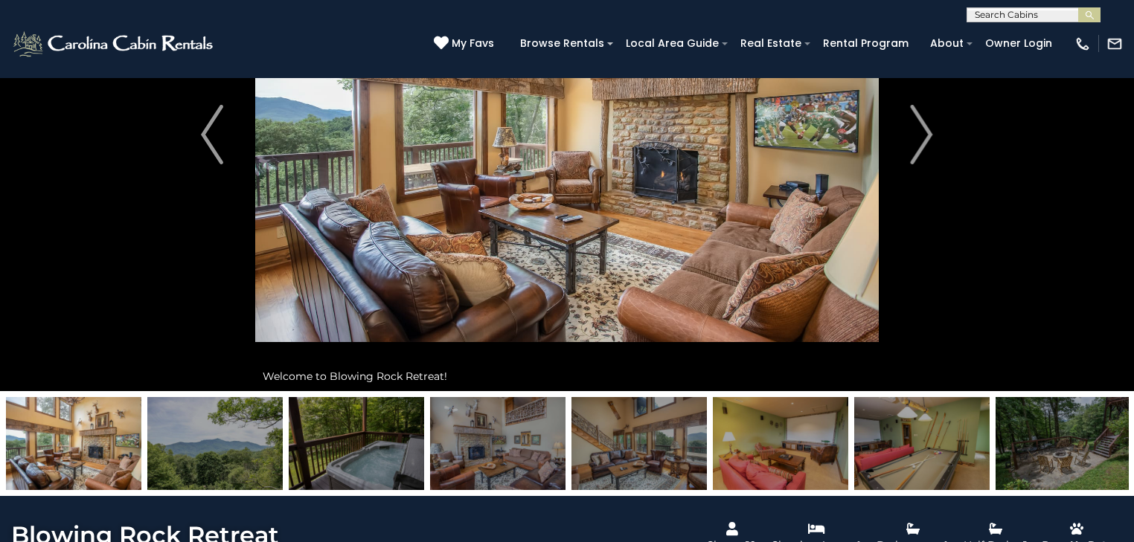
scroll to position [179, 0]
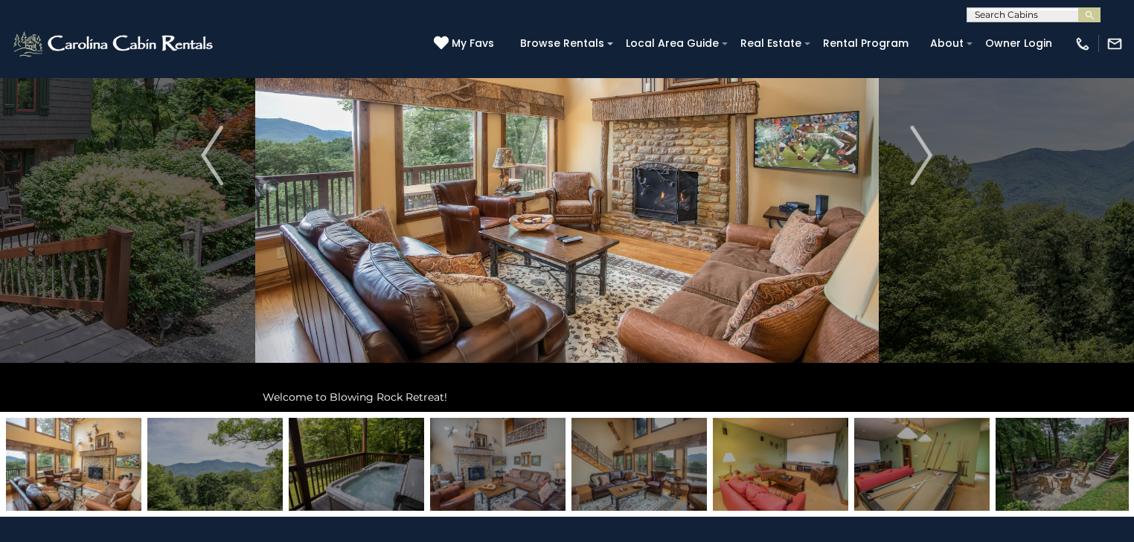
click at [384, 467] on img at bounding box center [356, 464] width 135 height 93
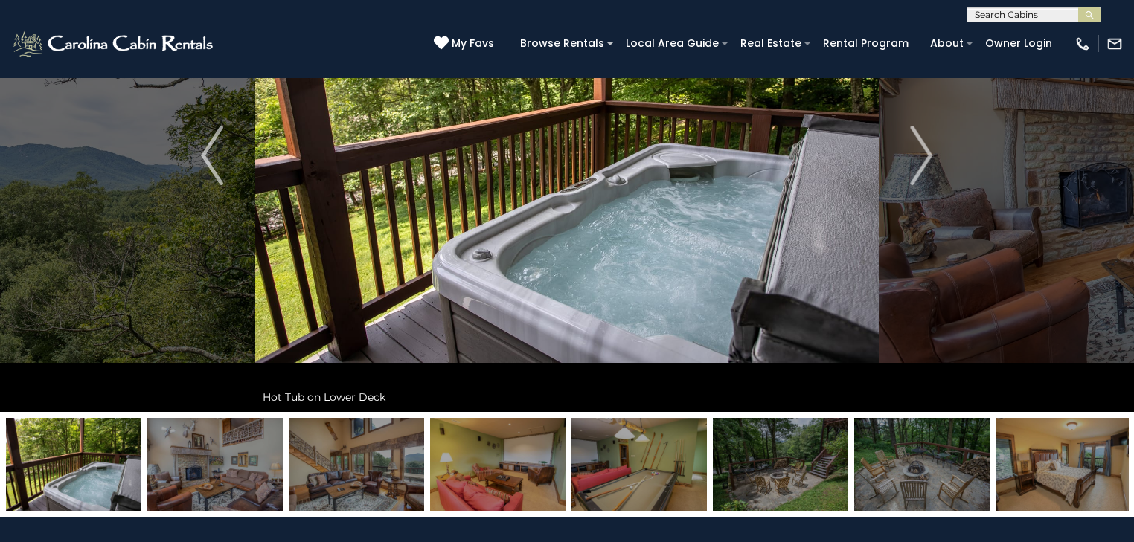
click at [393, 469] on img at bounding box center [356, 464] width 135 height 93
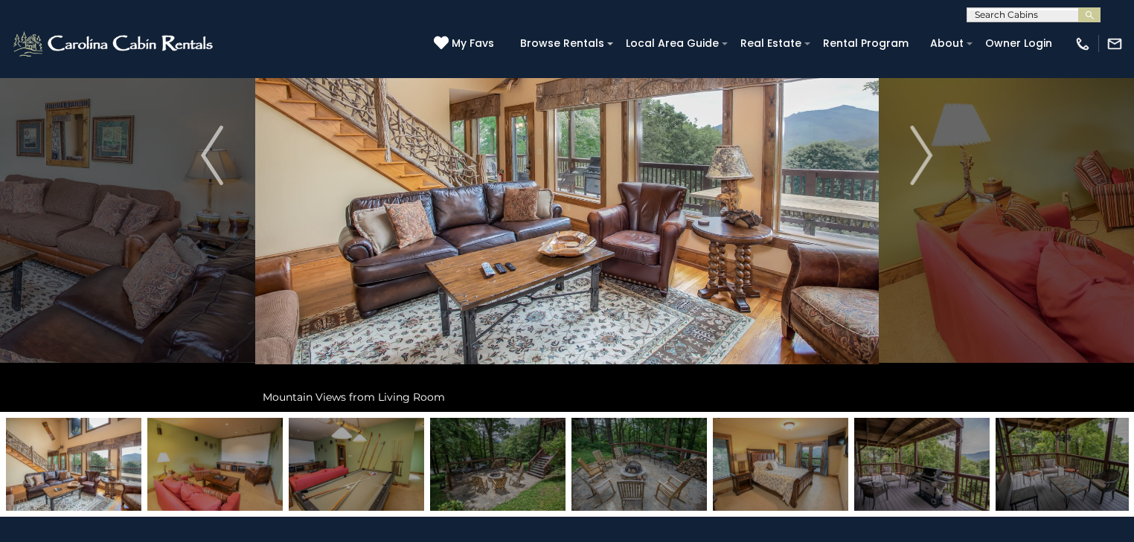
click at [396, 469] on img at bounding box center [356, 464] width 135 height 93
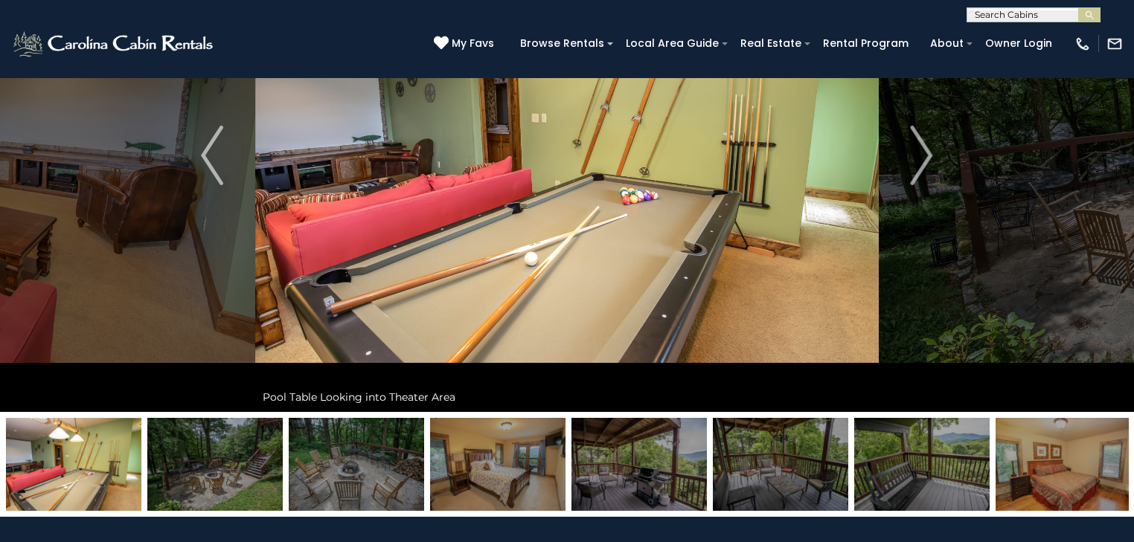
click at [507, 472] on img at bounding box center [497, 464] width 135 height 93
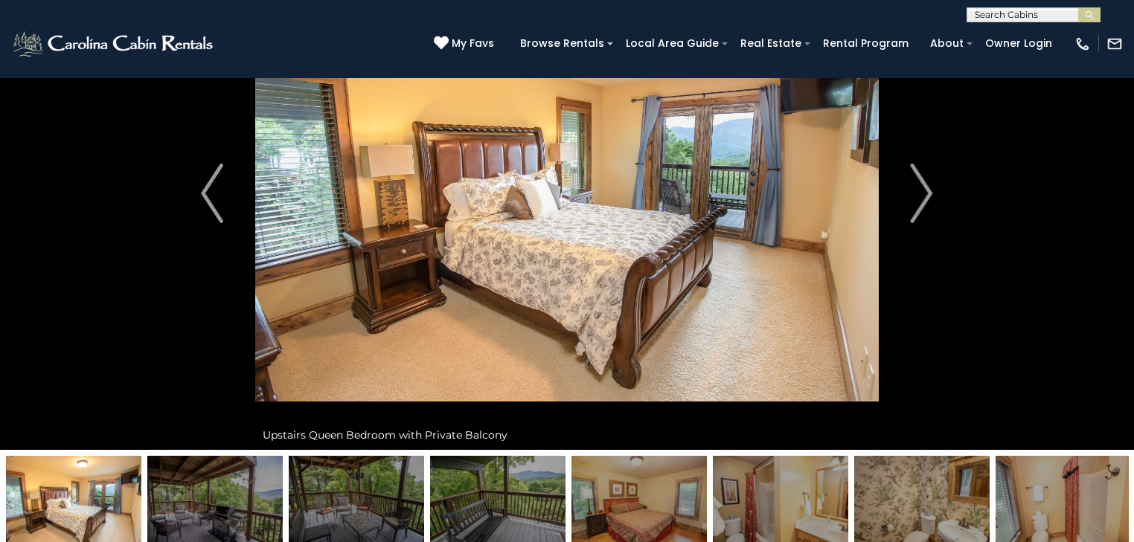
scroll to position [0, 0]
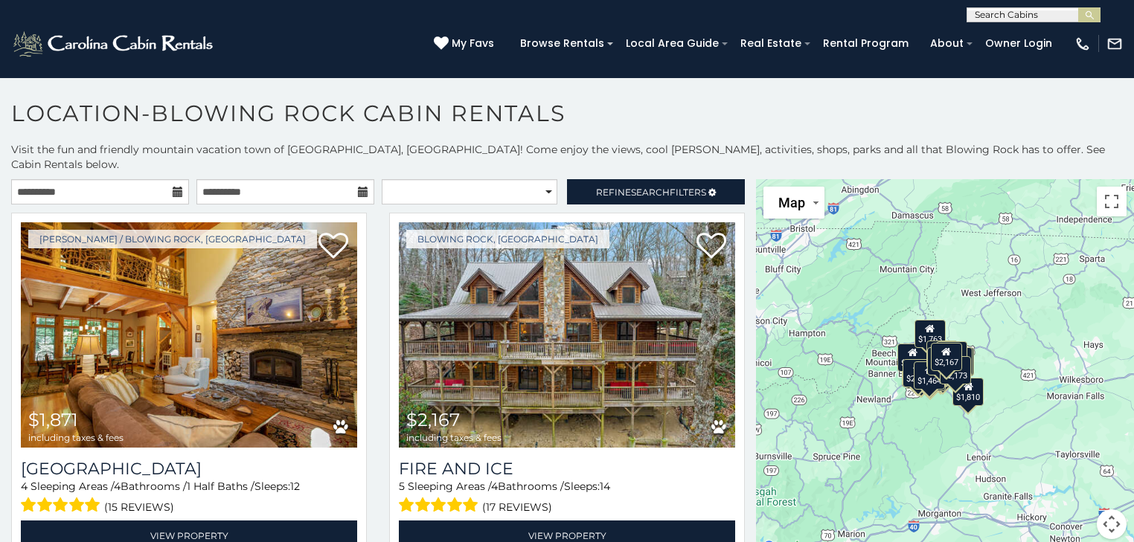
drag, startPoint x: 930, startPoint y: 365, endPoint x: 855, endPoint y: 367, distance: 74.4
click at [855, 367] on div "$1,871 $2,167 $1,697 $1,438 $1,852 $1,810 $1,768 $1,572 $1,586 $2,991 $811 $1,7…" at bounding box center [945, 368] width 378 height 378
click at [1000, 328] on div "$1,871 $2,167 $1,697 $1,438 $1,852 $1,810 $1,768 $1,572 $1,586 $2,991 $811 $1,7…" at bounding box center [945, 368] width 378 height 378
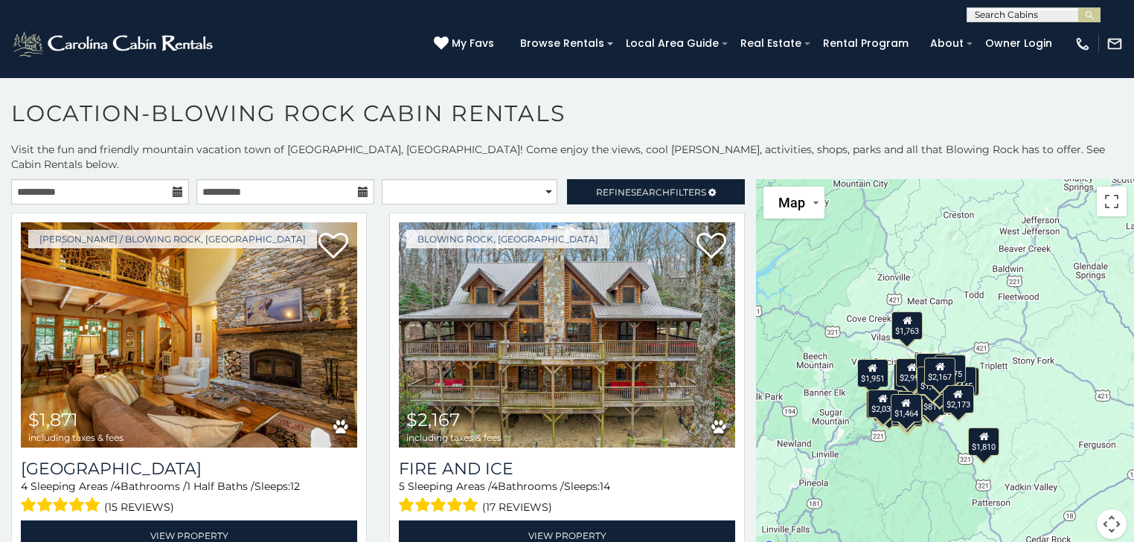
drag, startPoint x: 965, startPoint y: 327, endPoint x: 1021, endPoint y: 315, distance: 56.9
click at [1021, 315] on div "$1,871 $2,167 $1,697 $1,438 $1,852 $1,810 $1,768 $1,572 $1,586 $2,991 $811 $1,7…" at bounding box center [945, 368] width 378 height 378
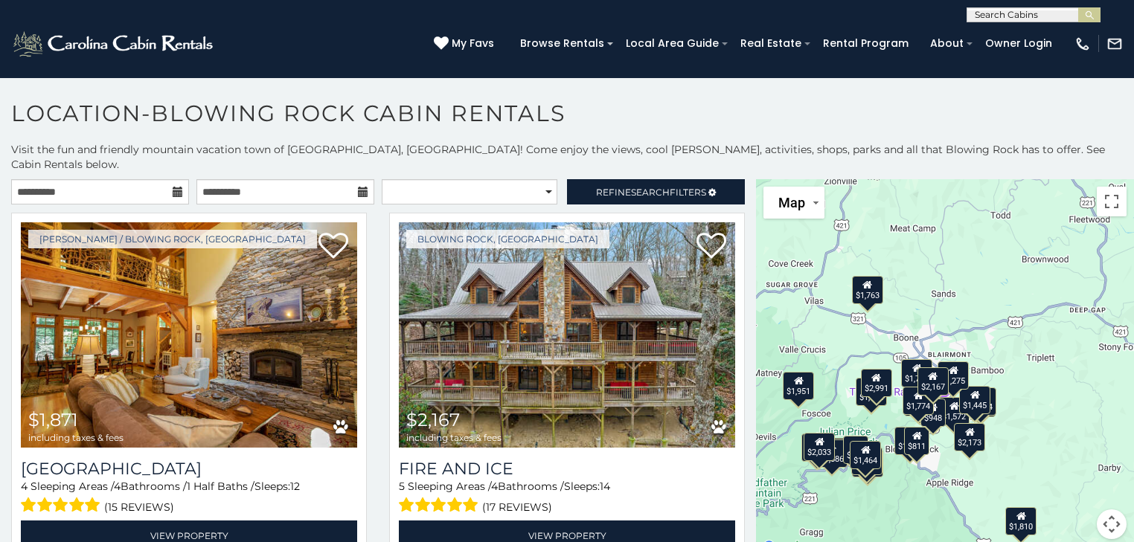
drag, startPoint x: 974, startPoint y: 317, endPoint x: 1059, endPoint y: 274, distance: 95.1
click at [1059, 274] on div "$1,871 $2,167 $1,697 $1,438 $1,852 $1,810 $1,768 $1,572 $1,586 $2,991 $811 $1,7…" at bounding box center [945, 368] width 378 height 378
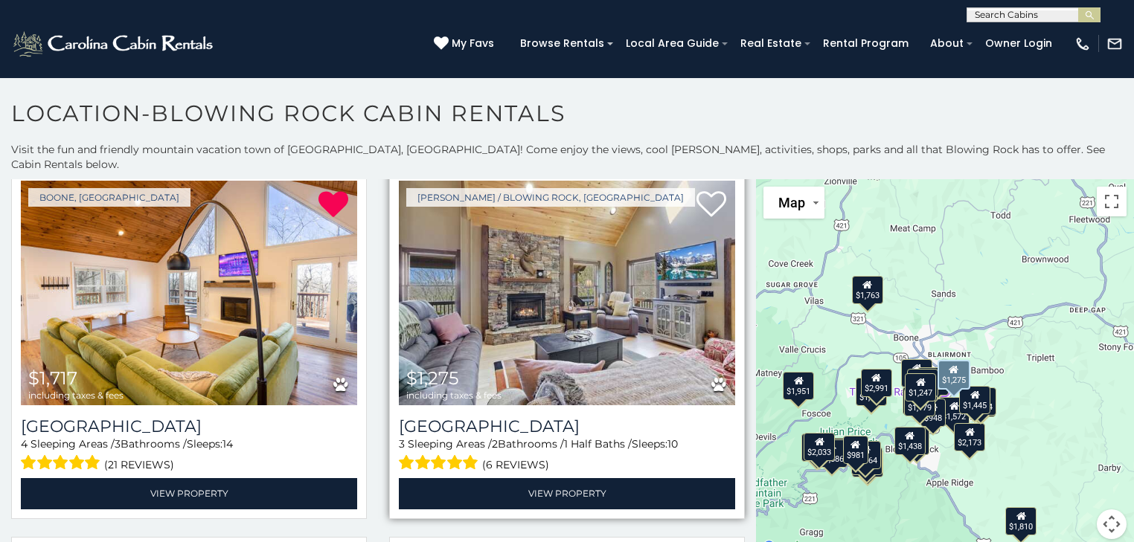
scroll to position [4820, 0]
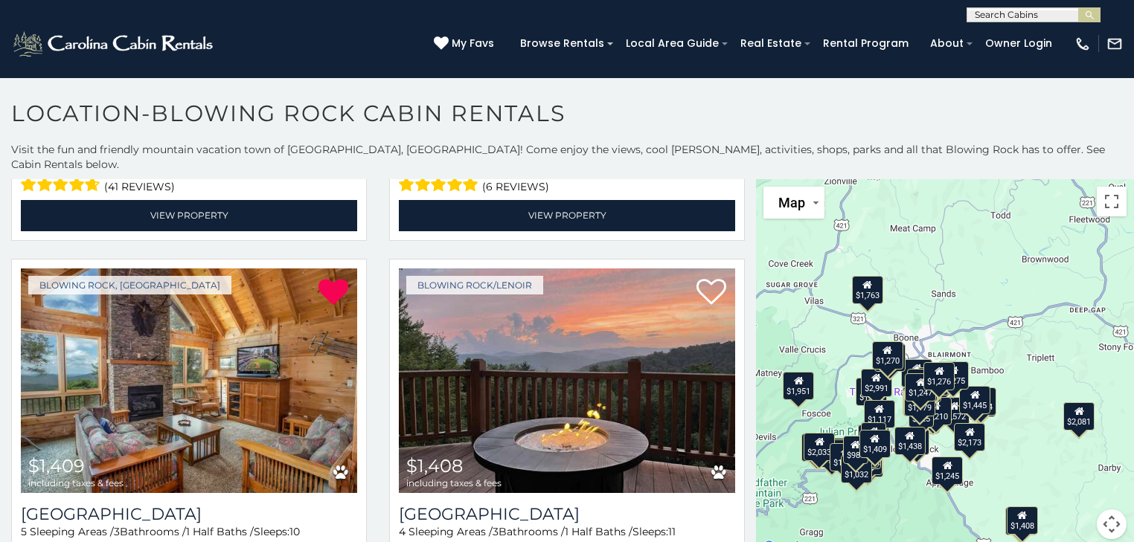
scroll to position [14, 0]
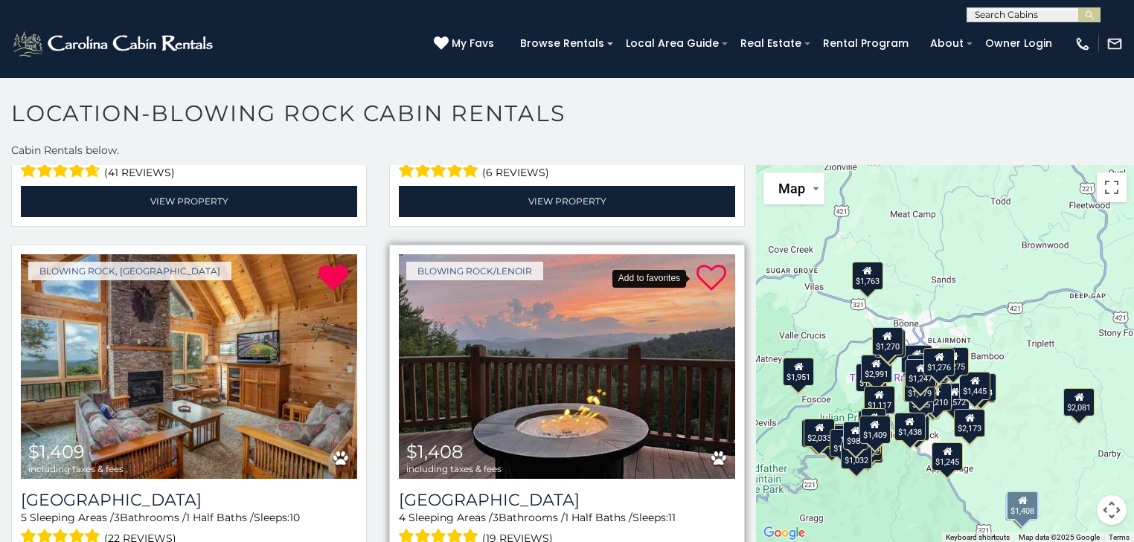
click at [699, 263] on icon at bounding box center [711, 278] width 30 height 30
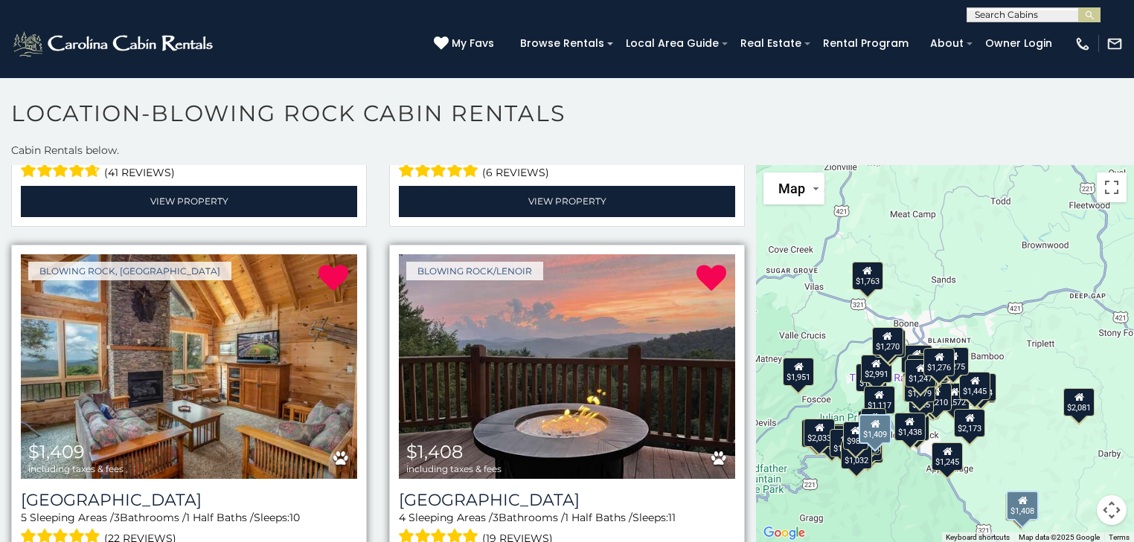
click at [199, 284] on img at bounding box center [189, 366] width 336 height 225
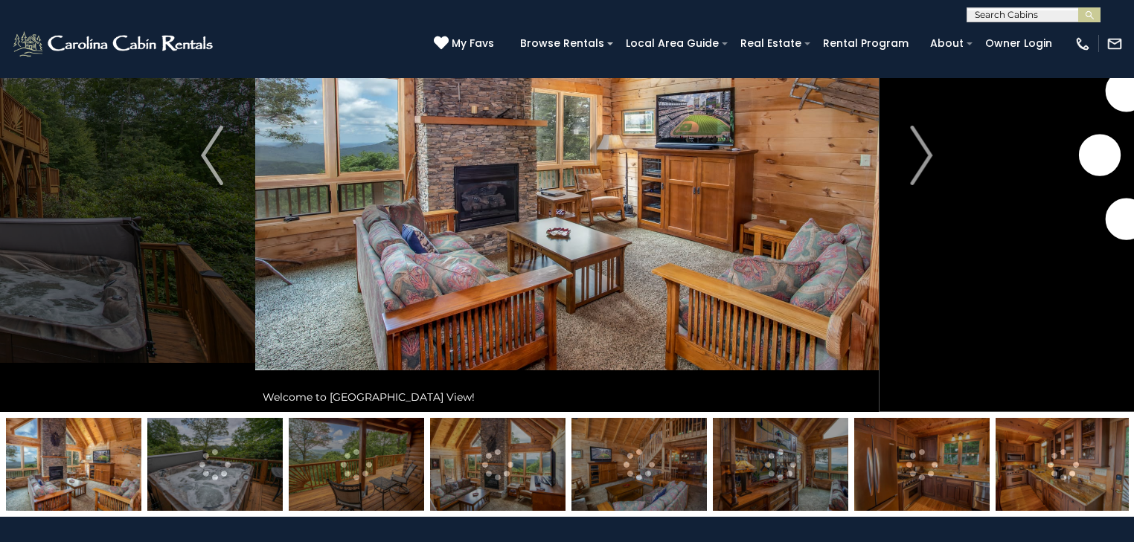
scroll to position [238, 0]
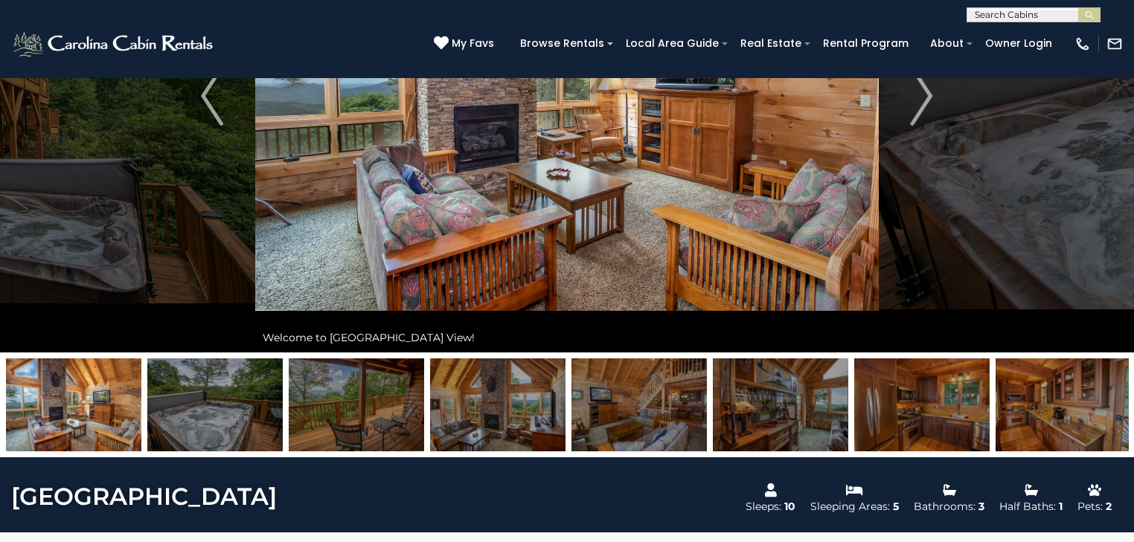
click at [221, 406] on img at bounding box center [214, 405] width 135 height 93
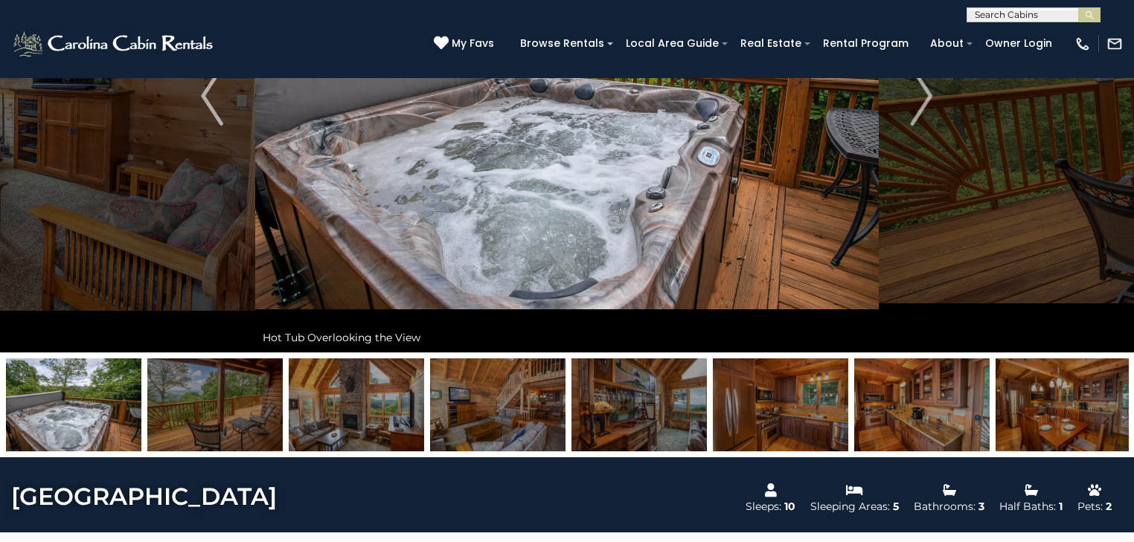
click at [354, 404] on img at bounding box center [356, 405] width 135 height 93
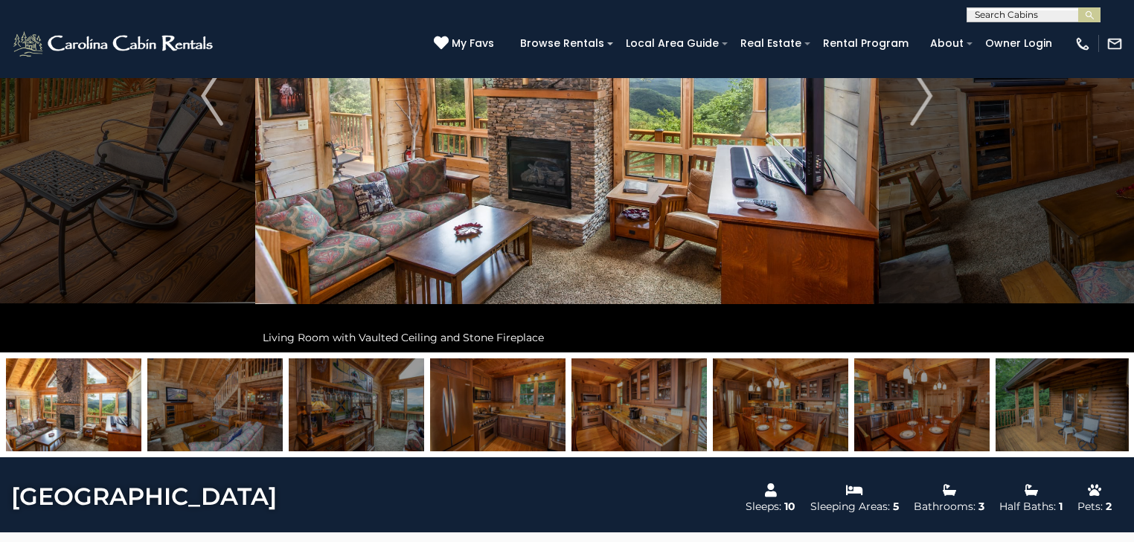
click at [247, 417] on img at bounding box center [214, 405] width 135 height 93
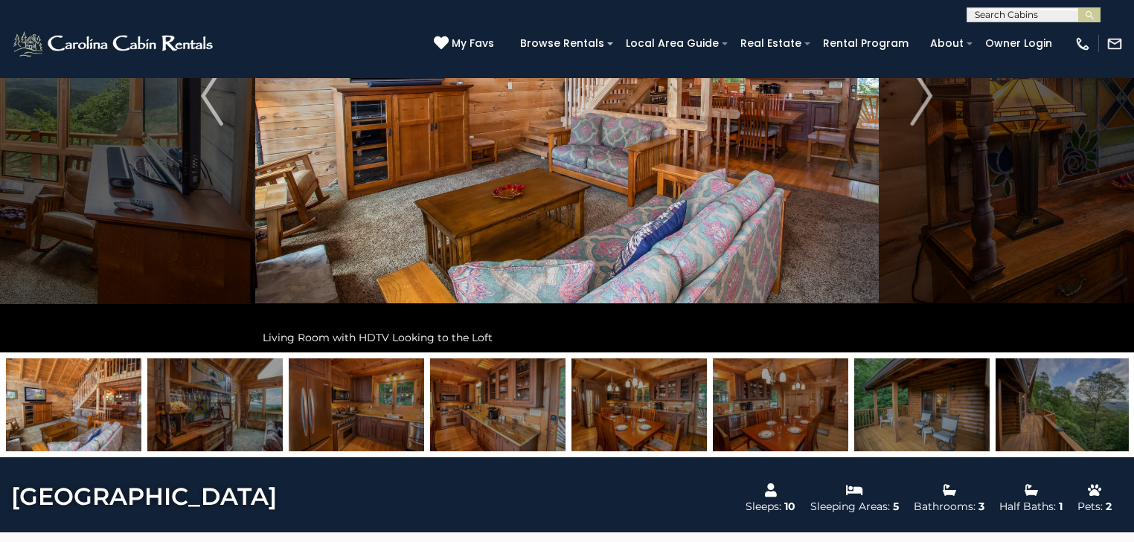
click at [836, 396] on img at bounding box center [780, 405] width 135 height 93
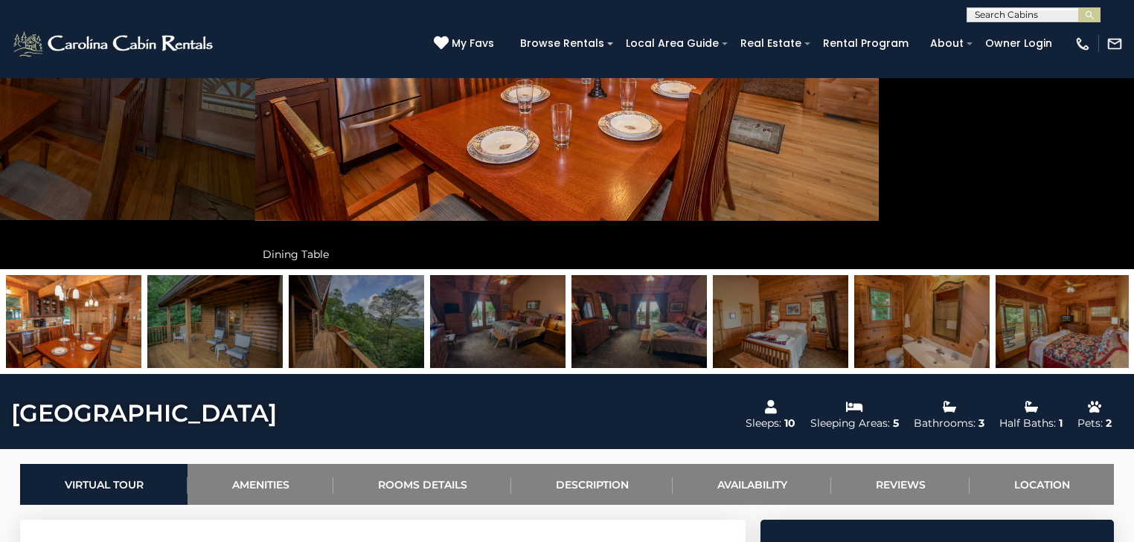
scroll to position [357, 0]
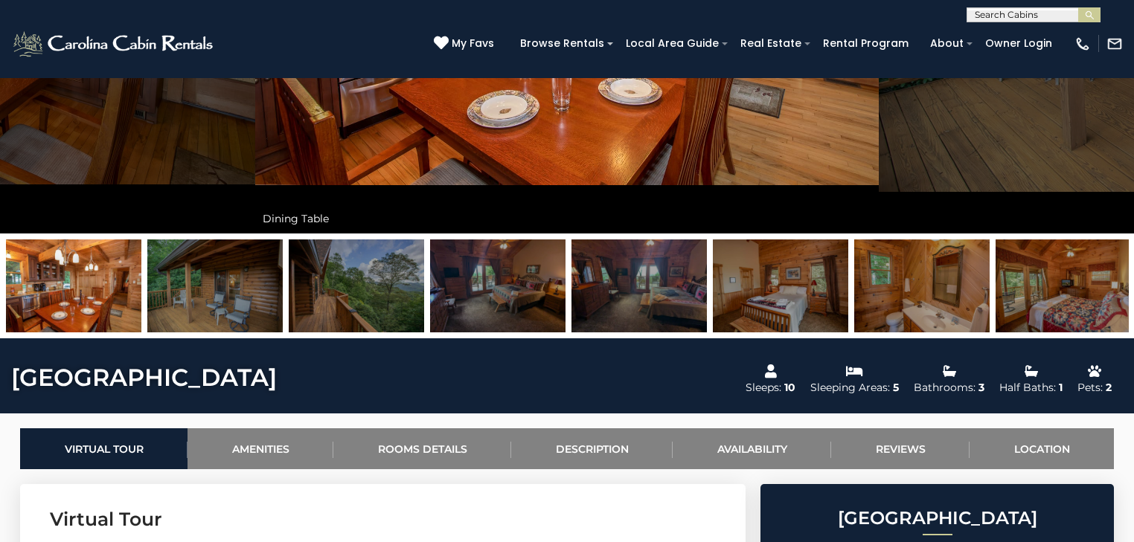
click at [181, 303] on img at bounding box center [214, 286] width 135 height 93
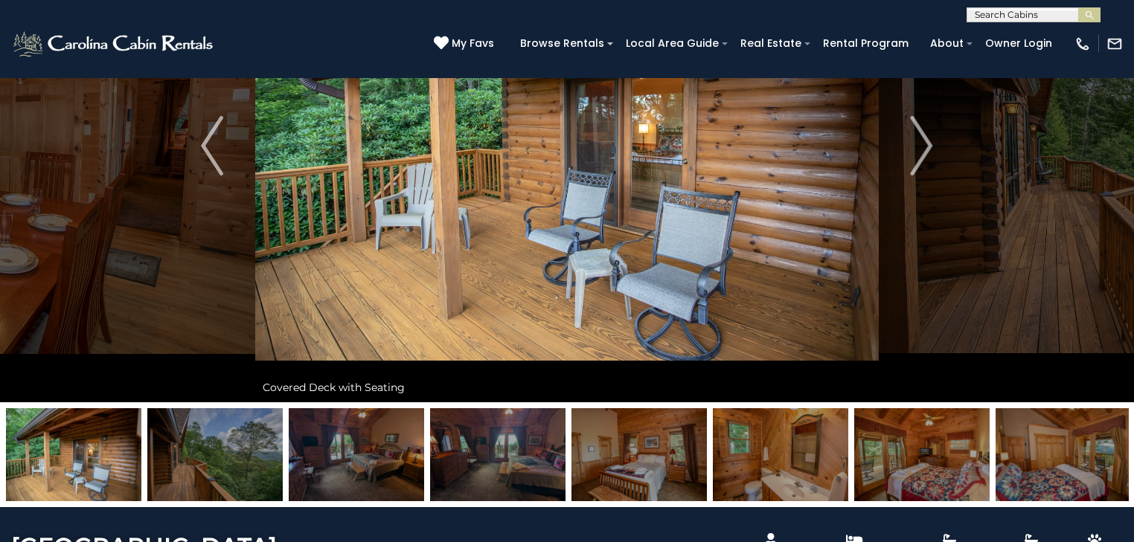
scroll to position [119, 0]
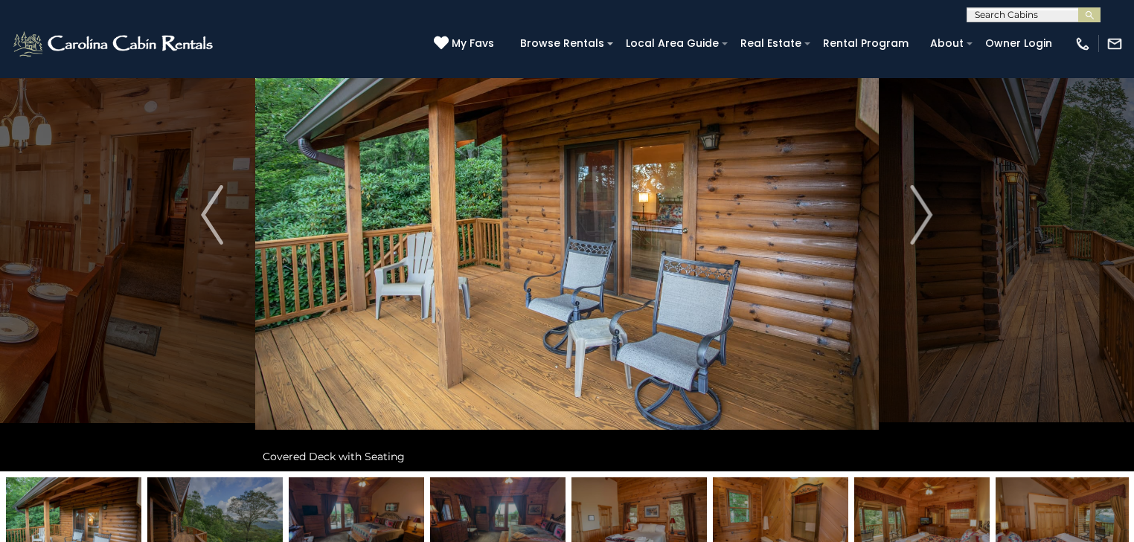
click at [231, 521] on img at bounding box center [214, 524] width 135 height 93
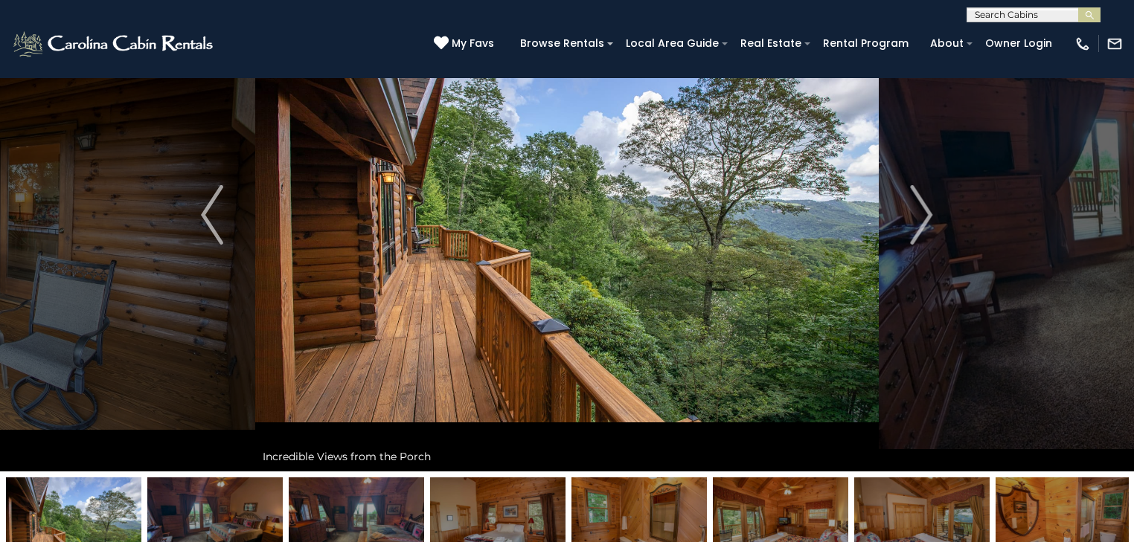
click at [251, 521] on img at bounding box center [214, 524] width 135 height 93
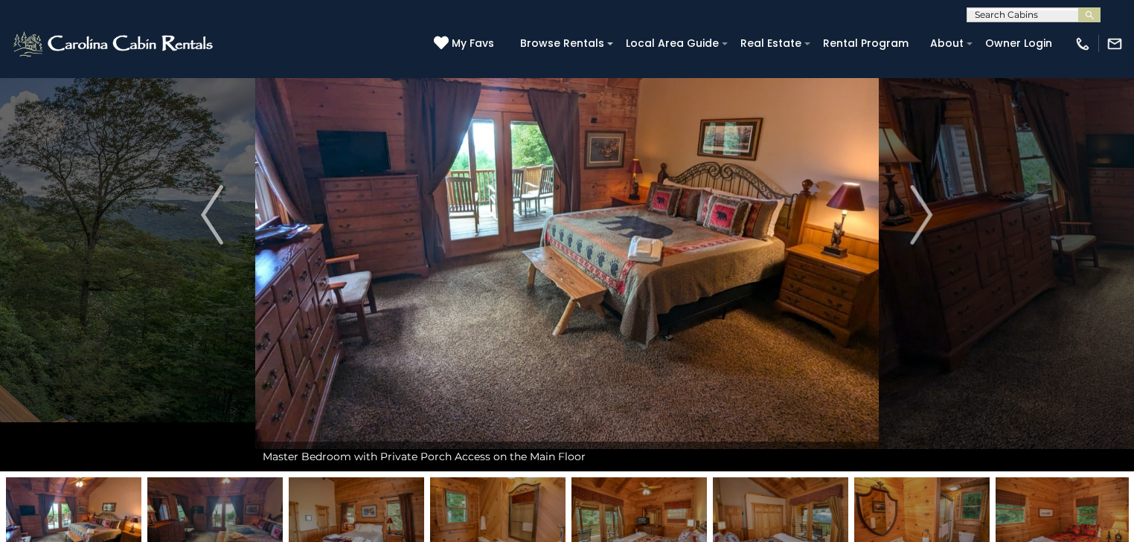
click at [342, 523] on img at bounding box center [356, 524] width 135 height 93
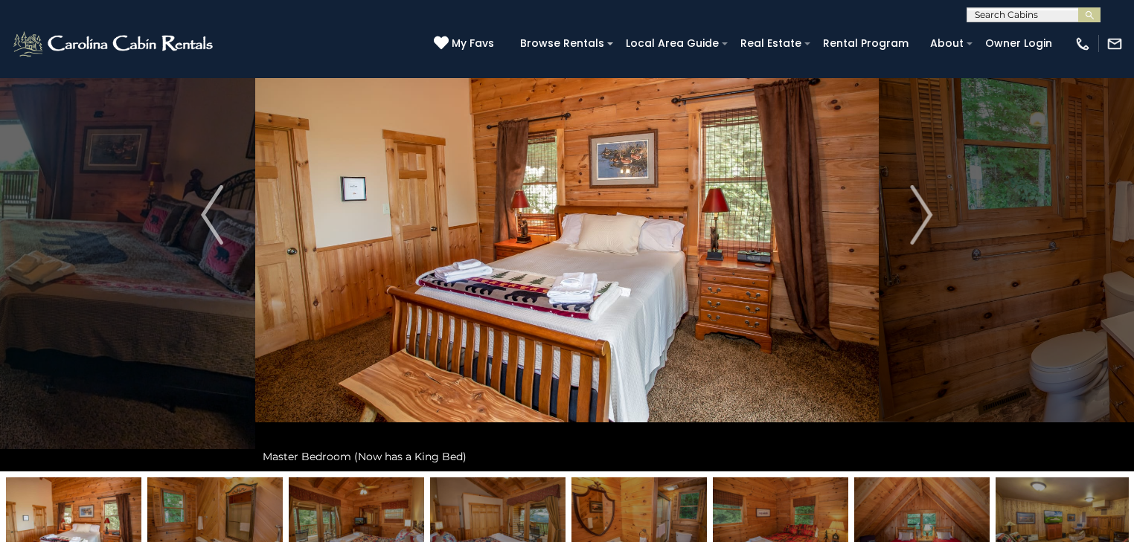
click at [376, 518] on img at bounding box center [356, 524] width 135 height 93
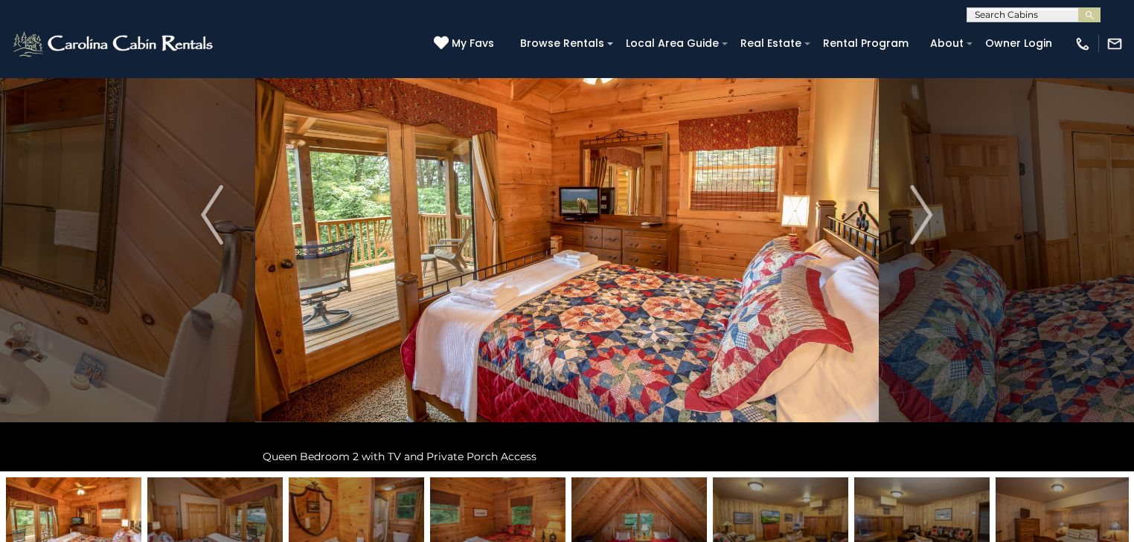
click at [388, 515] on img at bounding box center [356, 524] width 135 height 93
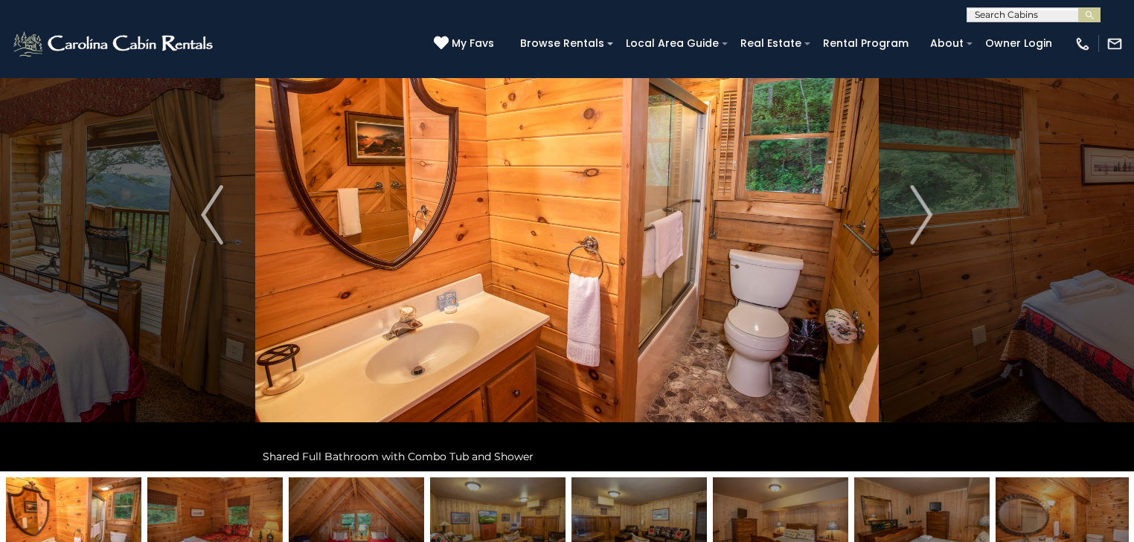
click at [472, 513] on img at bounding box center [497, 524] width 135 height 93
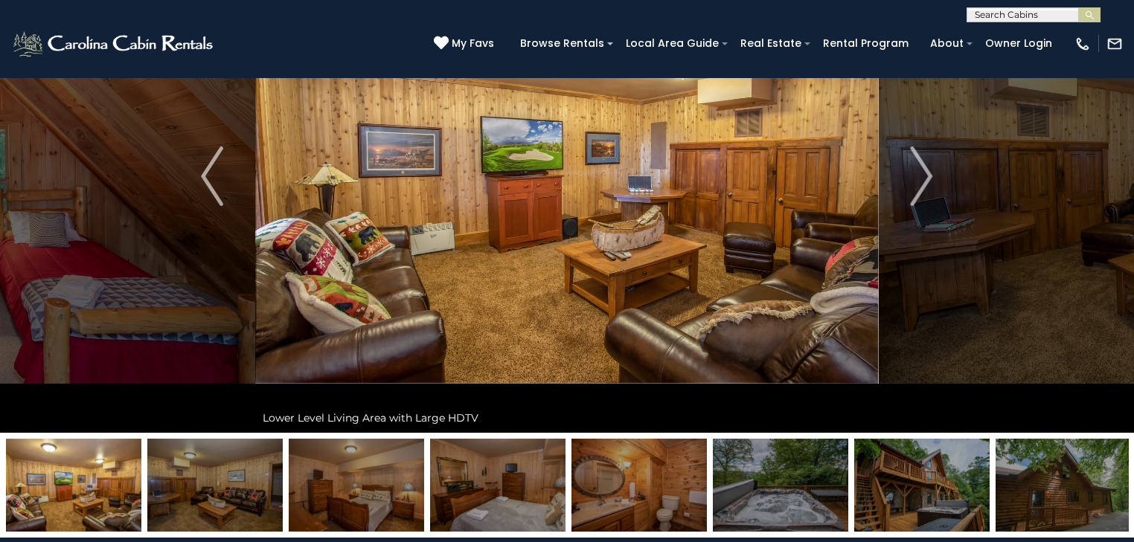
scroll to position [179, 0]
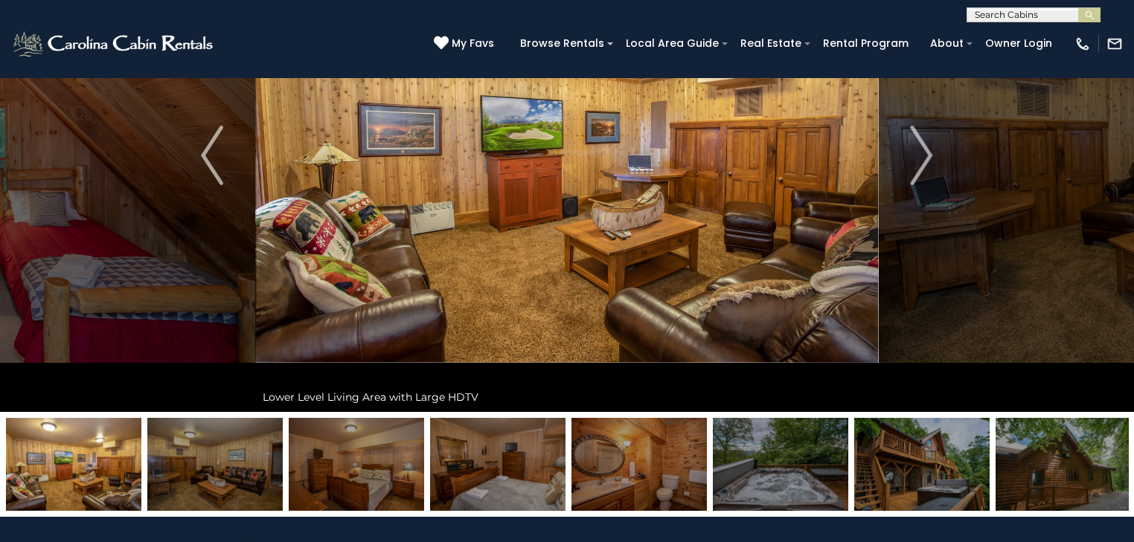
click at [652, 467] on img at bounding box center [638, 464] width 135 height 93
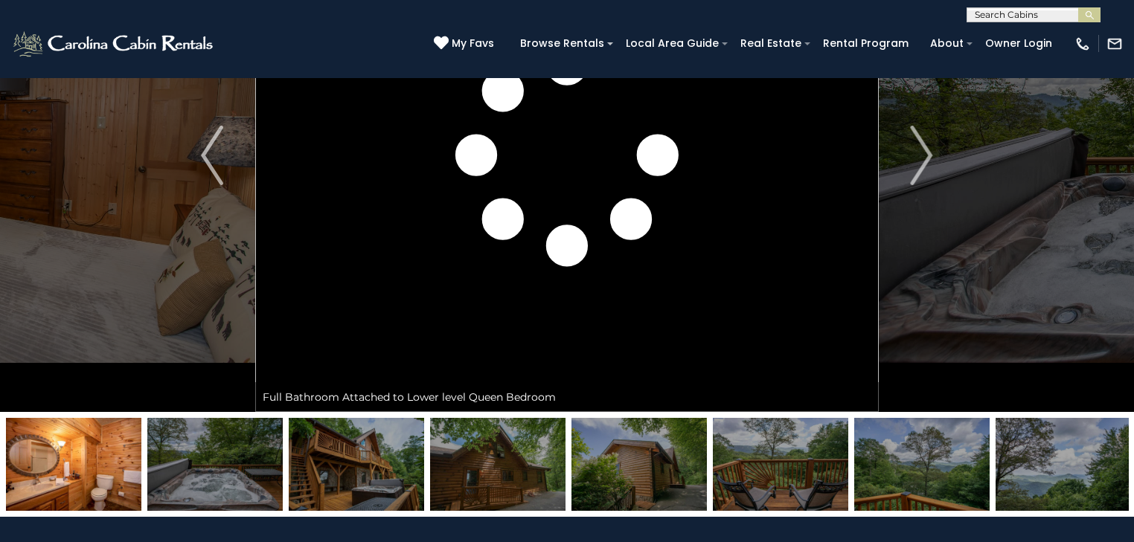
click at [652, 467] on img at bounding box center [638, 464] width 135 height 93
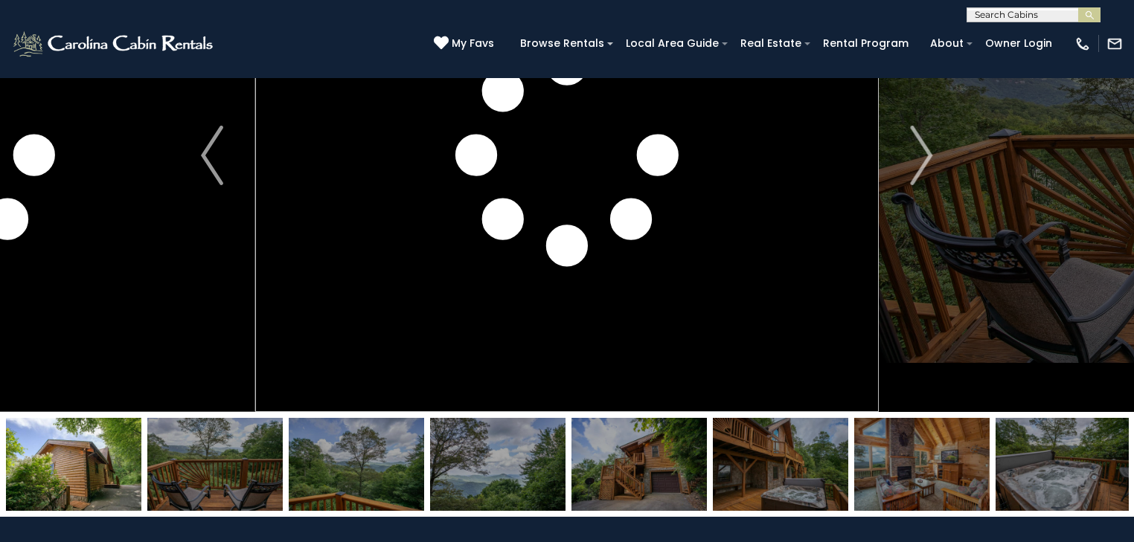
click at [750, 465] on img at bounding box center [780, 464] width 135 height 93
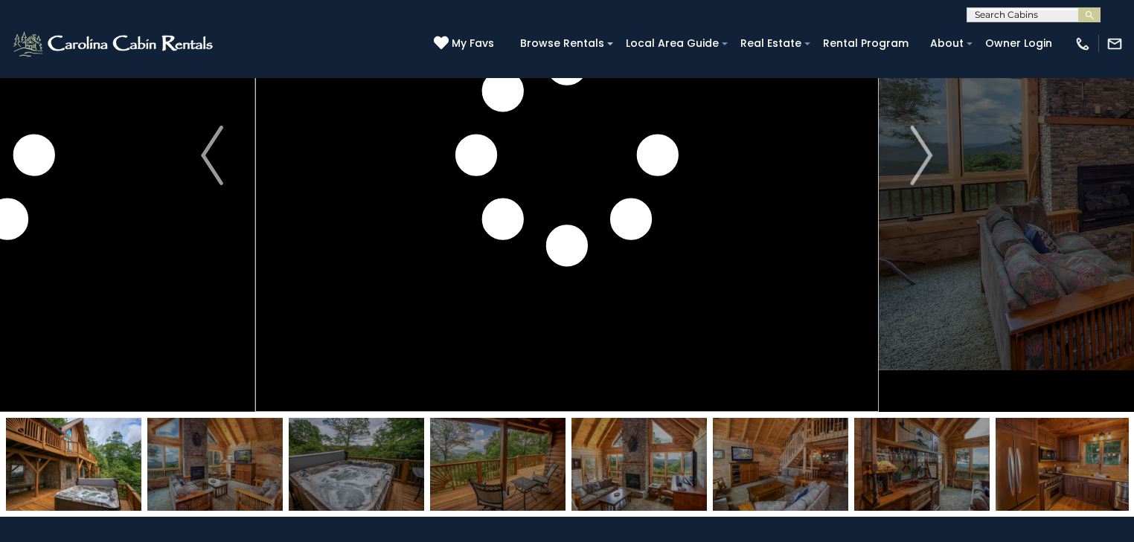
click at [771, 466] on img at bounding box center [780, 464] width 135 height 93
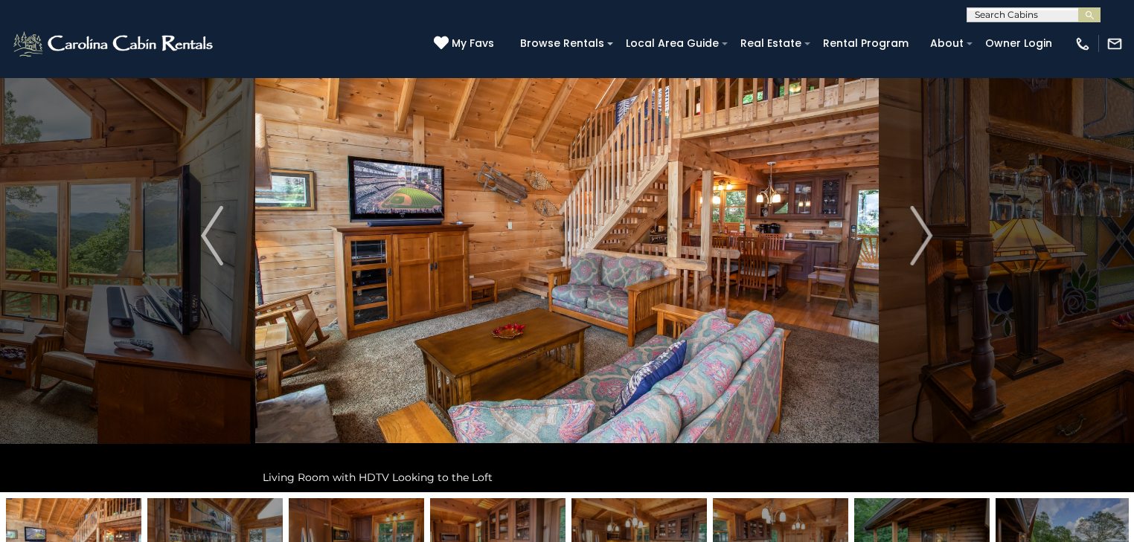
scroll to position [119, 0]
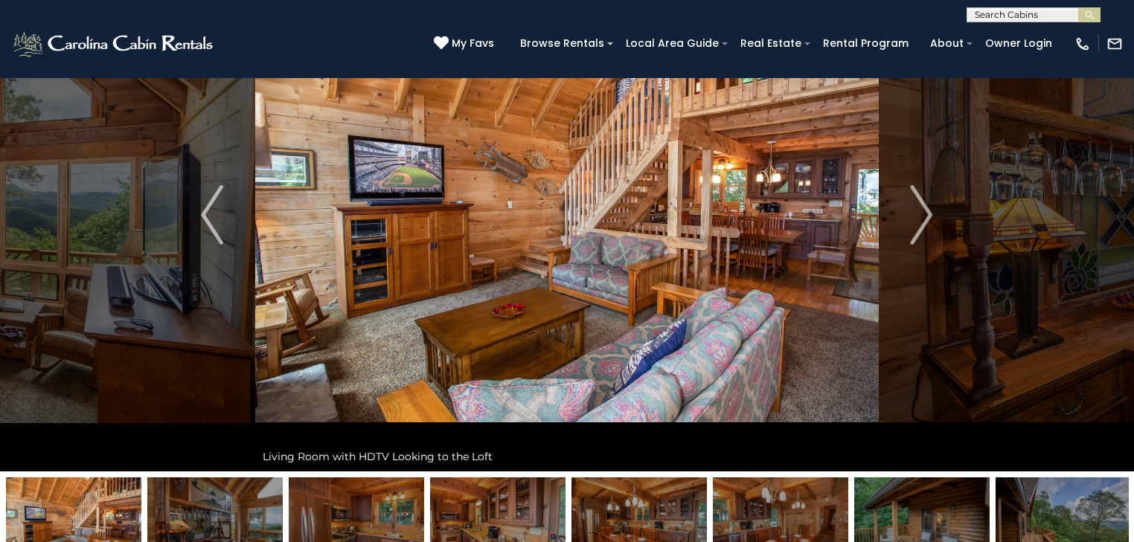
click at [783, 515] on img at bounding box center [780, 524] width 135 height 93
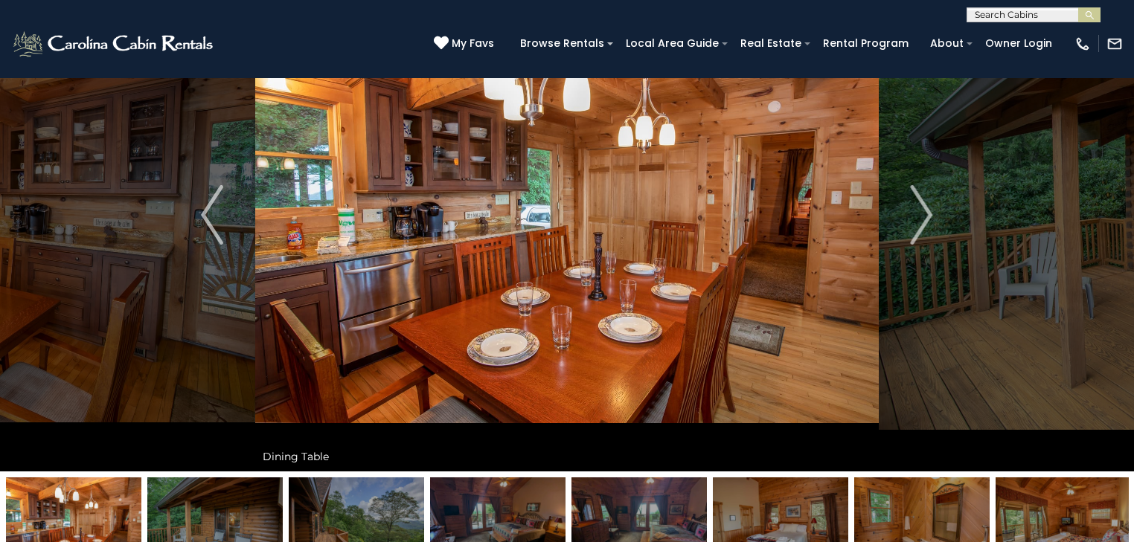
click at [800, 515] on img at bounding box center [780, 524] width 135 height 93
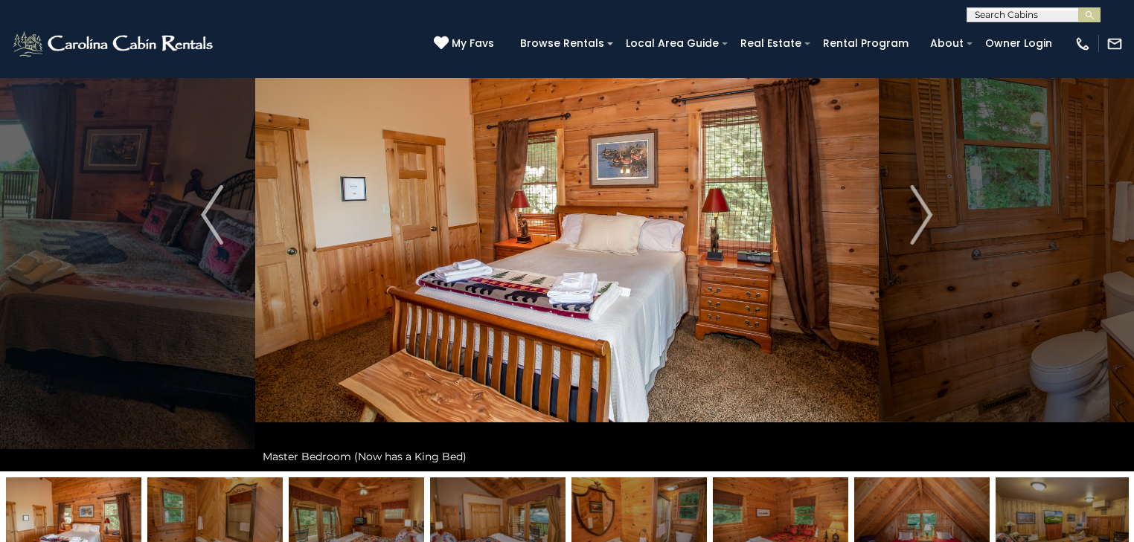
click at [783, 515] on img at bounding box center [780, 524] width 135 height 93
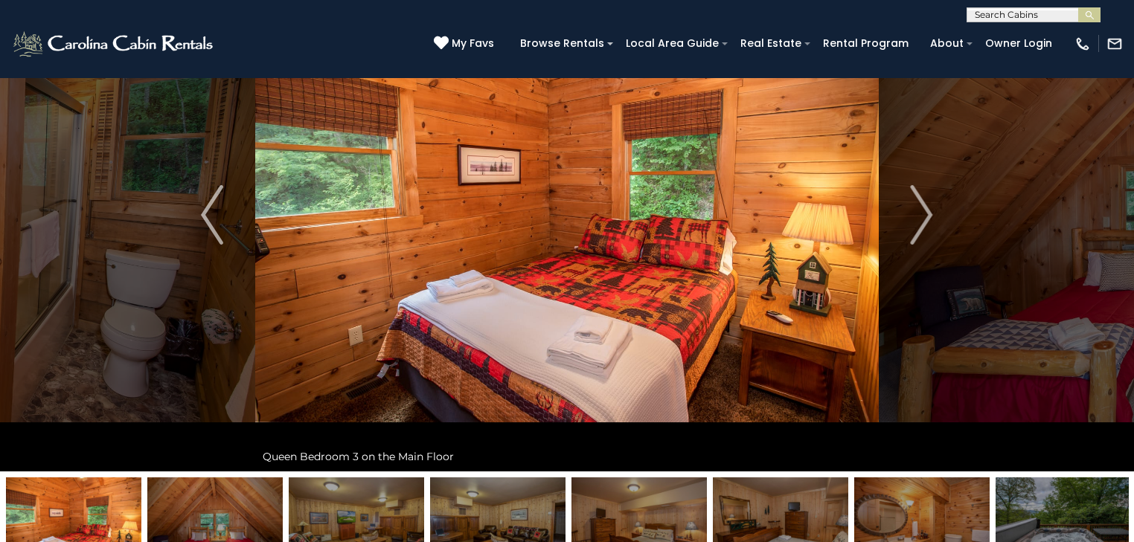
click at [783, 515] on img at bounding box center [780, 524] width 135 height 93
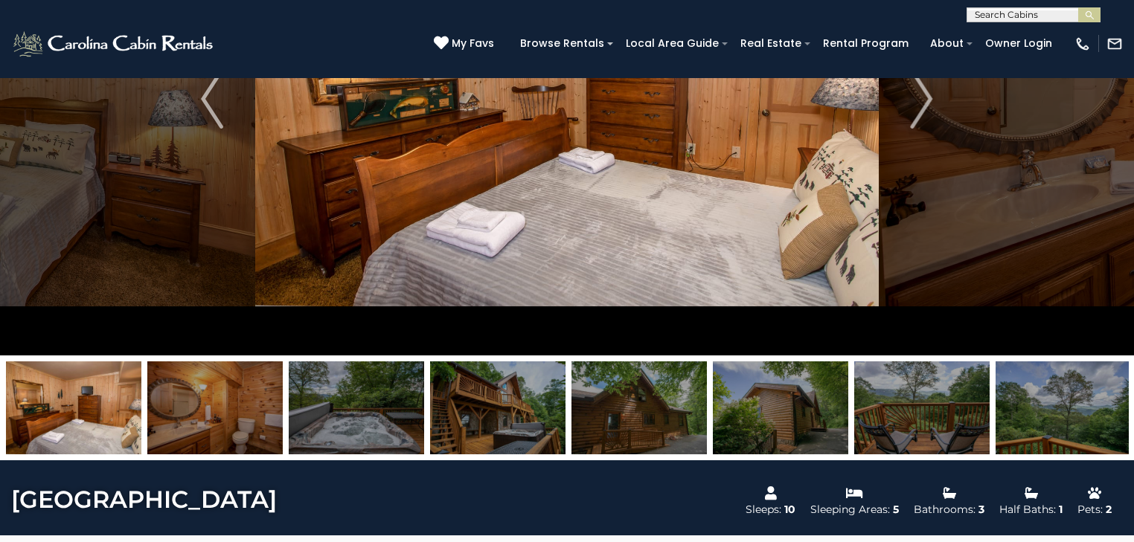
scroll to position [238, 0]
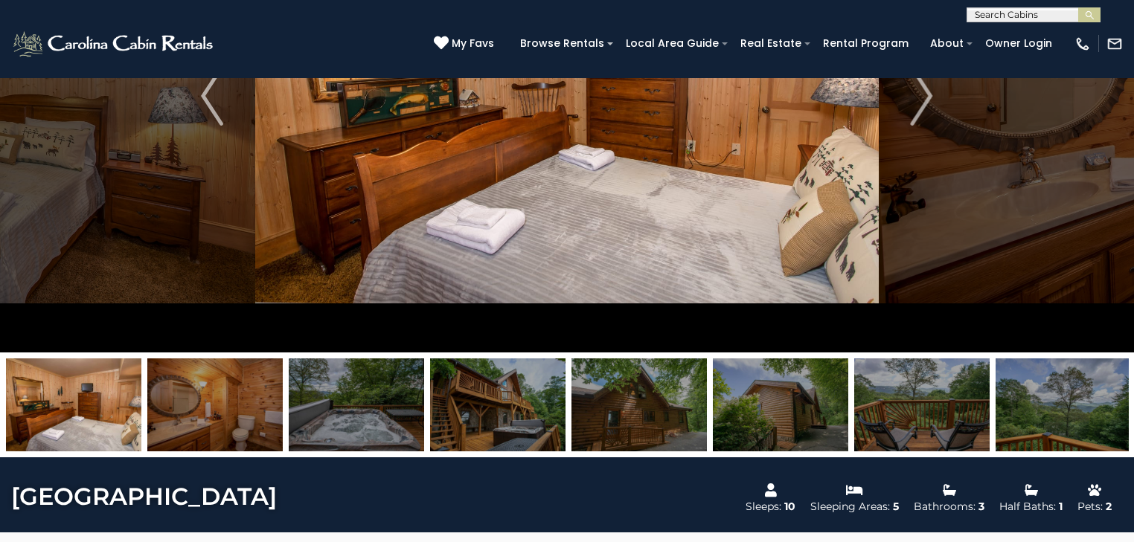
click at [91, 416] on img at bounding box center [73, 405] width 135 height 93
click at [211, 101] on img "Previous" at bounding box center [212, 96] width 22 height 60
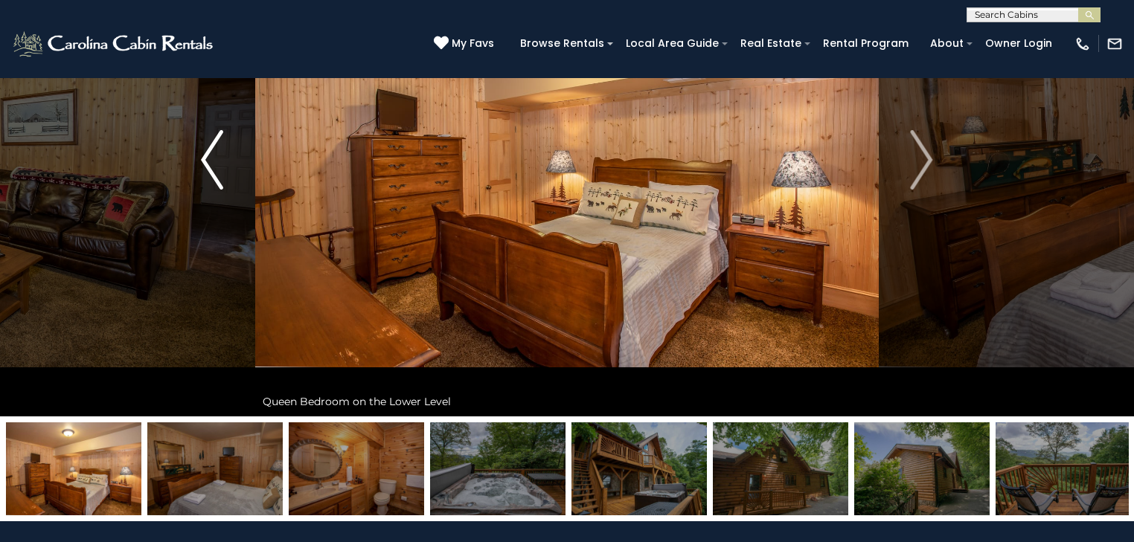
scroll to position [60, 0]
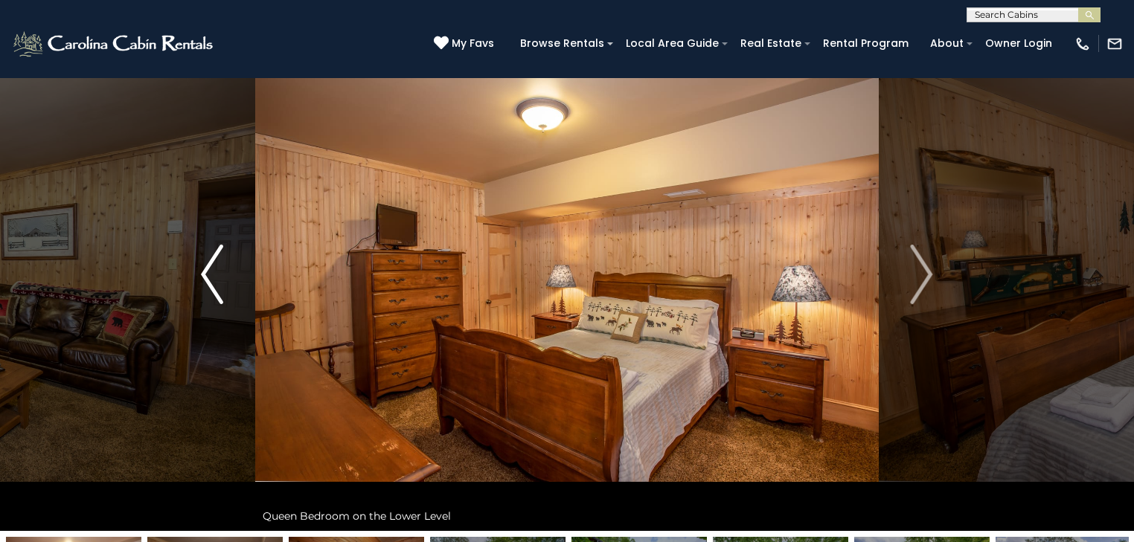
click at [211, 274] on img "Previous" at bounding box center [212, 275] width 22 height 60
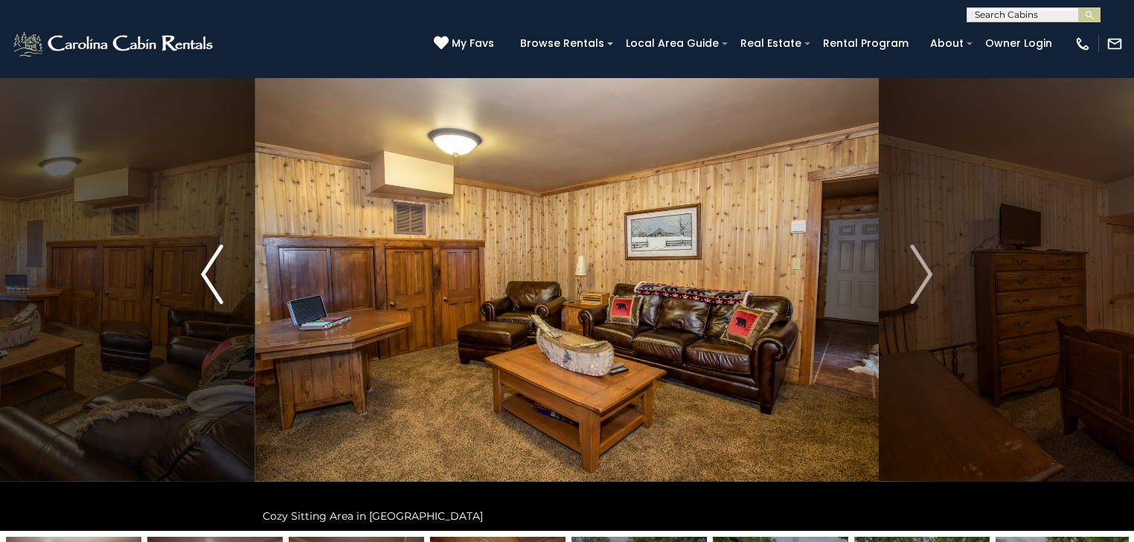
click at [211, 274] on img "Previous" at bounding box center [212, 275] width 22 height 60
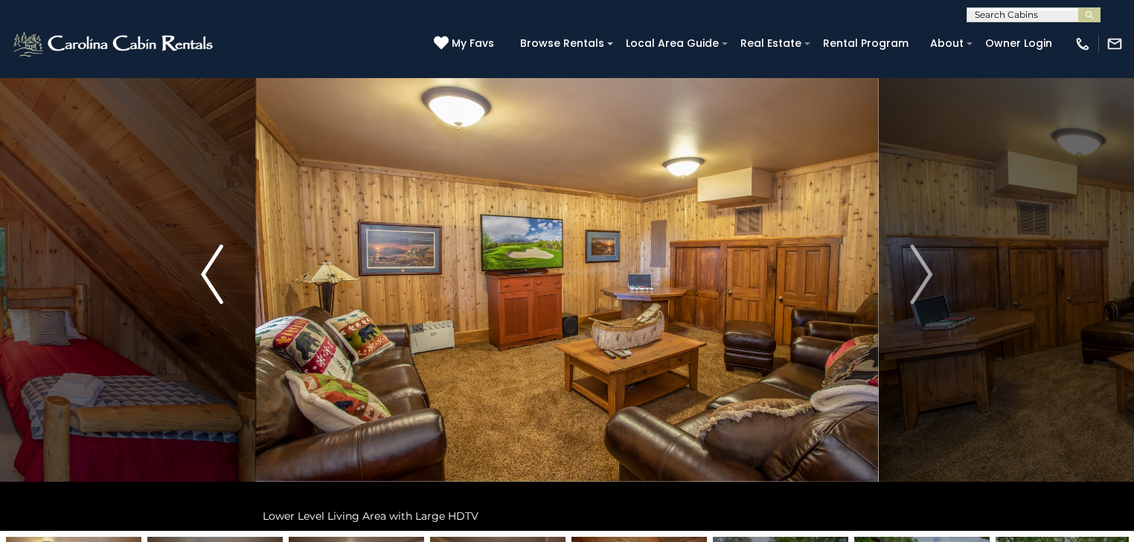
click at [211, 274] on img "Previous" at bounding box center [212, 275] width 22 height 60
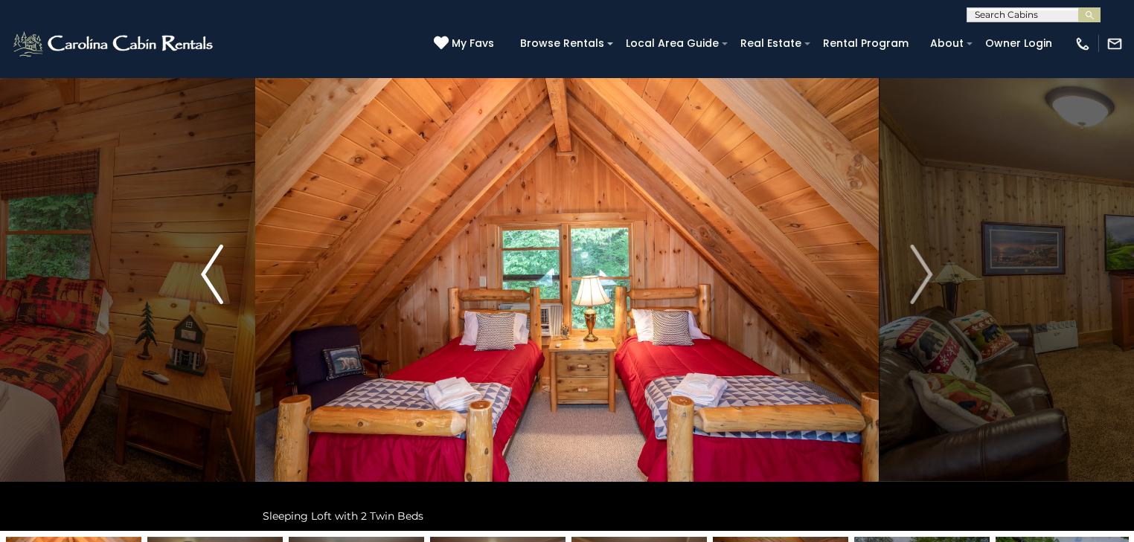
click at [211, 274] on img "Previous" at bounding box center [212, 275] width 22 height 60
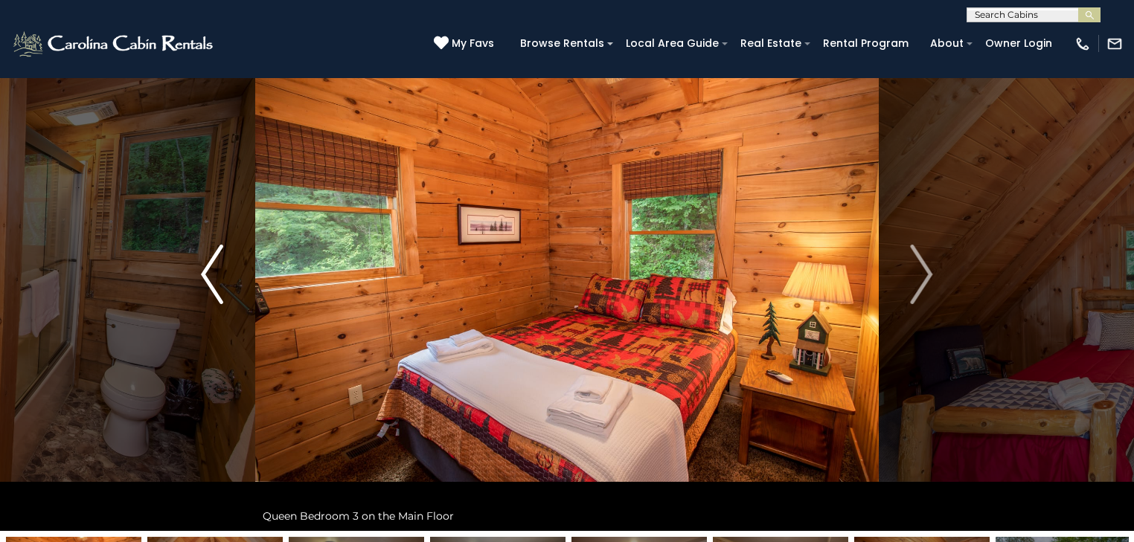
click at [211, 274] on img "Previous" at bounding box center [212, 275] width 22 height 60
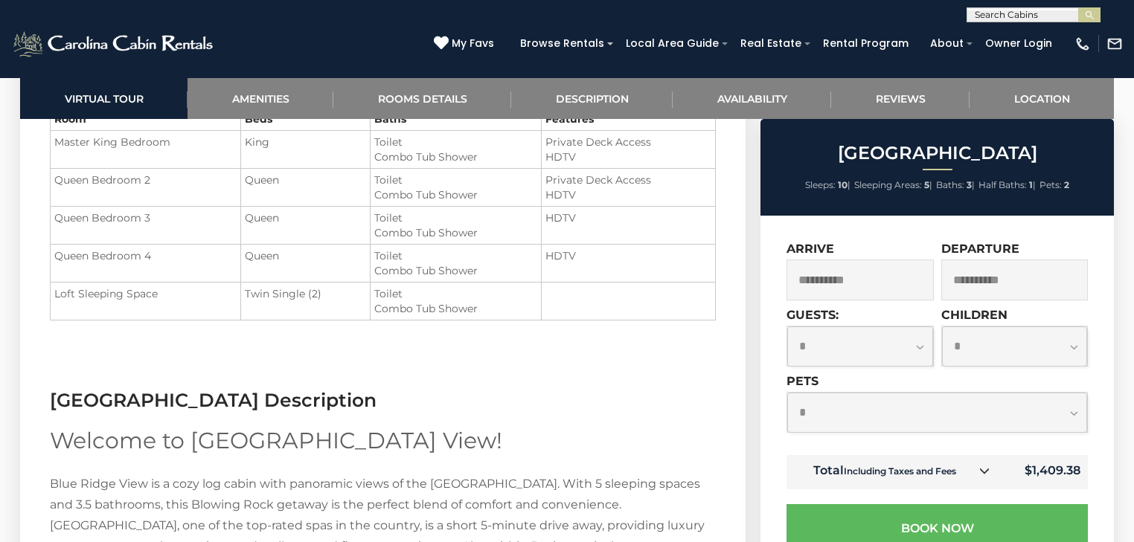
scroll to position [1785, 0]
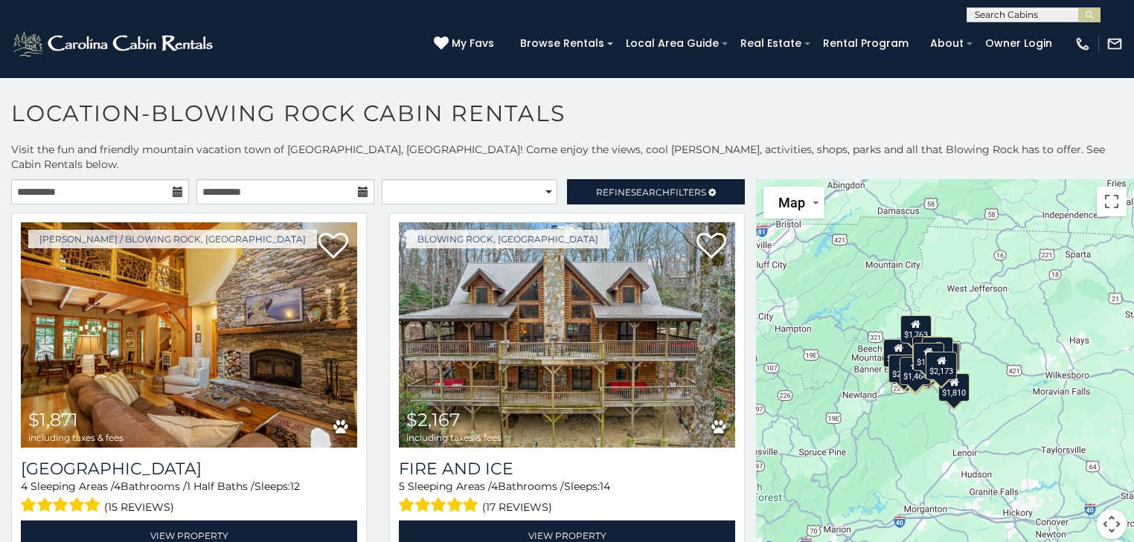
drag, startPoint x: 998, startPoint y: 401, endPoint x: 910, endPoint y: 398, distance: 87.8
click at [910, 398] on div "$1,871 $2,167 $1,697 $1,438 $1,852 $1,810 $1,768 $1,572 $1,586 $2,991 $811 $1,7…" at bounding box center [945, 368] width 378 height 378
click at [1010, 401] on div "$1,871 $2,167 $1,697 $1,438 $1,852 $1,810 $1,768 $1,572 $1,586 $2,991 $811 $1,7…" at bounding box center [945, 368] width 378 height 378
click at [1009, 399] on div "$1,871 $2,167 $1,697 $1,438 $1,852 $1,810 $1,768 $1,572 $1,586 $2,991 $811 $1,7…" at bounding box center [945, 368] width 378 height 378
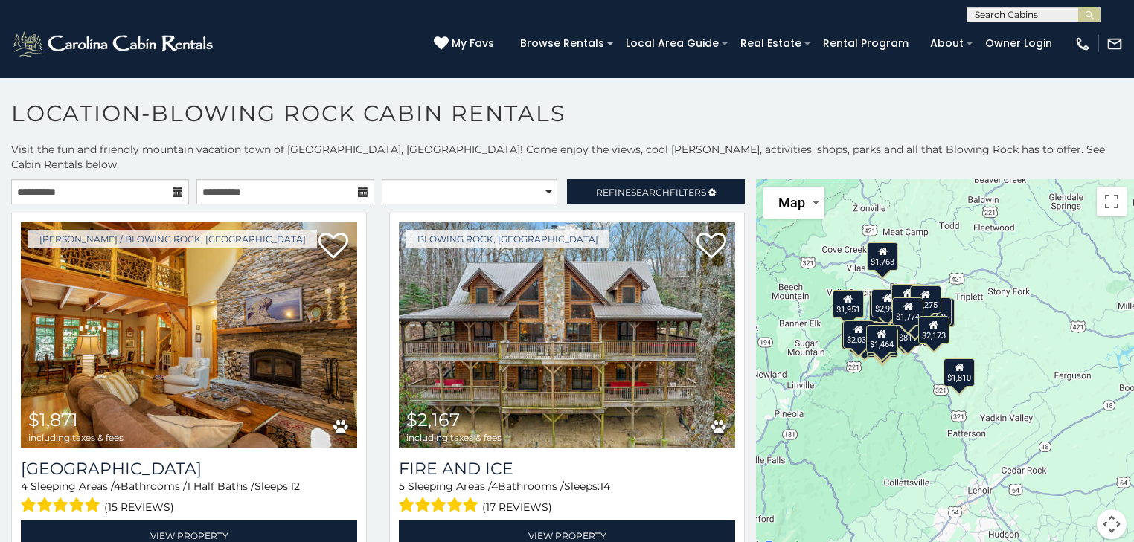
drag, startPoint x: 817, startPoint y: 446, endPoint x: 887, endPoint y: 446, distance: 69.2
click at [887, 446] on div "$1,871 $2,167 $1,697 $1,438 $1,852 $1,810 $1,768 $1,572 $1,586 $2,991 $811 $1,7…" at bounding box center [945, 368] width 378 height 378
click at [860, 414] on div "$1,871 $2,167 $1,697 $1,438 $1,852 $1,810 $1,768 $1,572 $1,586 $2,991 $811 $1,7…" at bounding box center [945, 368] width 378 height 378
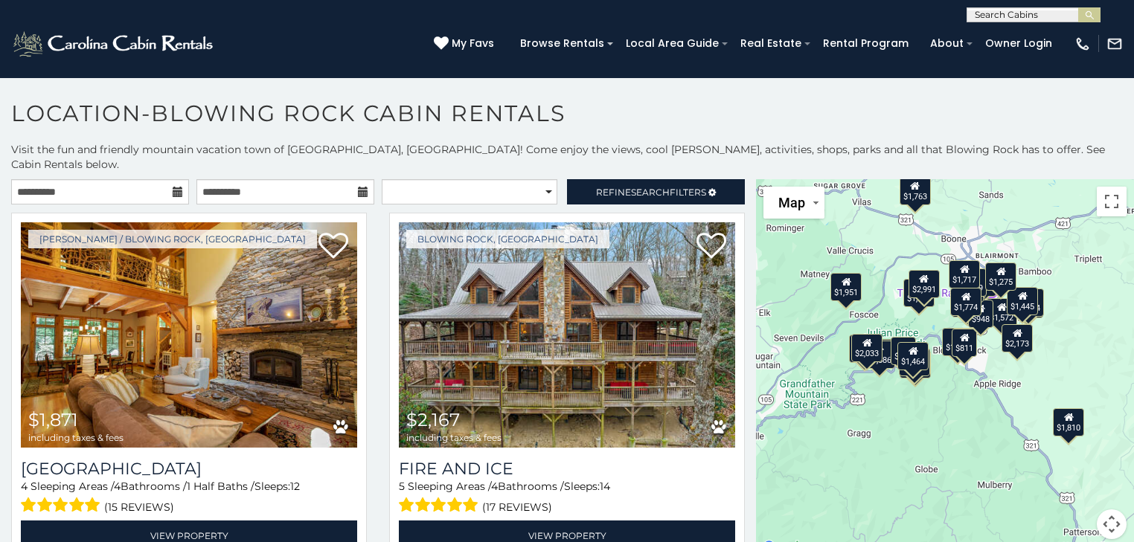
drag, startPoint x: 861, startPoint y: 371, endPoint x: 874, endPoint y: 470, distance: 99.7
click at [874, 470] on div "$1,871 $2,167 $1,697 $1,438 $1,852 $1,810 $1,768 $1,572 $1,586 $2,991 $811 $1,7…" at bounding box center [945, 368] width 378 height 378
click at [917, 444] on div "$1,871 $2,167 $1,697 $1,438 $1,852 $1,810 $1,768 $1,572 $1,586 $2,991 $811 $1,7…" at bounding box center [945, 368] width 378 height 378
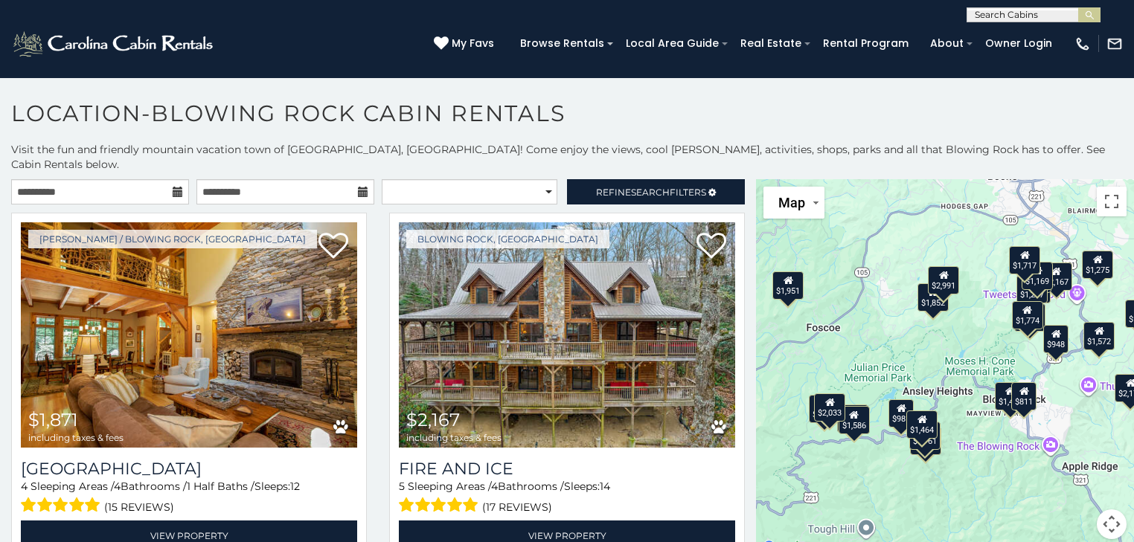
drag, startPoint x: 884, startPoint y: 396, endPoint x: 904, endPoint y: 554, distance: 159.6
click at [904, 542] on html "**********" at bounding box center [567, 275] width 1134 height 550
click at [782, 283] on div "$1,951" at bounding box center [787, 286] width 31 height 28
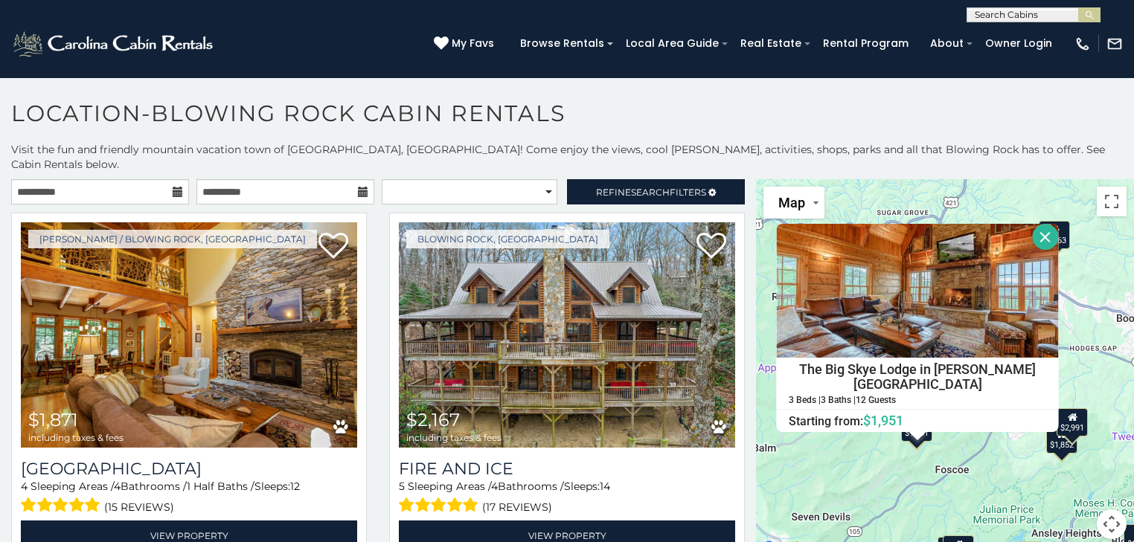
click at [1032, 224] on button "Close" at bounding box center [1045, 237] width 26 height 26
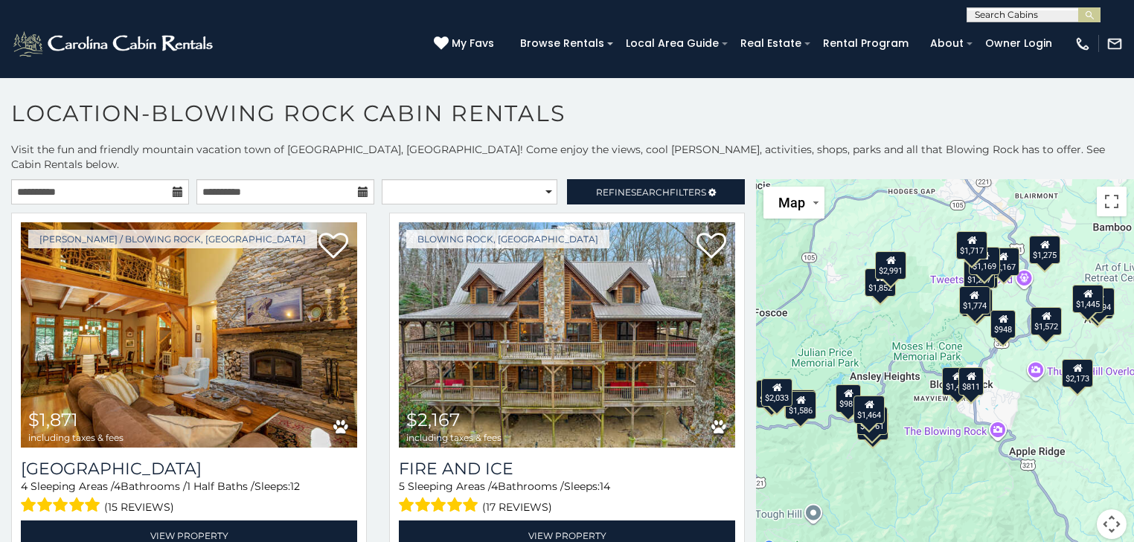
drag, startPoint x: 983, startPoint y: 461, endPoint x: 800, endPoint y: 304, distance: 241.1
click at [800, 304] on div "$1,871 $2,167 $1,697 $1,438 $1,852 $1,810 $1,768 $1,572 $1,586 $2,991 $811 $1,7…" at bounding box center [945, 368] width 378 height 378
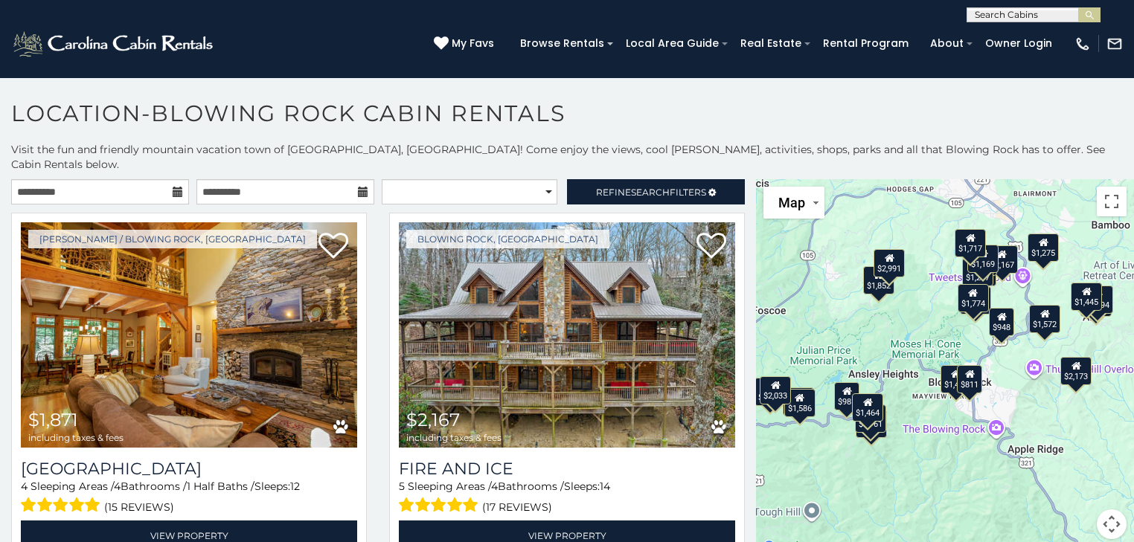
drag, startPoint x: 995, startPoint y: 470, endPoint x: 992, endPoint y: 461, distance: 9.7
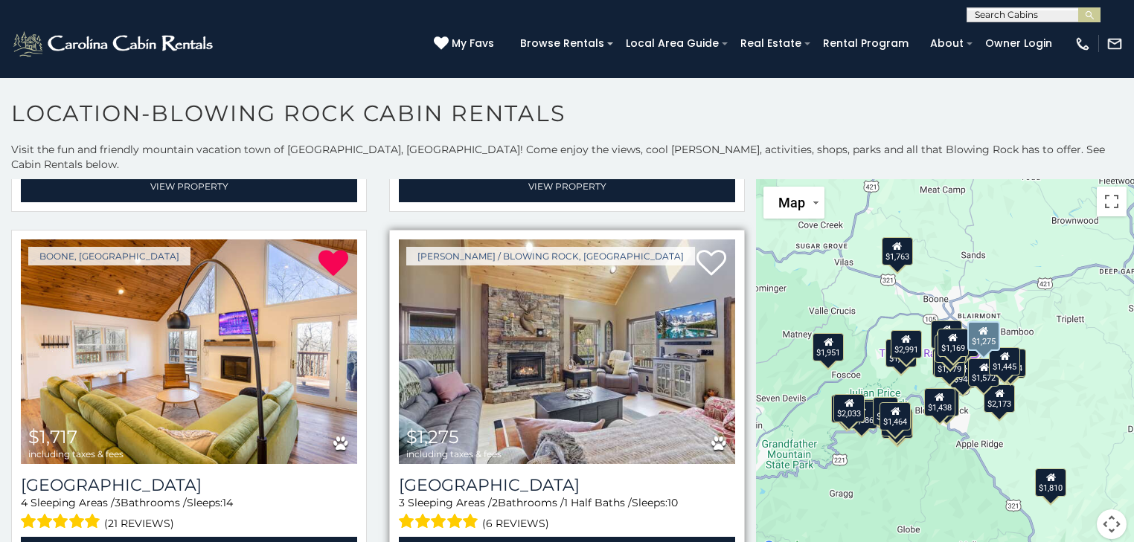
scroll to position [4761, 0]
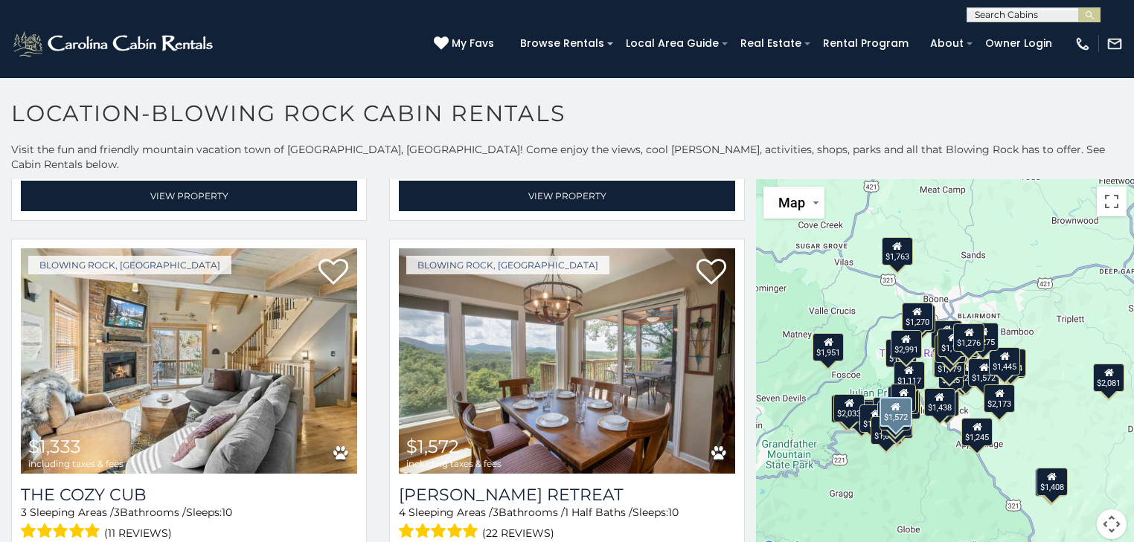
scroll to position [6226, 0]
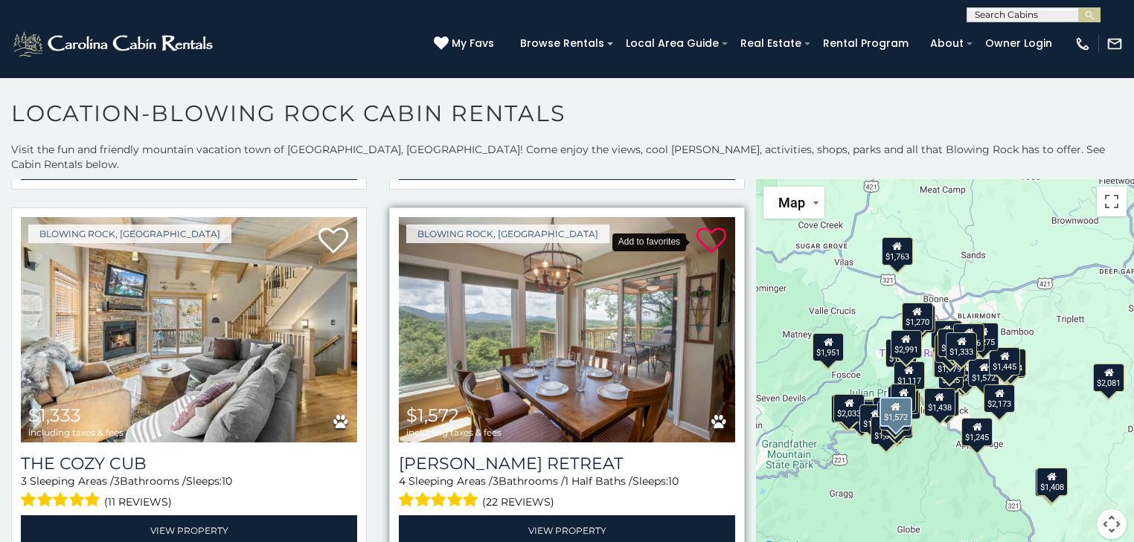
click at [696, 226] on icon at bounding box center [711, 241] width 30 height 30
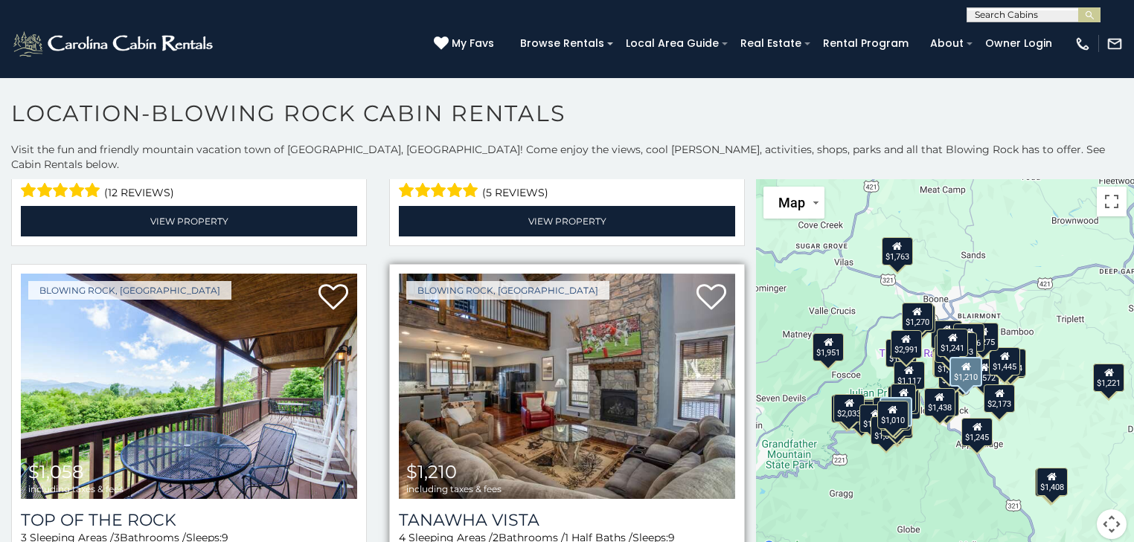
scroll to position [7297, 0]
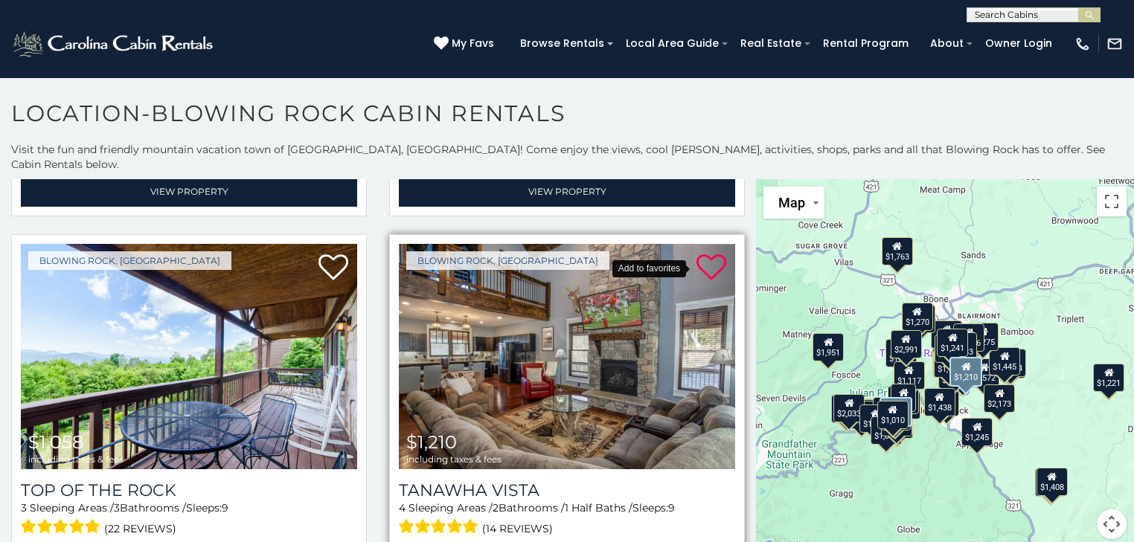
click at [701, 253] on icon at bounding box center [711, 268] width 30 height 30
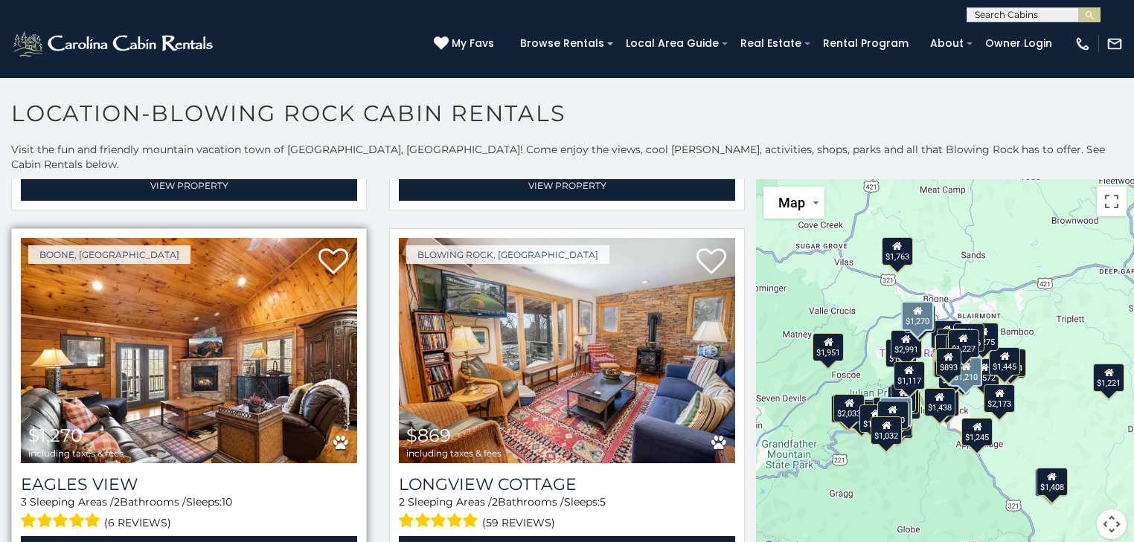
scroll to position [9439, 0]
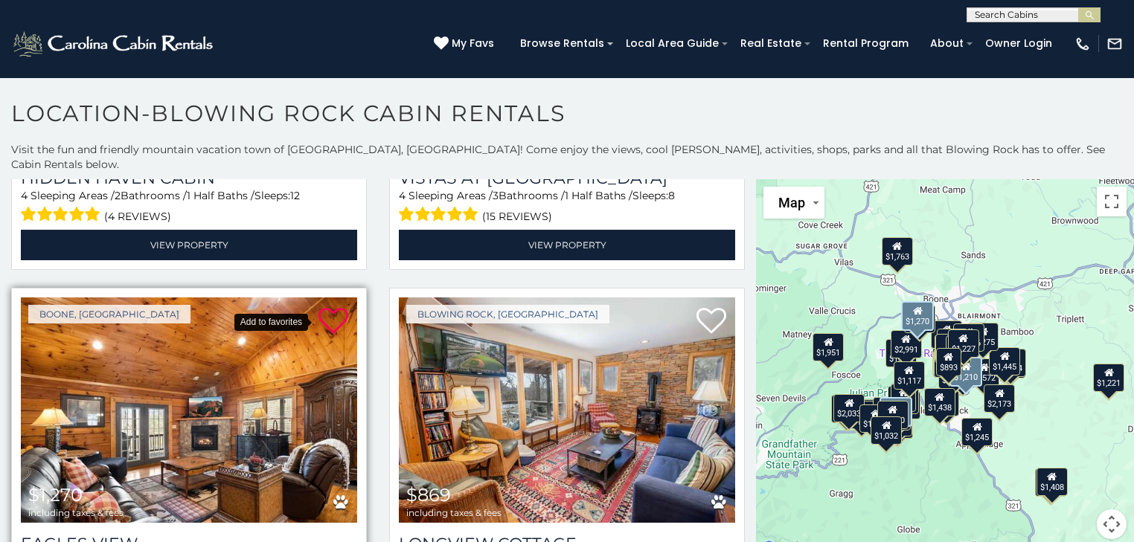
click at [319, 306] on icon at bounding box center [333, 321] width 30 height 30
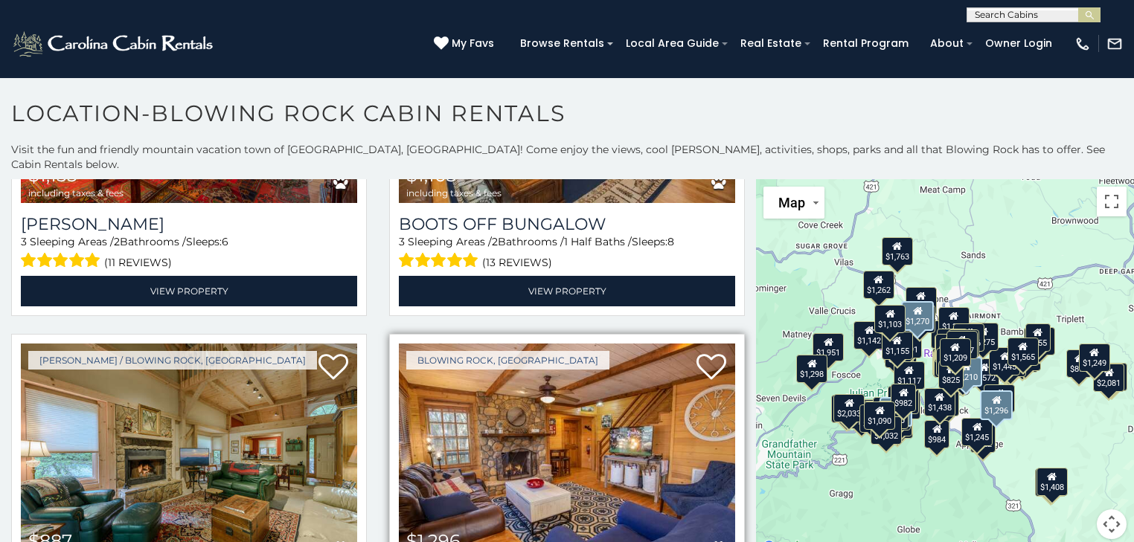
scroll to position [12381, 0]
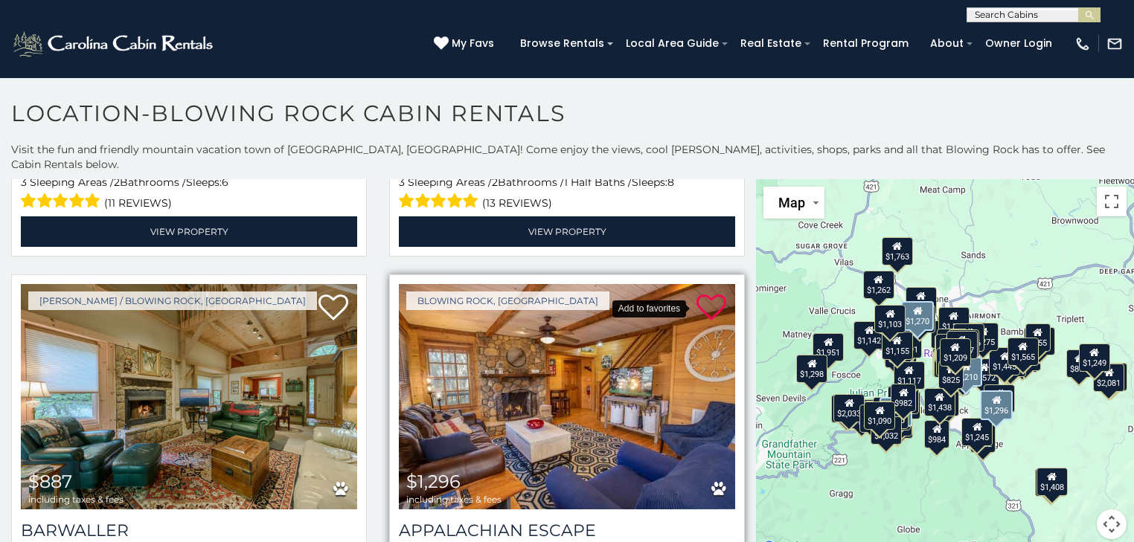
click at [698, 293] on icon at bounding box center [711, 308] width 30 height 30
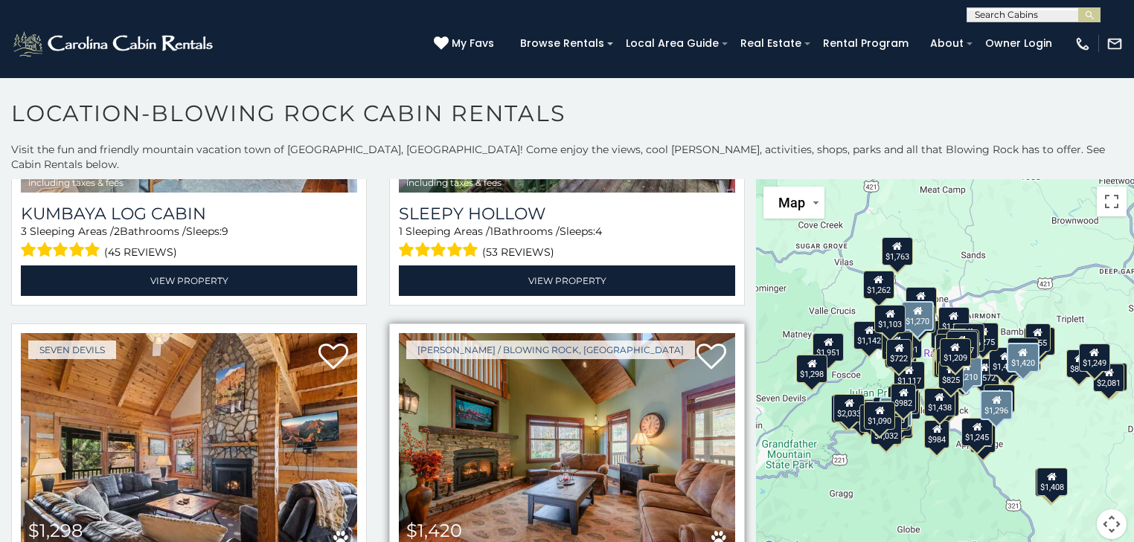
scroll to position [13095, 0]
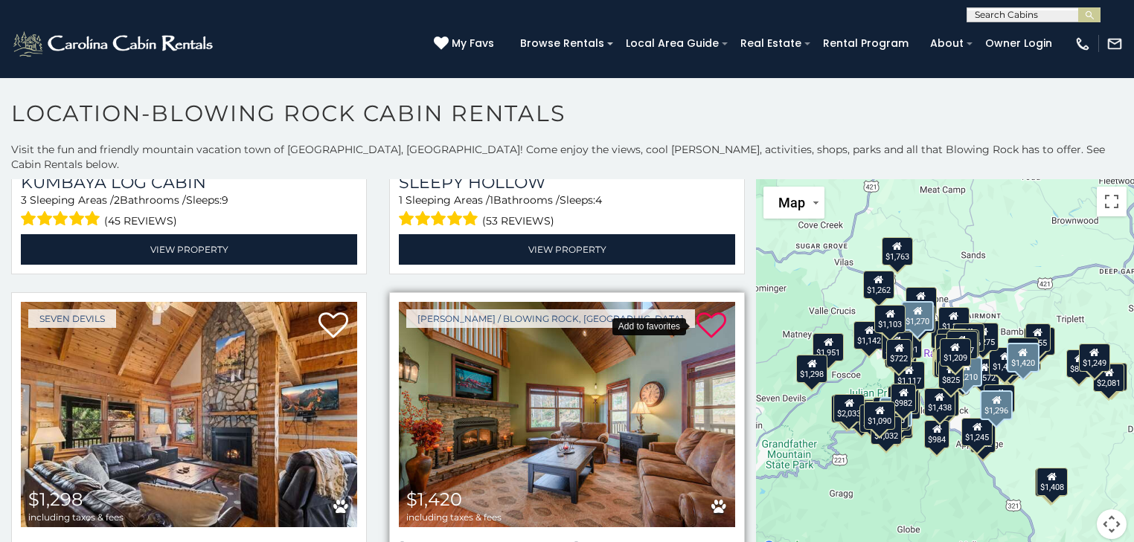
click at [699, 311] on icon at bounding box center [711, 326] width 30 height 30
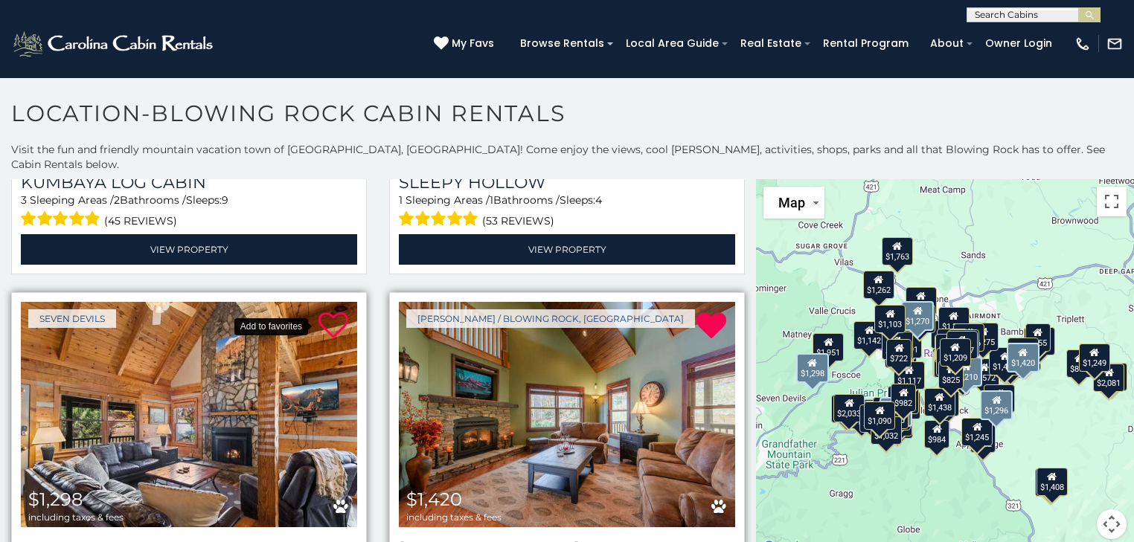
click at [324, 311] on icon at bounding box center [333, 326] width 30 height 30
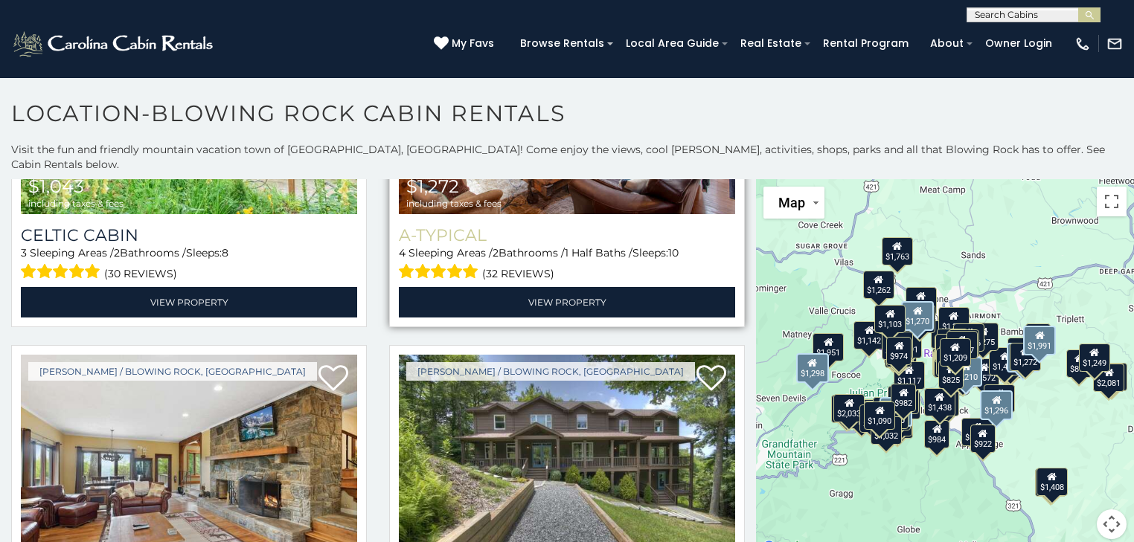
scroll to position [14523, 0]
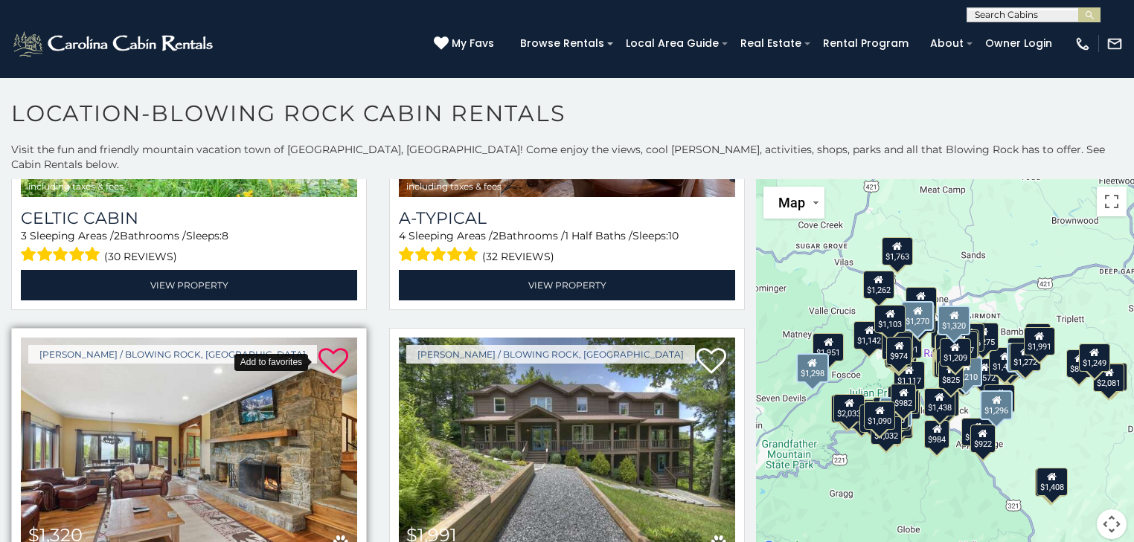
click at [324, 347] on icon at bounding box center [333, 362] width 30 height 30
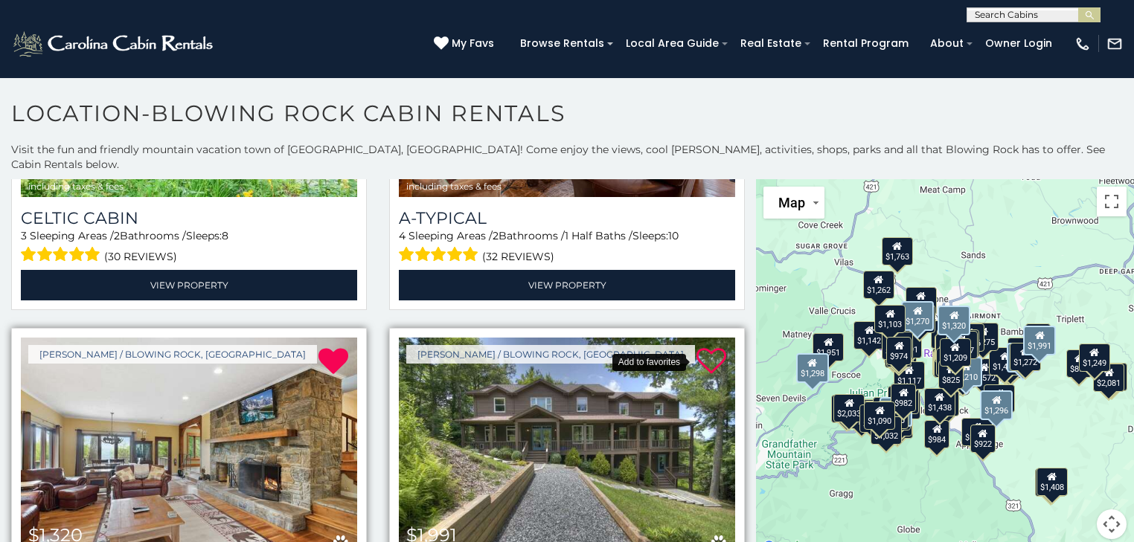
click at [696, 347] on icon at bounding box center [711, 362] width 30 height 30
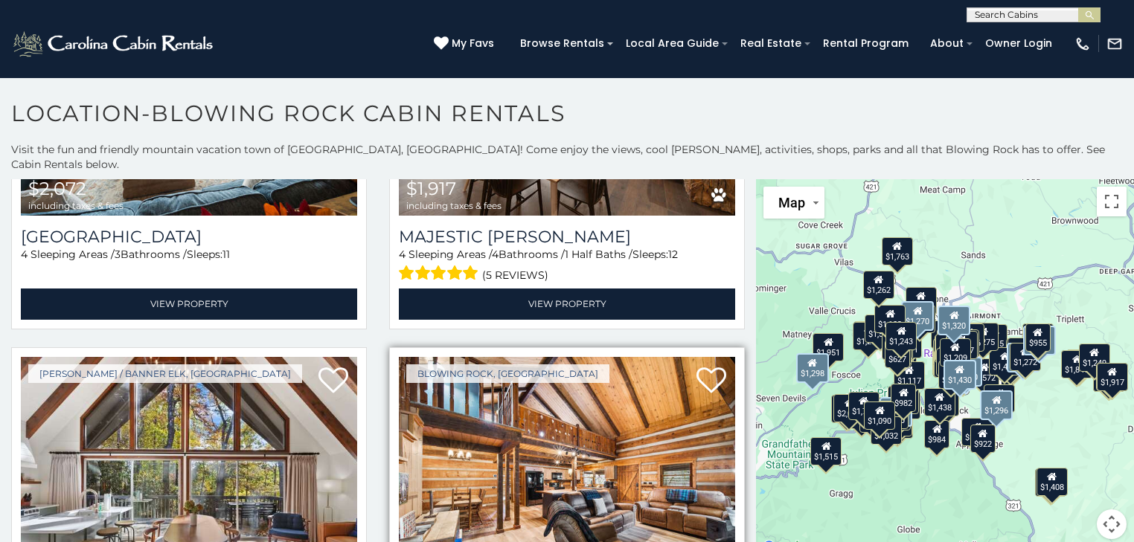
scroll to position [17047, 0]
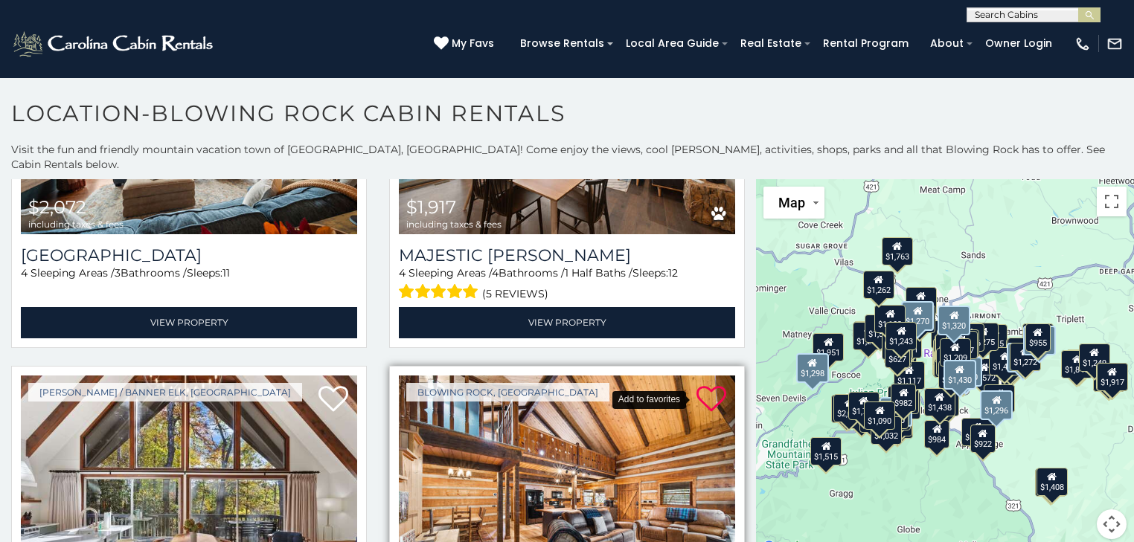
click at [703, 385] on icon at bounding box center [711, 400] width 30 height 30
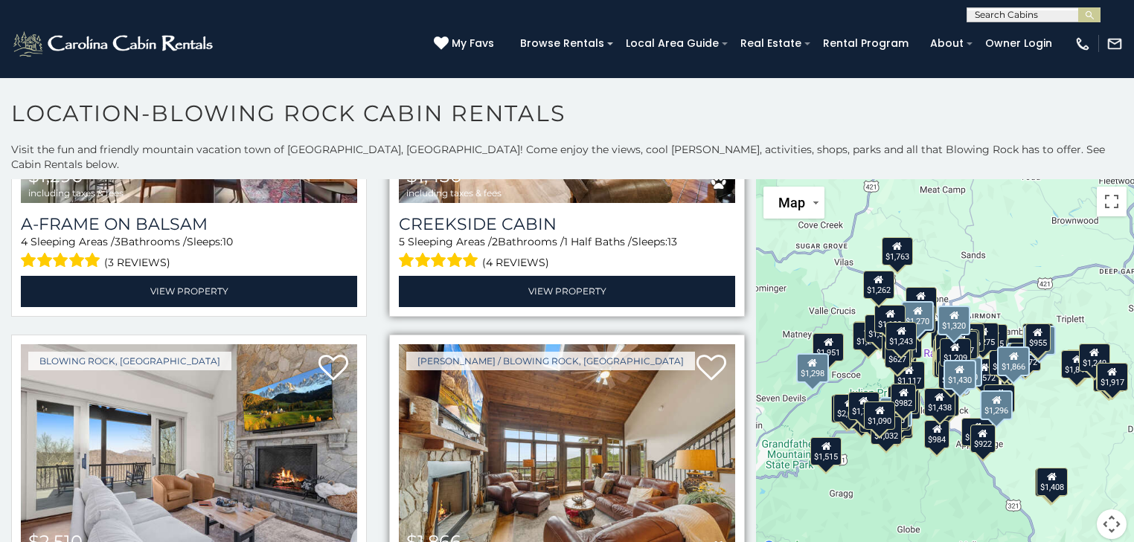
scroll to position [17463, 0]
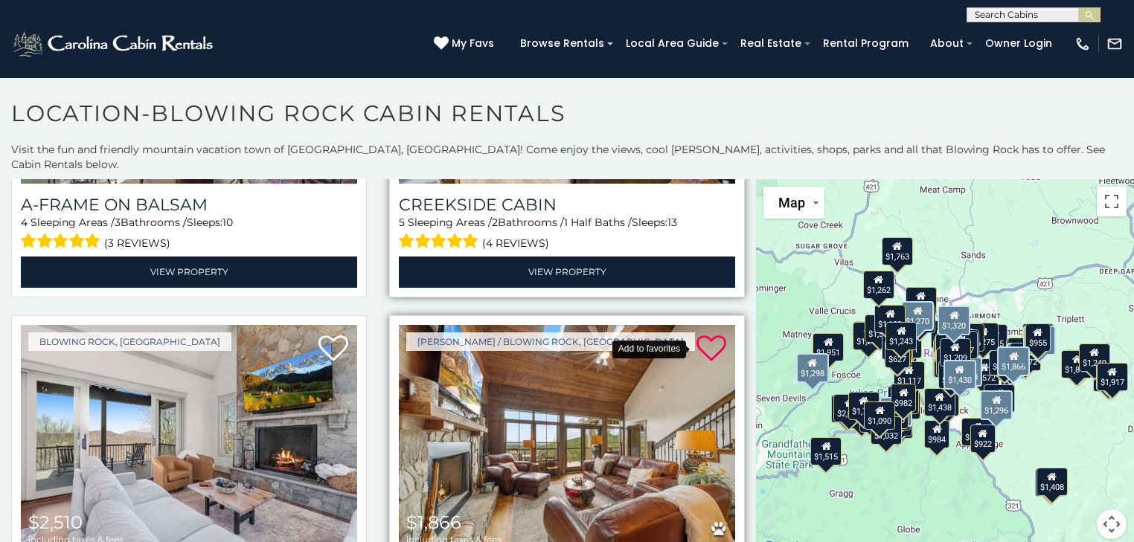
click at [698, 334] on icon at bounding box center [711, 349] width 30 height 30
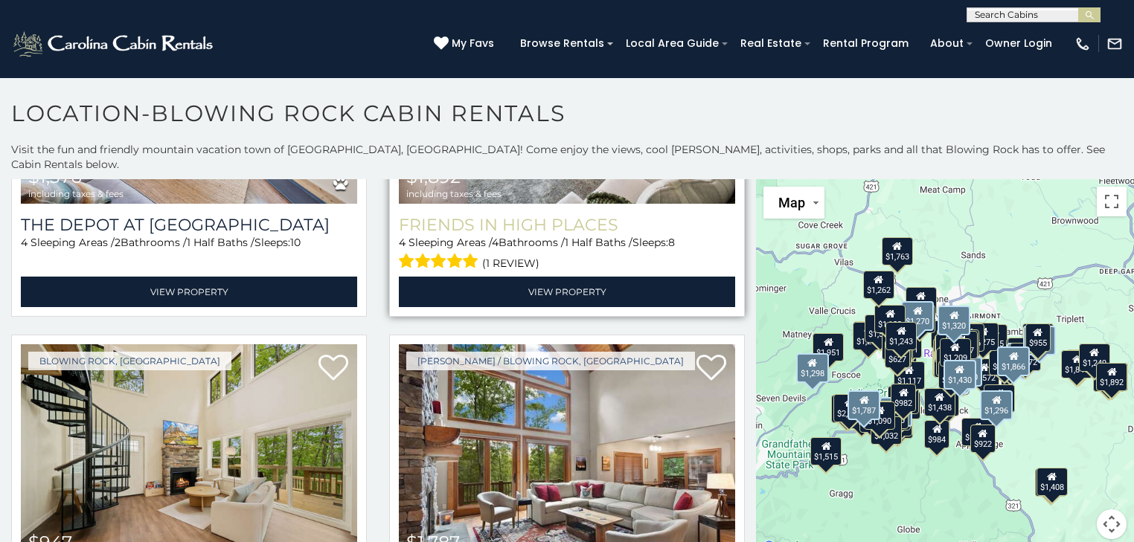
scroll to position [18177, 0]
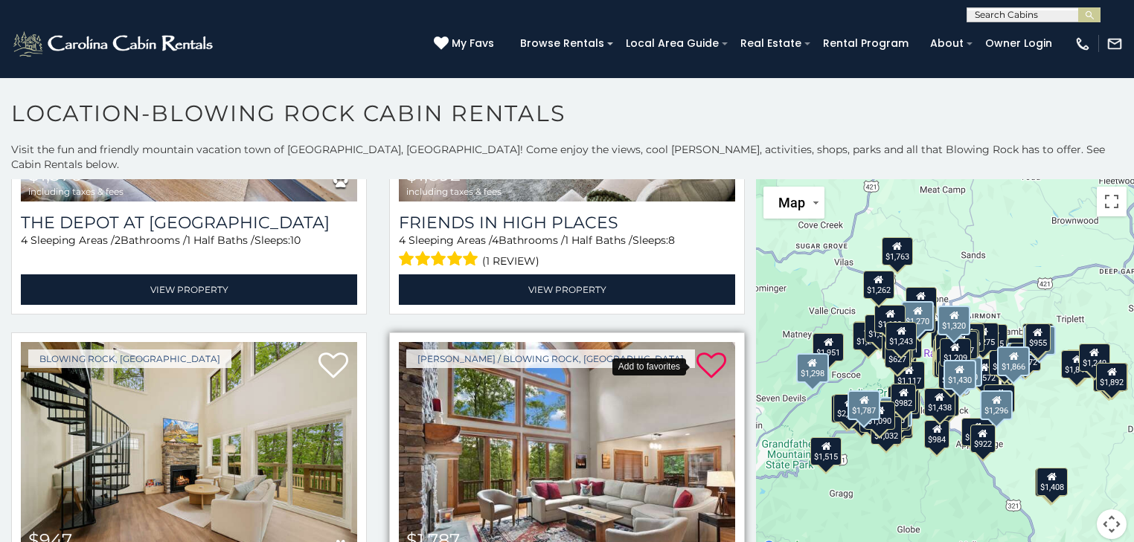
click at [701, 351] on icon at bounding box center [711, 366] width 30 height 30
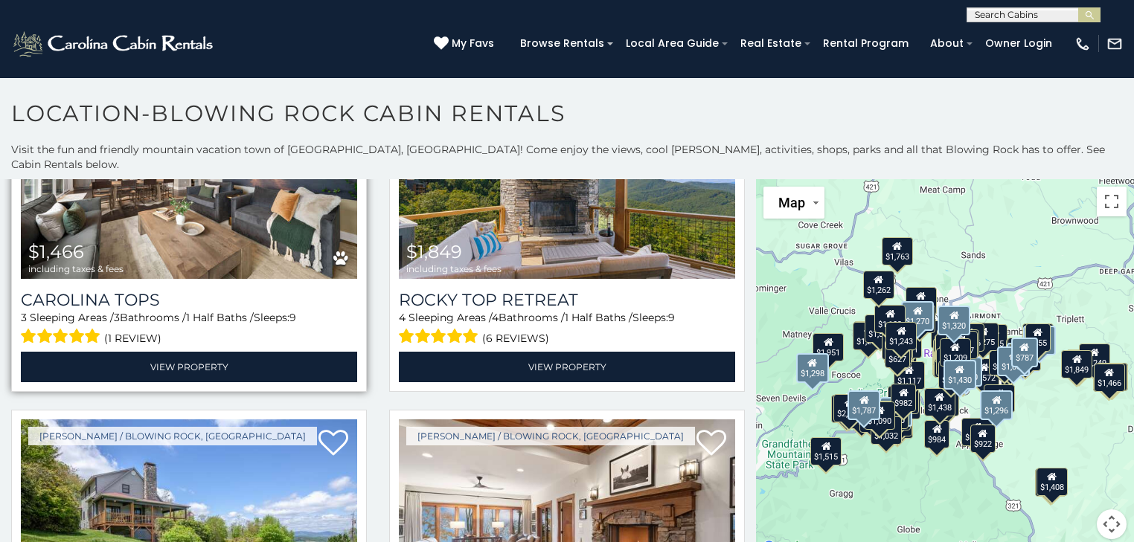
scroll to position [18892, 0]
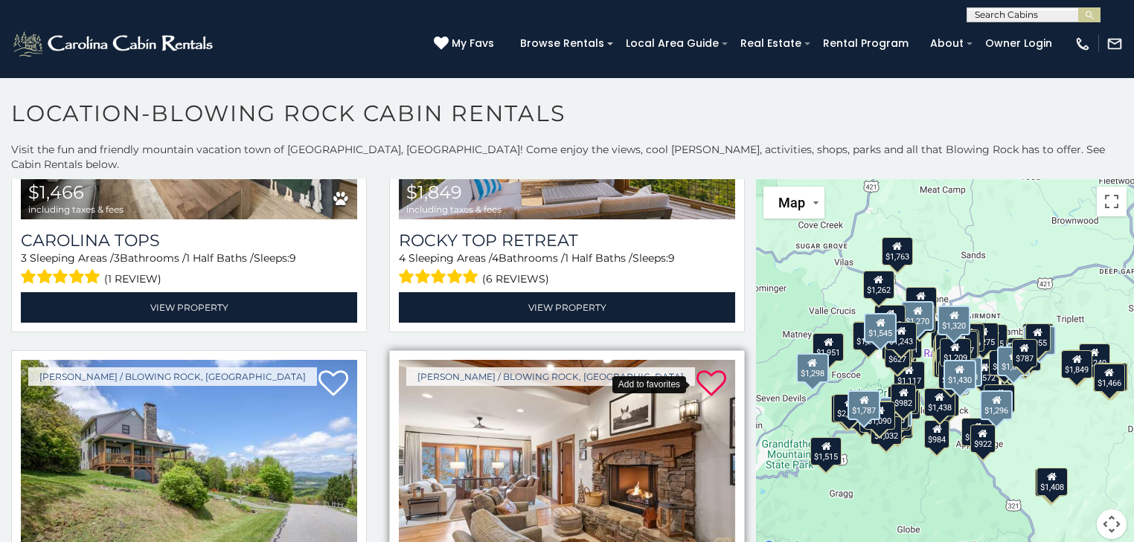
click at [696, 369] on icon at bounding box center [711, 384] width 30 height 30
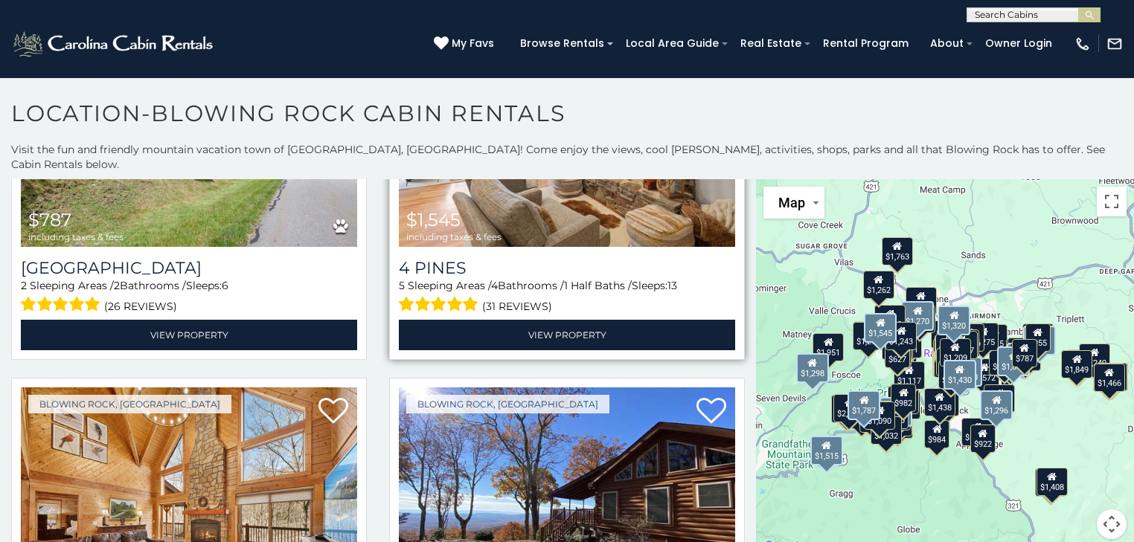
scroll to position [19249, 0]
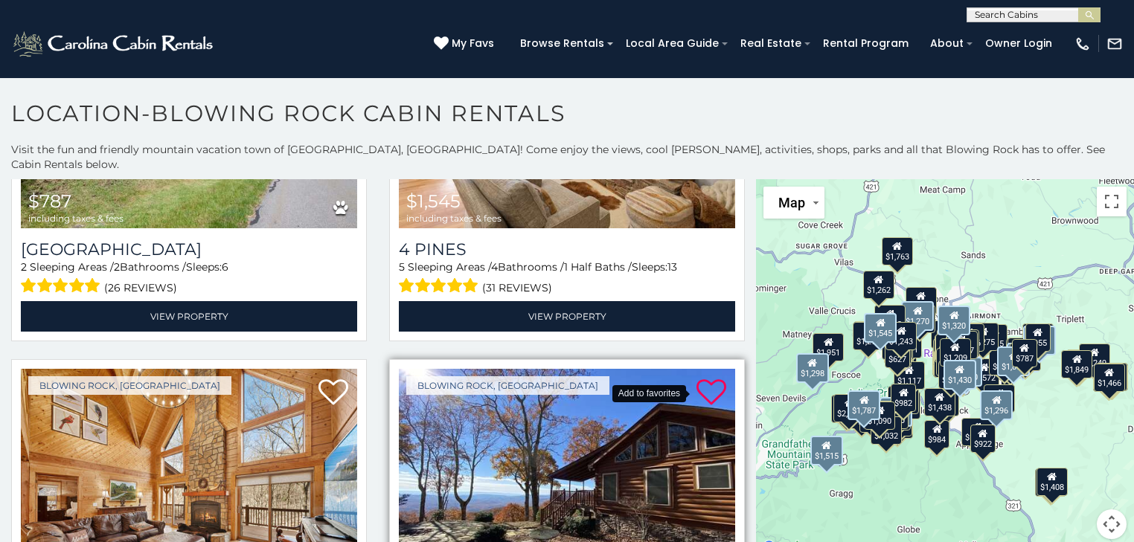
click at [702, 378] on icon at bounding box center [711, 393] width 30 height 30
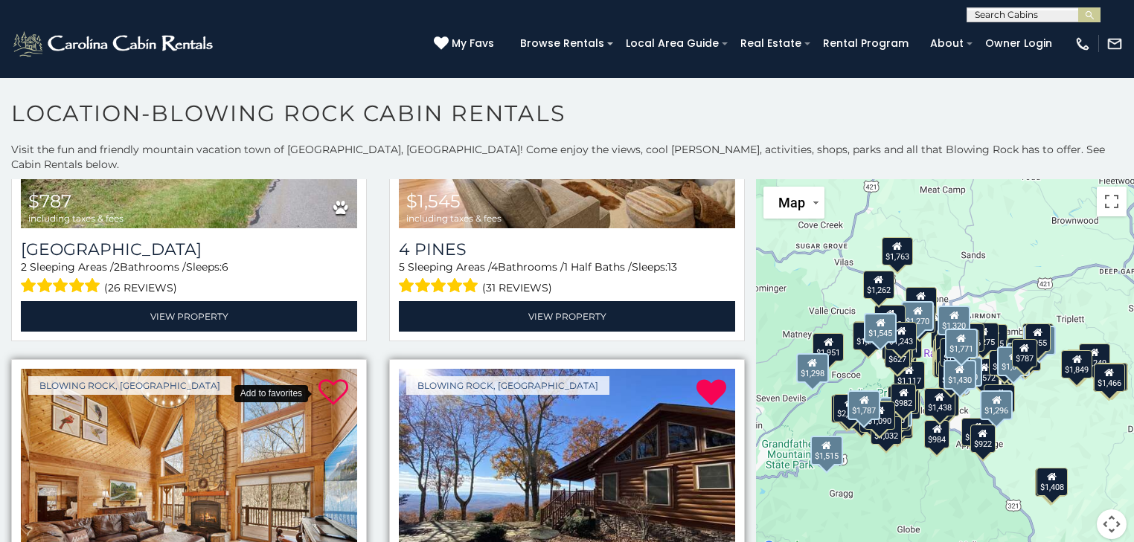
click at [329, 378] on icon at bounding box center [333, 393] width 30 height 30
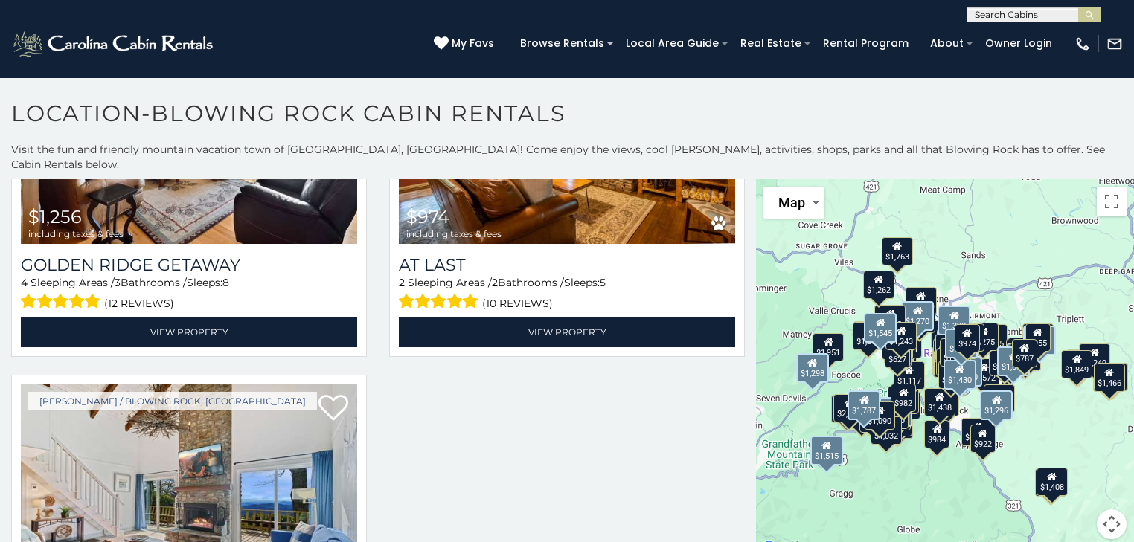
scroll to position [14, 0]
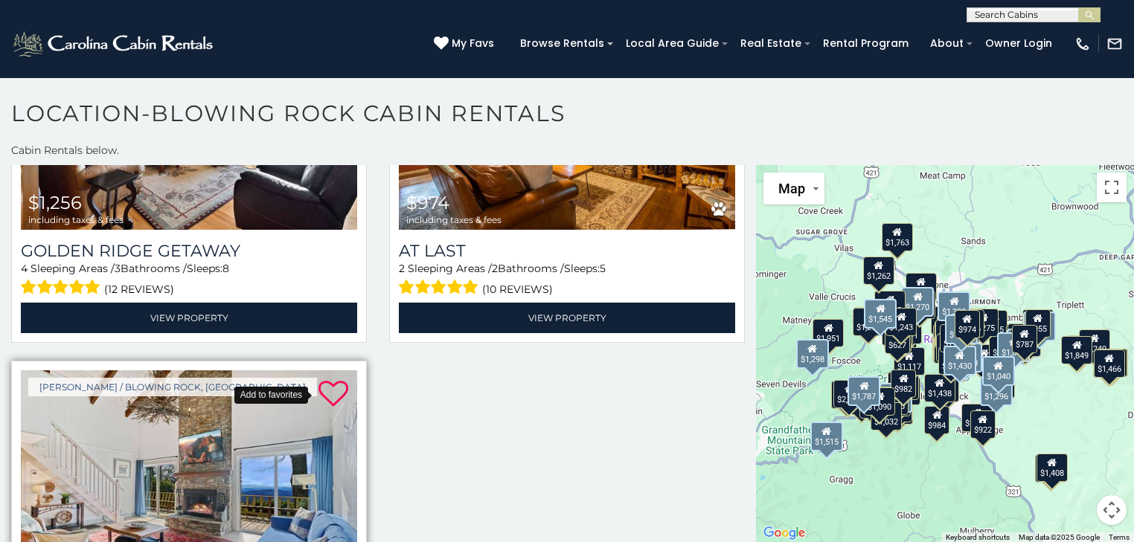
click at [327, 379] on icon at bounding box center [333, 394] width 30 height 30
click at [477, 44] on span "My Favs" at bounding box center [473, 44] width 42 height 16
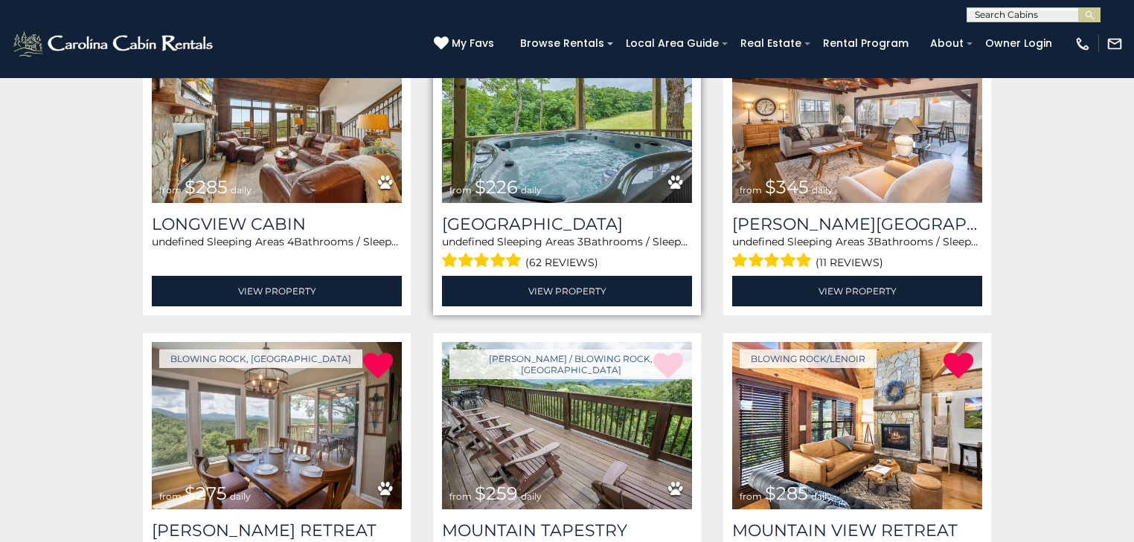
scroll to position [1904, 0]
